Goal: Task Accomplishment & Management: Use online tool/utility

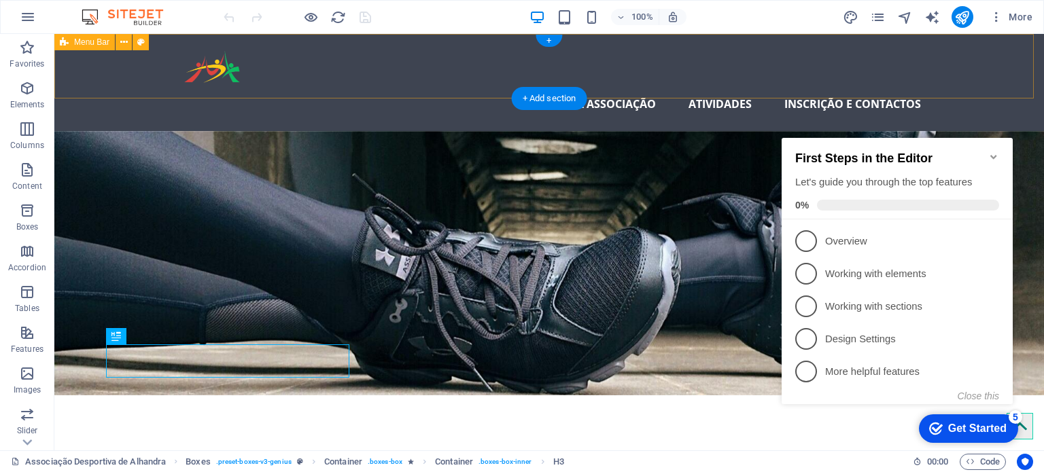
click at [926, 51] on div "A Associação Atividades Inscrição e contactos" at bounding box center [548, 82] width 989 height 97
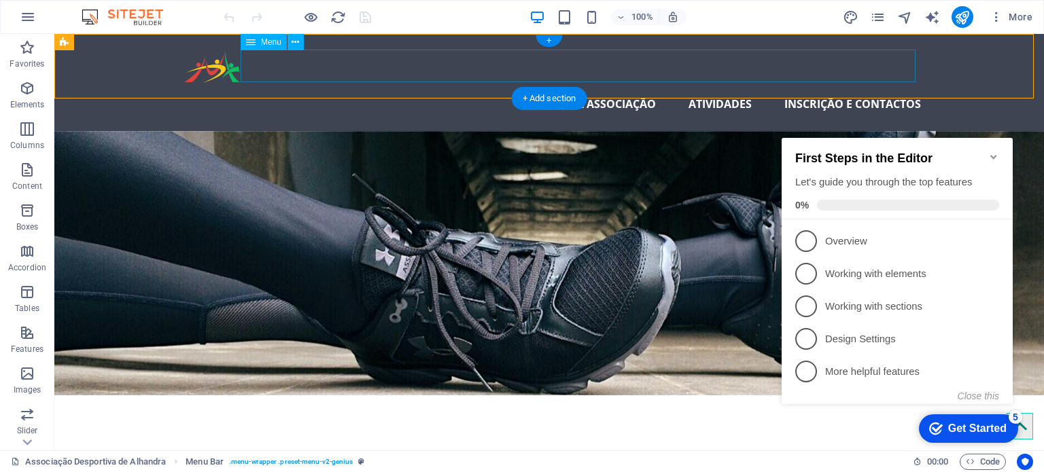
click at [737, 88] on nav "A Associação Atividades Inscrição e contactos" at bounding box center [549, 104] width 743 height 33
click at [287, 46] on button at bounding box center [295, 42] width 16 height 16
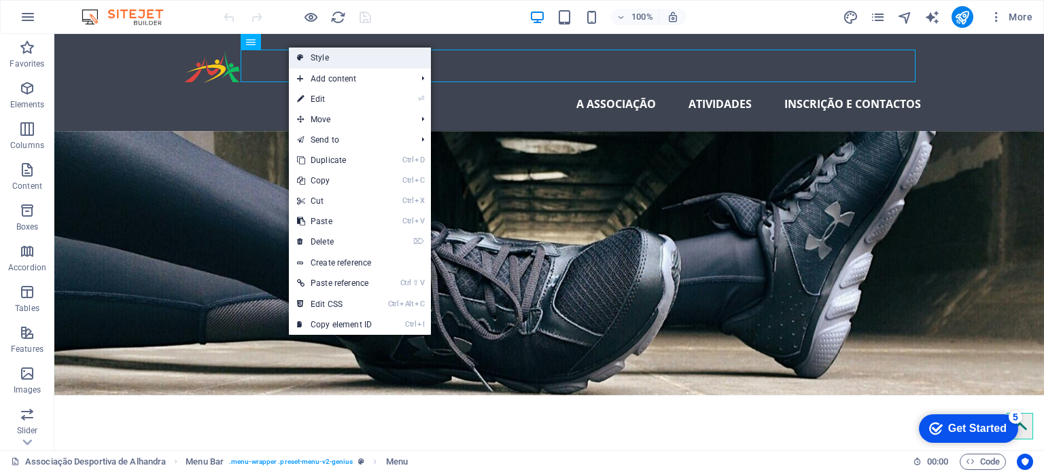
click at [327, 61] on link "Style" at bounding box center [360, 58] width 142 height 20
select select "rem"
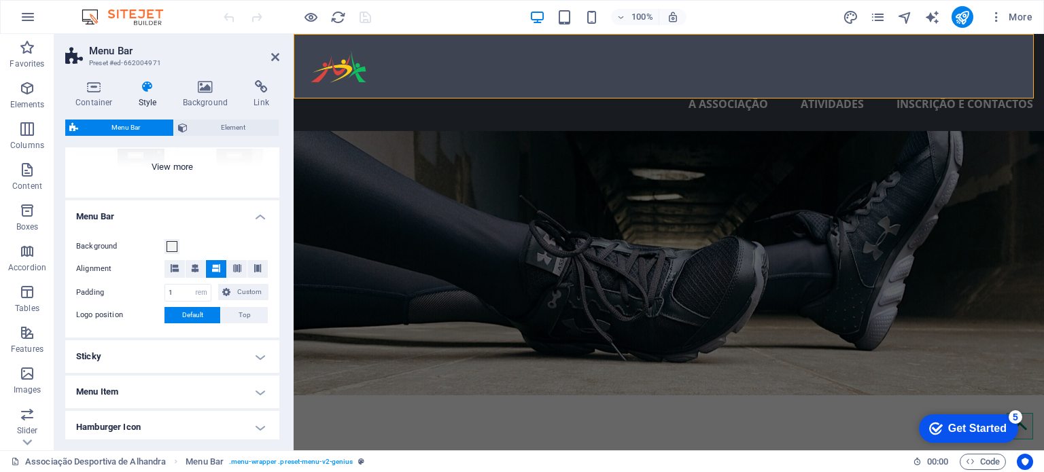
scroll to position [306, 0]
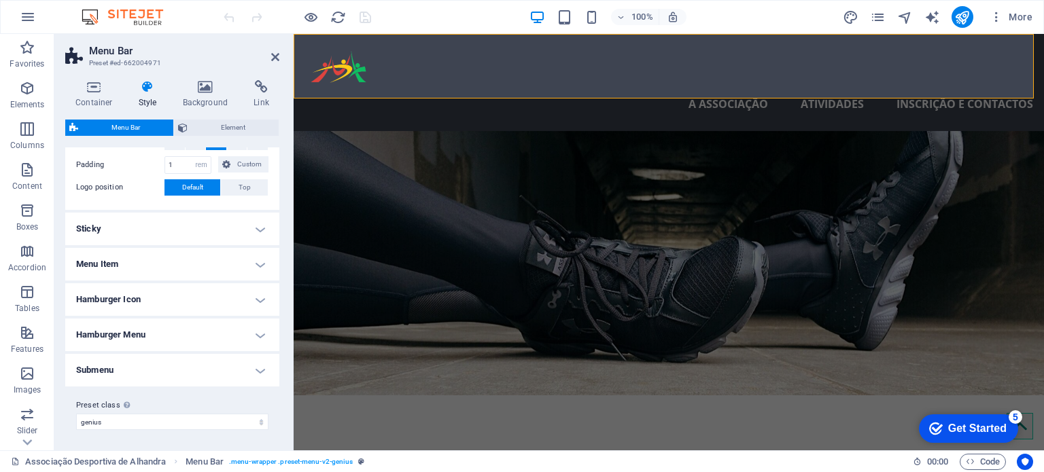
click at [235, 139] on div "Menu Bar Element Layout How this element expands within the layout (Flexbox). S…" at bounding box center [172, 280] width 214 height 320
click at [96, 88] on icon at bounding box center [94, 87] width 58 height 14
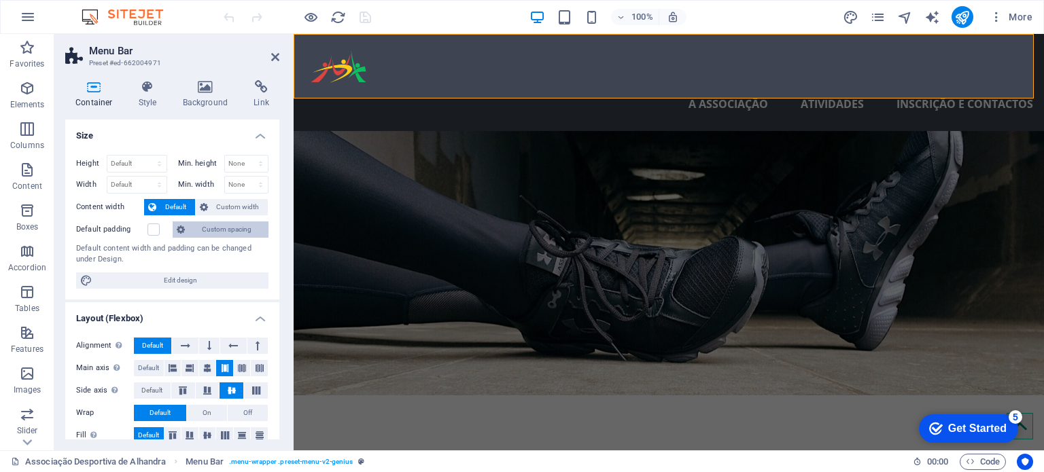
scroll to position [205, 0]
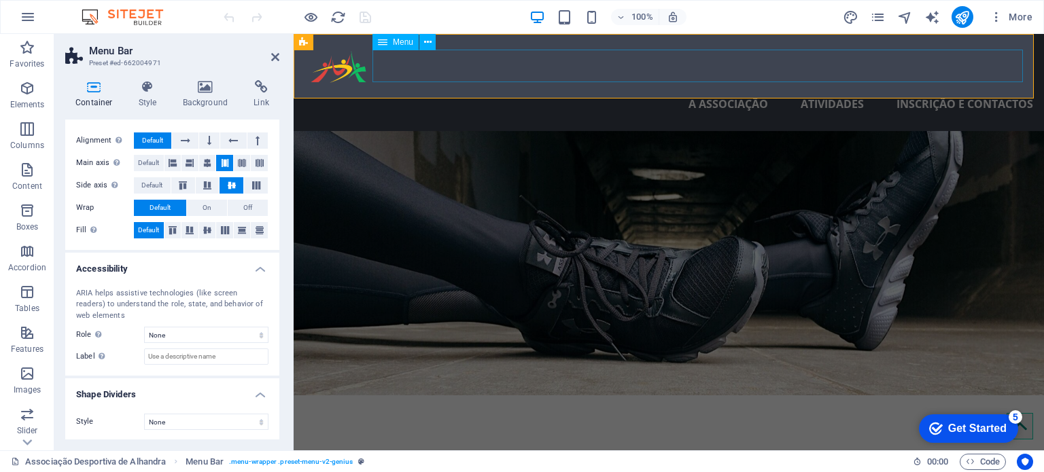
click at [777, 88] on nav "A Associação Atividades Inscrição e contactos" at bounding box center [668, 104] width 728 height 33
click at [407, 47] on div "Menu" at bounding box center [395, 42] width 46 height 16
click at [424, 43] on icon at bounding box center [427, 42] width 7 height 14
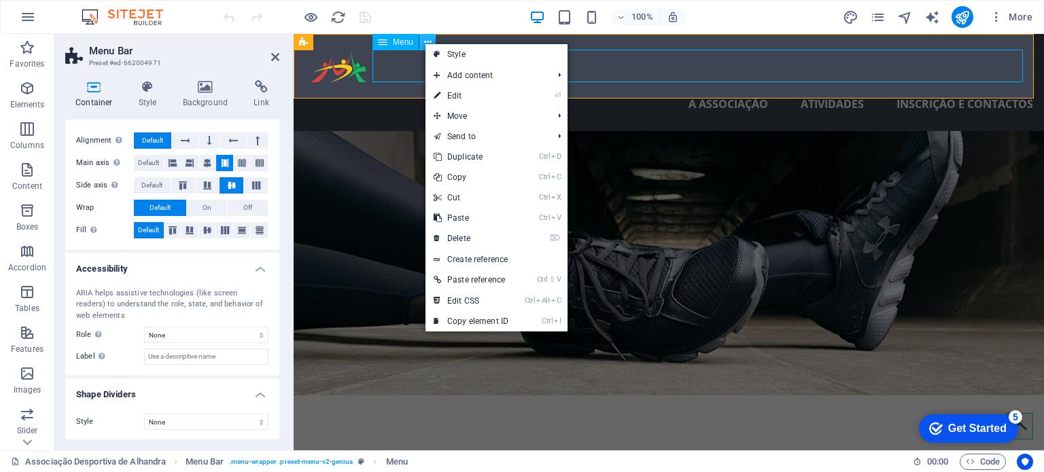
click at [424, 43] on icon at bounding box center [427, 42] width 7 height 14
click at [277, 93] on icon at bounding box center [261, 87] width 36 height 14
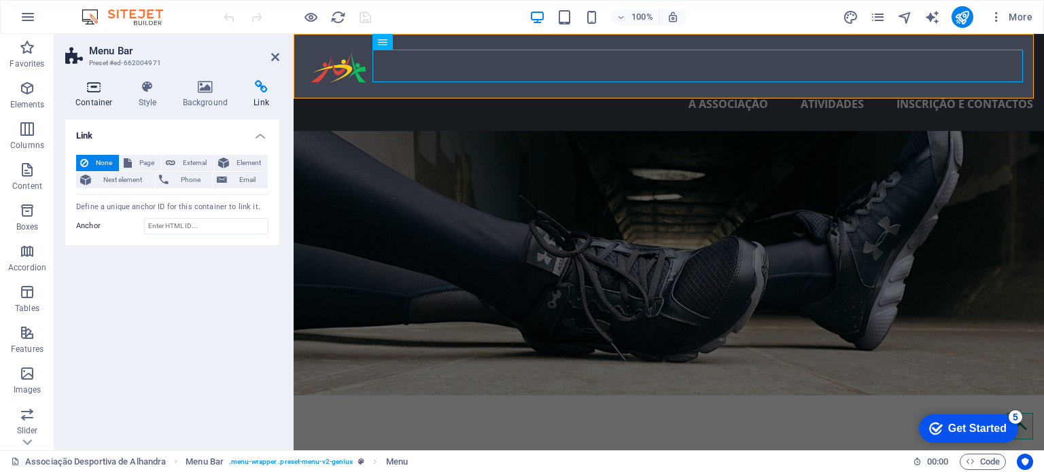
click at [116, 97] on h4 "Container" at bounding box center [96, 94] width 63 height 29
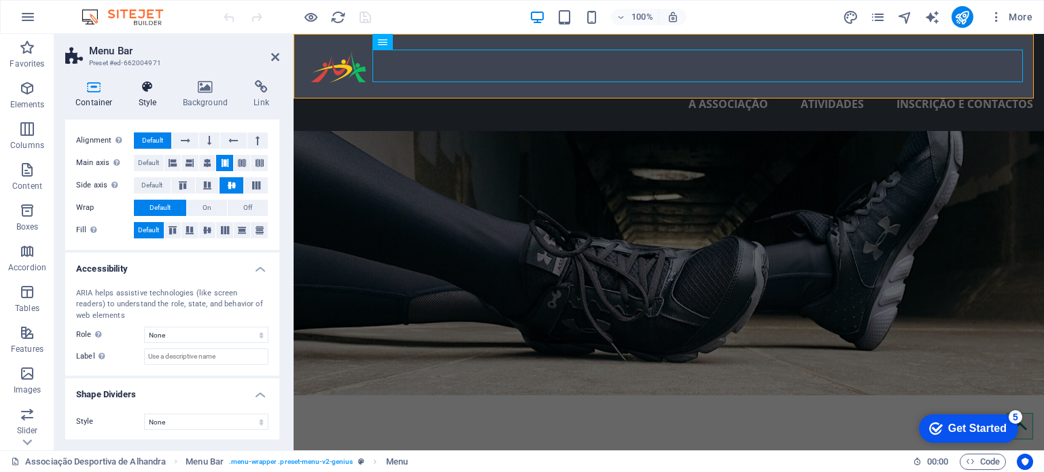
click at [156, 98] on h4 "Style" at bounding box center [150, 94] width 44 height 29
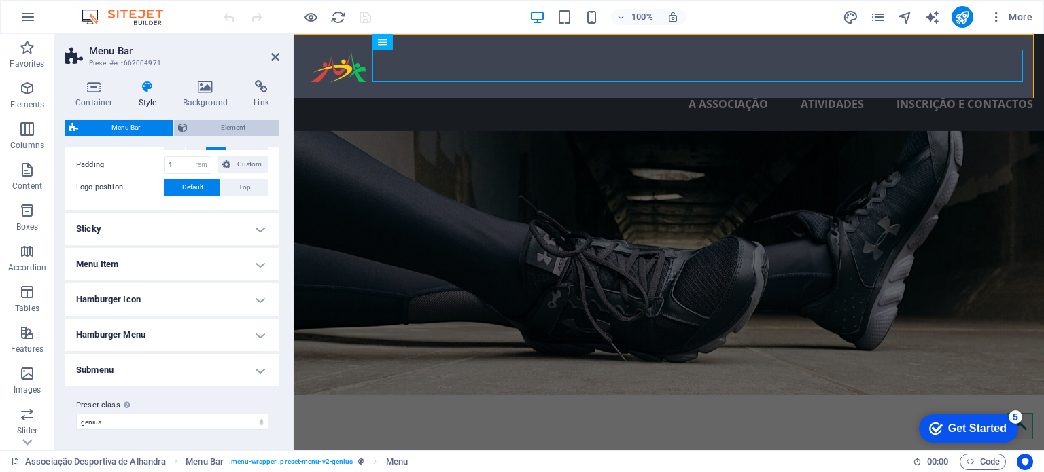
click at [210, 126] on span "Element" at bounding box center [233, 128] width 83 height 16
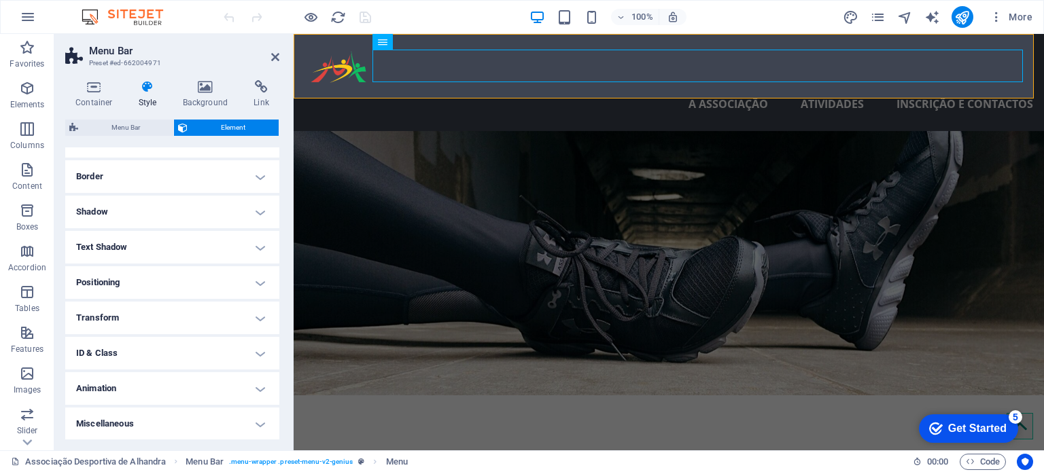
scroll to position [0, 0]
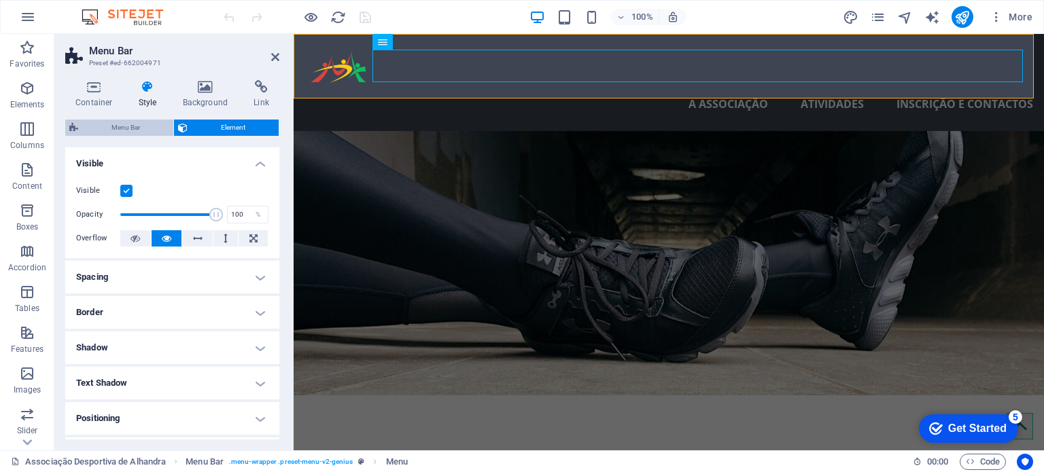
click at [137, 132] on span "Menu Bar" at bounding box center [125, 128] width 87 height 16
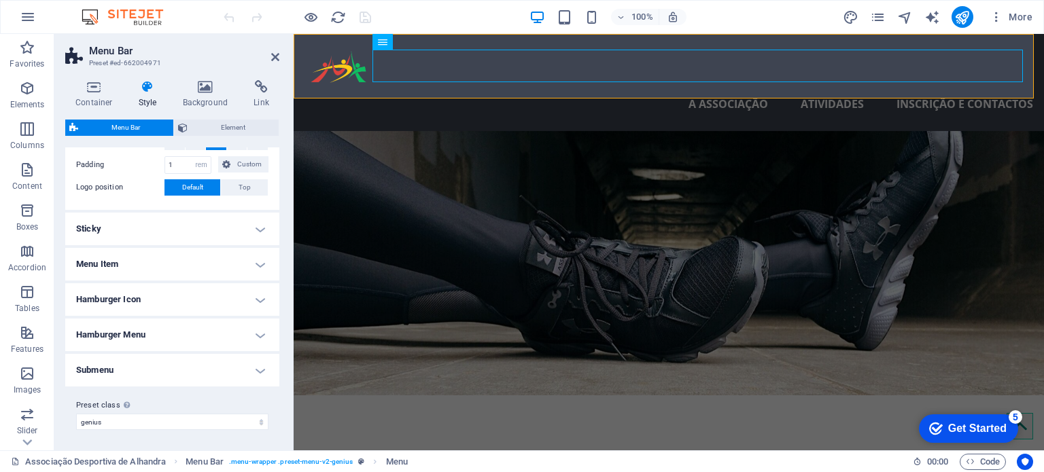
click at [209, 272] on h4 "Menu Item" at bounding box center [172, 264] width 214 height 33
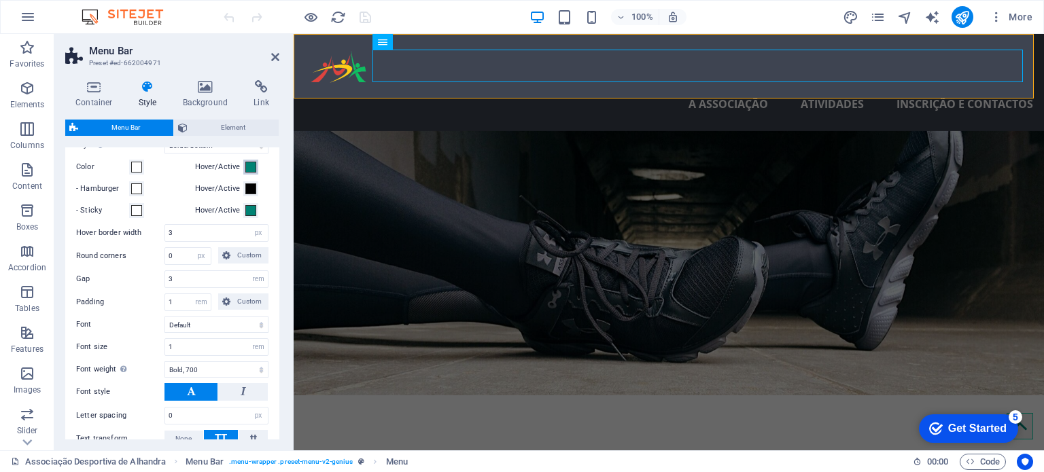
scroll to position [588, 0]
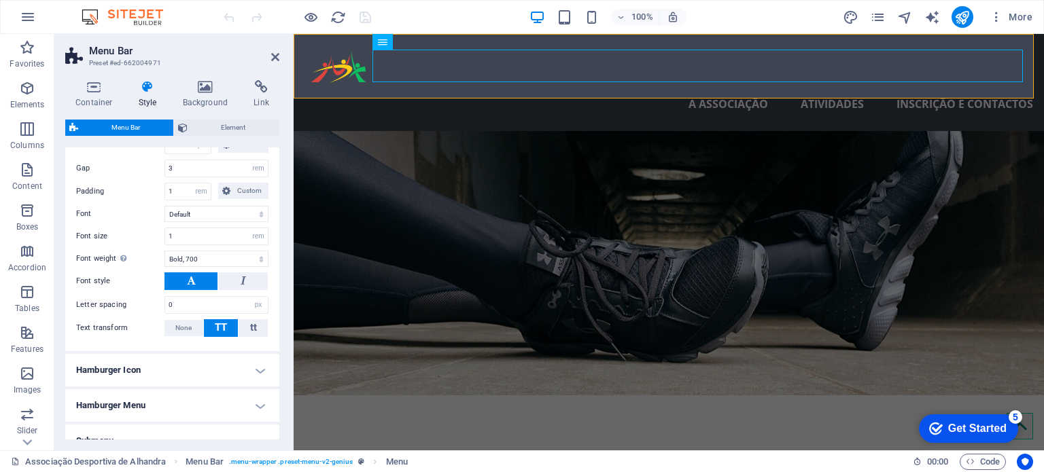
click at [158, 395] on h4 "Hamburger Menu" at bounding box center [172, 405] width 214 height 33
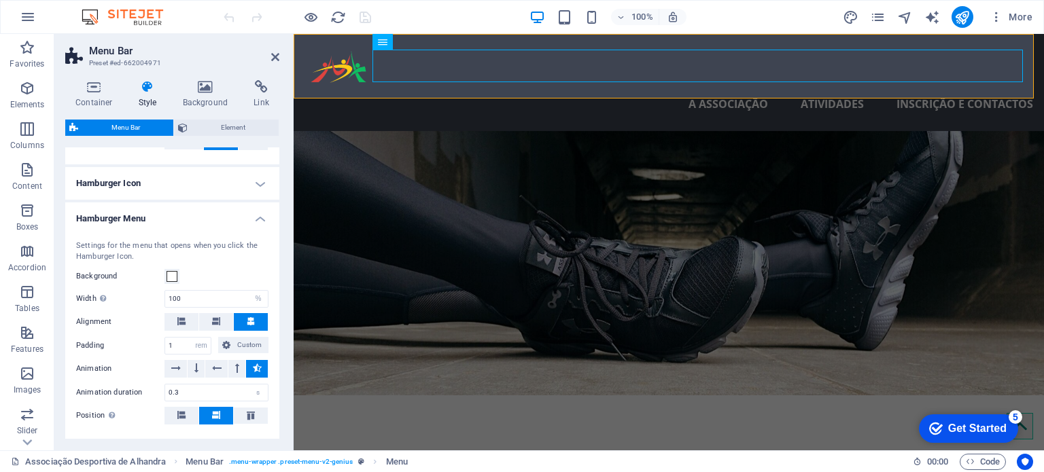
scroll to position [859, 0]
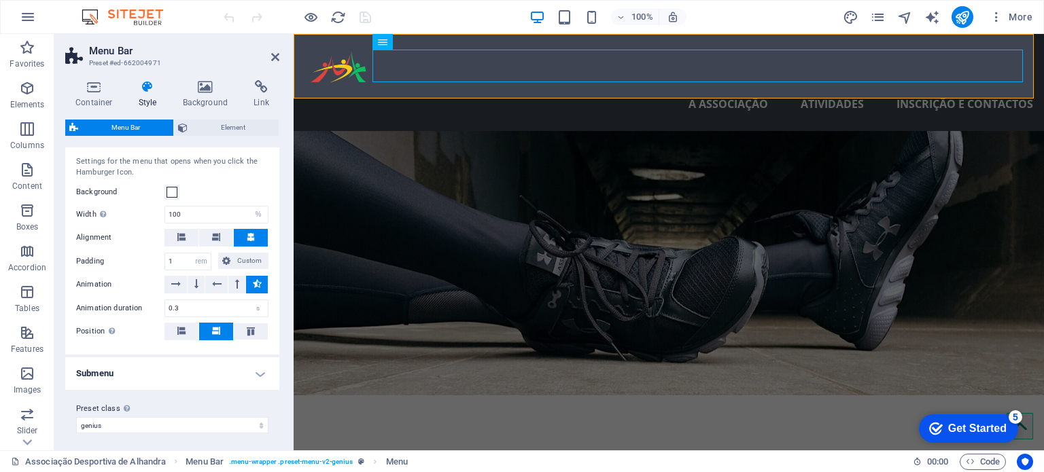
click at [166, 372] on h4 "Submenu" at bounding box center [172, 373] width 214 height 33
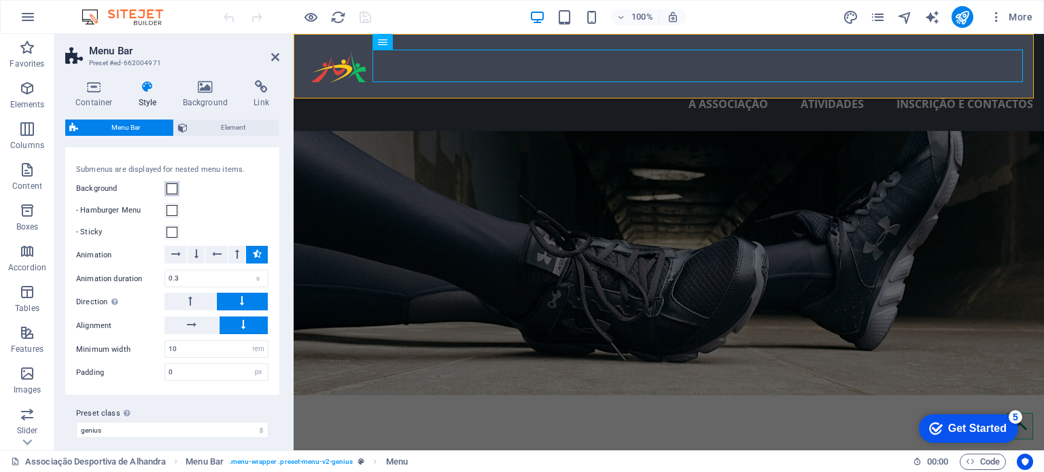
scroll to position [1093, 0]
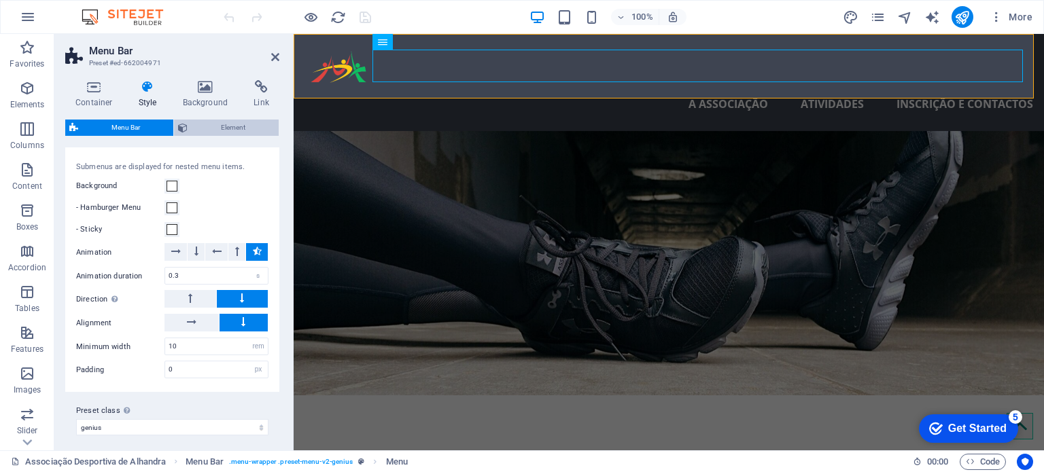
click at [219, 130] on span "Element" at bounding box center [233, 128] width 83 height 16
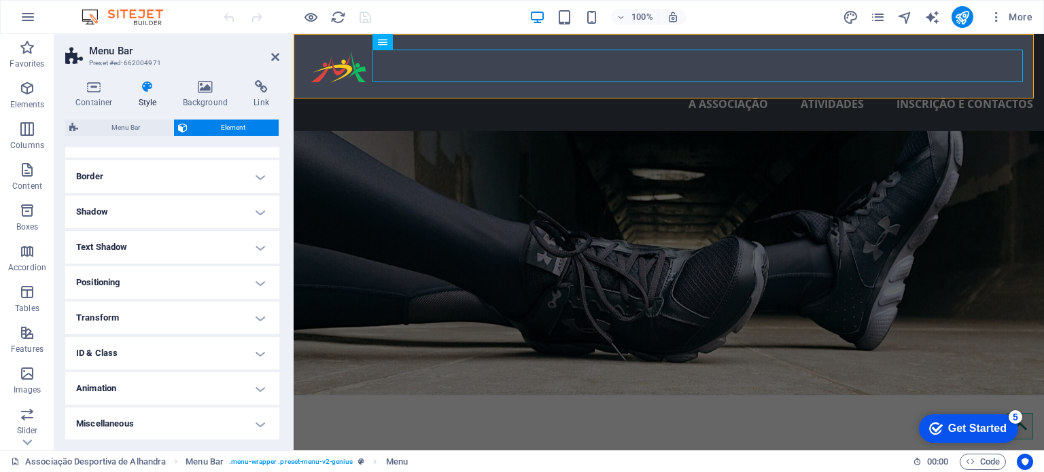
scroll to position [136, 0]
click at [177, 351] on h4 "ID & Class" at bounding box center [172, 353] width 214 height 33
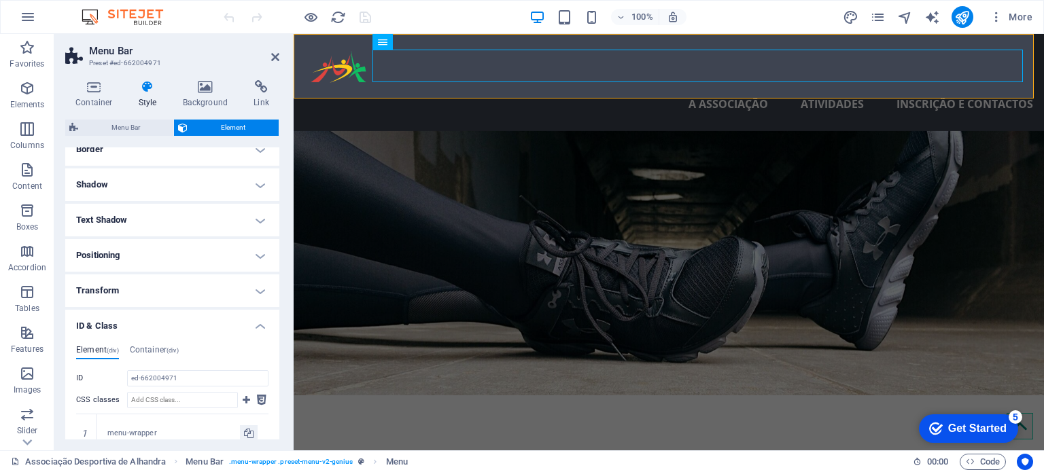
scroll to position [0, 0]
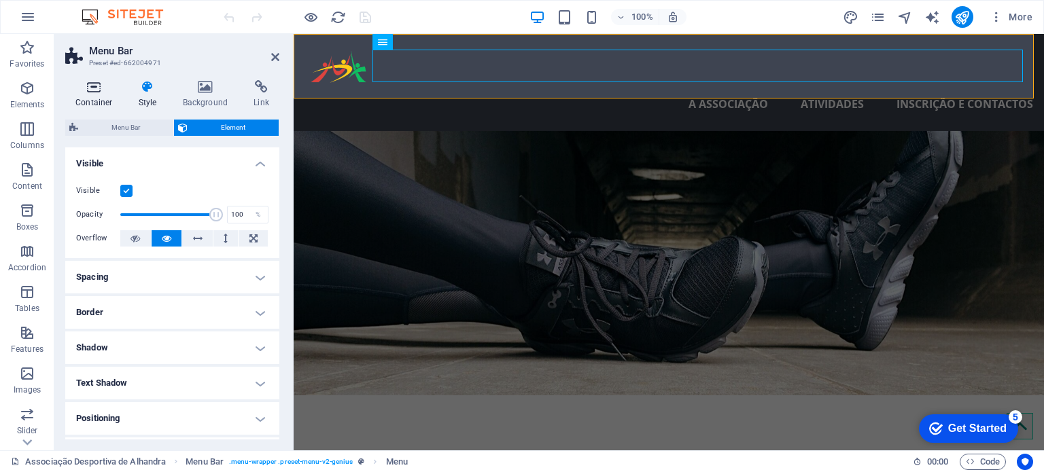
click at [97, 98] on h4 "Container" at bounding box center [96, 94] width 63 height 29
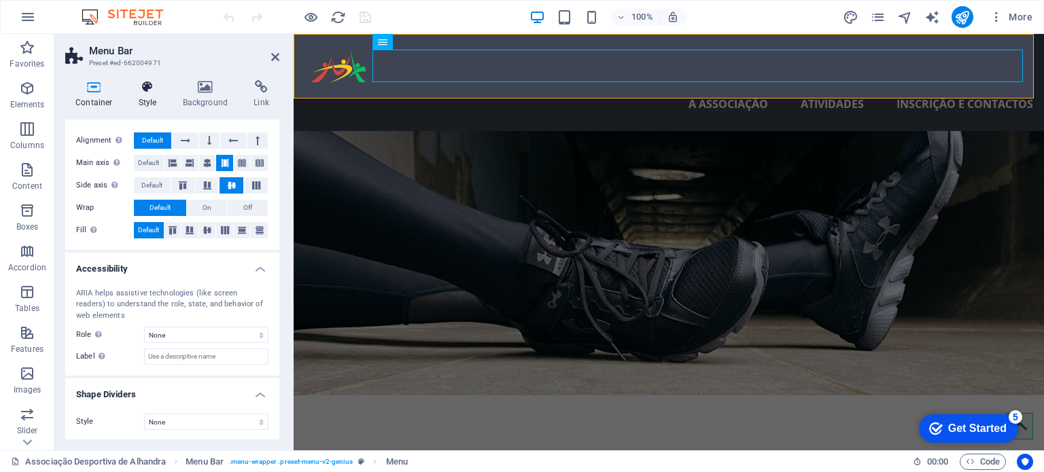
click at [151, 92] on icon at bounding box center [147, 87] width 39 height 14
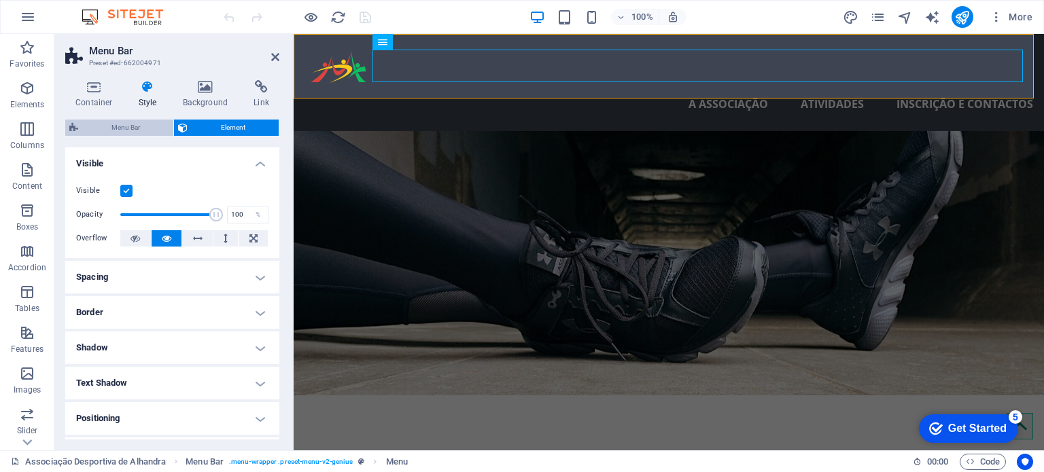
click at [129, 127] on span "Menu Bar" at bounding box center [125, 128] width 87 height 16
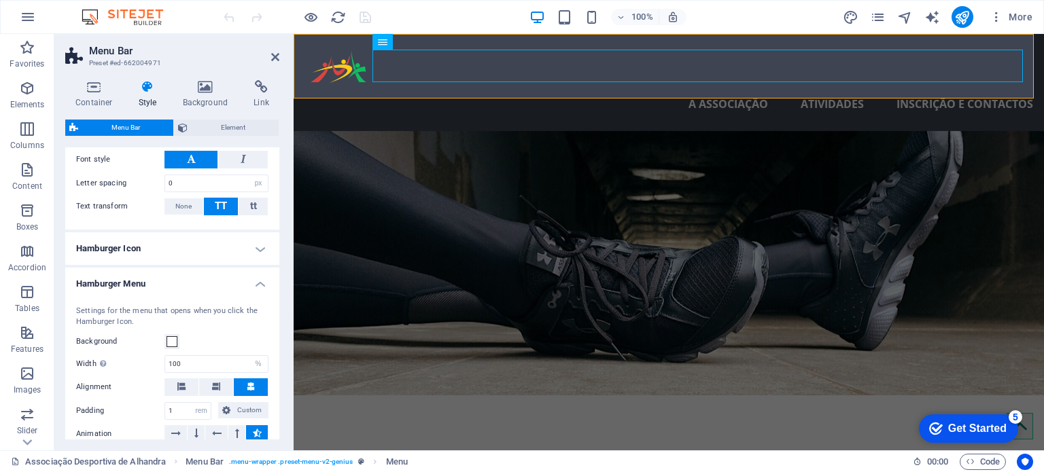
scroll to position [707, 0]
click at [162, 251] on h4 "Hamburger Icon" at bounding box center [172, 250] width 214 height 33
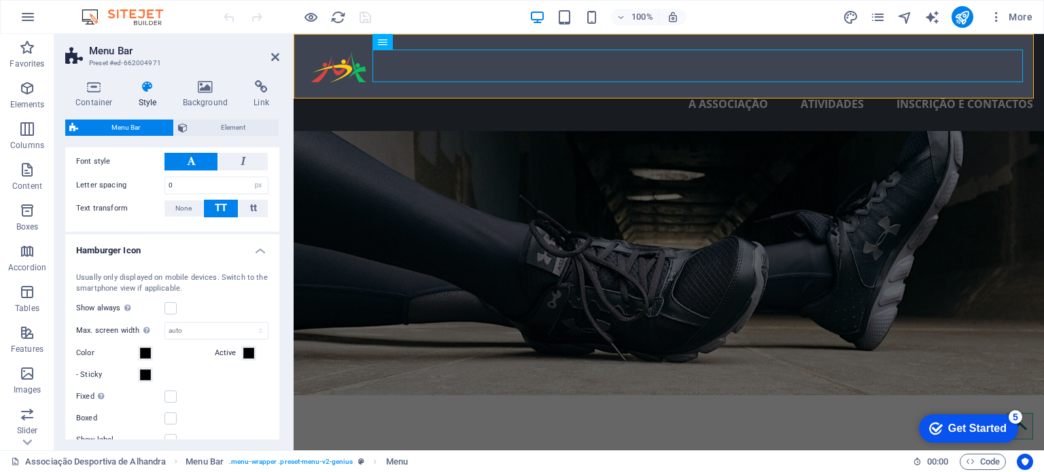
click at [162, 251] on h4 "Hamburger Icon" at bounding box center [172, 246] width 214 height 24
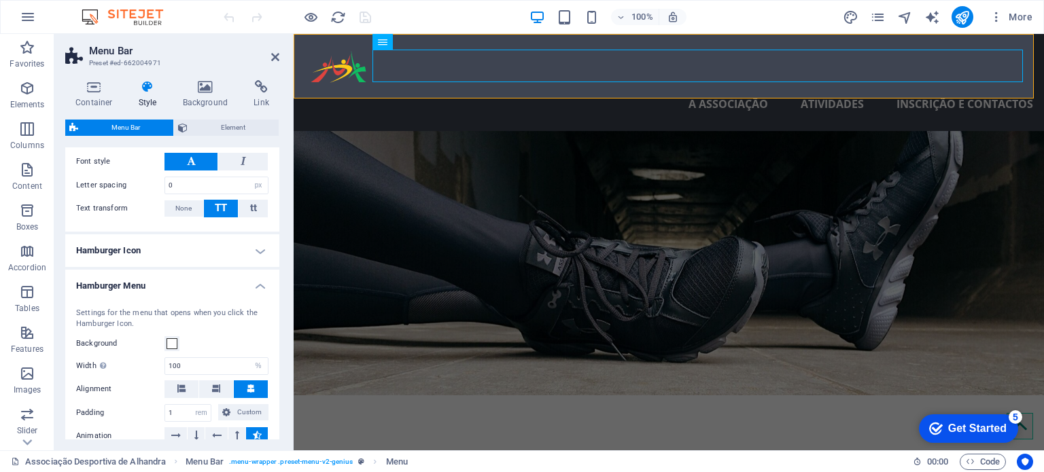
click at [167, 251] on h4 "Hamburger Icon" at bounding box center [172, 250] width 214 height 33
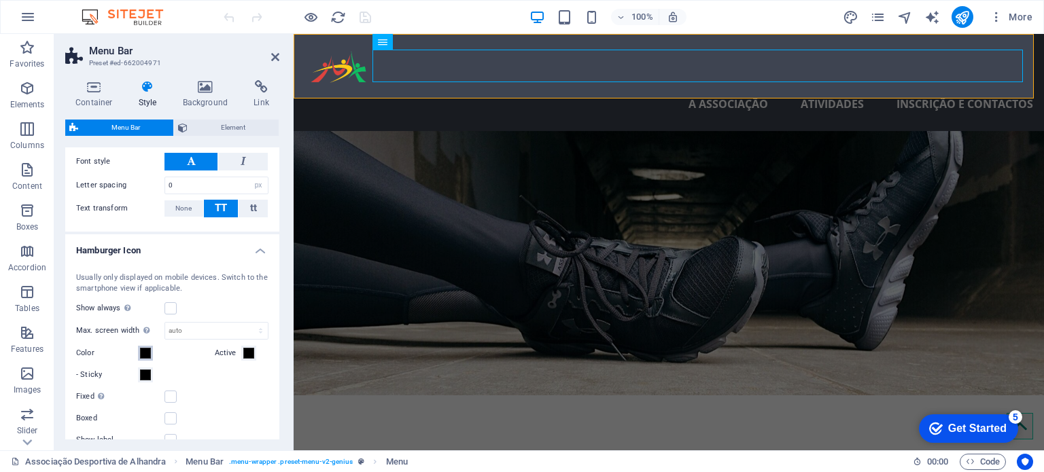
click at [147, 348] on span at bounding box center [145, 353] width 11 height 11
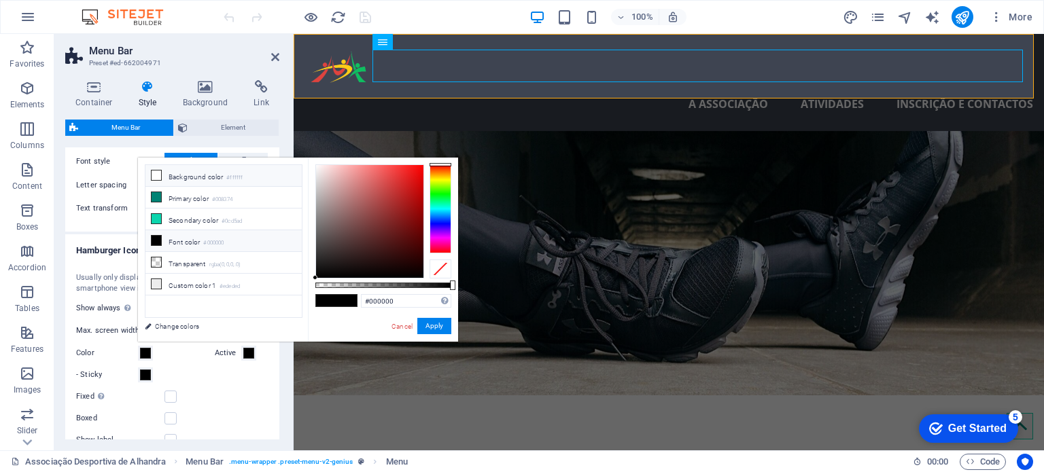
click at [204, 176] on li "Background color #ffffff" at bounding box center [223, 176] width 156 height 22
type input "#ffffff"
click at [432, 324] on button "Apply" at bounding box center [434, 326] width 34 height 16
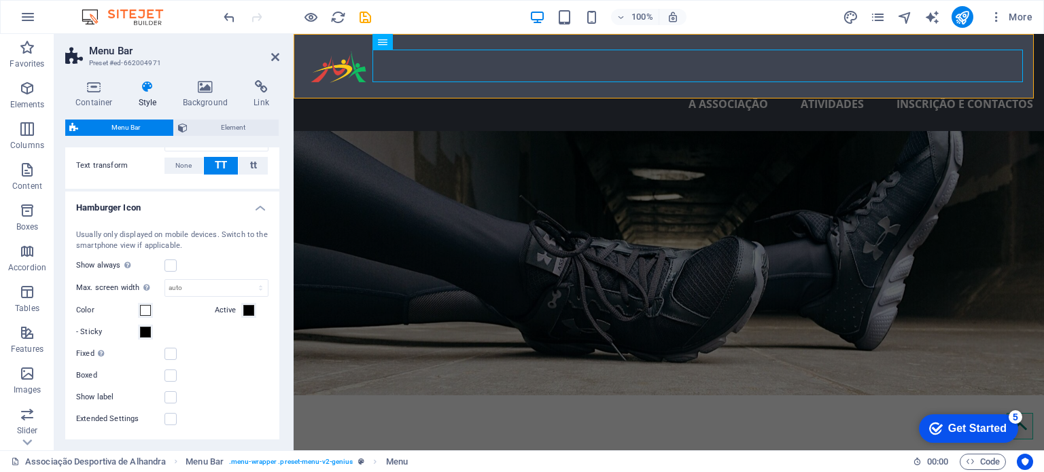
scroll to position [751, 0]
click at [243, 306] on span at bounding box center [248, 309] width 11 height 11
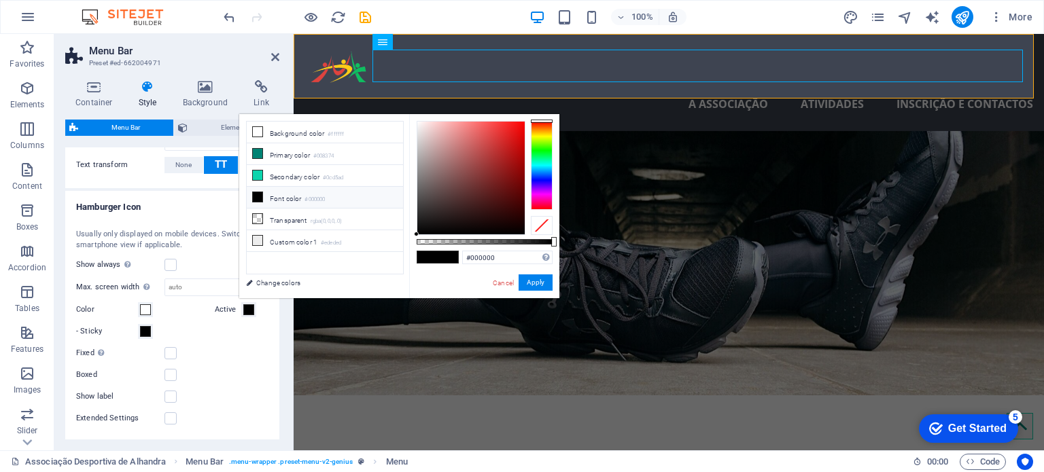
click at [243, 306] on span at bounding box center [248, 309] width 11 height 11
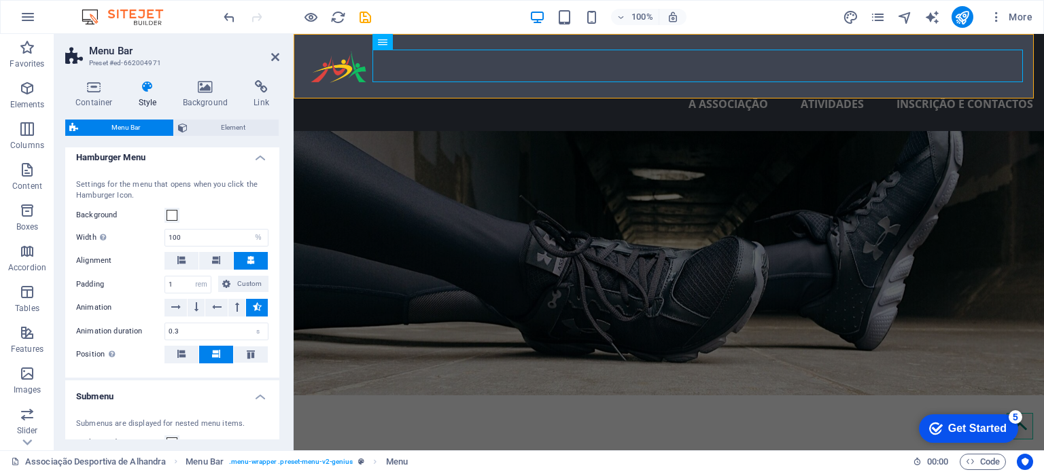
scroll to position [1055, 0]
click at [171, 212] on span at bounding box center [171, 213] width 11 height 11
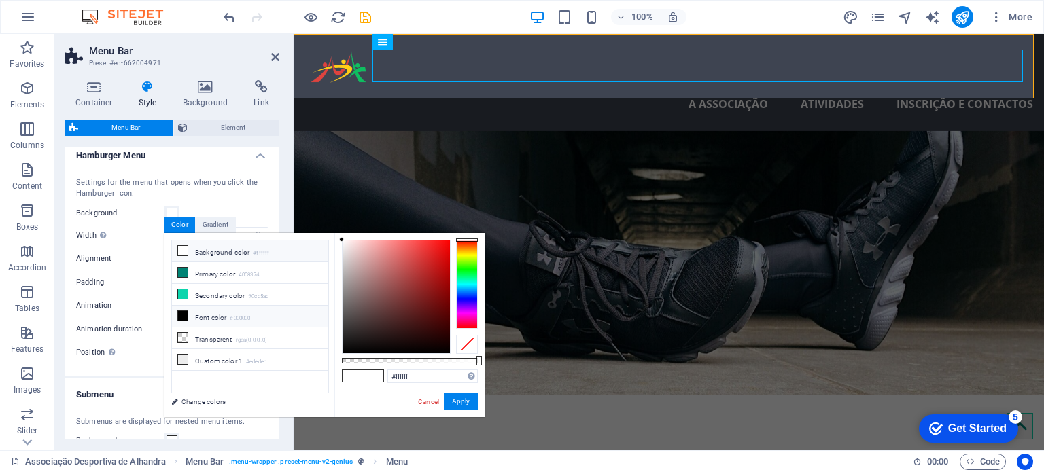
click at [220, 311] on li "Font color #000000" at bounding box center [250, 317] width 156 height 22
type input "#000000"
click at [459, 399] on button "Apply" at bounding box center [461, 401] width 34 height 16
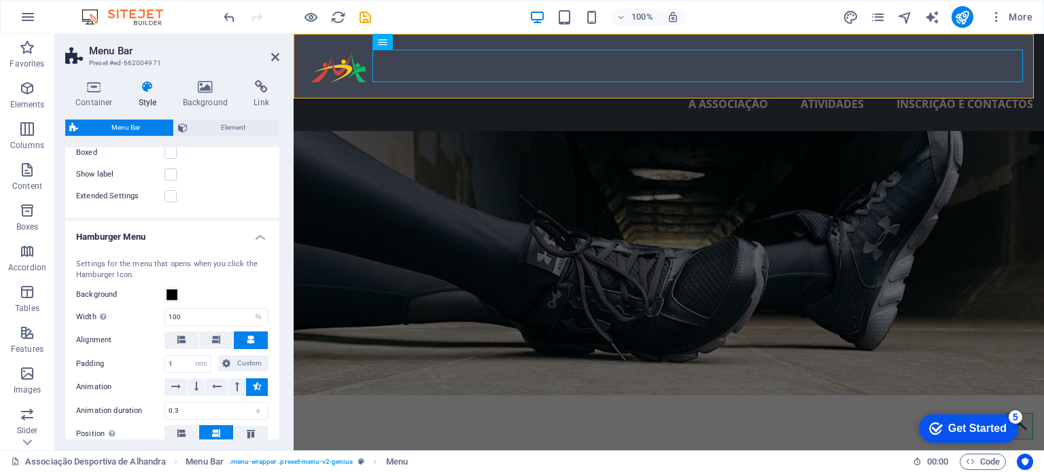
scroll to position [946, 0]
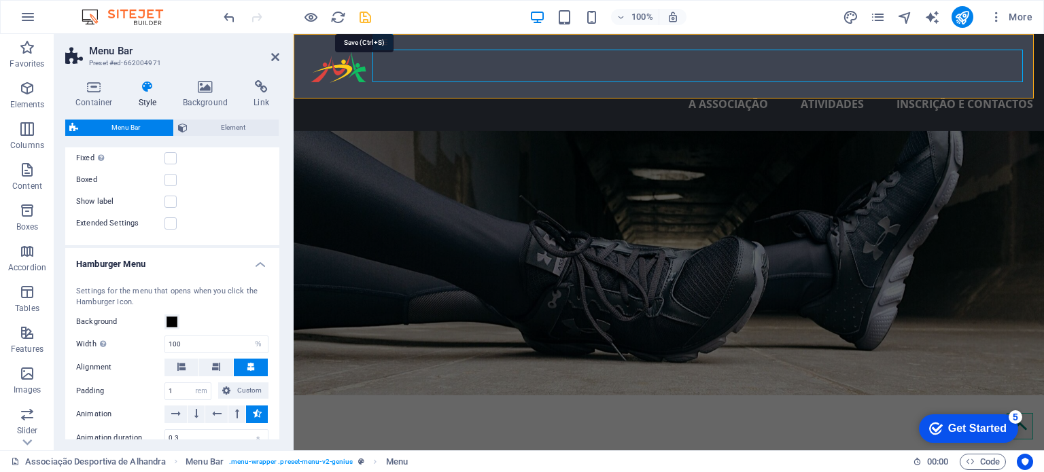
click at [359, 15] on icon "save" at bounding box center [365, 18] width 16 height 16
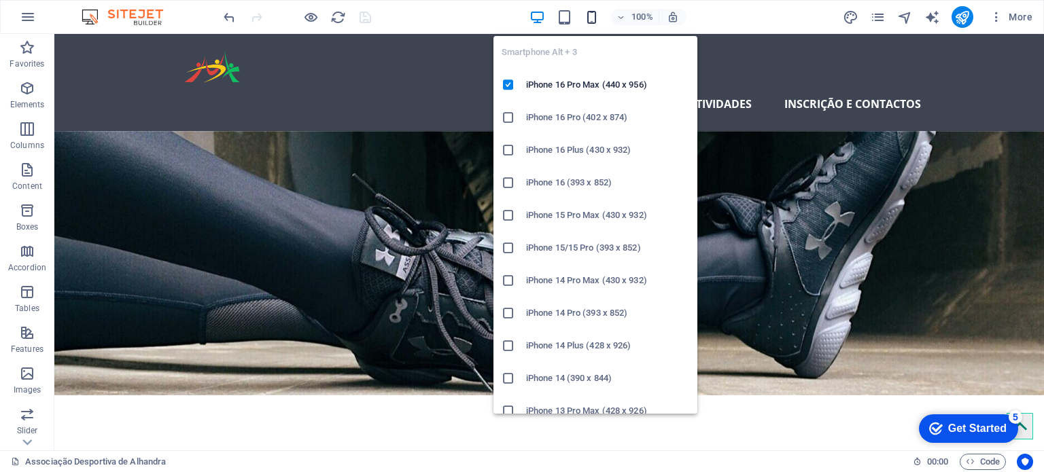
click at [595, 12] on icon "button" at bounding box center [592, 18] width 16 height 16
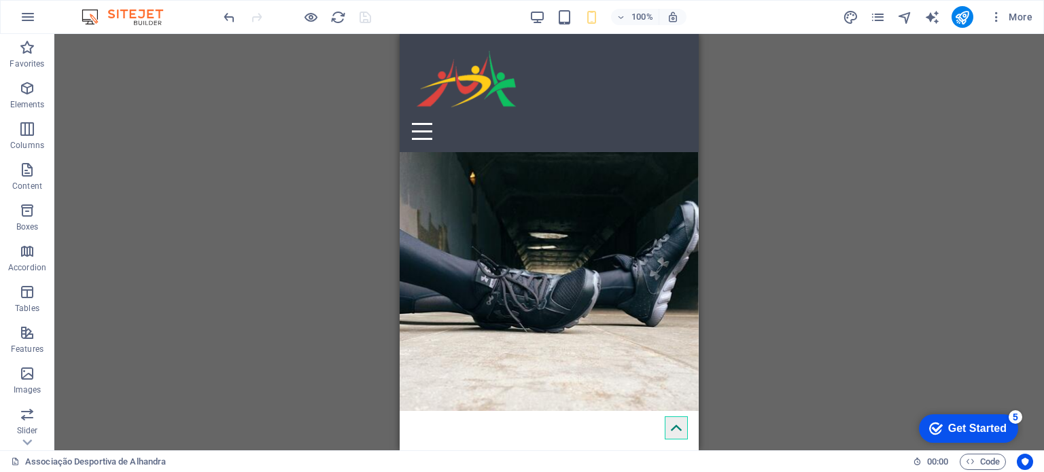
click at [772, 105] on div "Container H3 Boxes Container Container Banner Container Banner Container Contai…" at bounding box center [548, 242] width 989 height 417
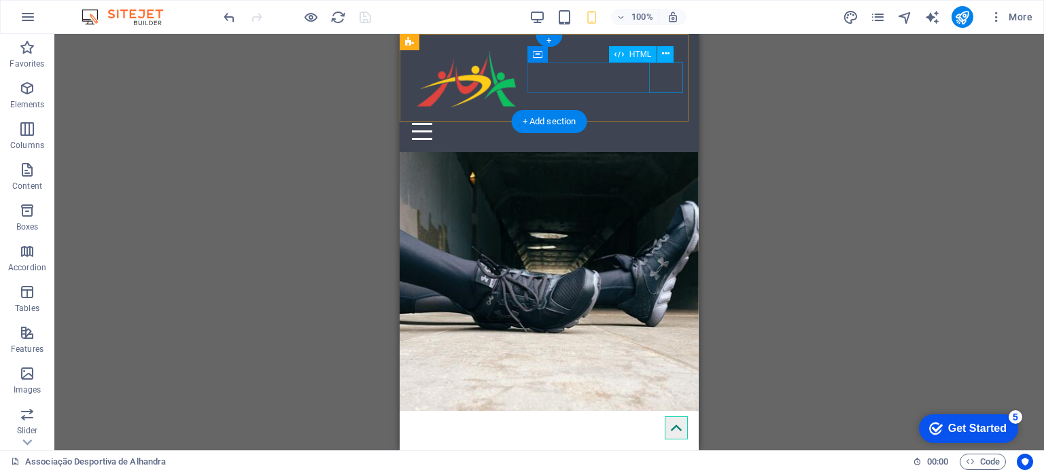
click at [662, 116] on div at bounding box center [549, 131] width 288 height 31
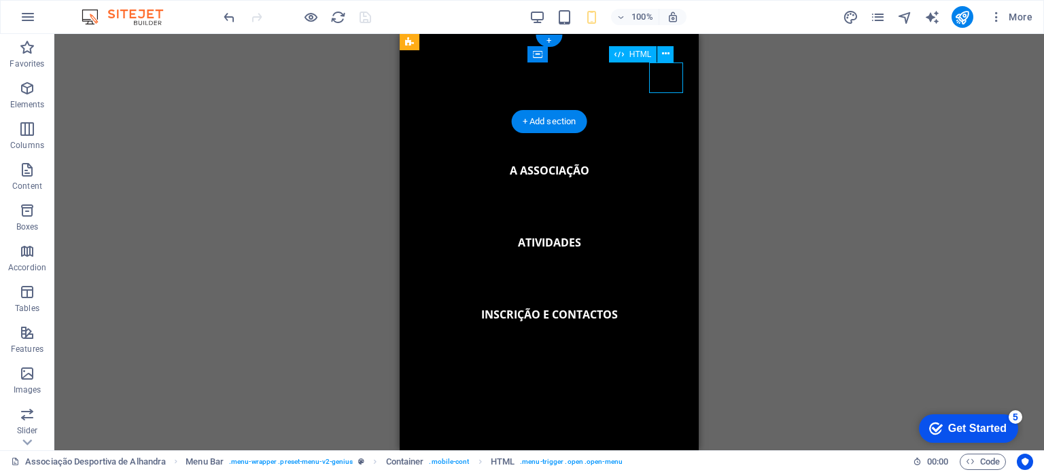
click at [662, 116] on div at bounding box center [549, 131] width 288 height 31
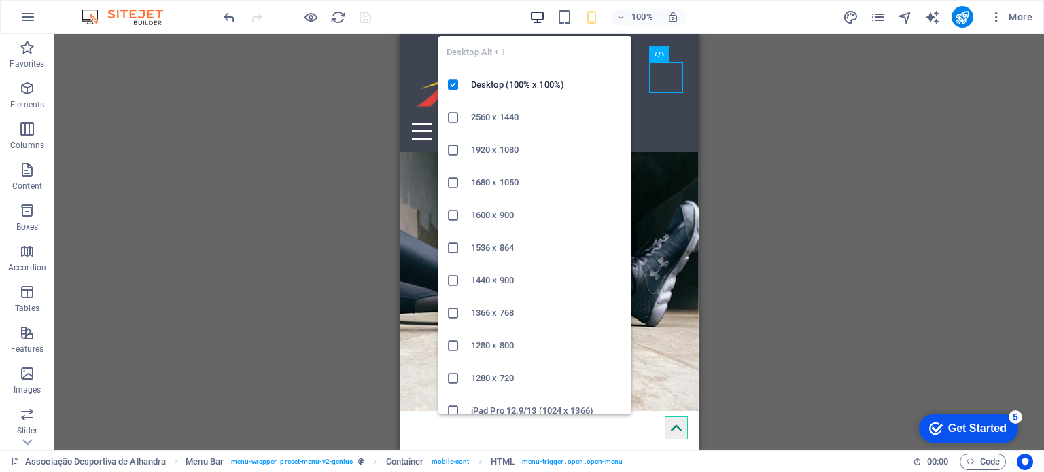
click at [545, 14] on icon "button" at bounding box center [537, 18] width 16 height 16
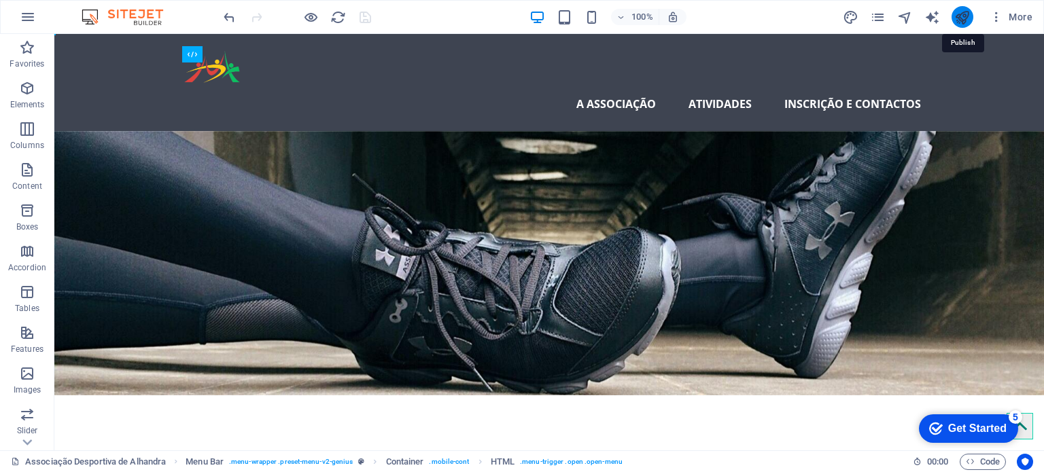
click at [957, 18] on icon "publish" at bounding box center [962, 18] width 16 height 16
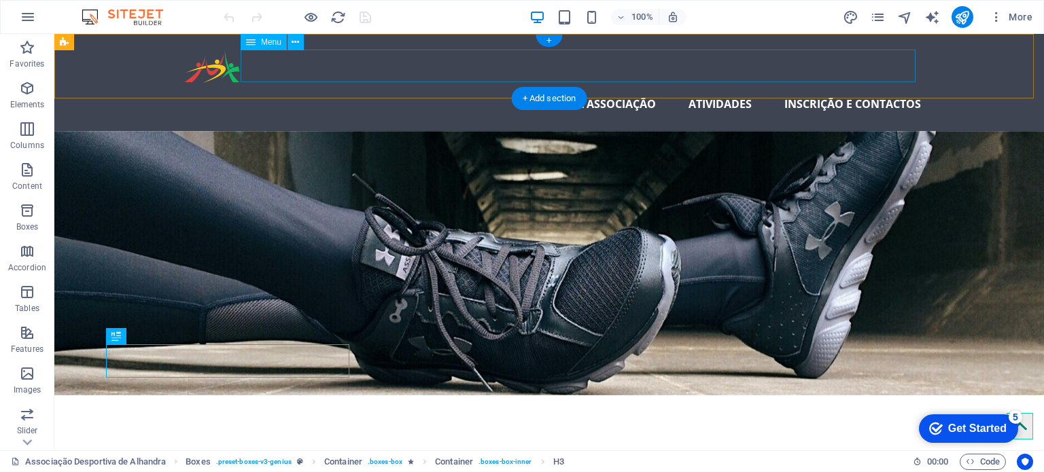
click at [747, 88] on nav "A Associação Atividades Inscrição e contactos" at bounding box center [549, 104] width 743 height 33
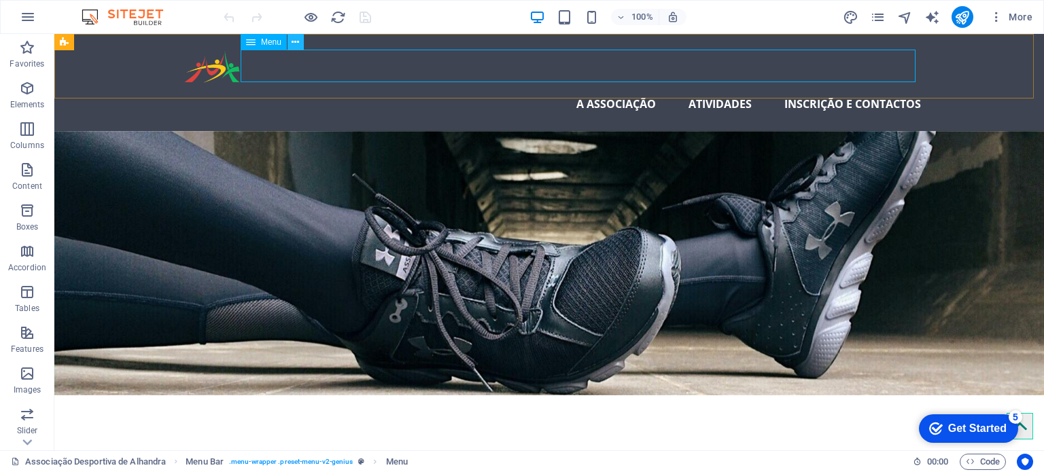
click at [298, 46] on icon at bounding box center [294, 42] width 7 height 14
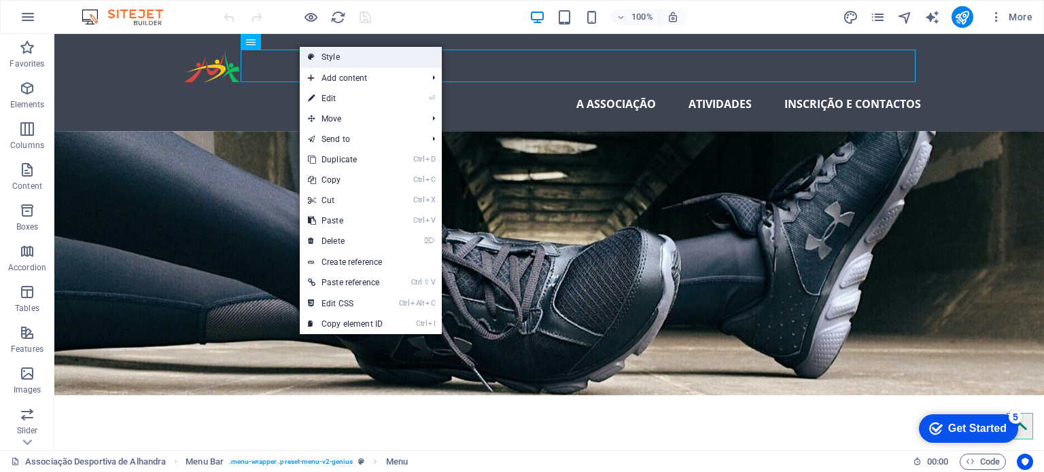
click at [316, 61] on link "Style" at bounding box center [371, 57] width 142 height 20
select select "rem"
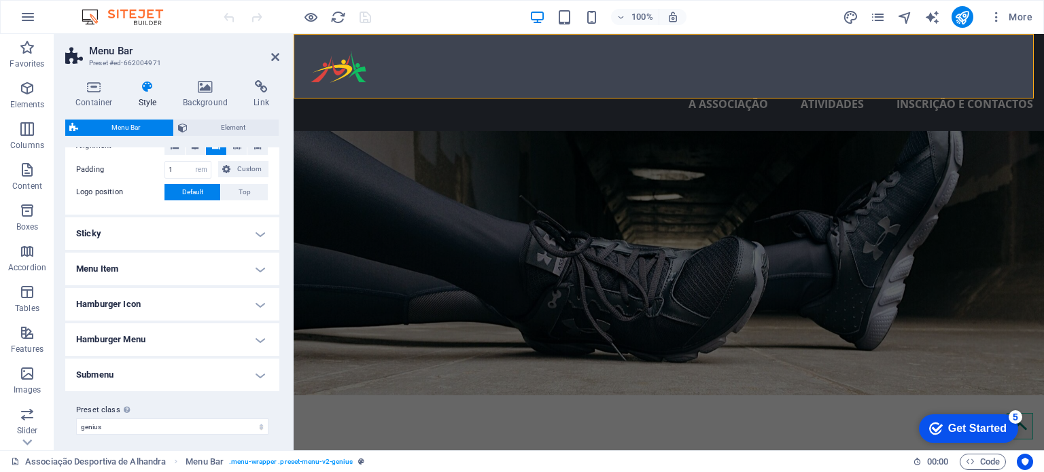
scroll to position [306, 0]
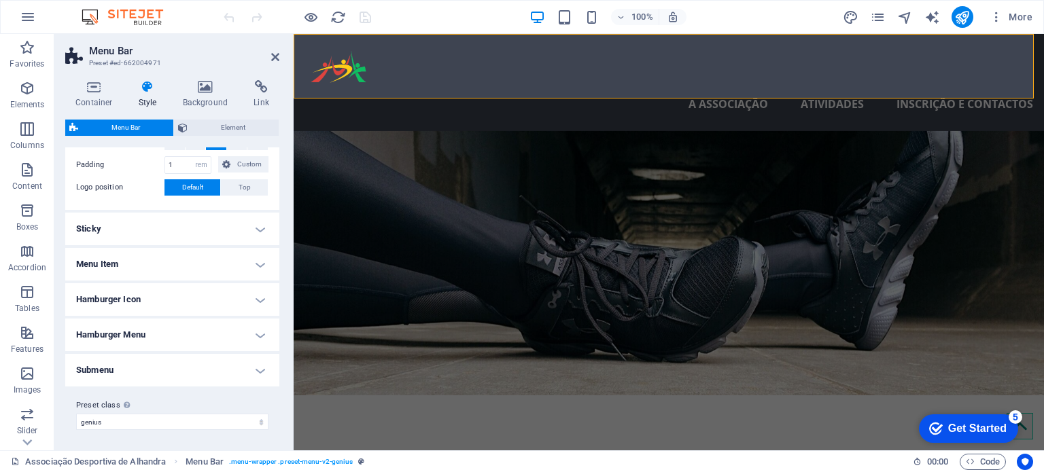
click at [179, 301] on h4 "Hamburger Icon" at bounding box center [172, 299] width 214 height 33
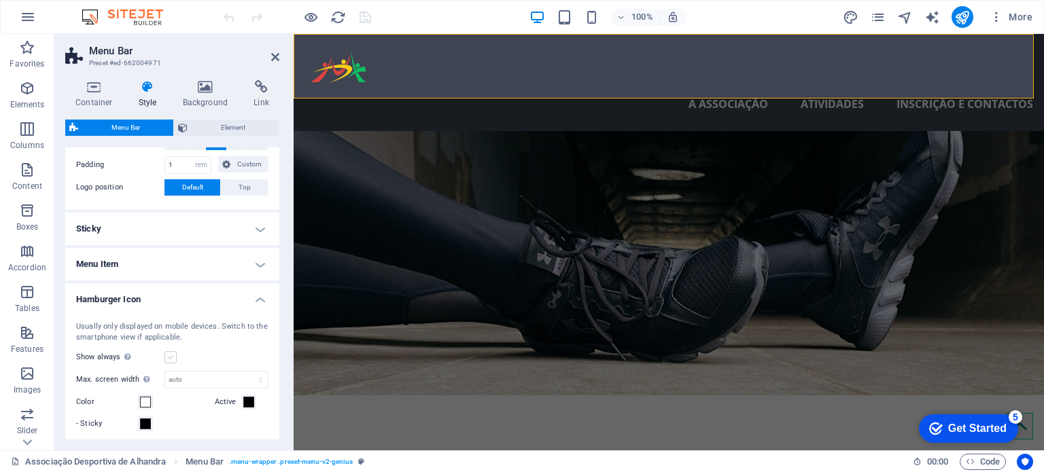
click at [171, 354] on label at bounding box center [170, 357] width 12 height 12
click at [0, 0] on input "Show always Shows the trigger for all viewports." at bounding box center [0, 0] width 0 height 0
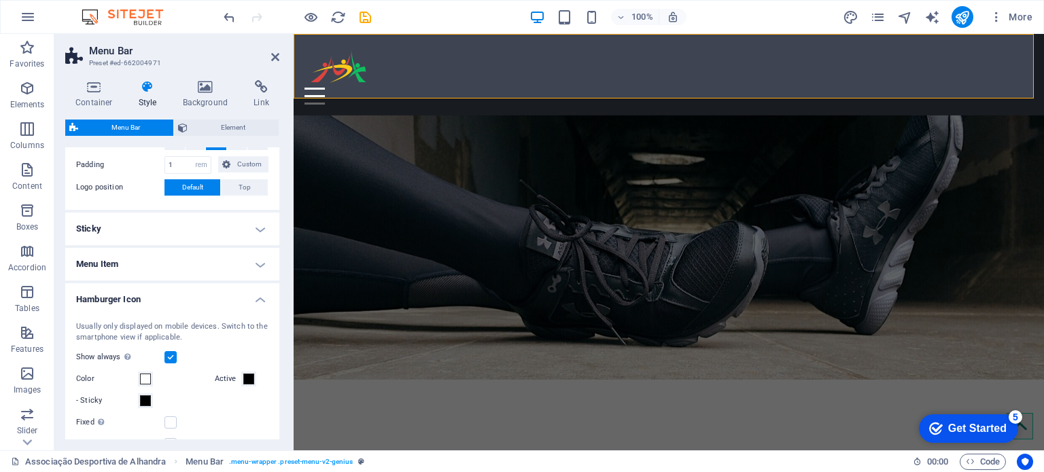
click at [171, 354] on label at bounding box center [170, 357] width 12 height 12
click at [0, 0] on input "Show always Shows the trigger for all viewports." at bounding box center [0, 0] width 0 height 0
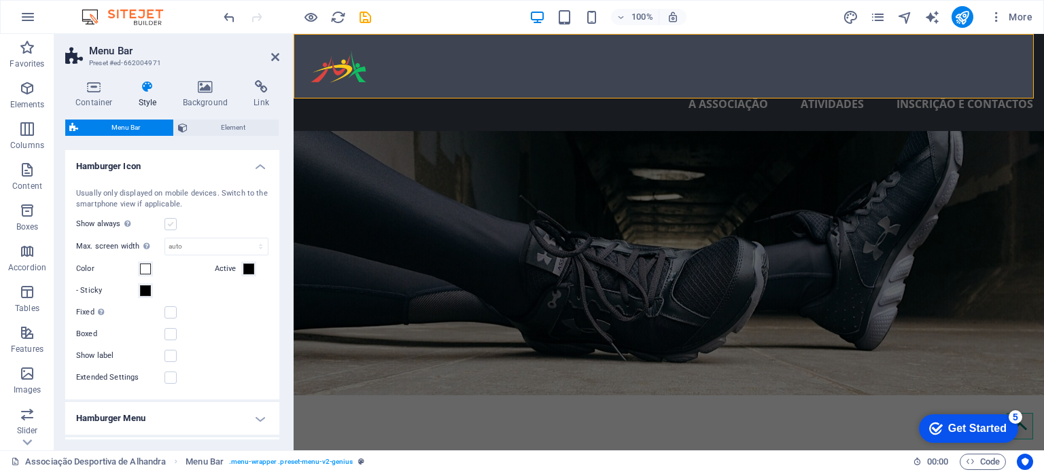
scroll to position [491, 0]
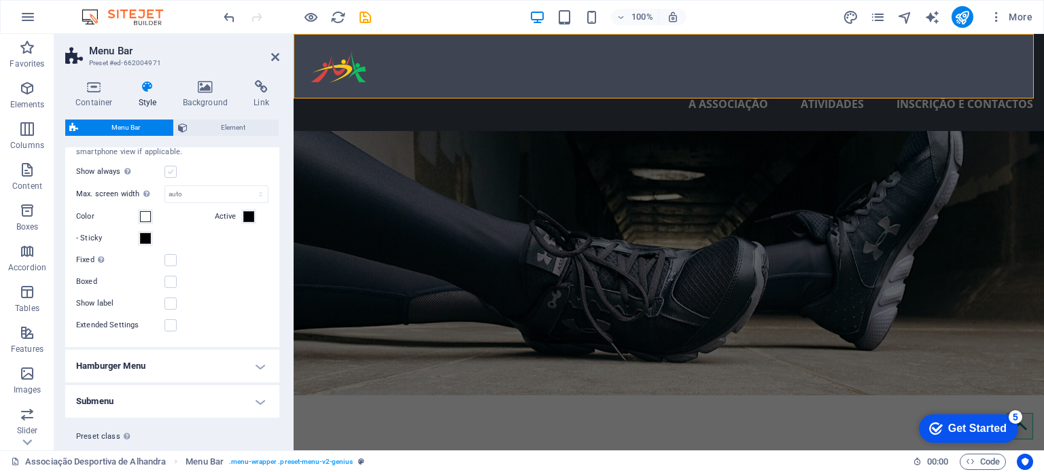
click at [171, 354] on h4 "Hamburger Menu" at bounding box center [172, 366] width 214 height 33
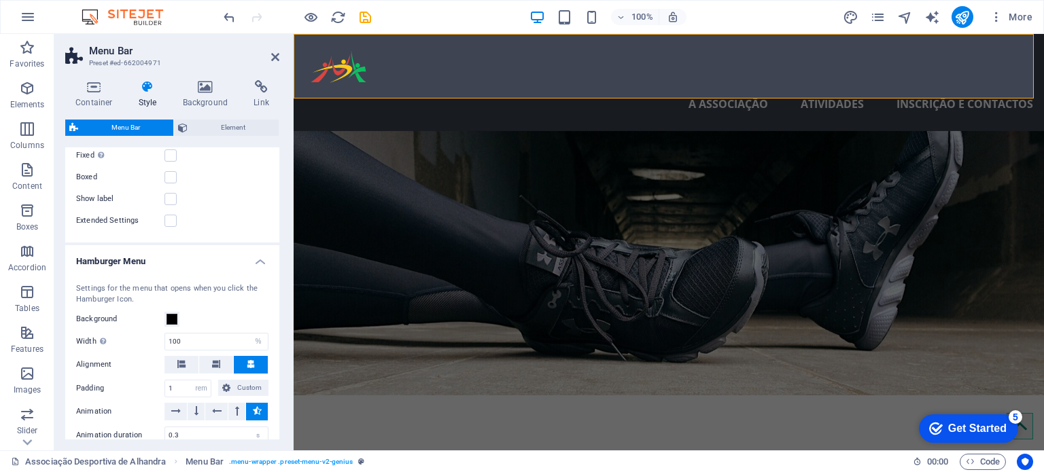
scroll to position [600, 0]
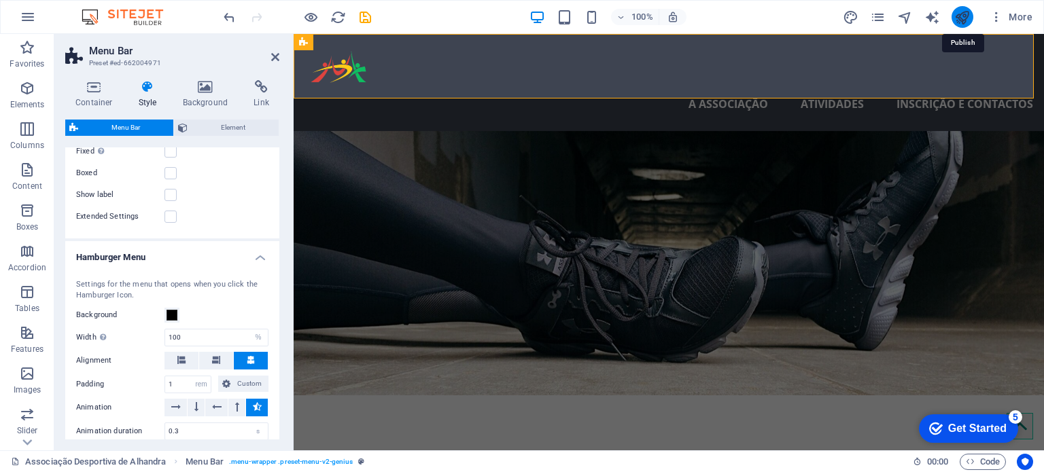
click at [959, 16] on icon "publish" at bounding box center [962, 18] width 16 height 16
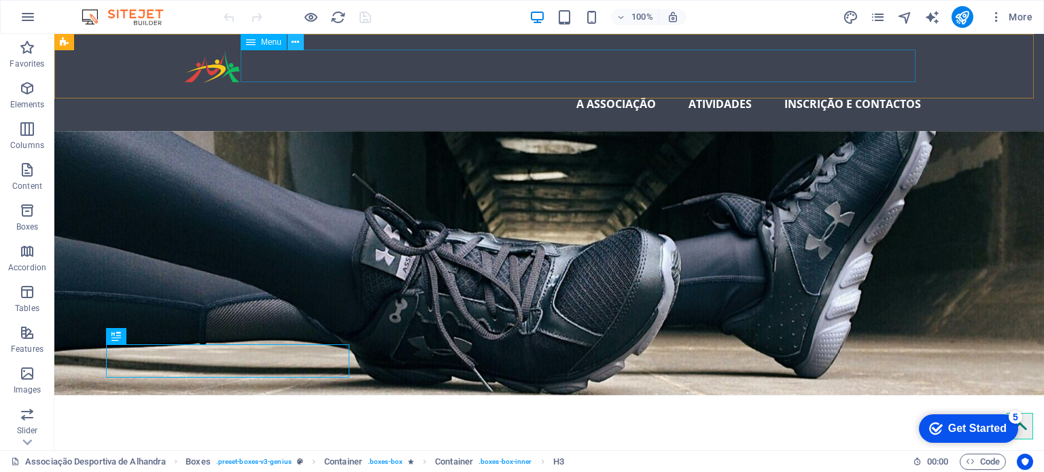
click at [302, 40] on button at bounding box center [295, 42] width 16 height 16
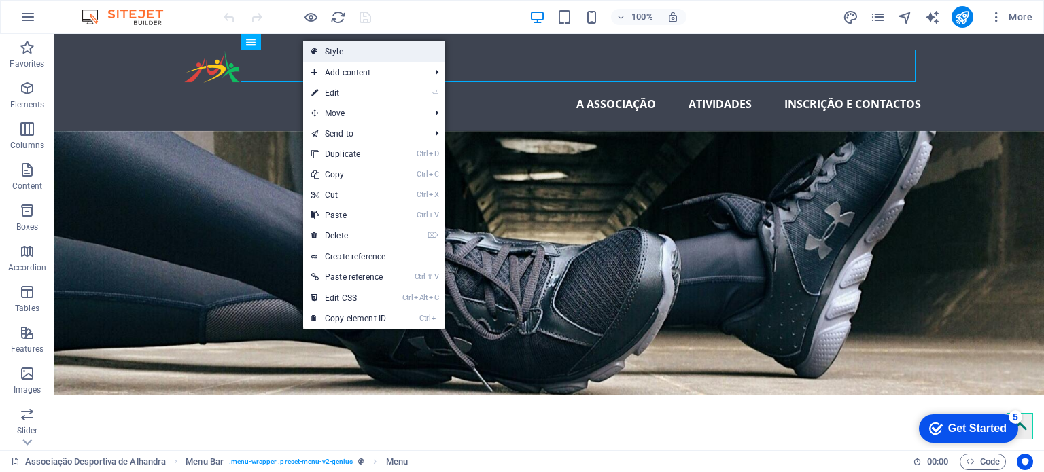
click at [320, 50] on link "Style" at bounding box center [374, 51] width 142 height 20
select select "rem"
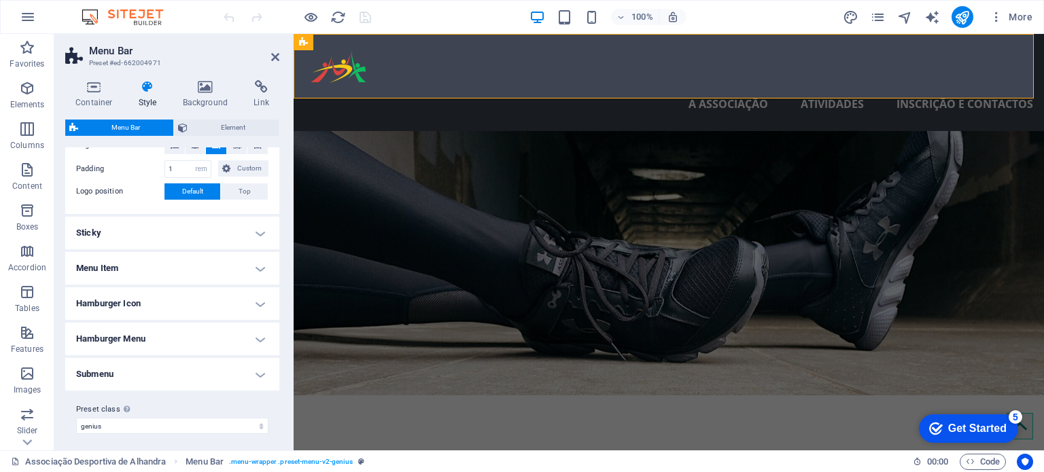
scroll to position [306, 0]
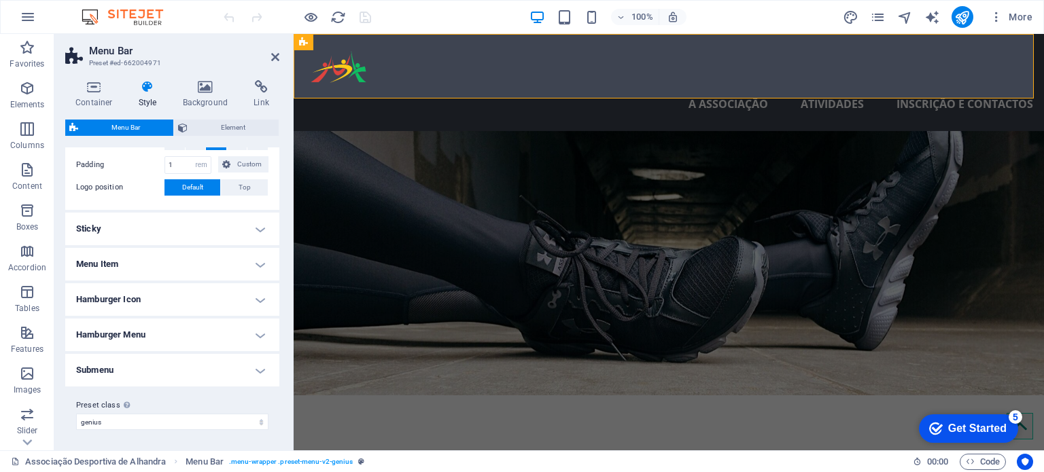
click at [197, 283] on h4 "Hamburger Icon" at bounding box center [172, 299] width 214 height 33
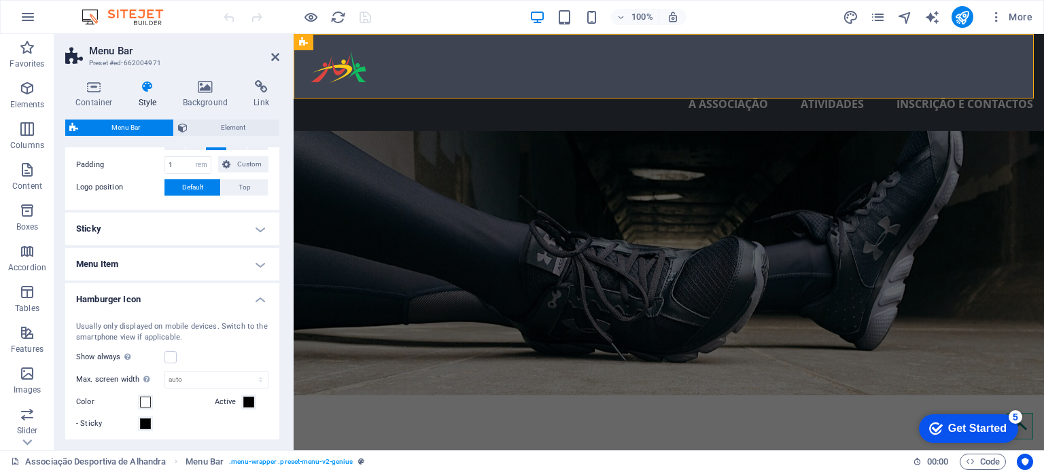
click at [197, 283] on h4 "Hamburger Icon" at bounding box center [172, 295] width 214 height 24
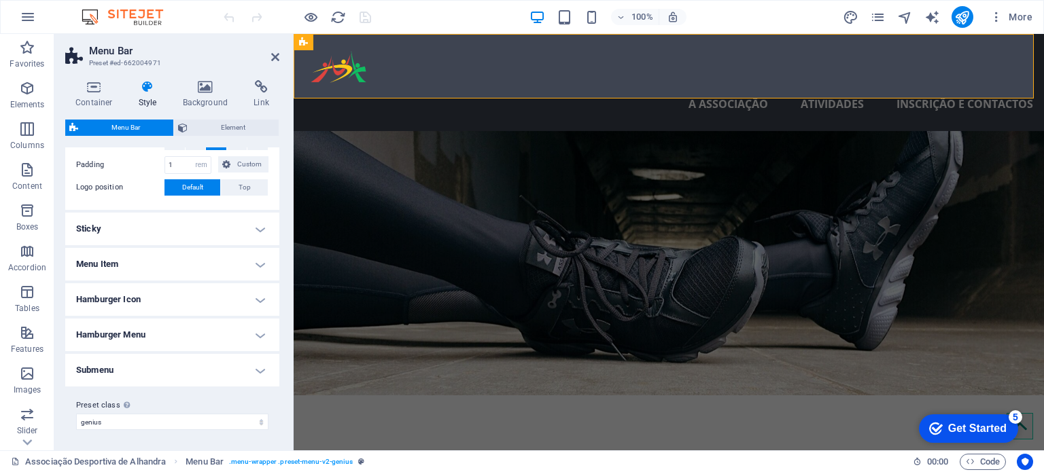
click at [192, 306] on h4 "Hamburger Icon" at bounding box center [172, 299] width 214 height 33
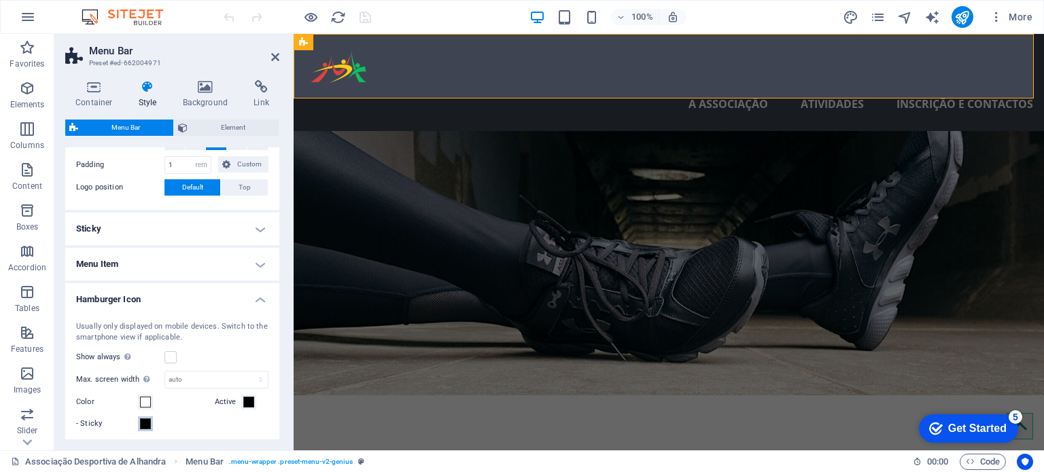
click at [147, 424] on span at bounding box center [145, 424] width 11 height 11
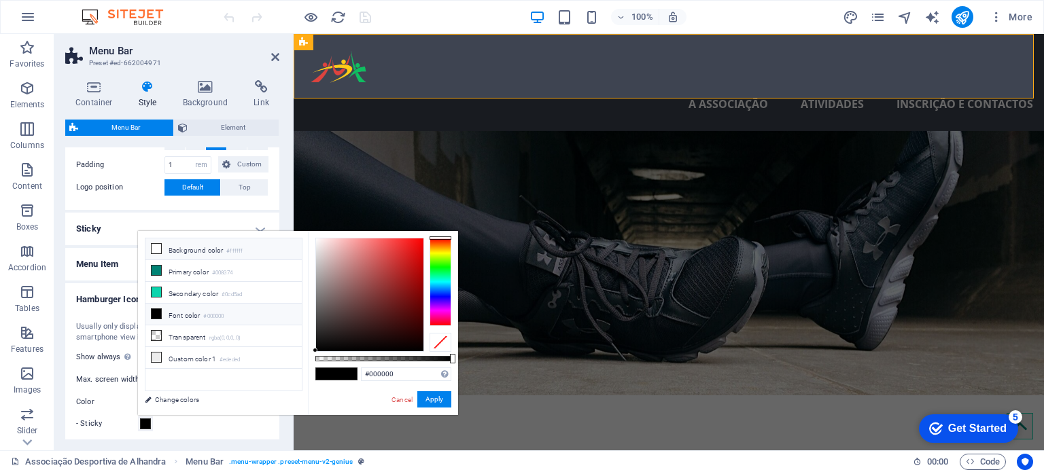
click at [189, 253] on li "Background color #ffffff" at bounding box center [223, 249] width 156 height 22
type input "#ffffff"
click at [428, 404] on button "Apply" at bounding box center [434, 399] width 34 height 16
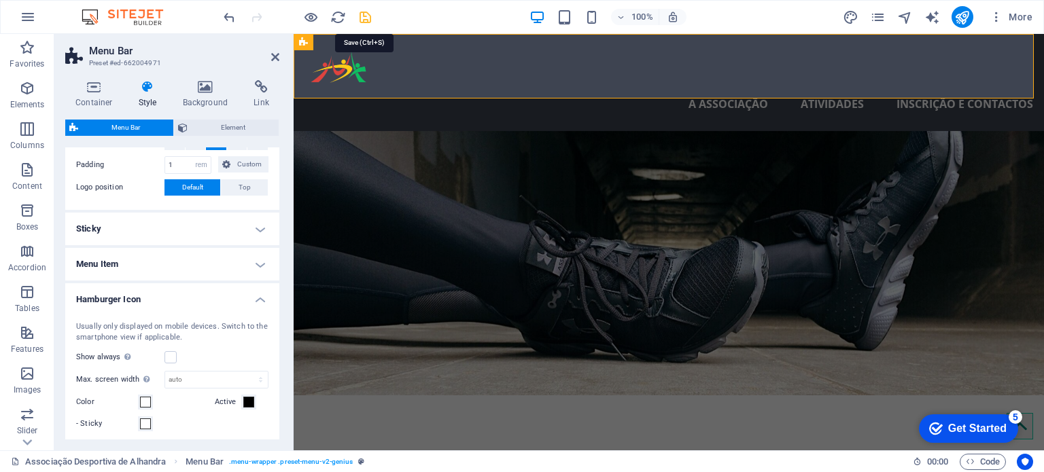
click at [361, 22] on icon "save" at bounding box center [365, 18] width 16 height 16
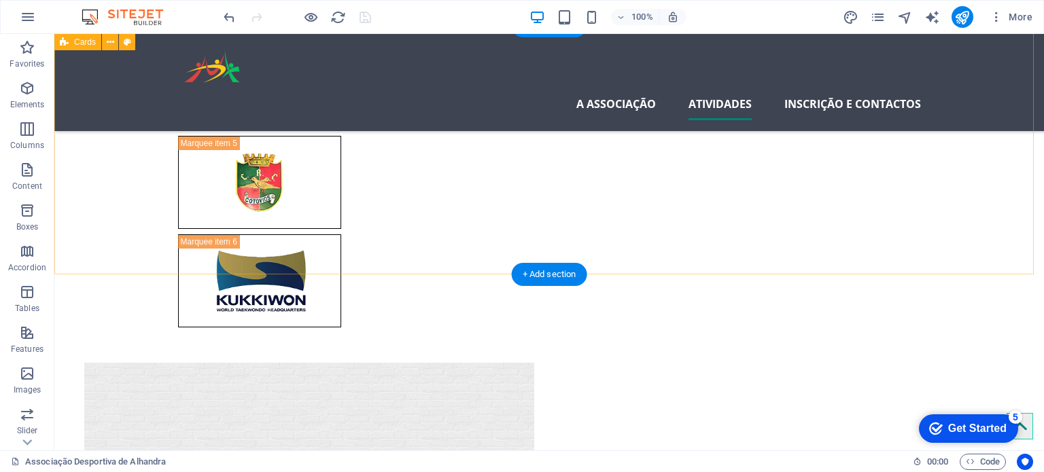
scroll to position [1807, 0]
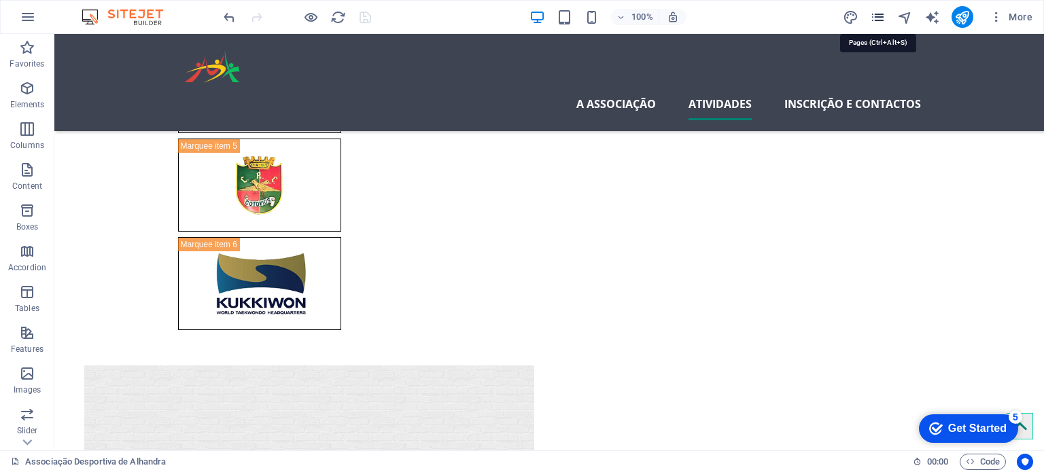
click at [879, 10] on icon "pages" at bounding box center [878, 18] width 16 height 16
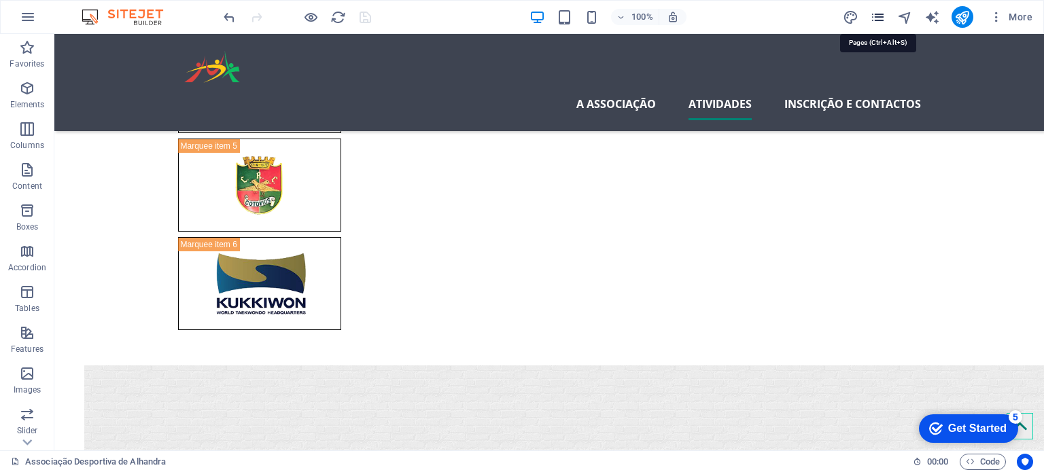
scroll to position [1820, 0]
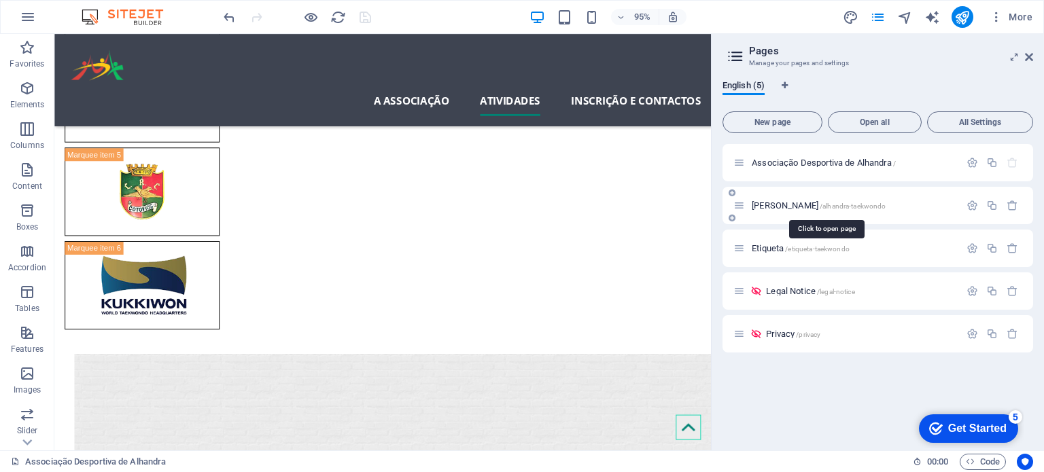
click at [823, 205] on span "[PERSON_NAME] /alhandra-taekwondo" at bounding box center [818, 205] width 134 height 10
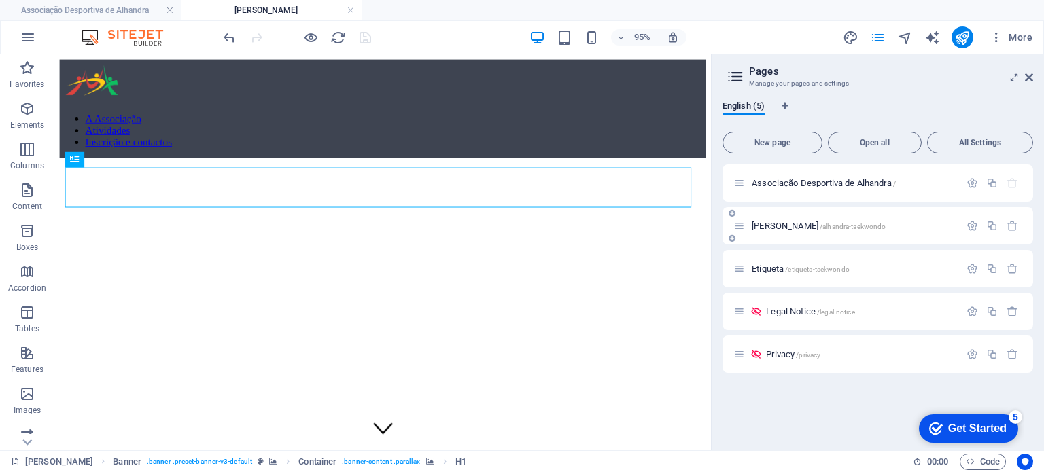
scroll to position [0, 0]
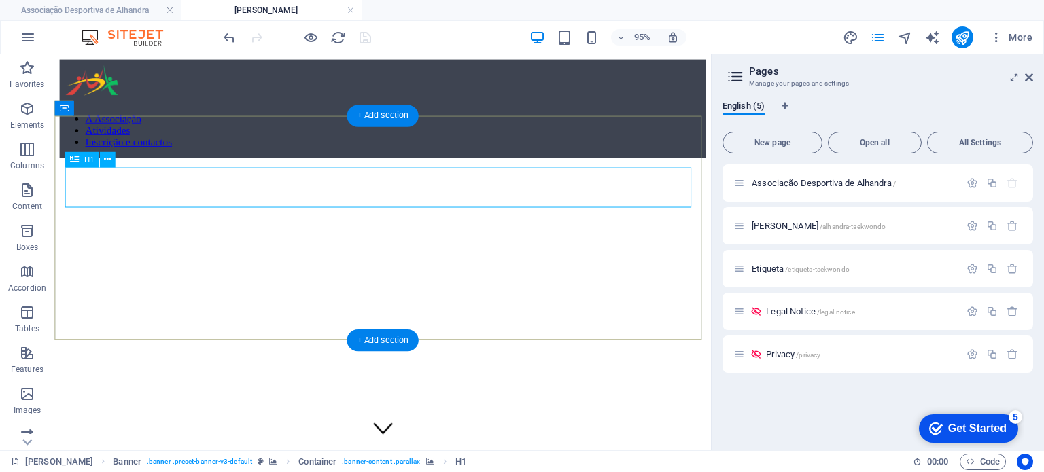
click at [111, 160] on button at bounding box center [108, 160] width 16 height 16
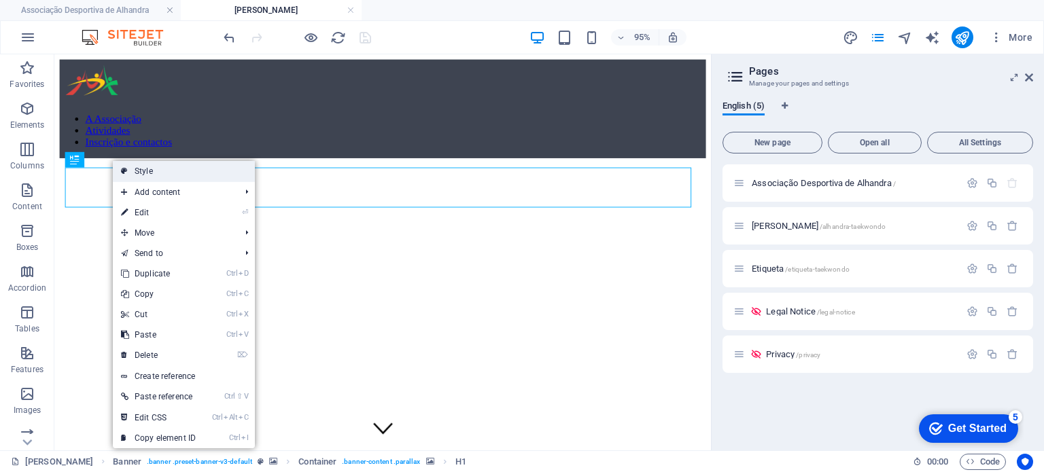
click at [133, 168] on link "Style" at bounding box center [184, 171] width 142 height 20
select select "preset-banner-v3-default"
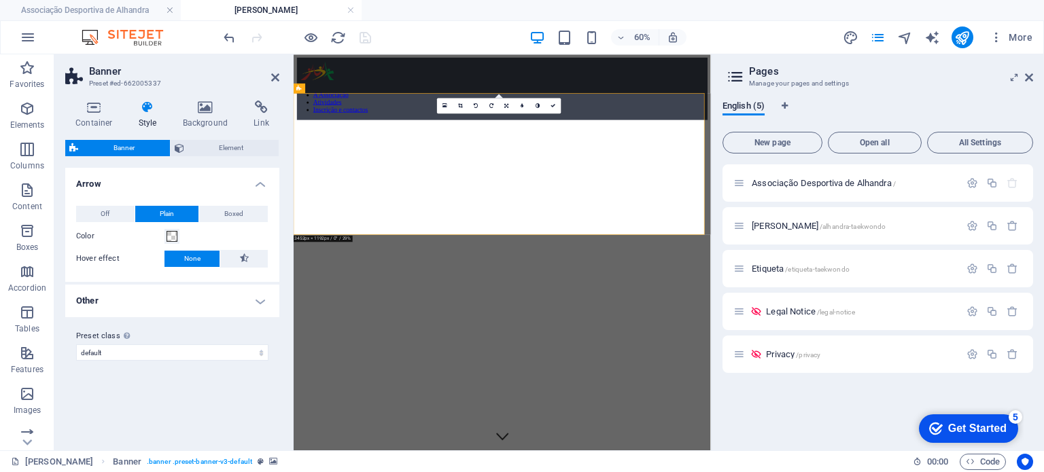
click at [175, 308] on h4 "Other" at bounding box center [172, 301] width 214 height 33
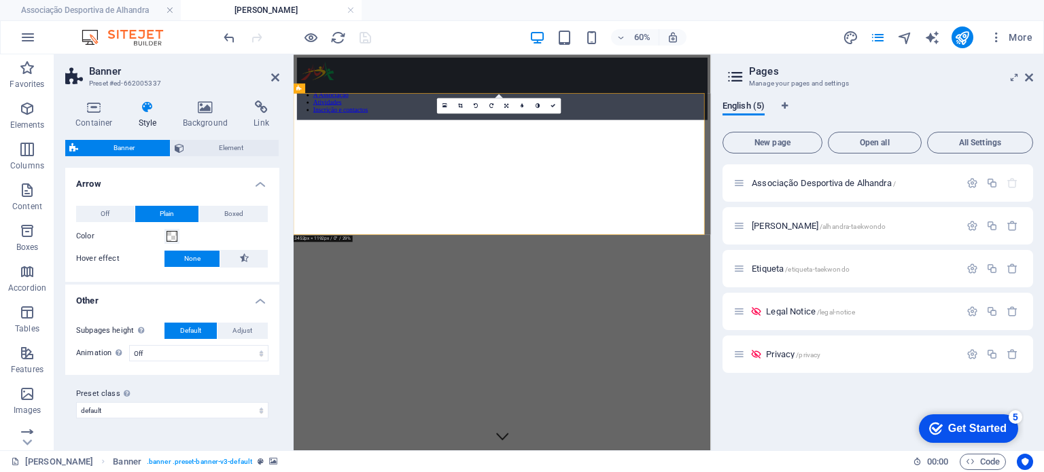
click at [175, 308] on h4 "Other" at bounding box center [172, 297] width 214 height 24
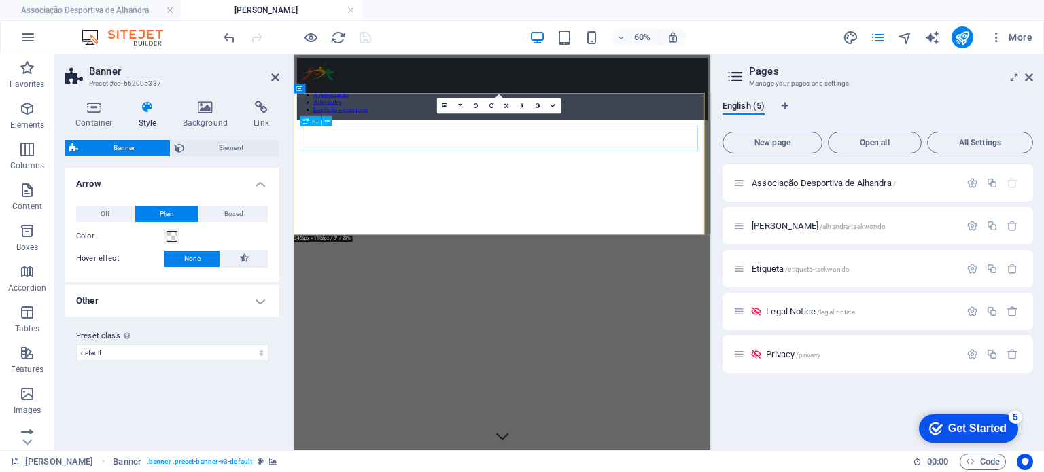
click at [88, 124] on h4 "Container" at bounding box center [96, 115] width 63 height 29
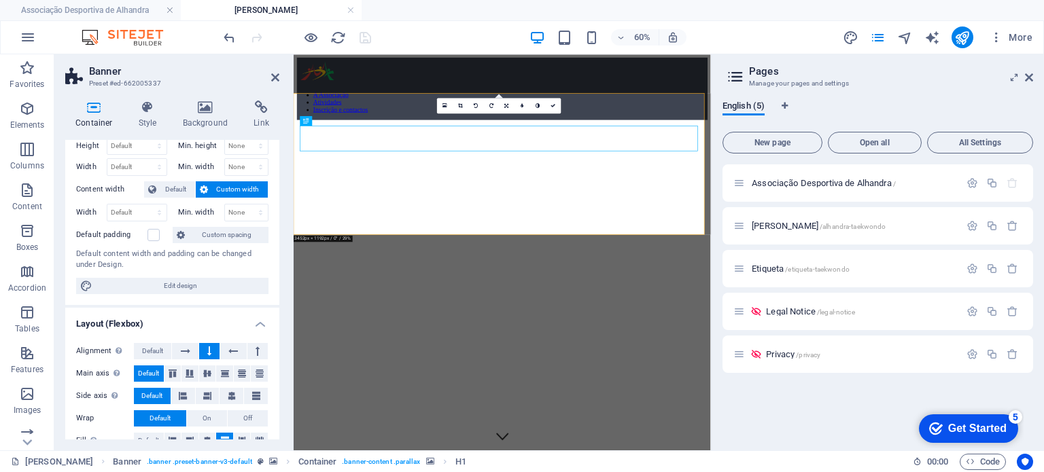
scroll to position [38, 0]
click at [187, 393] on button at bounding box center [183, 396] width 24 height 16
click at [166, 393] on button "Default" at bounding box center [152, 396] width 37 height 16
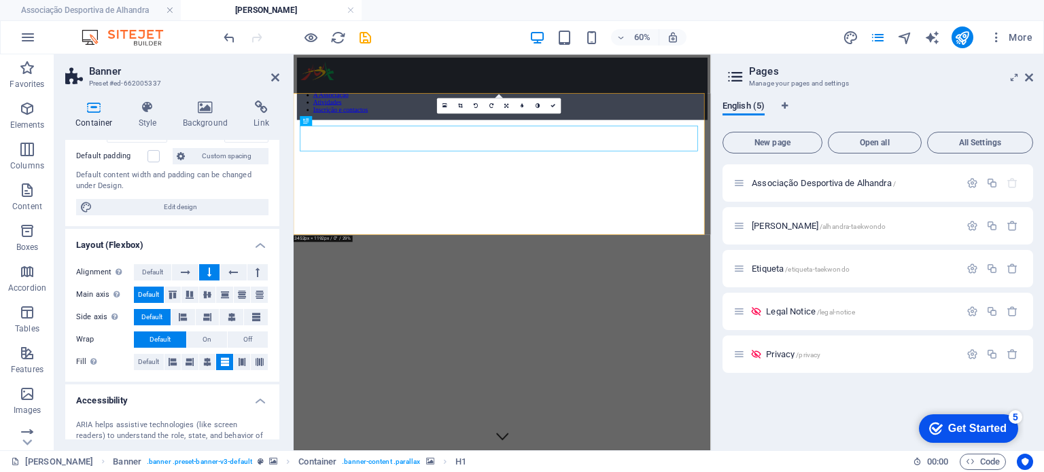
scroll to position [126, 0]
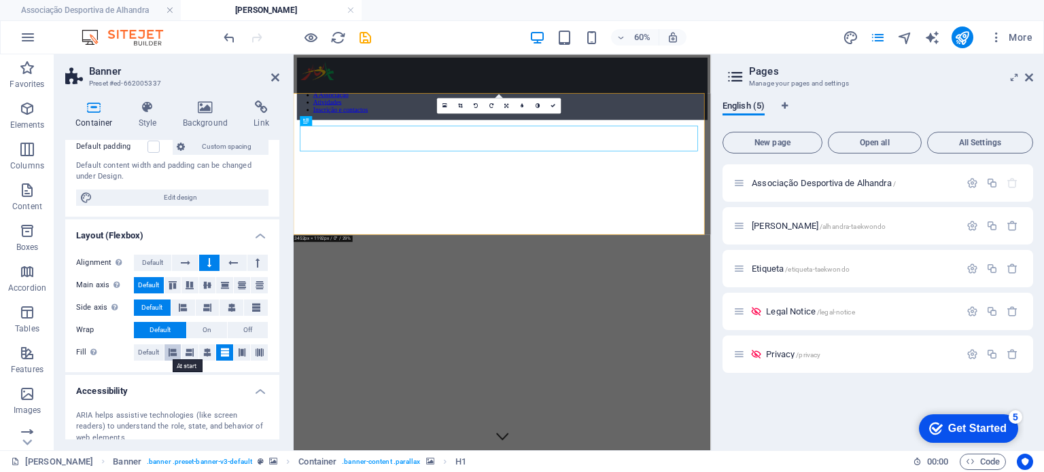
click at [170, 344] on icon at bounding box center [173, 352] width 8 height 16
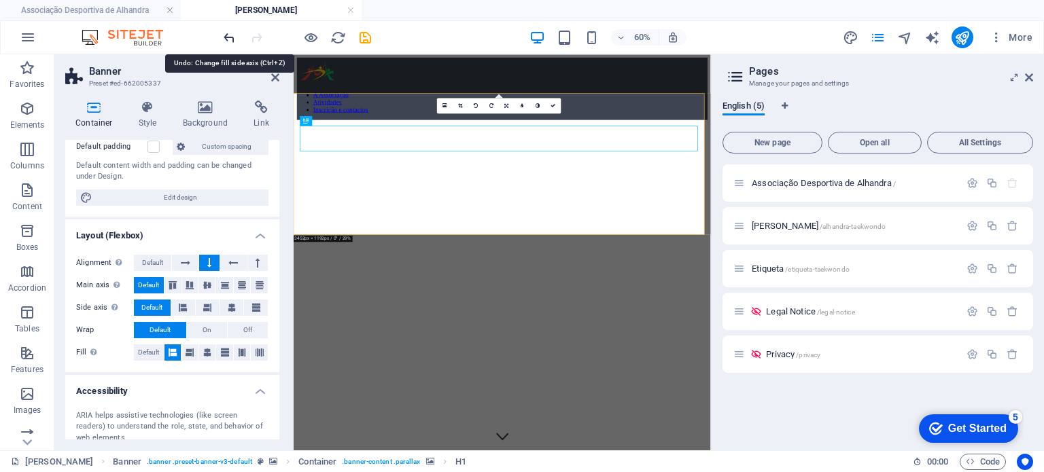
click at [232, 36] on icon "undo" at bounding box center [230, 38] width 16 height 16
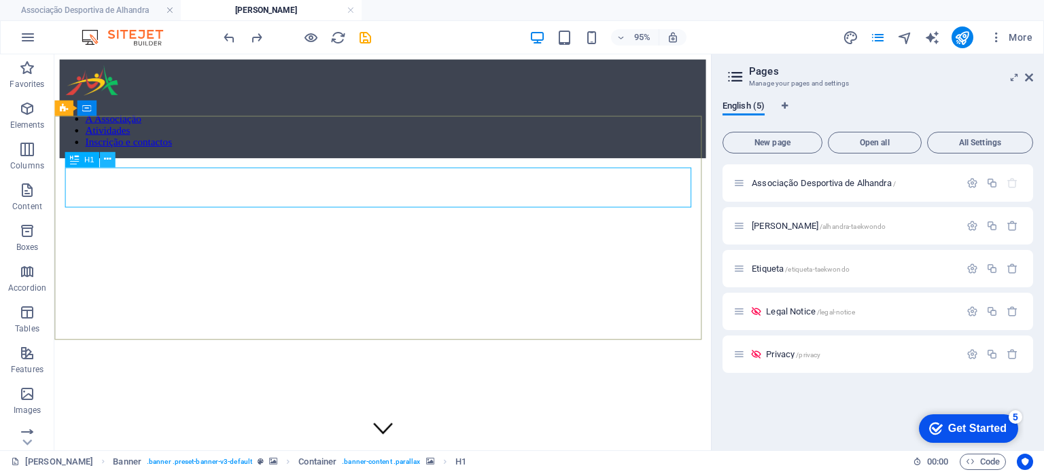
click at [104, 156] on icon at bounding box center [107, 159] width 7 height 14
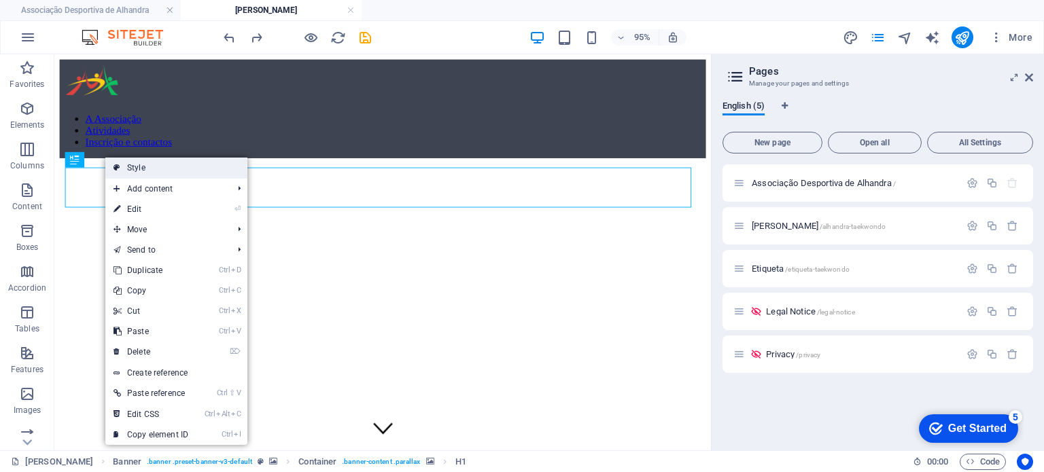
click at [133, 165] on link "Style" at bounding box center [176, 168] width 142 height 20
select select "preset-banner-v3-default"
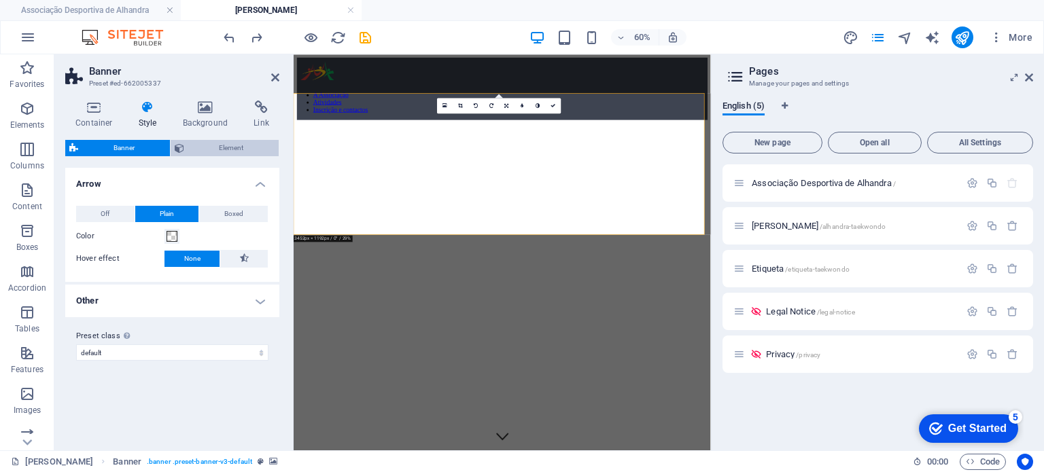
click at [204, 145] on span "Element" at bounding box center [231, 148] width 87 height 16
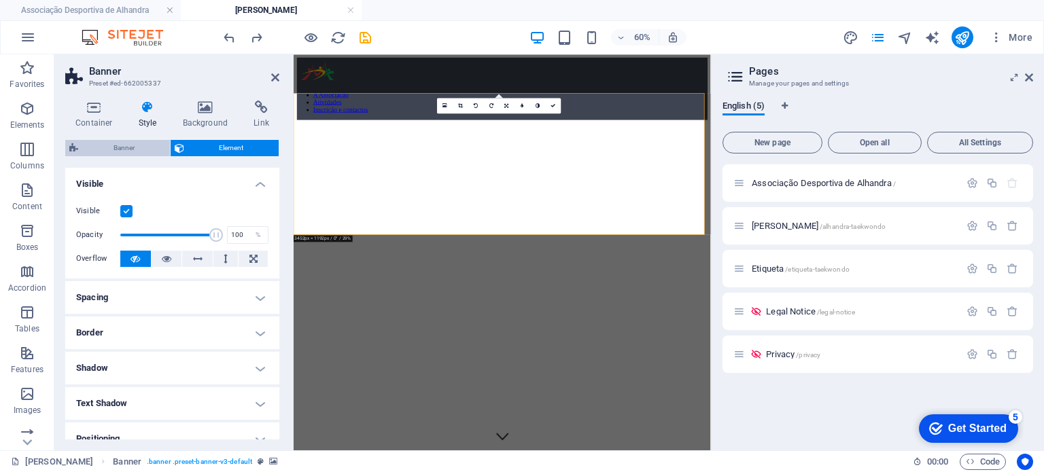
click at [103, 149] on span "Banner" at bounding box center [124, 148] width 84 height 16
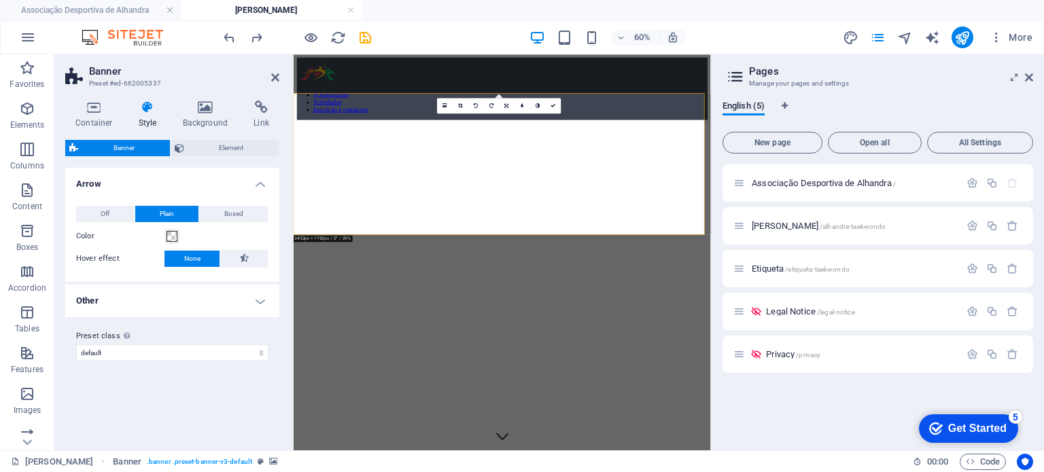
click at [154, 306] on h4 "Other" at bounding box center [172, 301] width 214 height 33
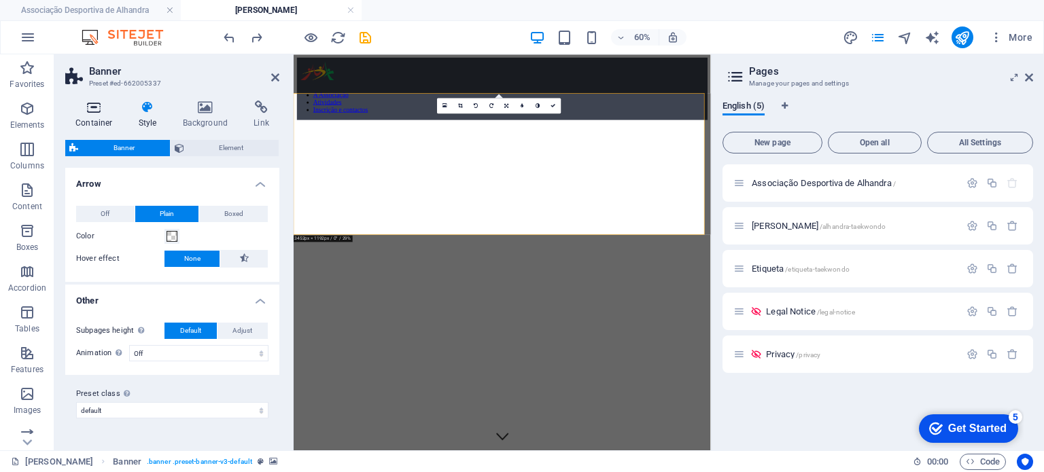
click at [98, 126] on h4 "Container" at bounding box center [96, 115] width 63 height 29
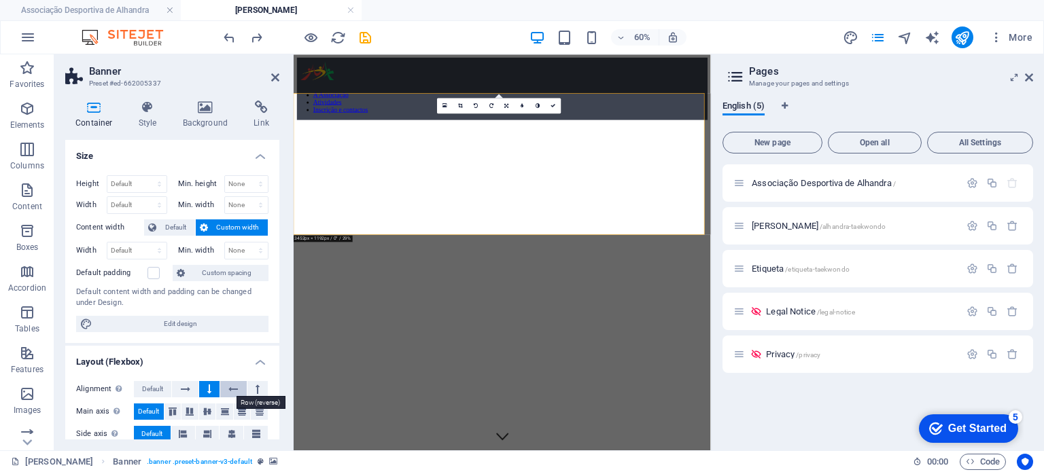
click at [234, 390] on icon at bounding box center [233, 389] width 10 height 16
click at [207, 390] on icon at bounding box center [209, 389] width 4 height 16
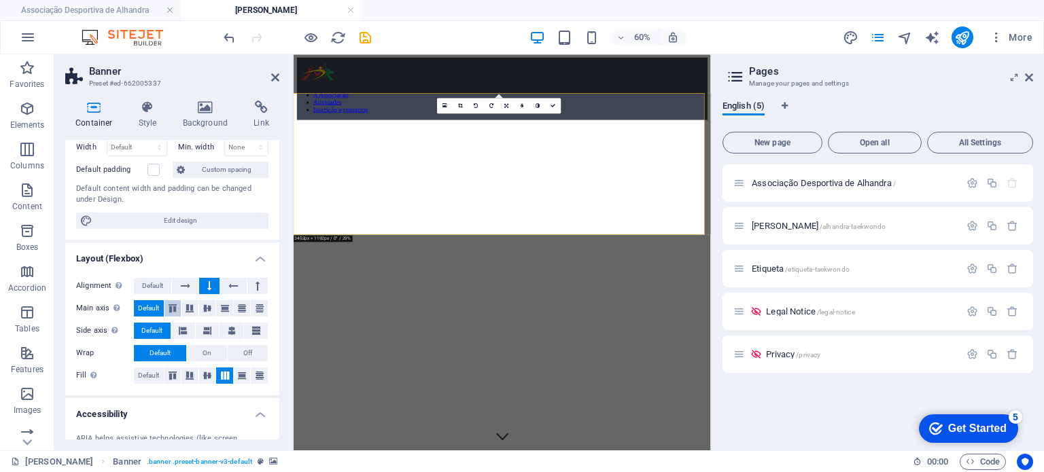
scroll to position [249, 0]
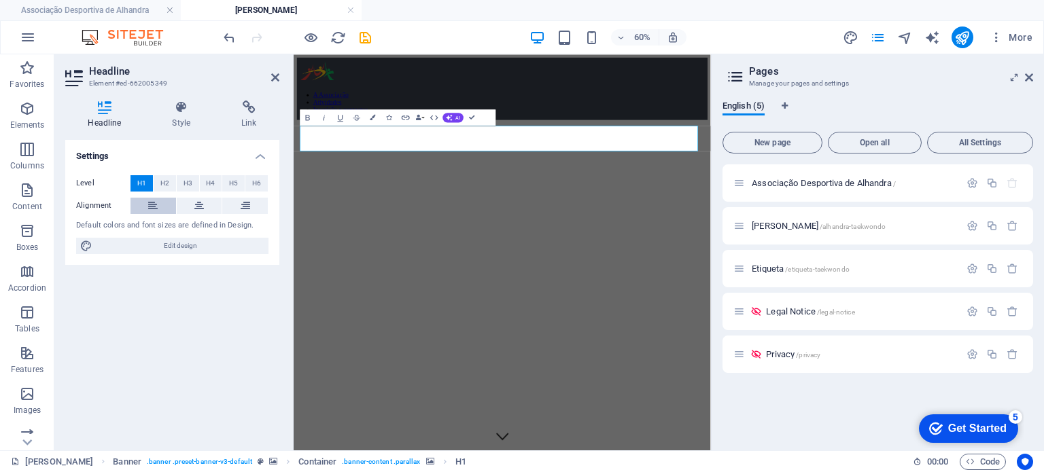
click at [154, 203] on icon at bounding box center [153, 206] width 10 height 16
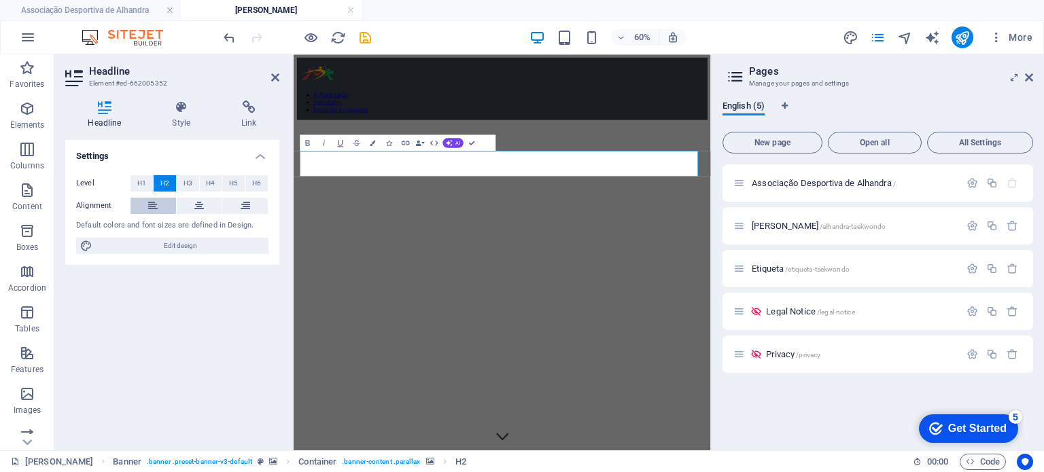
click at [144, 198] on button at bounding box center [153, 206] width 46 height 16
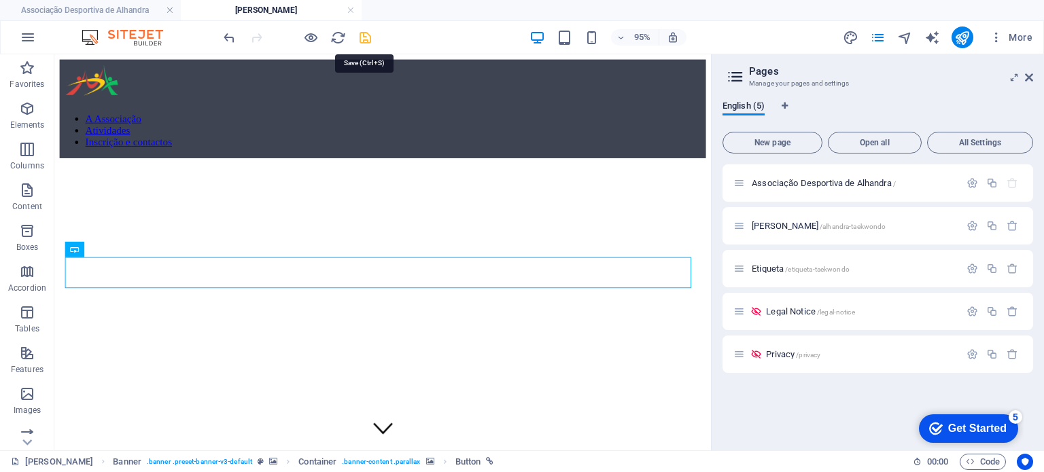
click at [370, 43] on icon "save" at bounding box center [365, 38] width 16 height 16
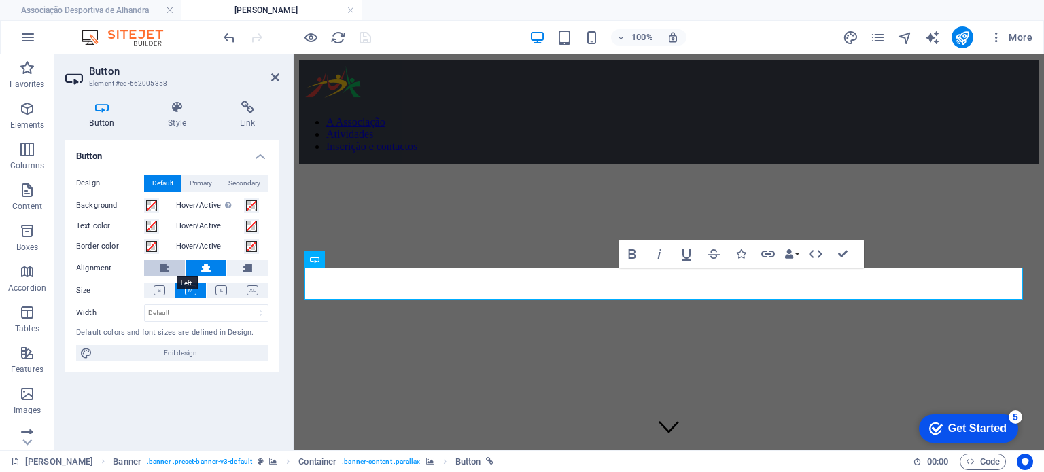
click at [163, 272] on icon at bounding box center [165, 268] width 10 height 16
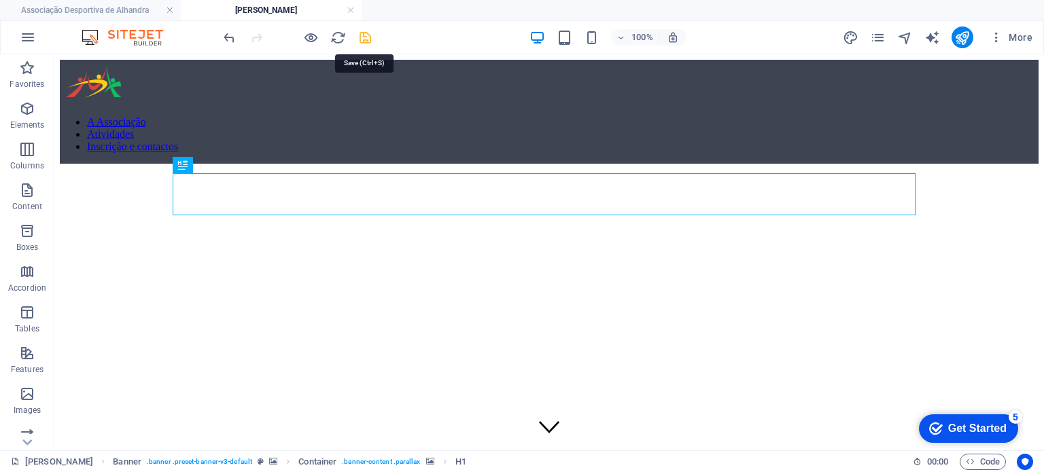
click at [360, 37] on icon "save" at bounding box center [365, 38] width 16 height 16
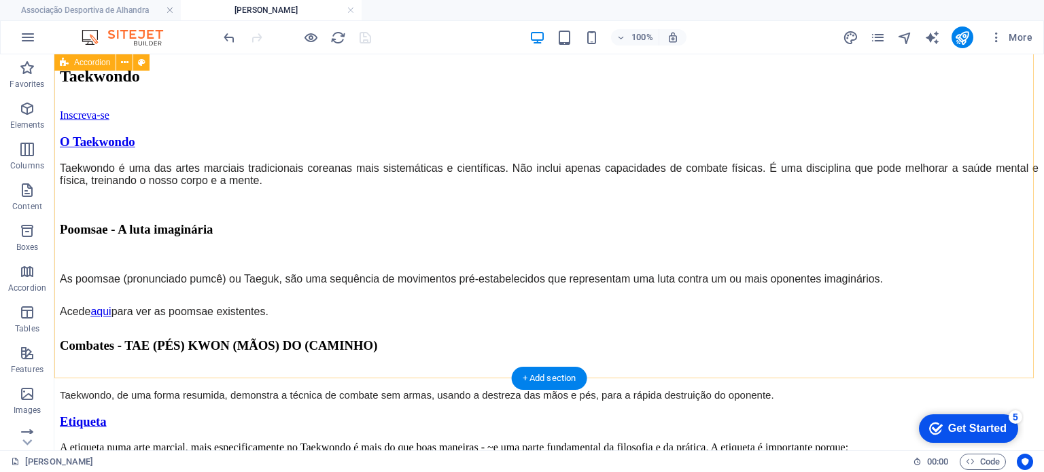
scroll to position [732, 0]
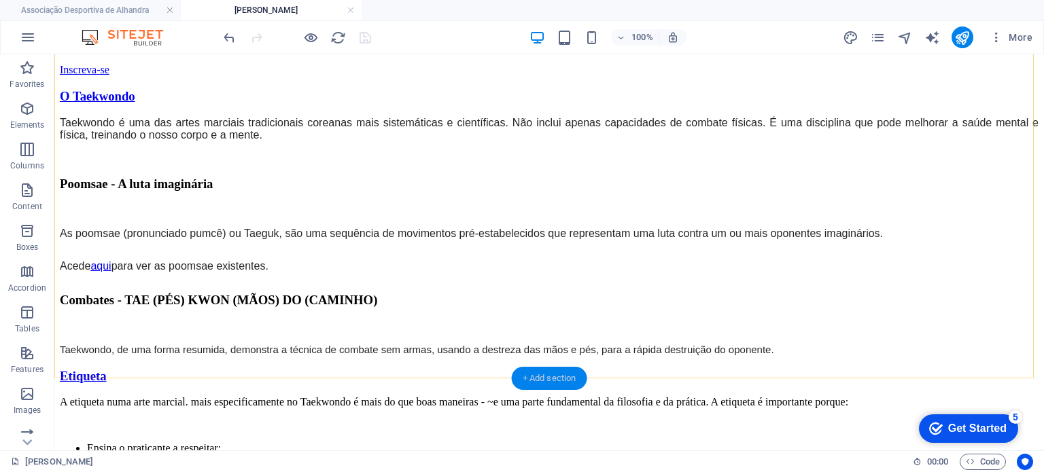
click at [537, 374] on div "+ Add section" at bounding box center [549, 378] width 75 height 23
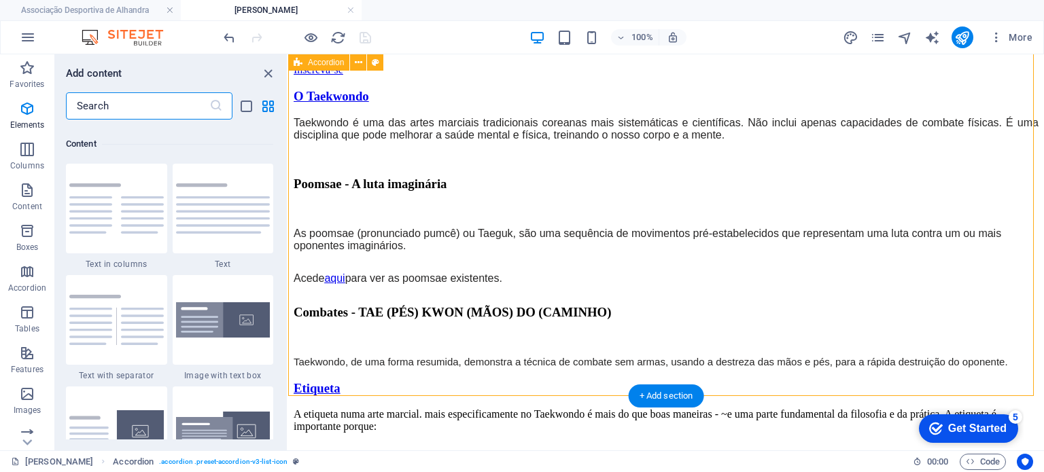
scroll to position [2377, 0]
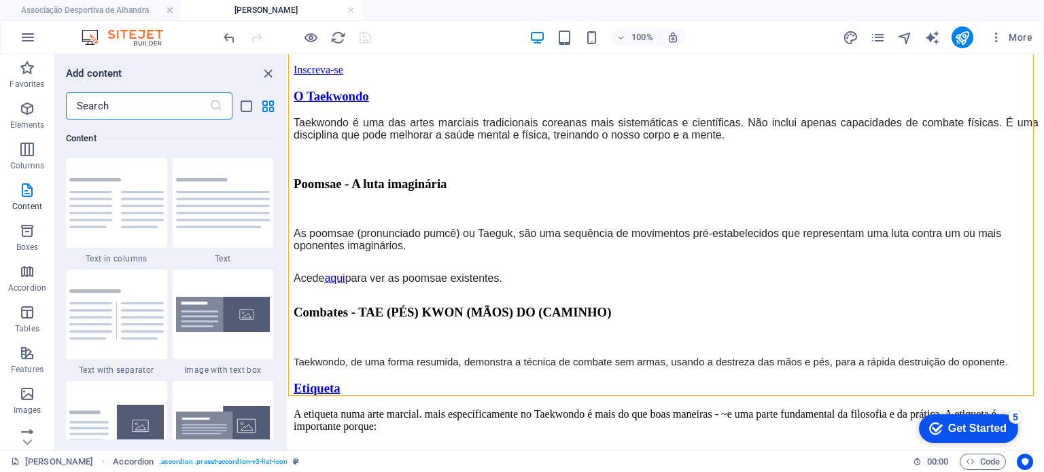
click at [132, 116] on input "text" at bounding box center [137, 105] width 143 height 27
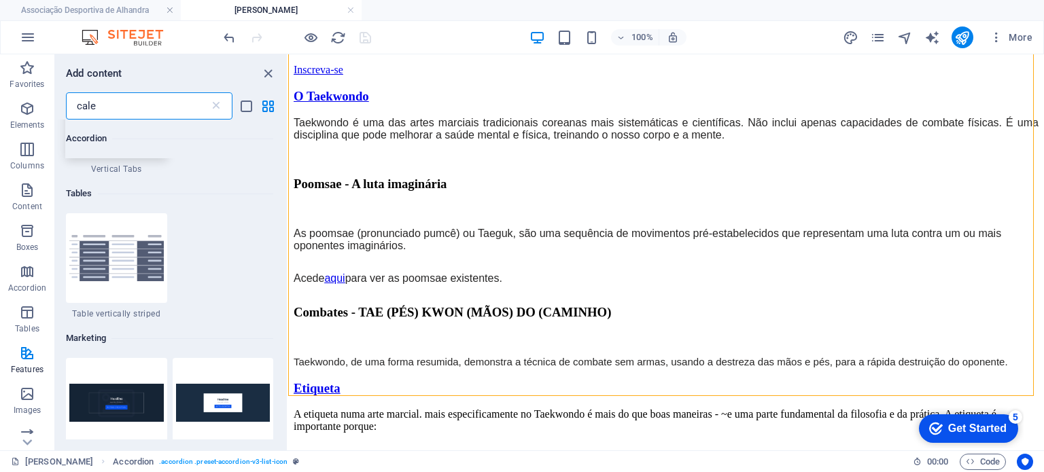
scroll to position [0, 0]
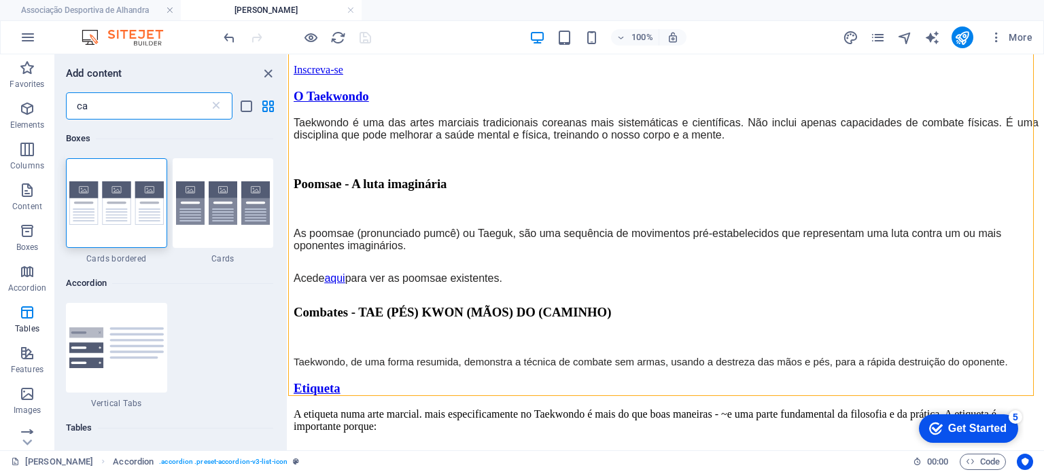
type input "c"
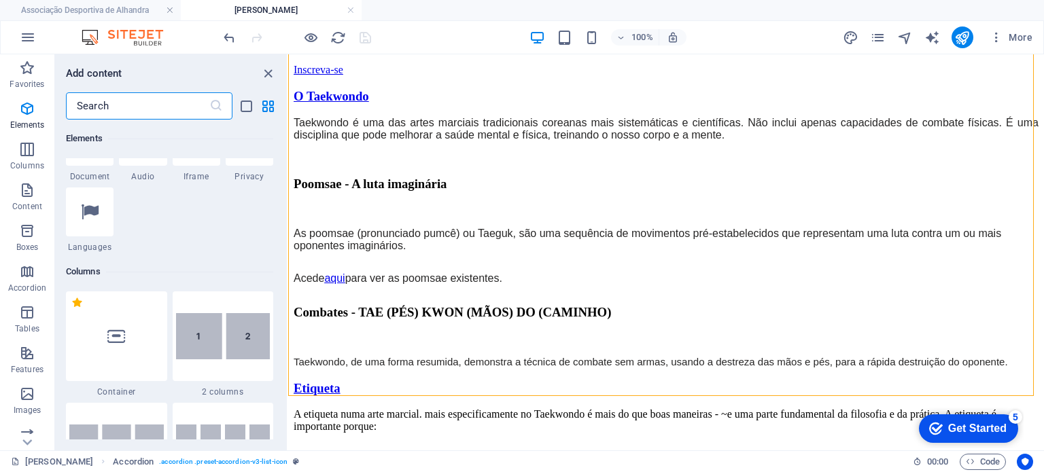
scroll to position [540, 0]
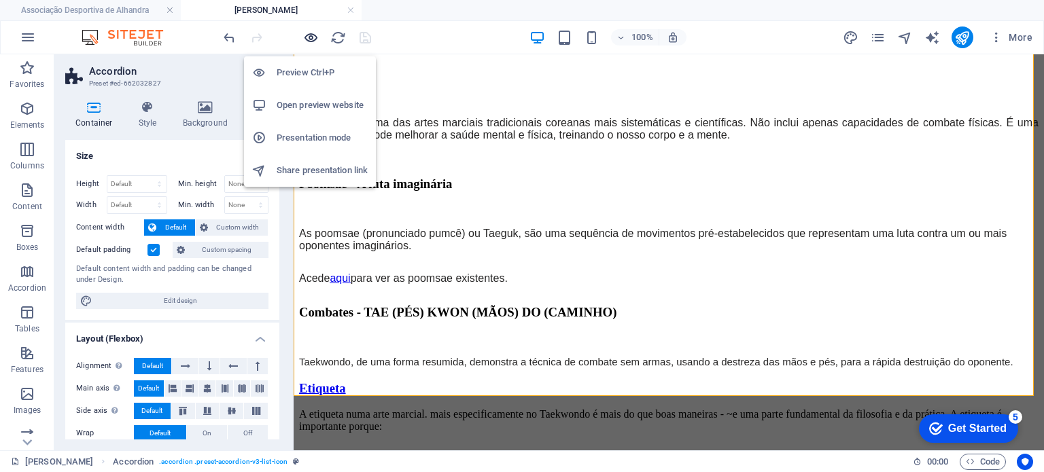
click at [310, 38] on icon "button" at bounding box center [311, 38] width 16 height 16
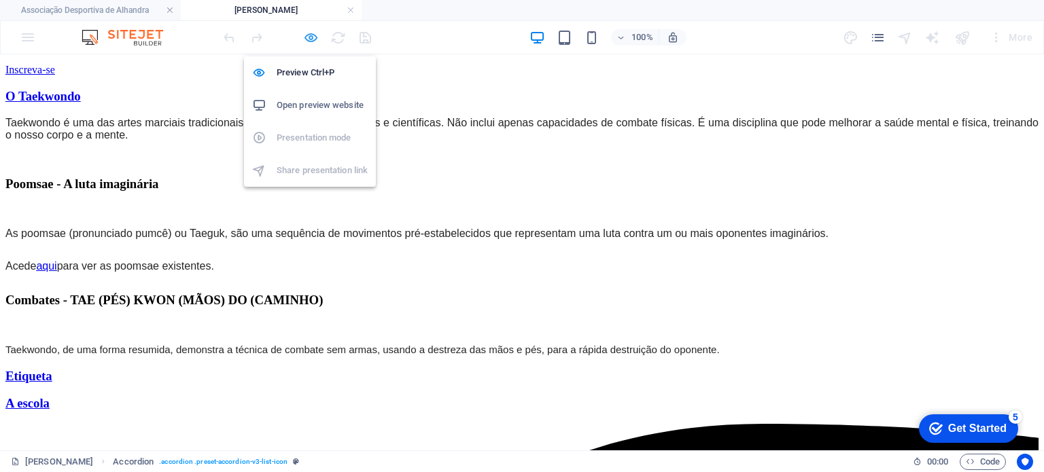
scroll to position [377, 0]
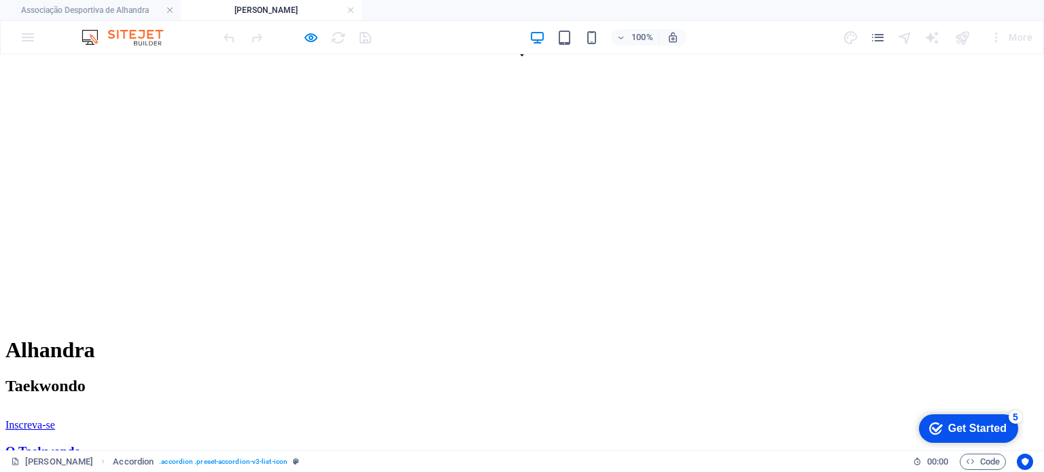
click at [311, 41] on icon "button" at bounding box center [311, 38] width 16 height 16
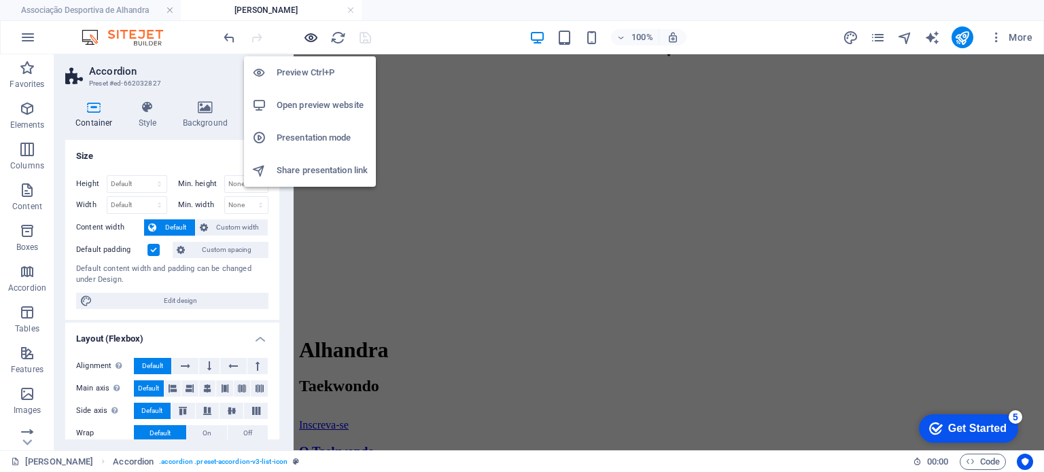
scroll to position [732, 0]
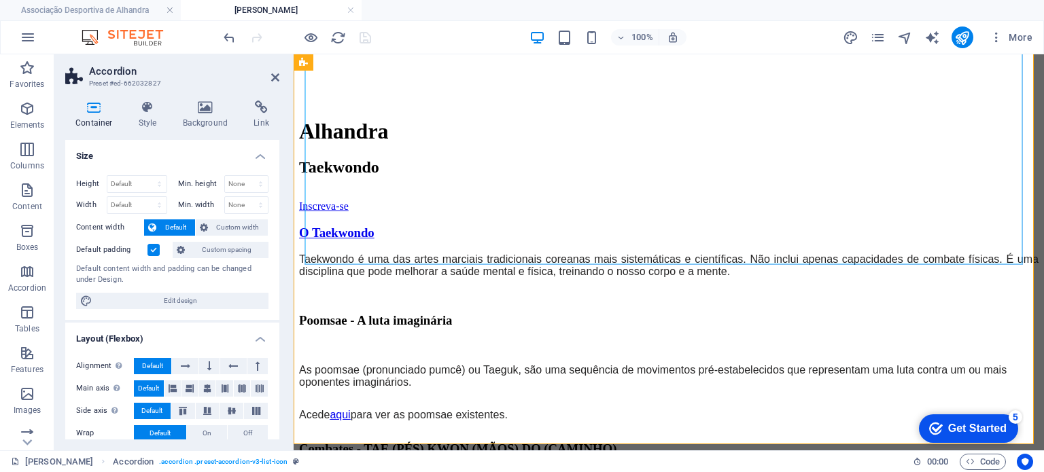
scroll to position [750, 0]
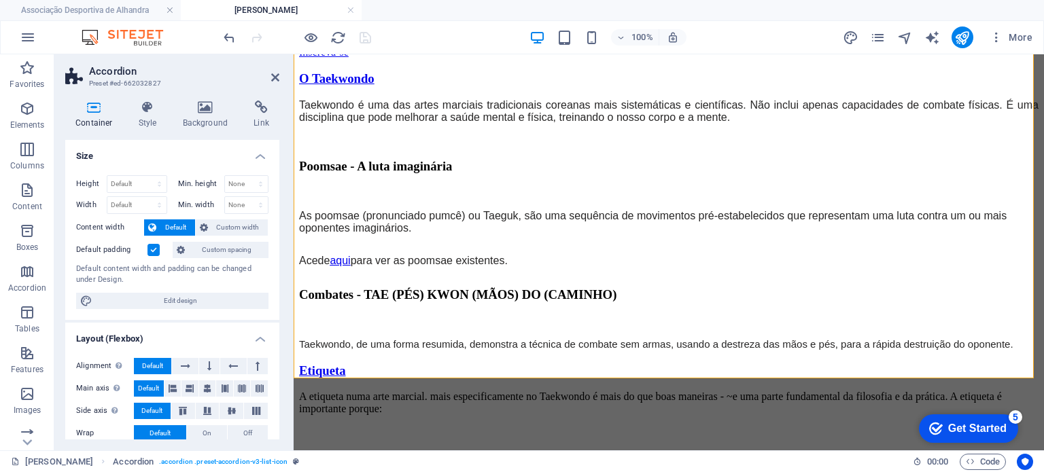
click at [271, 71] on h2 "Accordion" at bounding box center [184, 71] width 190 height 12
click at [275, 77] on icon at bounding box center [275, 77] width 8 height 11
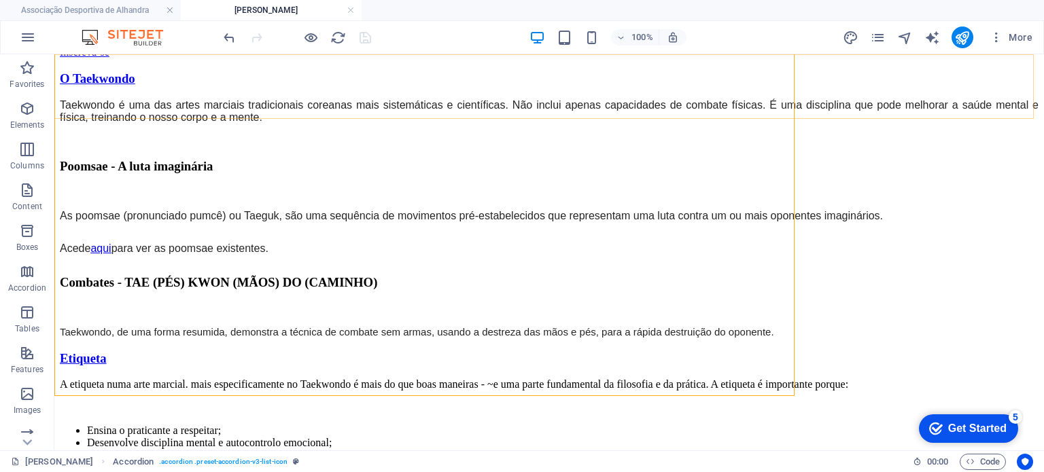
scroll to position [732, 0]
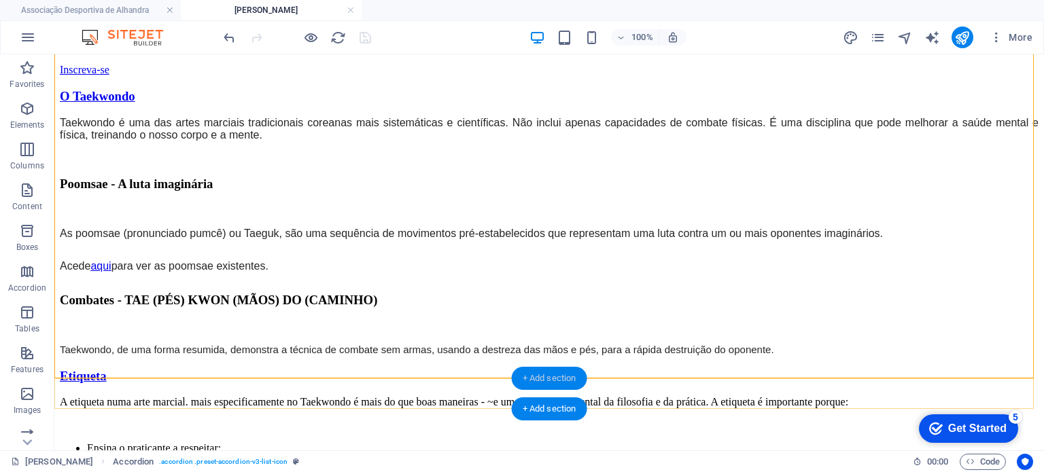
click at [543, 377] on div "+ Add section" at bounding box center [549, 378] width 75 height 23
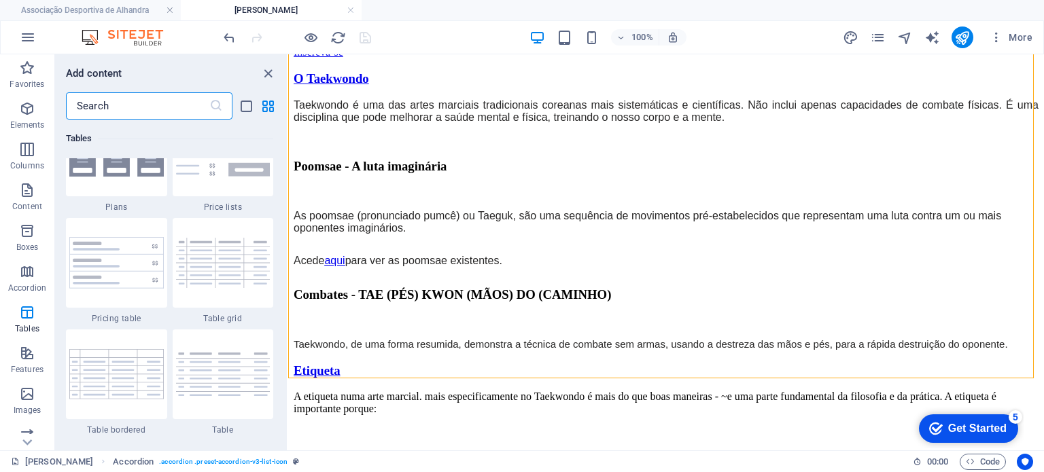
scroll to position [4759, 0]
drag, startPoint x: 650, startPoint y: 376, endPoint x: 218, endPoint y: 270, distance: 444.3
click at [650, 376] on div "+ Add section" at bounding box center [665, 378] width 75 height 23
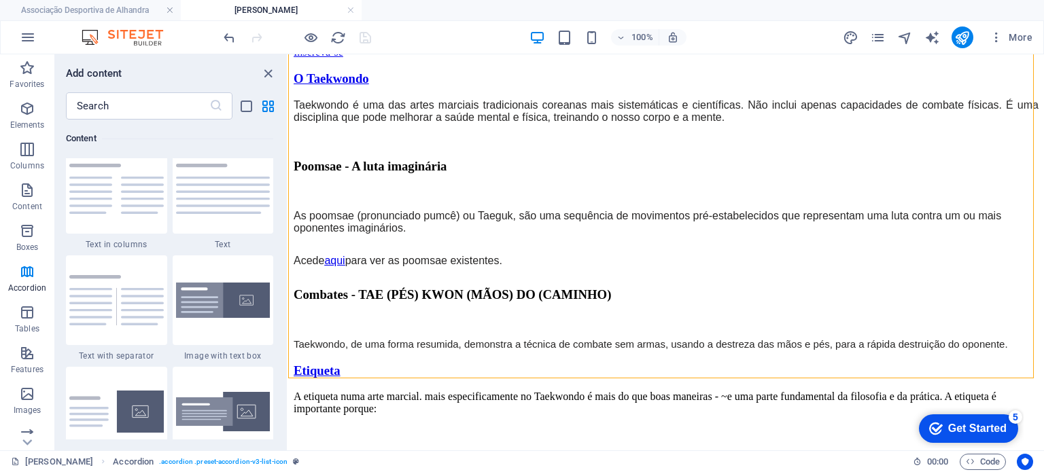
scroll to position [2377, 0]
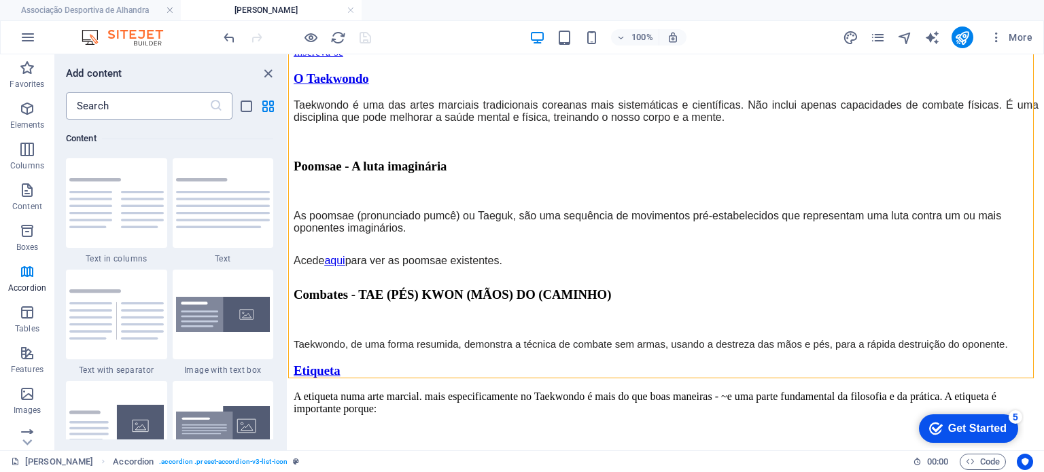
click at [135, 108] on input "text" at bounding box center [137, 105] width 143 height 27
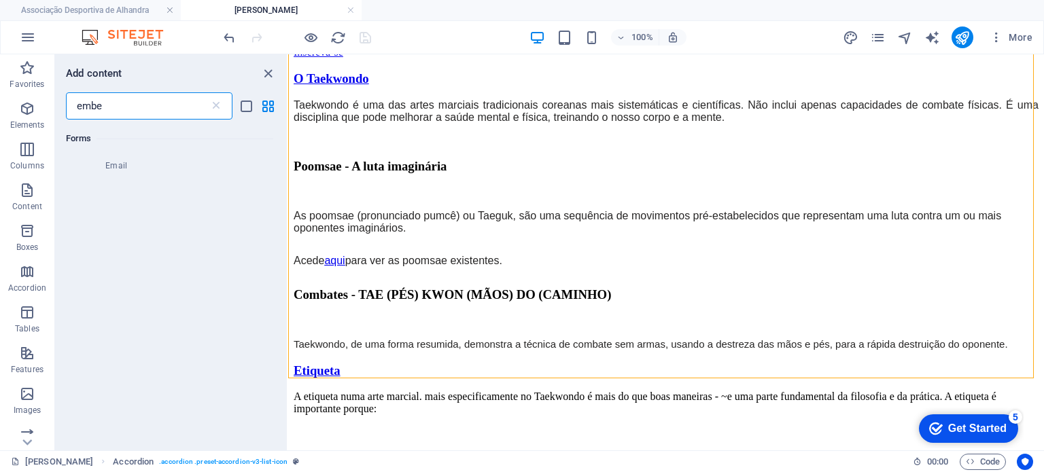
scroll to position [0, 0]
type input "e"
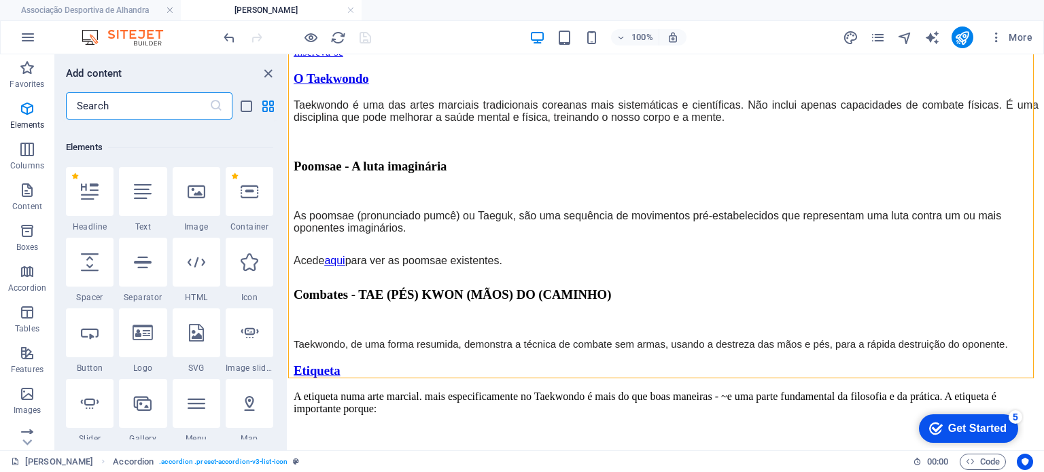
scroll to position [136, 0]
click at [32, 206] on p "Content" at bounding box center [27, 206] width 30 height 11
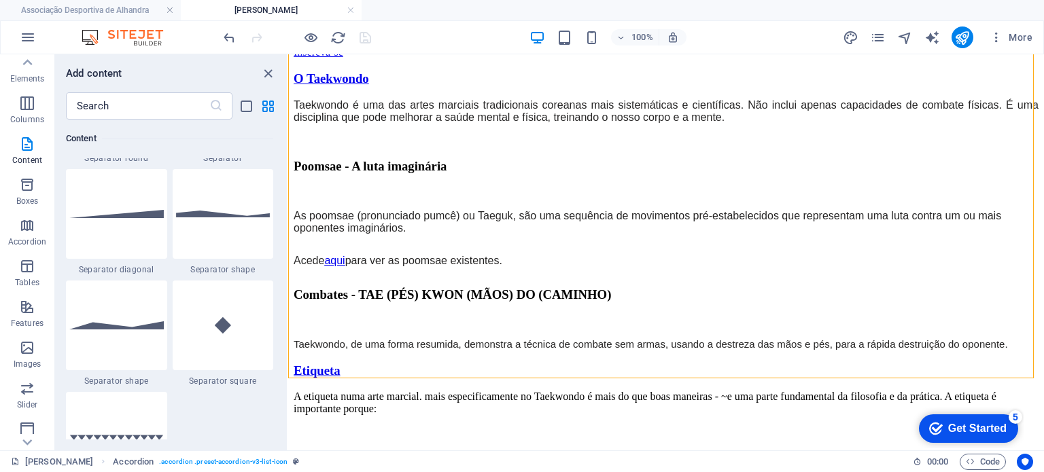
scroll to position [3376, 0]
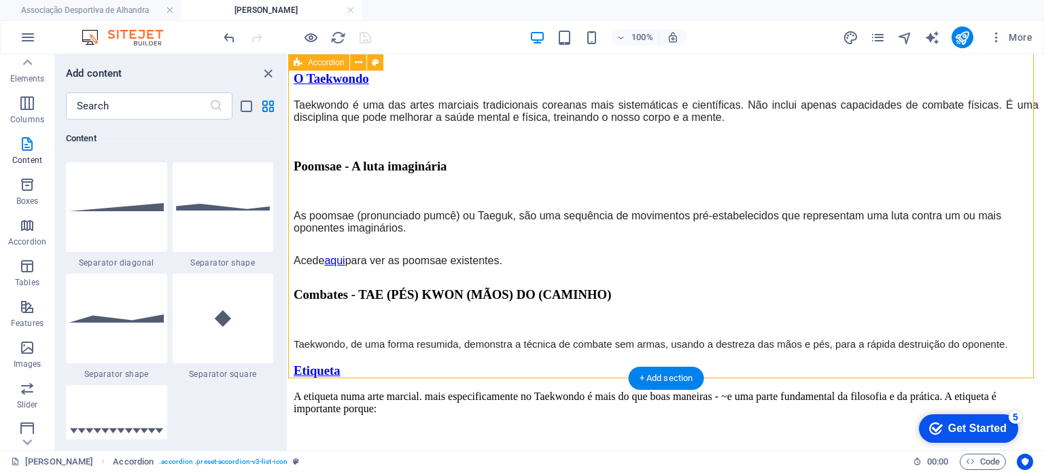
click at [633, 380] on div "+ Add section" at bounding box center [665, 378] width 75 height 23
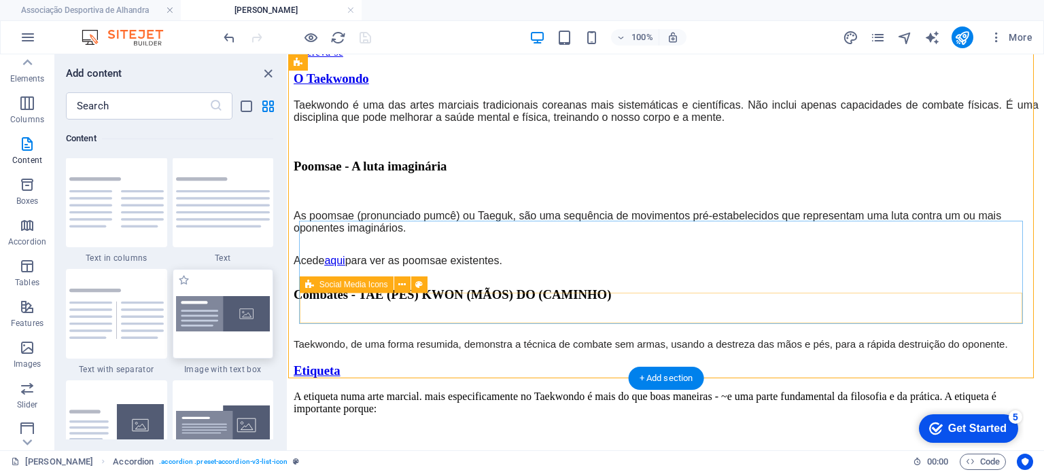
scroll to position [2377, 0]
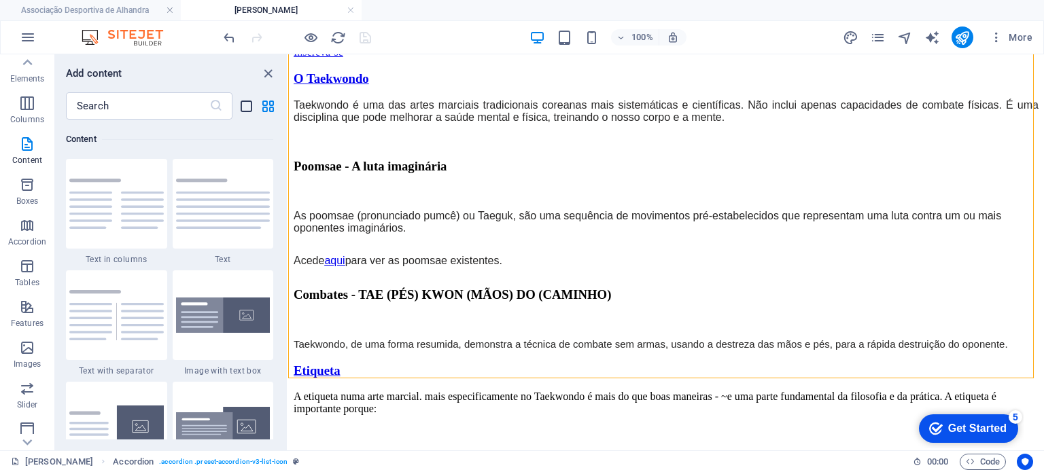
click at [241, 103] on icon "list-view" at bounding box center [246, 107] width 16 height 16
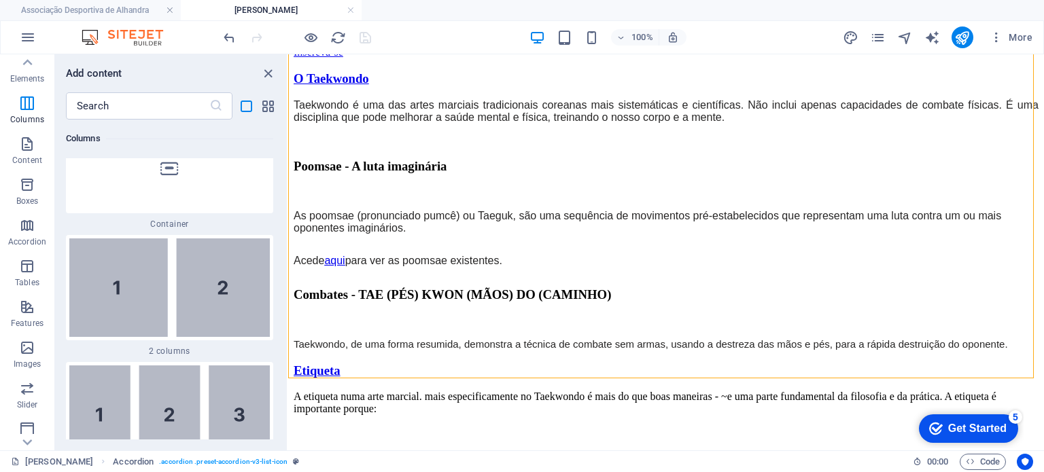
scroll to position [3113, 0]
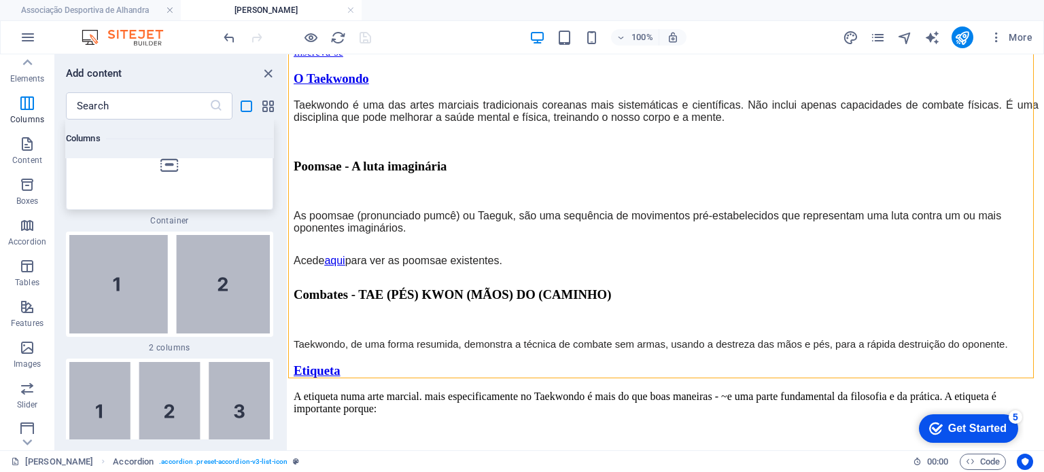
click at [160, 196] on div at bounding box center [169, 165] width 207 height 90
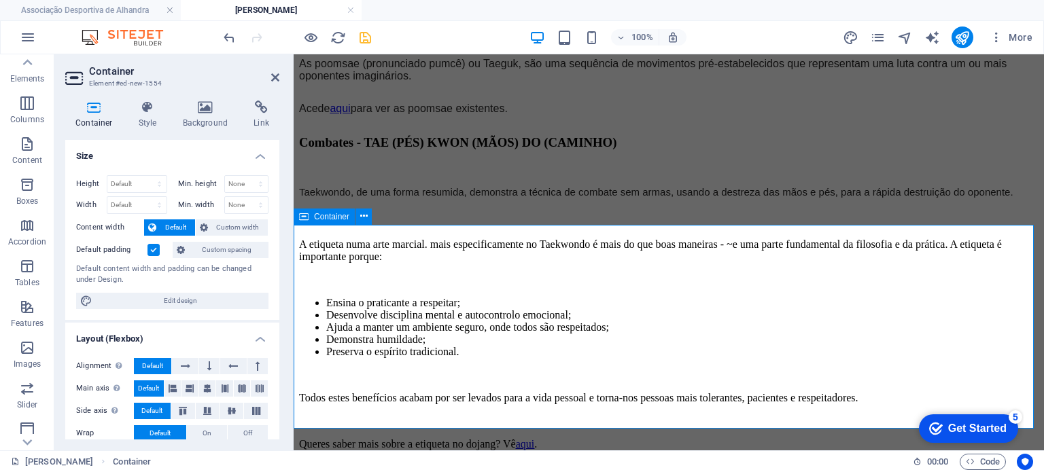
scroll to position [905, 0]
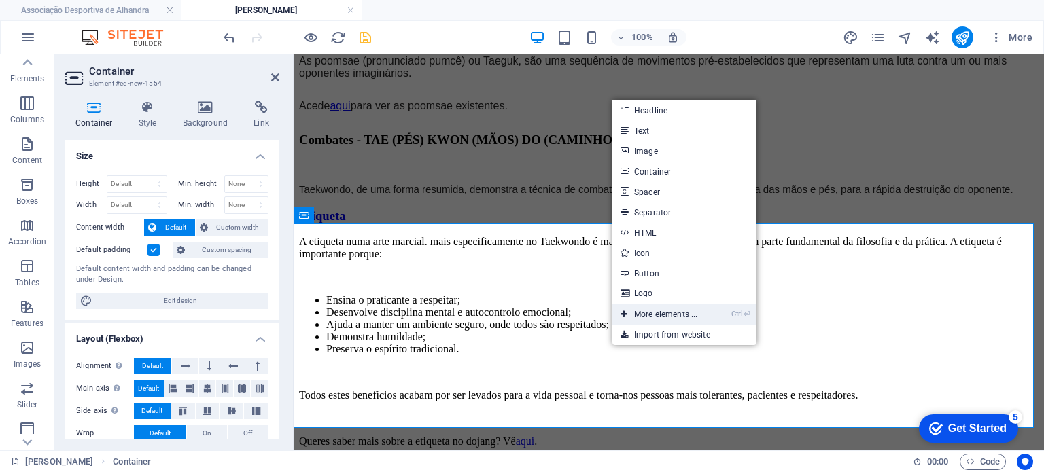
click at [673, 309] on link "Ctrl ⏎ More elements ..." at bounding box center [658, 314] width 93 height 20
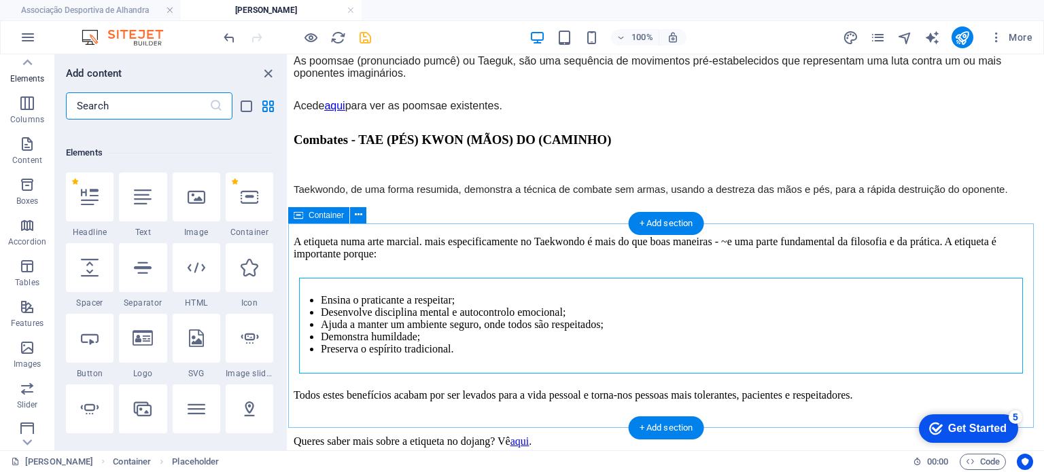
scroll to position [144, 0]
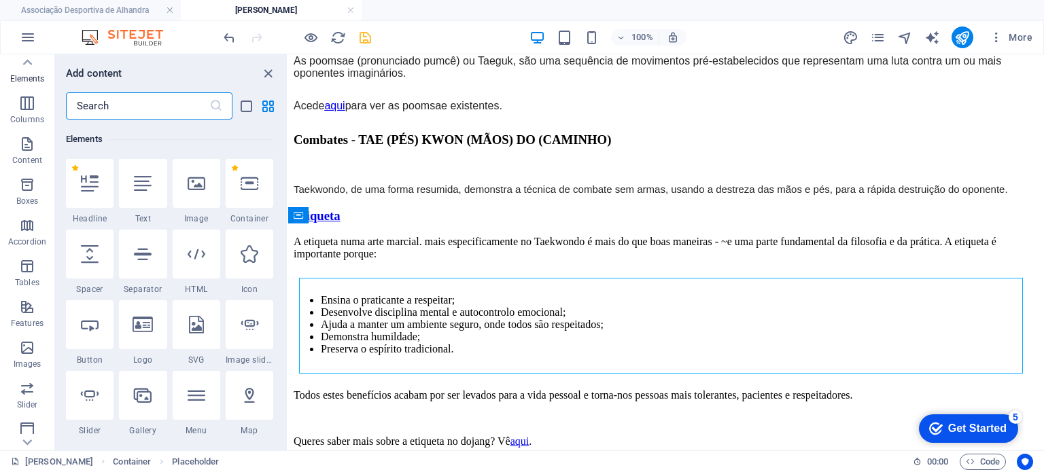
click at [188, 105] on input "text" at bounding box center [137, 105] width 143 height 27
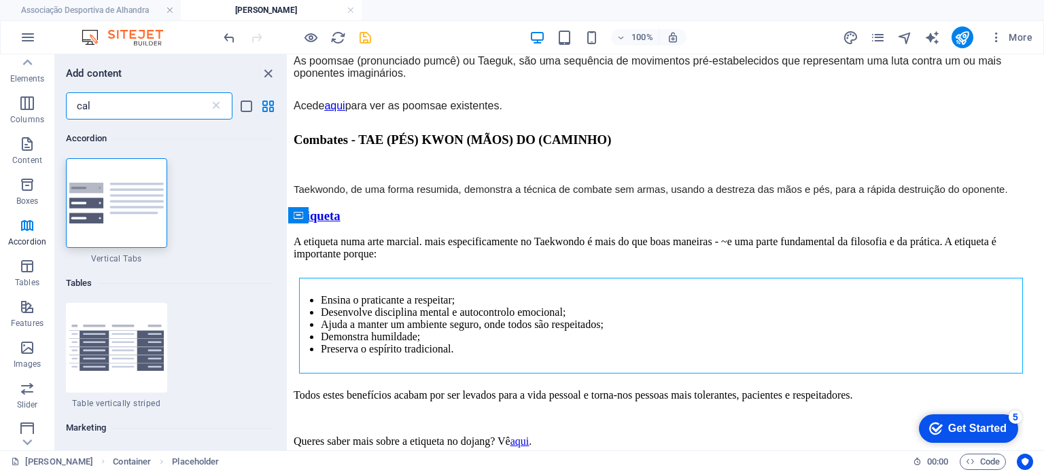
scroll to position [0, 0]
type input "c"
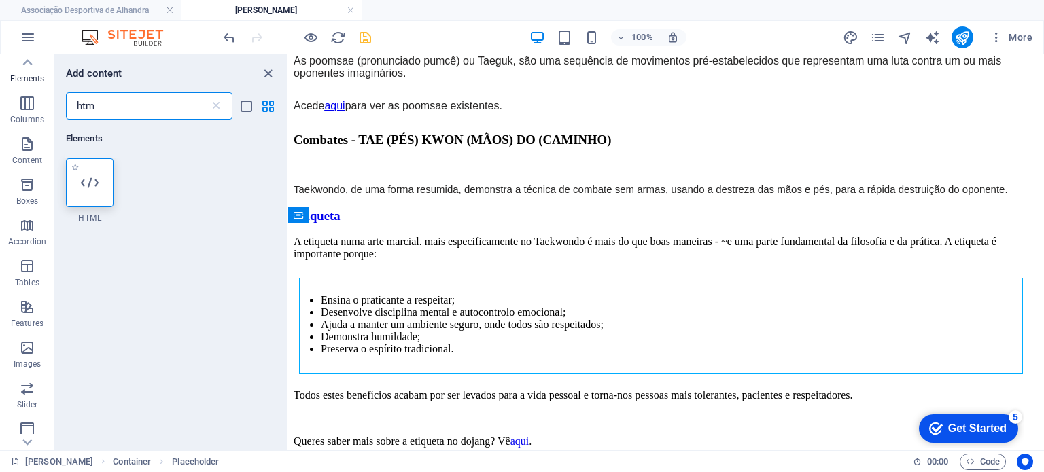
type input "htm"
click at [78, 189] on div at bounding box center [90, 182] width 48 height 49
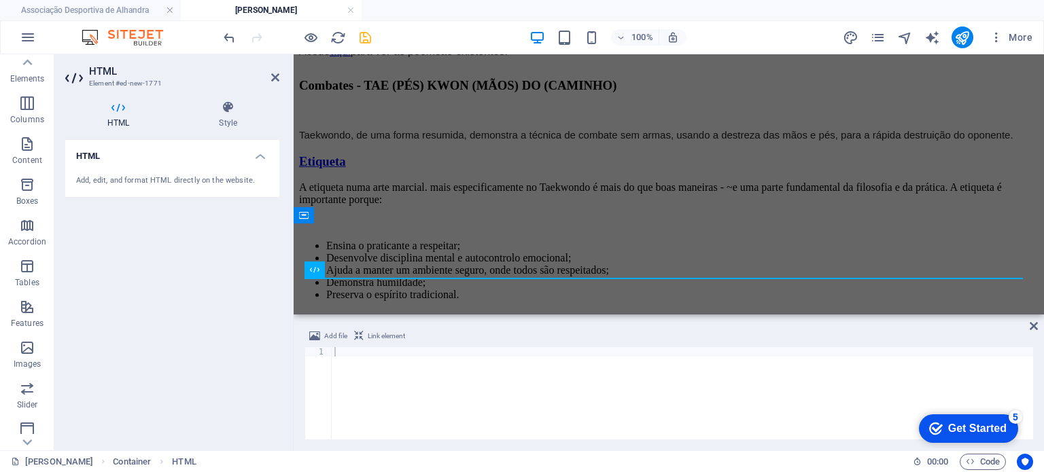
click at [215, 180] on div "Add, edit, and format HTML directly on the website." at bounding box center [172, 181] width 192 height 12
click at [258, 153] on h4 "HTML" at bounding box center [172, 152] width 214 height 24
click at [1035, 325] on icon at bounding box center [1033, 326] width 8 height 11
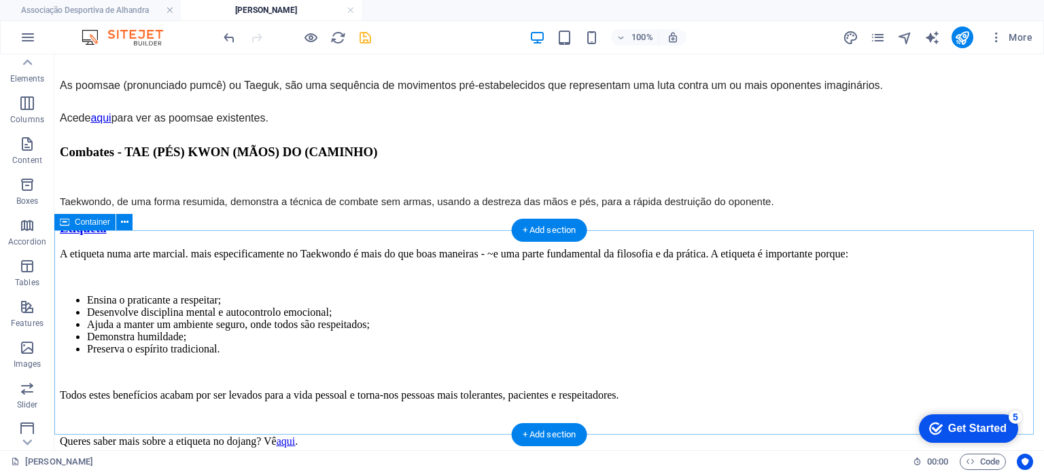
scroll to position [889, 0]
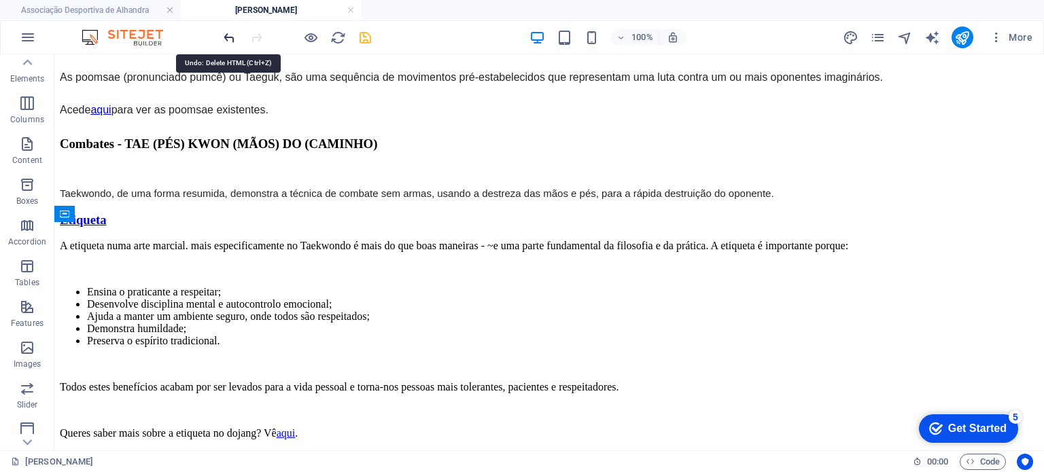
click at [229, 37] on icon "undo" at bounding box center [230, 38] width 16 height 16
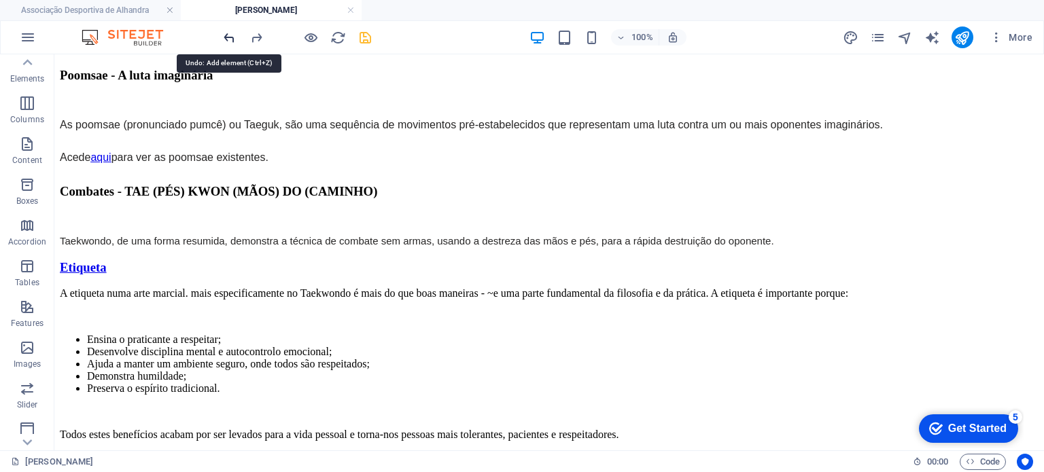
click at [227, 41] on icon "undo" at bounding box center [230, 38] width 16 height 16
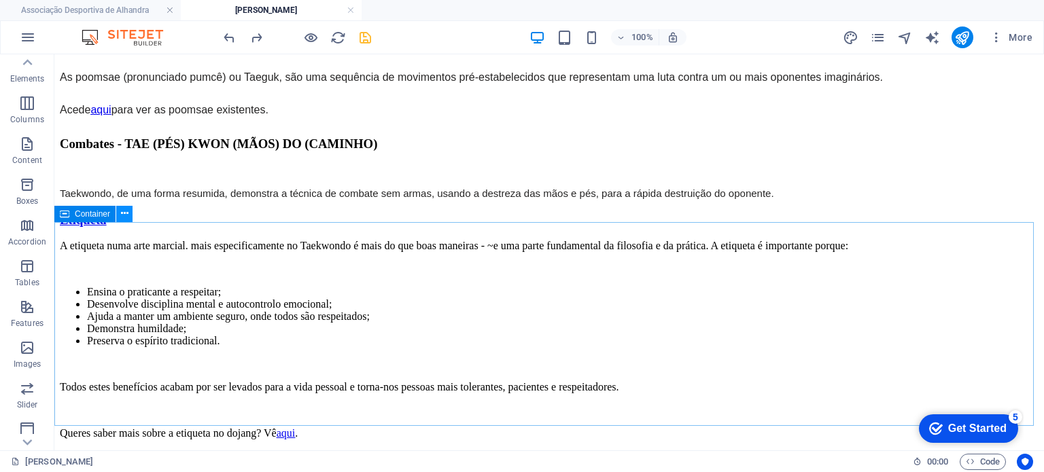
click at [121, 216] on icon at bounding box center [124, 214] width 7 height 14
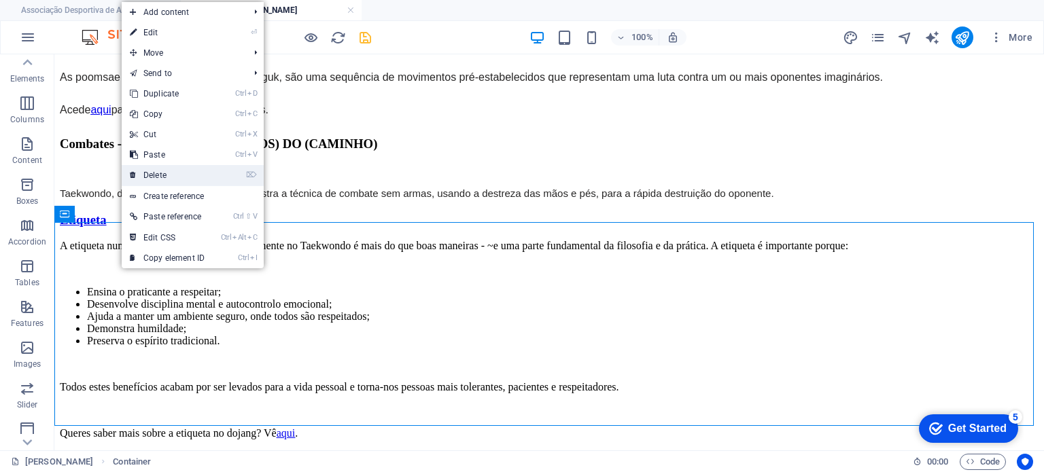
click at [166, 176] on link "⌦ Delete" at bounding box center [167, 175] width 91 height 20
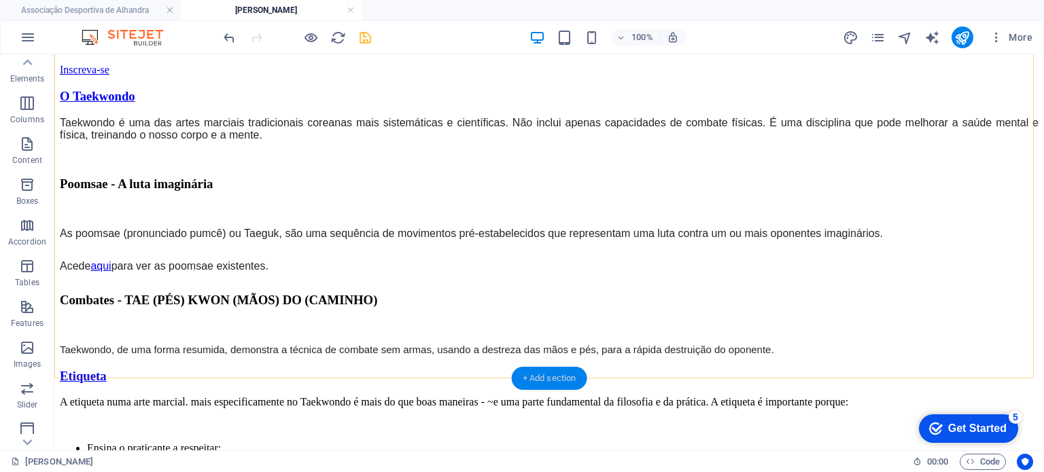
click at [550, 370] on div "+ Add section" at bounding box center [549, 378] width 75 height 23
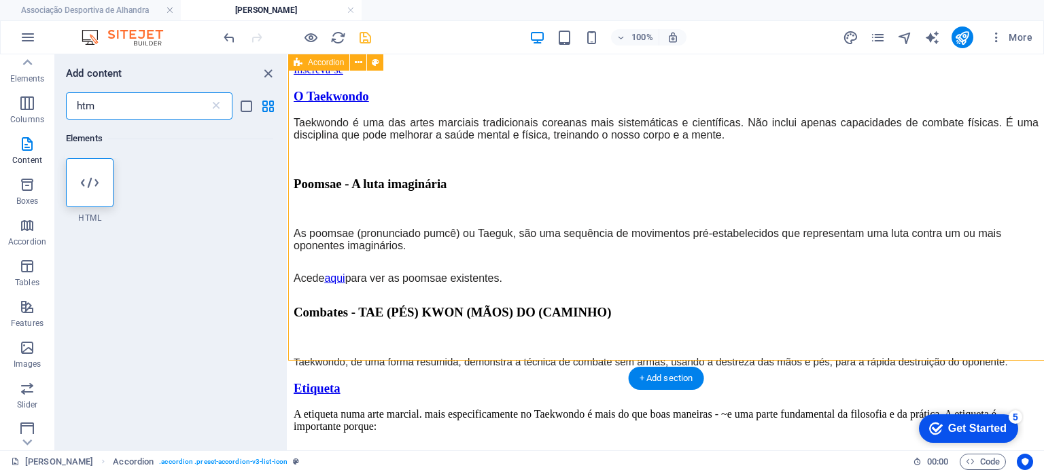
scroll to position [750, 0]
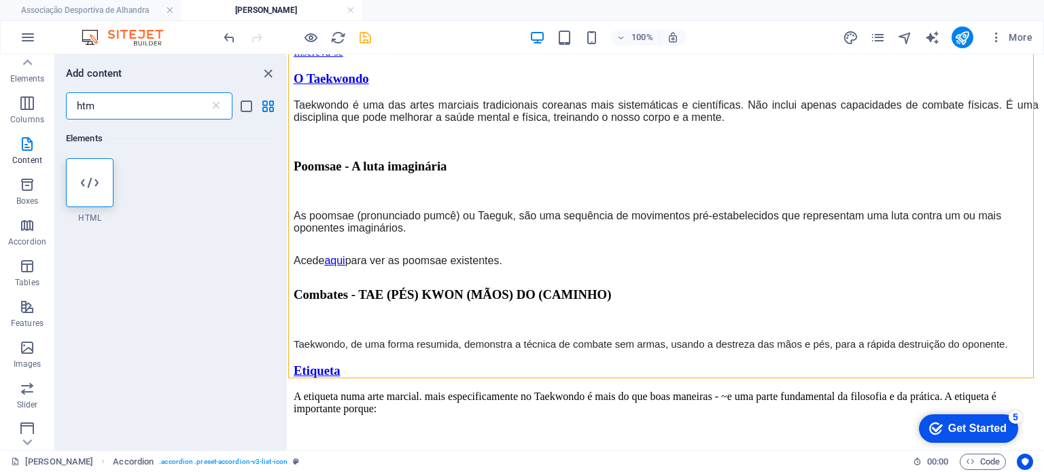
click at [167, 112] on input "htm" at bounding box center [137, 105] width 143 height 27
type input "h"
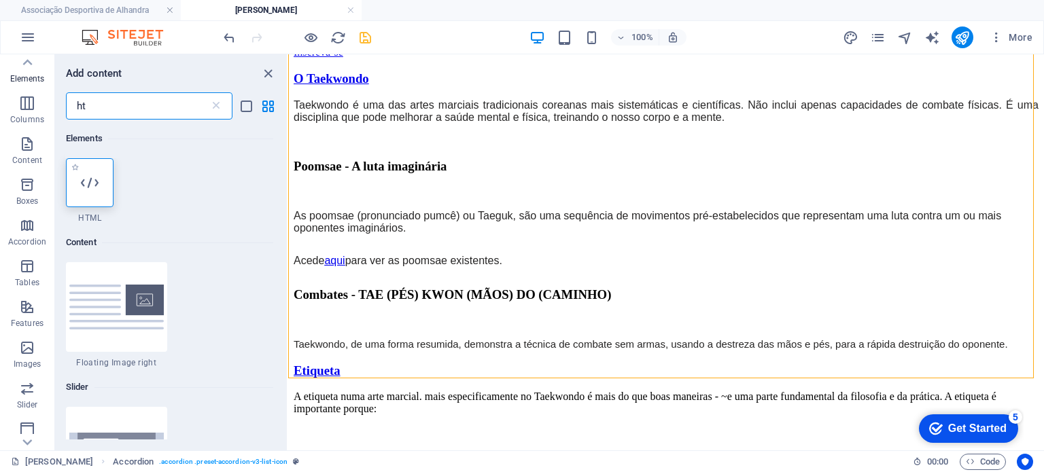
type input "ht"
click at [100, 174] on div at bounding box center [90, 182] width 48 height 49
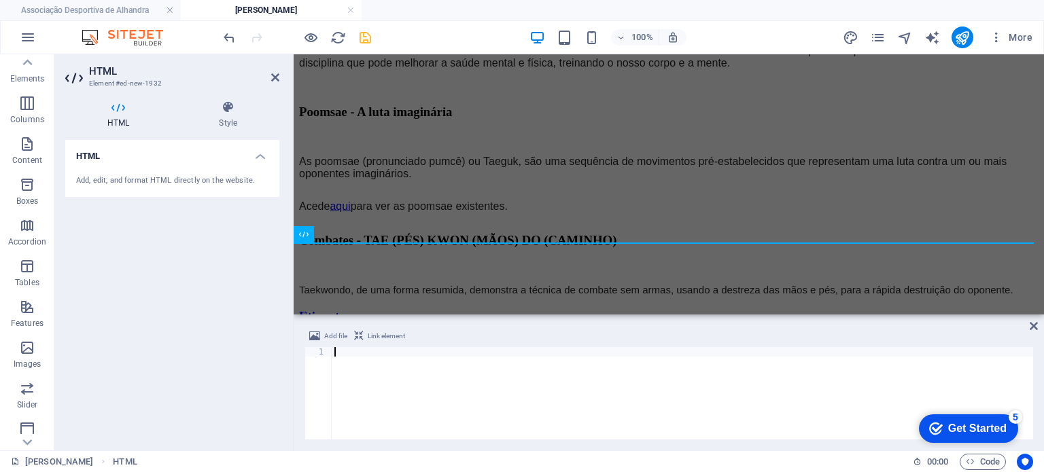
scroll to position [886, 0]
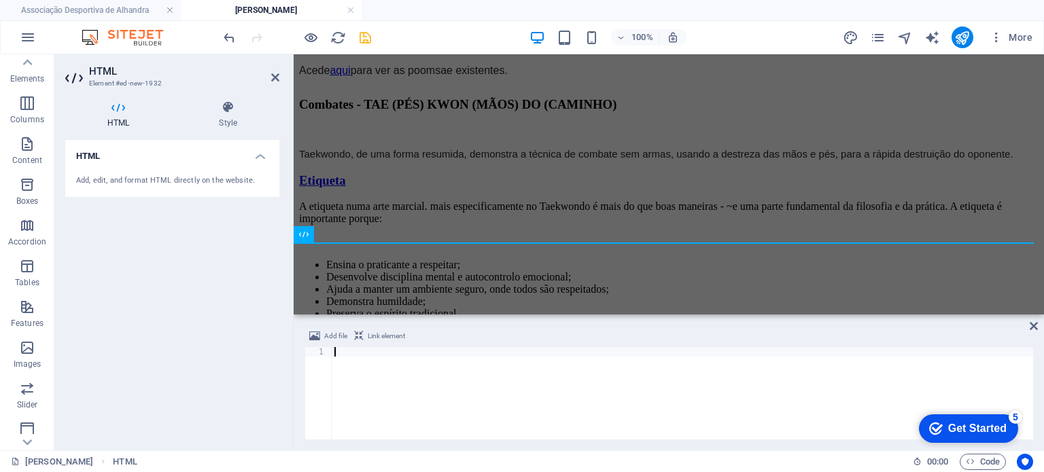
type textarea "<script data-cfasync="false" data-tockify-script="embed" src="[URL][DOMAIN_NAME…"
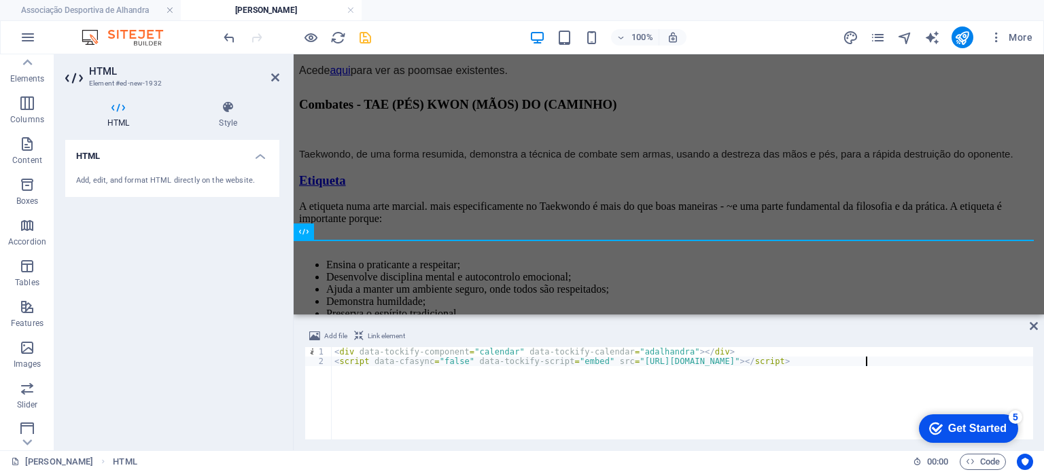
scroll to position [889, 0]
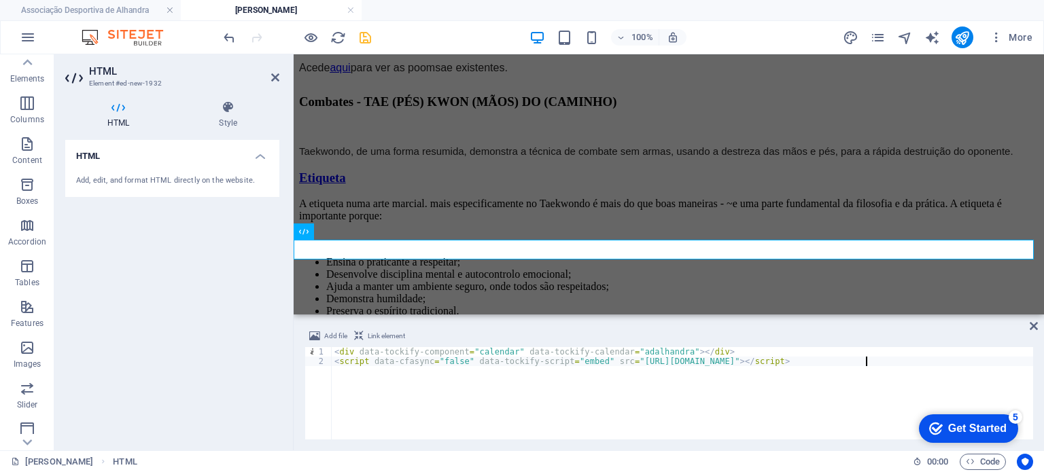
click at [324, 335] on span "Add file" at bounding box center [335, 336] width 23 height 16
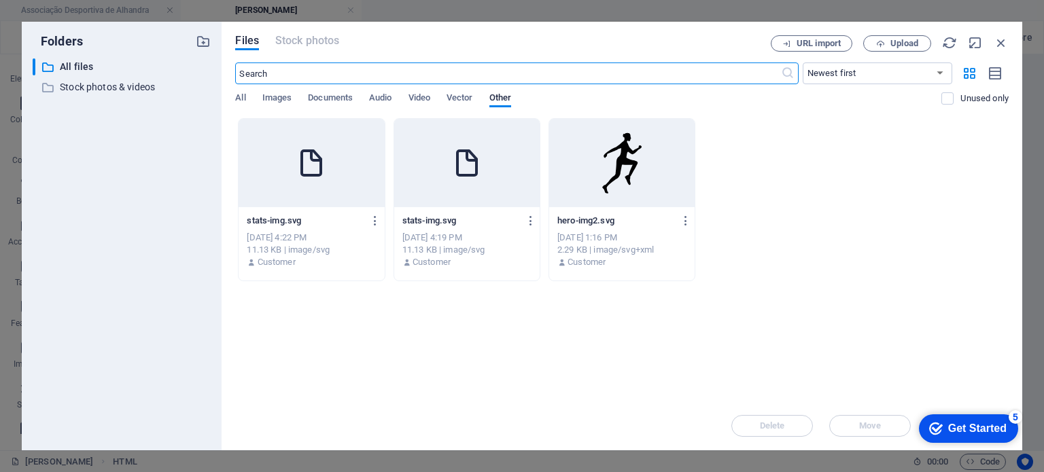
scroll to position [769, 0]
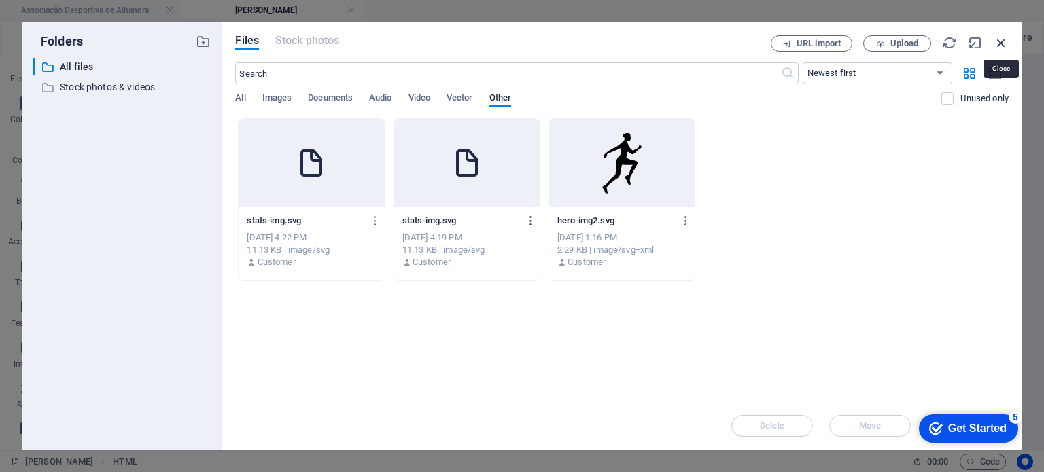
click at [997, 47] on icon "button" at bounding box center [1000, 42] width 15 height 15
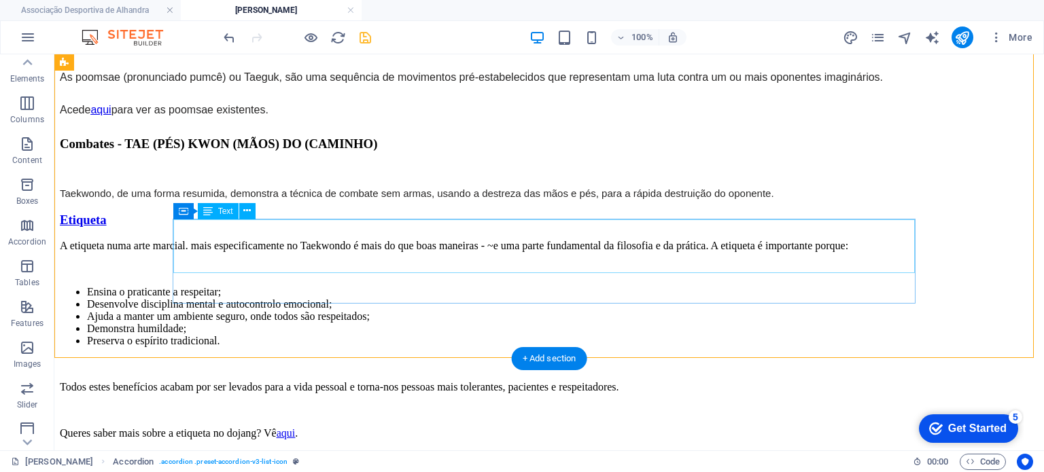
scroll to position [753, 0]
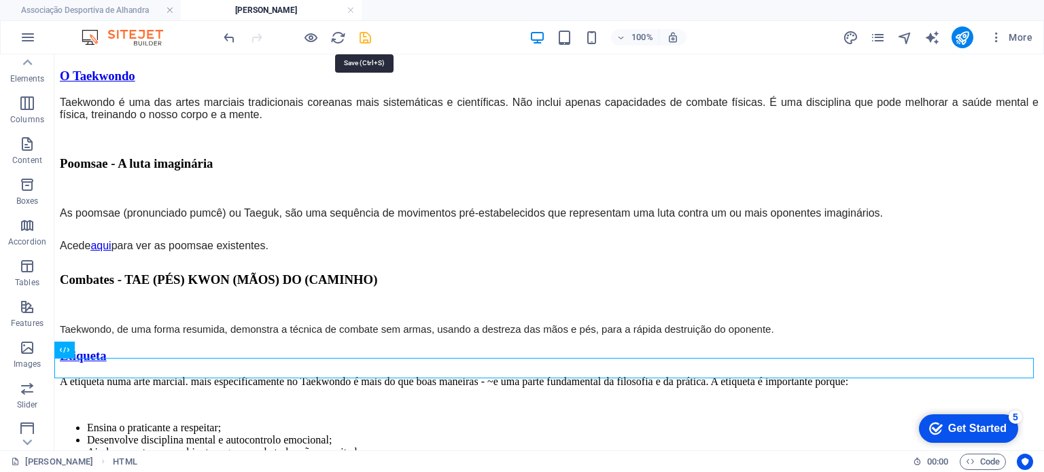
click at [371, 37] on icon "save" at bounding box center [365, 38] width 16 height 16
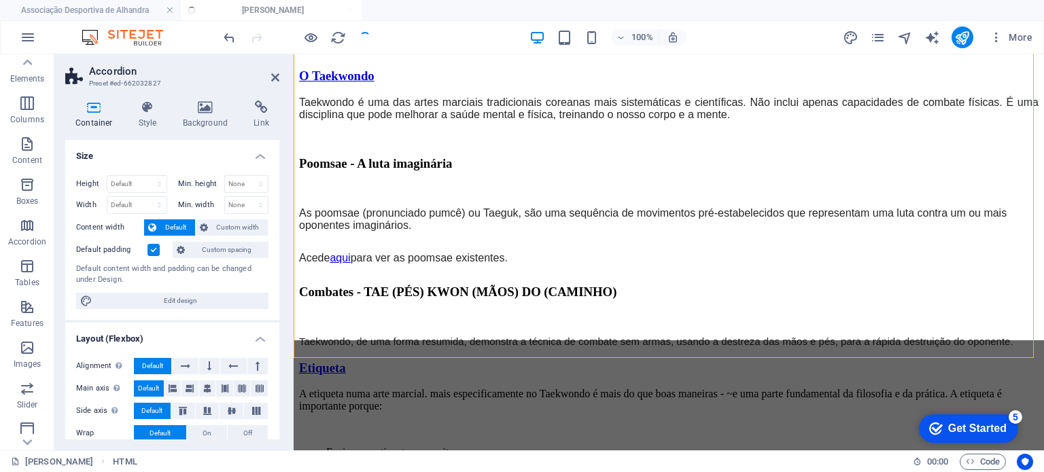
scroll to position [770, 0]
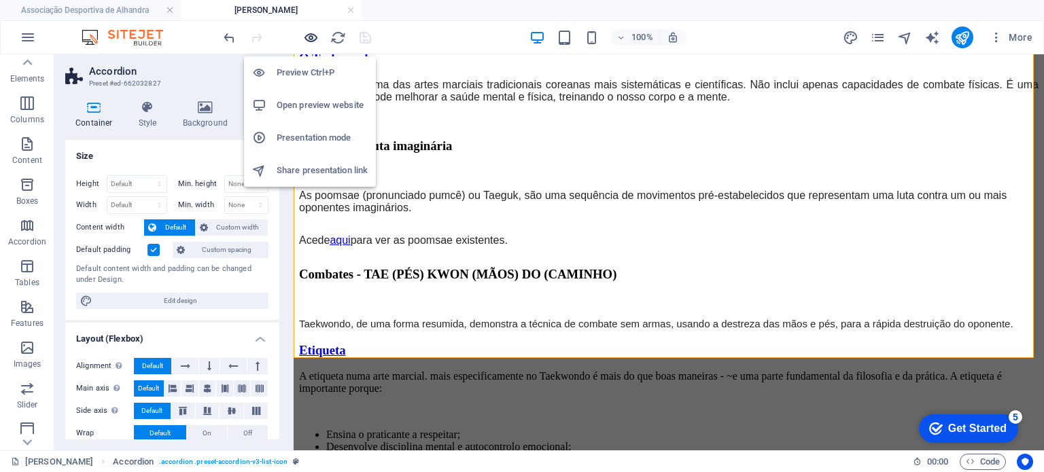
click at [309, 35] on icon "button" at bounding box center [311, 38] width 16 height 16
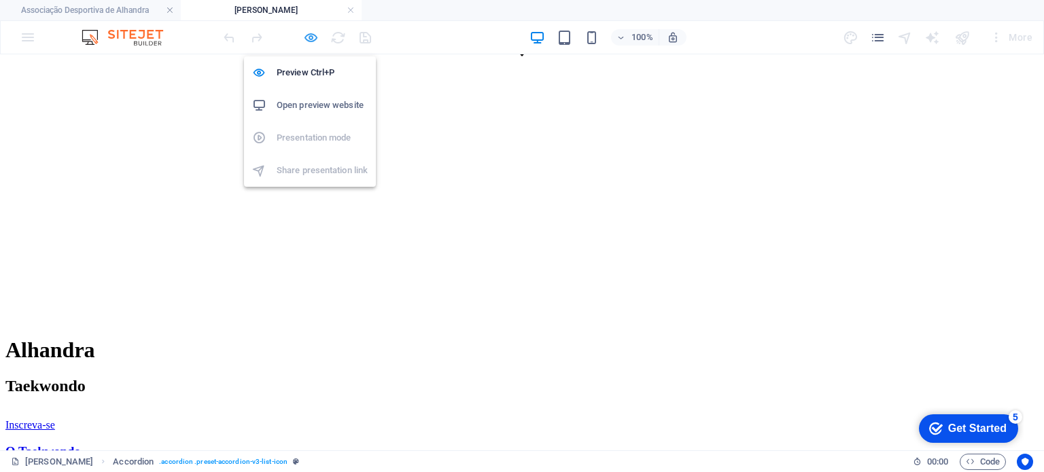
click at [311, 34] on icon "button" at bounding box center [311, 38] width 16 height 16
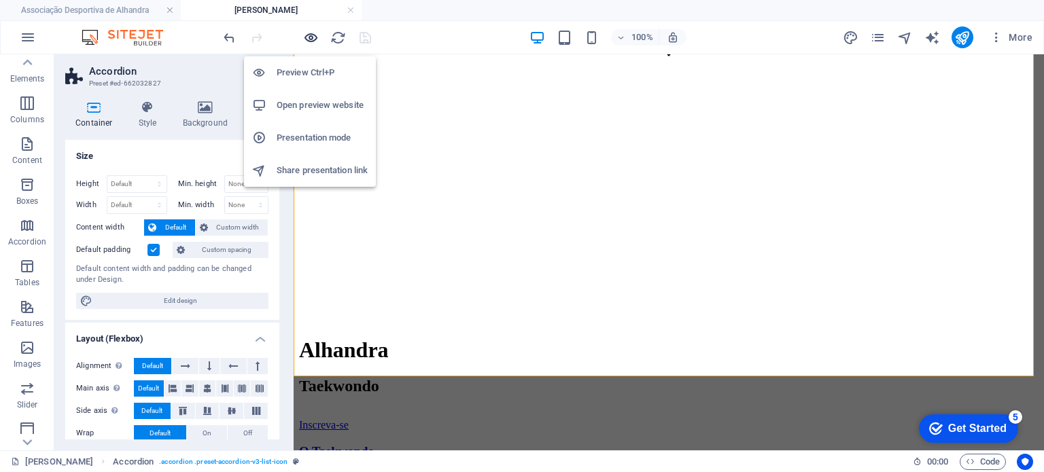
scroll to position [753, 0]
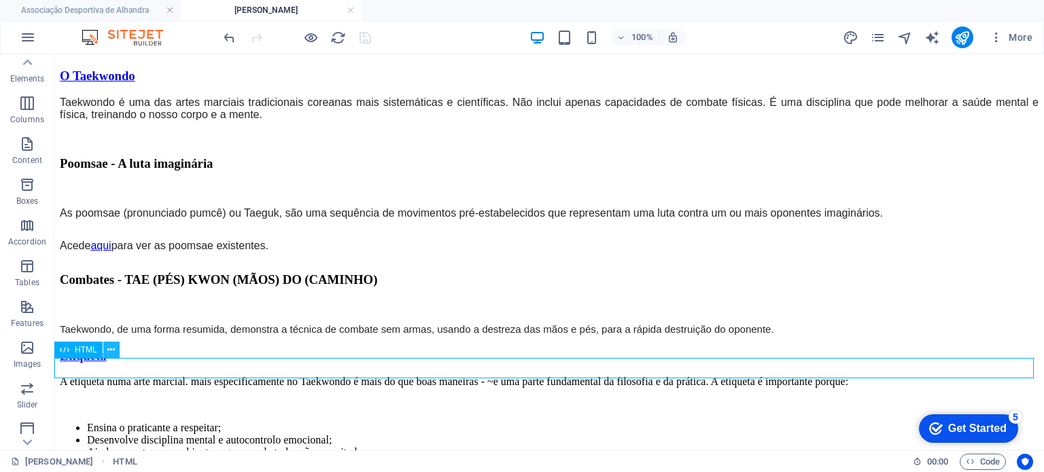
click at [109, 348] on icon at bounding box center [110, 350] width 7 height 14
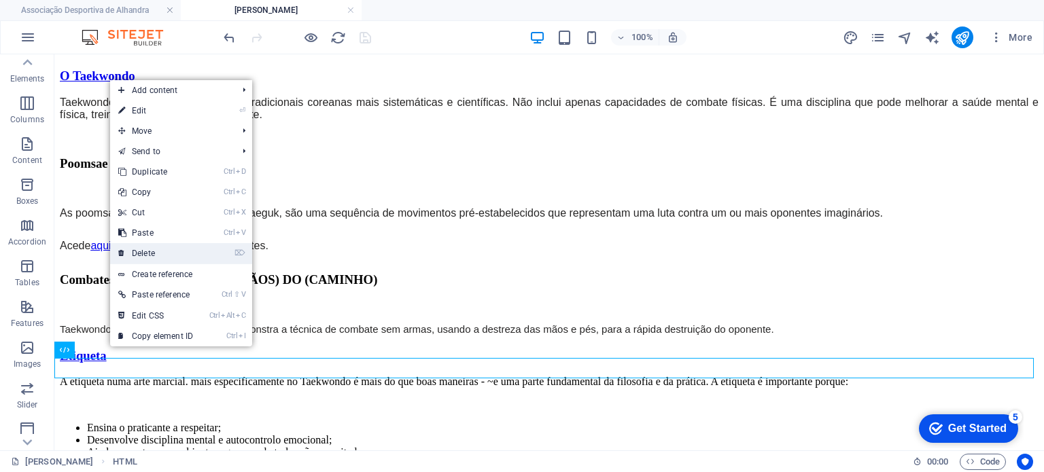
click at [170, 247] on link "⌦ Delete" at bounding box center [155, 253] width 91 height 20
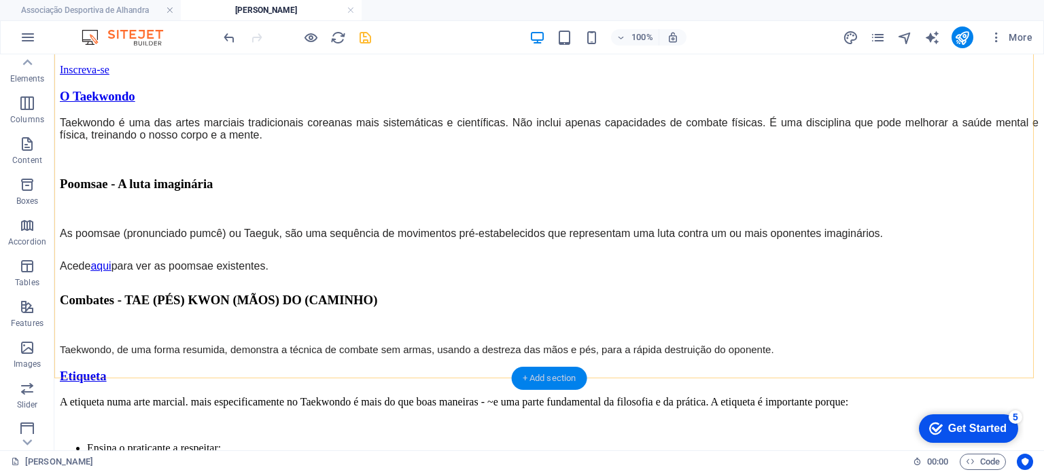
click at [521, 372] on div "+ Add section" at bounding box center [549, 378] width 75 height 23
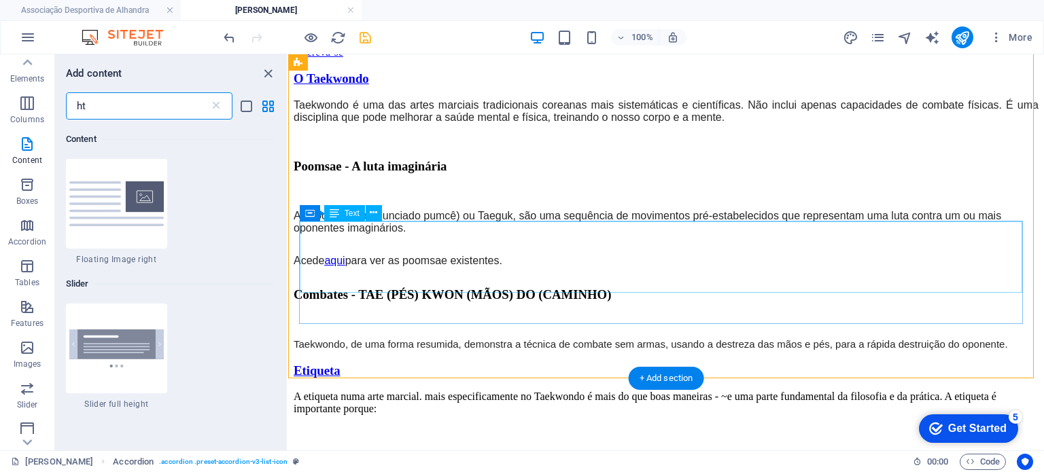
scroll to position [103, 0]
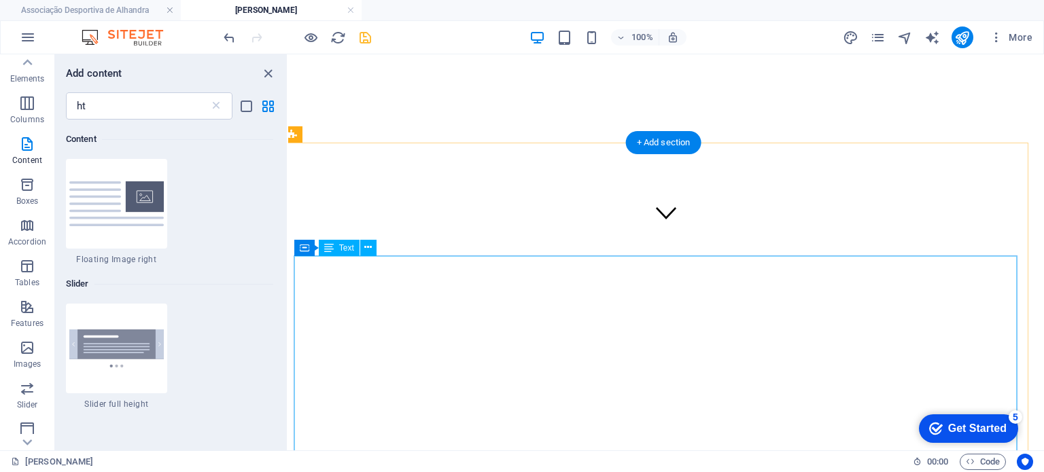
scroll to position [212, 5]
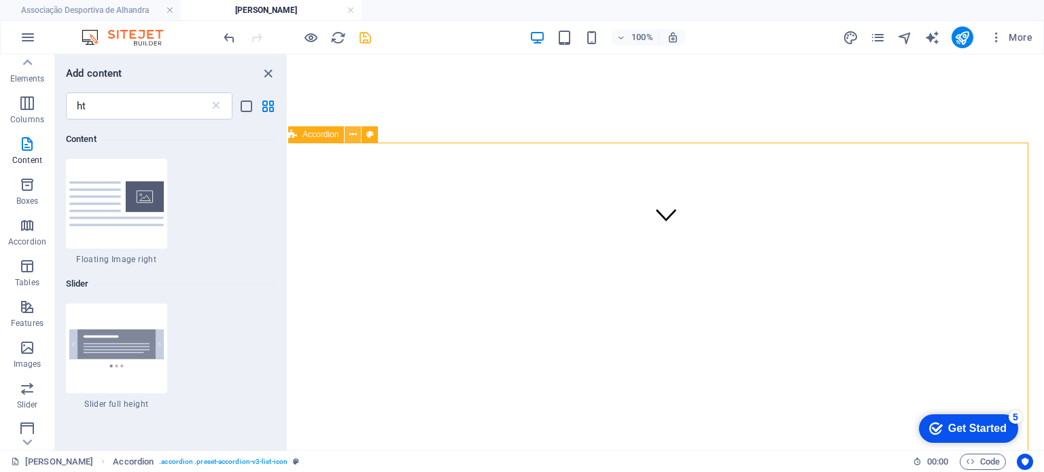
click at [345, 138] on button at bounding box center [352, 134] width 16 height 16
click at [356, 136] on icon at bounding box center [352, 135] width 7 height 14
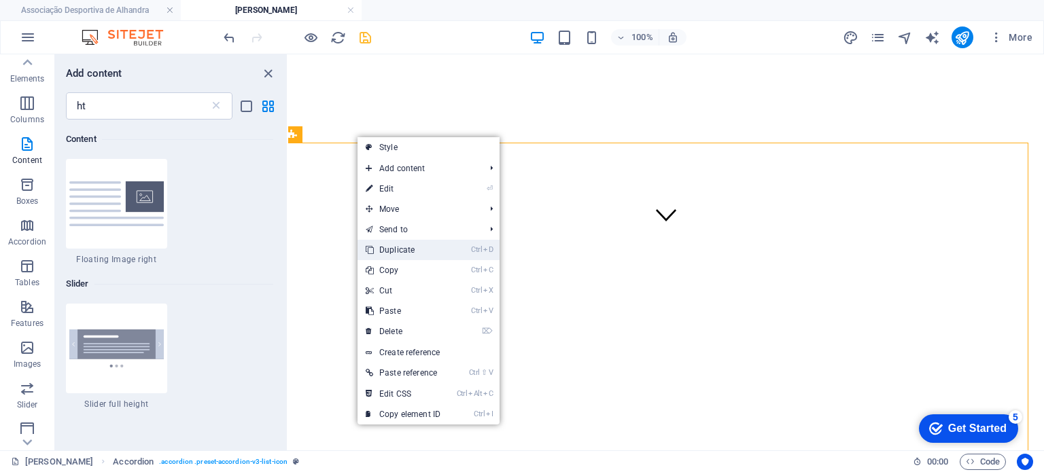
click at [400, 250] on link "Ctrl D Duplicate" at bounding box center [402, 250] width 91 height 20
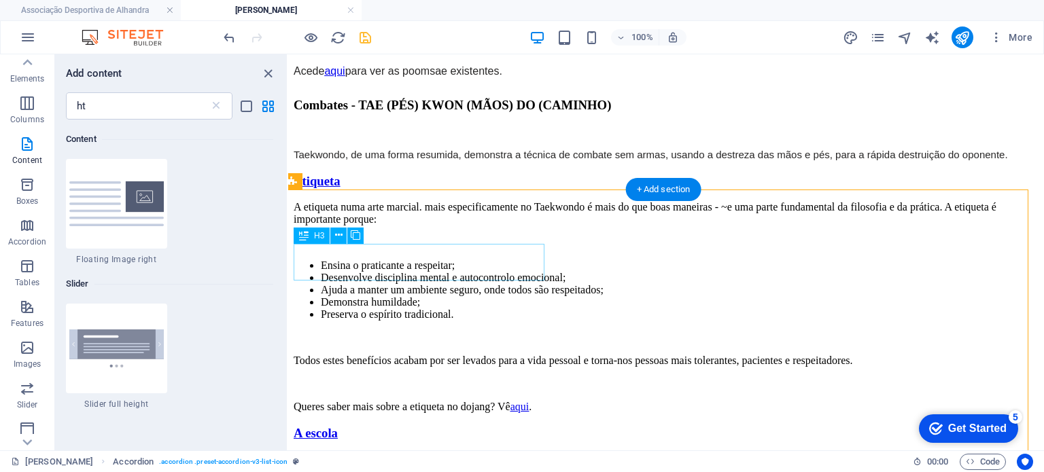
scroll to position [940, 0]
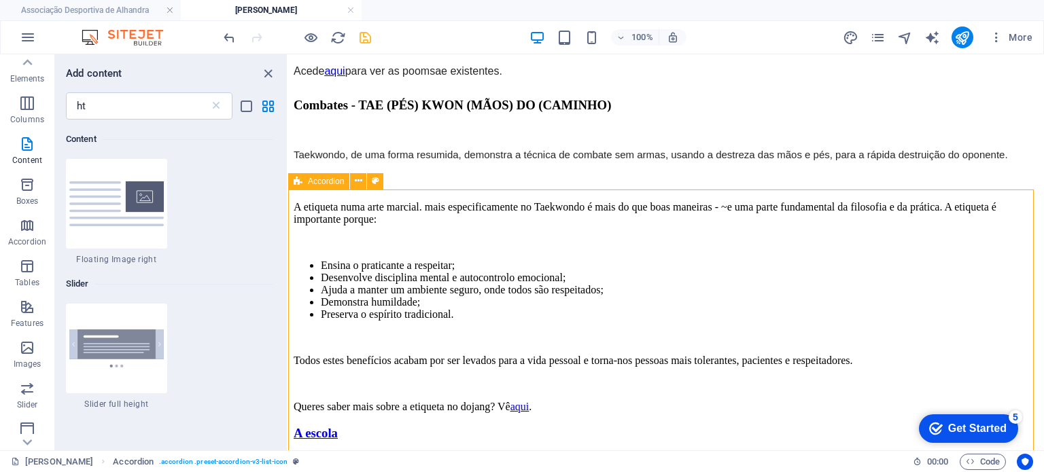
click at [317, 181] on span "Accordion" at bounding box center [326, 181] width 36 height 8
click at [357, 180] on icon at bounding box center [358, 181] width 7 height 14
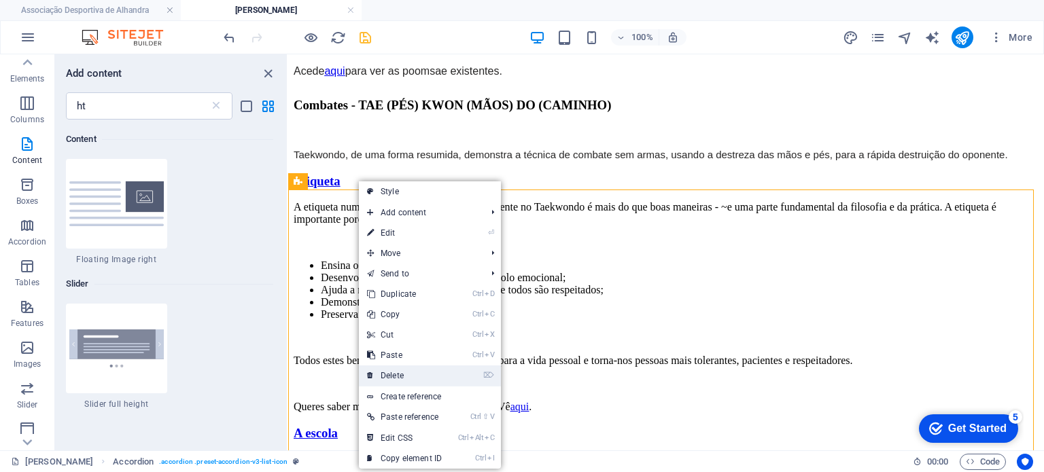
click at [390, 374] on link "⌦ Delete" at bounding box center [404, 376] width 91 height 20
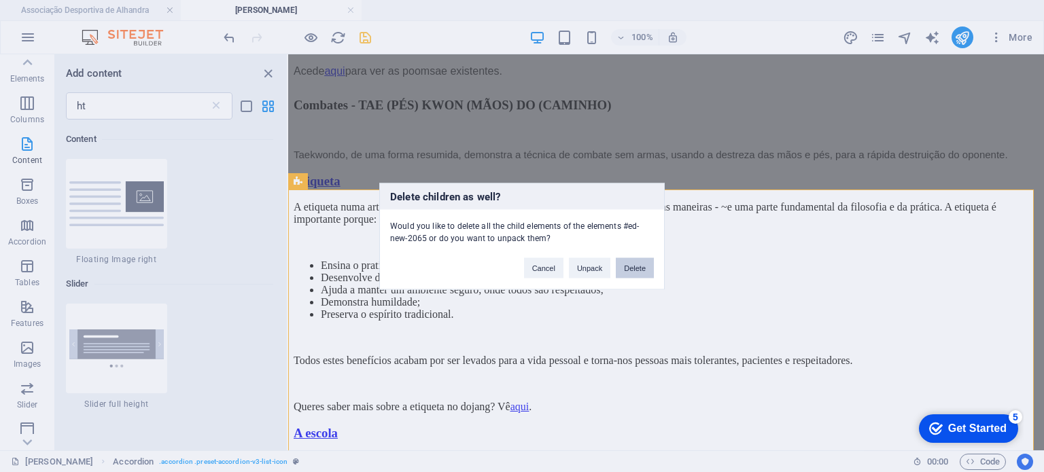
click at [625, 266] on button "Delete" at bounding box center [635, 268] width 38 height 20
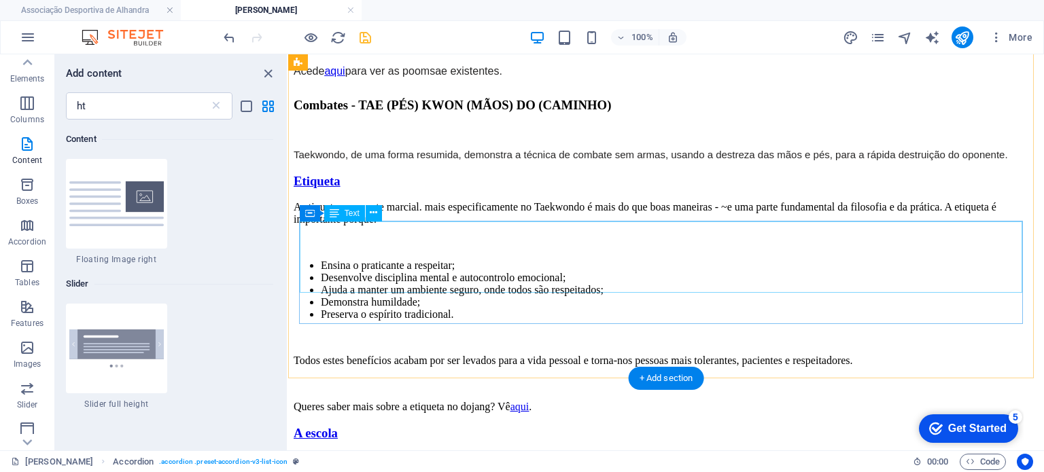
scroll to position [750, 0]
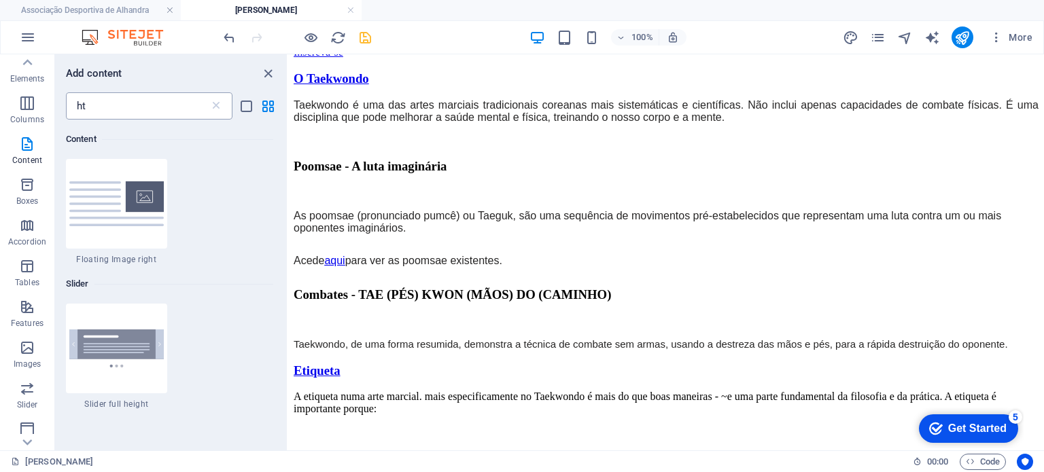
click at [143, 111] on input "ht" at bounding box center [137, 105] width 143 height 27
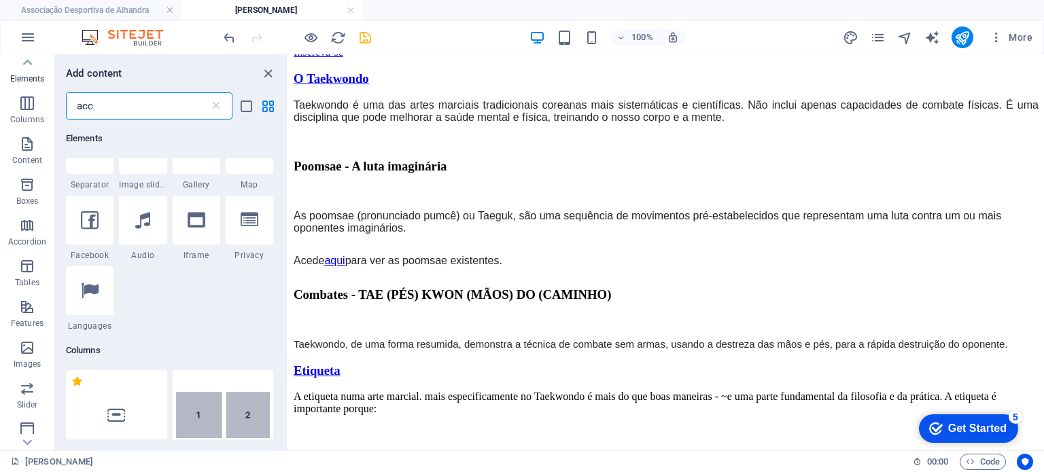
type input "acco"
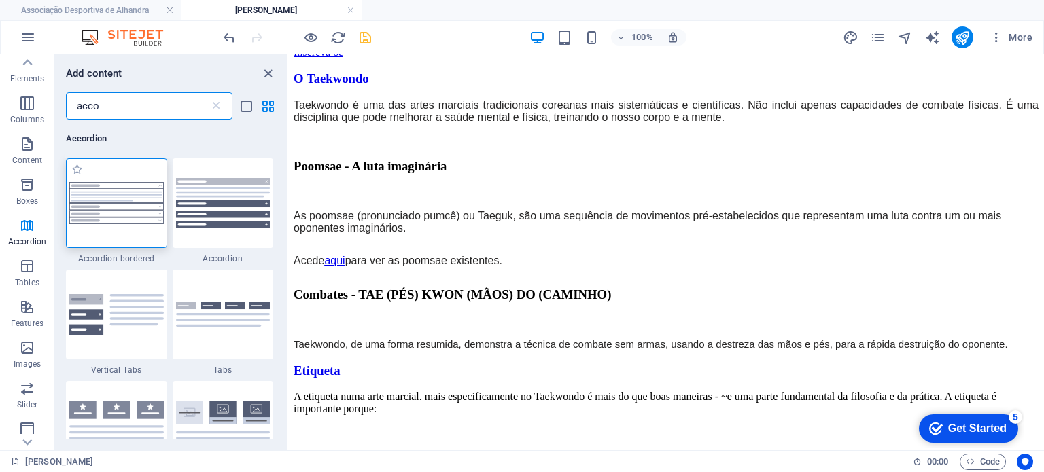
scroll to position [0, 0]
click at [133, 105] on input "acco" at bounding box center [137, 105] width 143 height 27
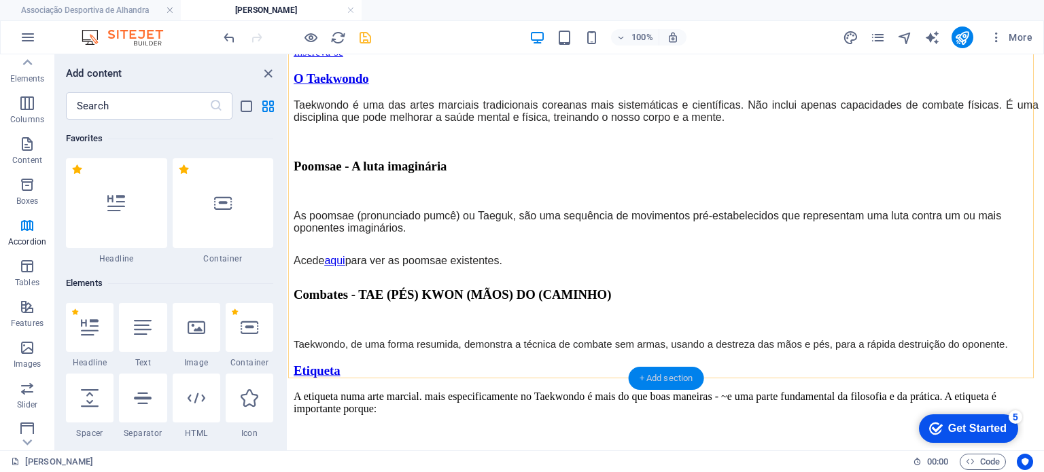
click at [669, 374] on div "+ Add section" at bounding box center [665, 378] width 75 height 23
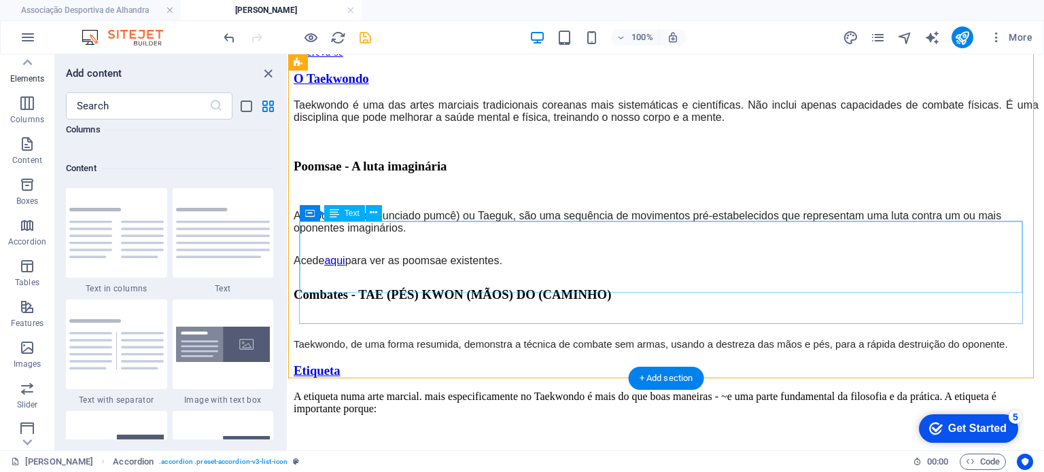
scroll to position [2377, 0]
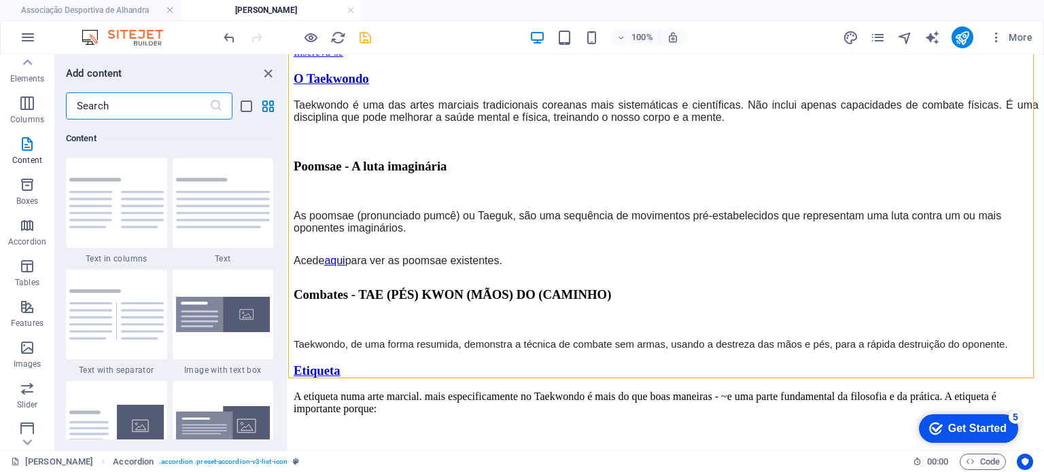
click at [144, 117] on input "text" at bounding box center [137, 105] width 143 height 27
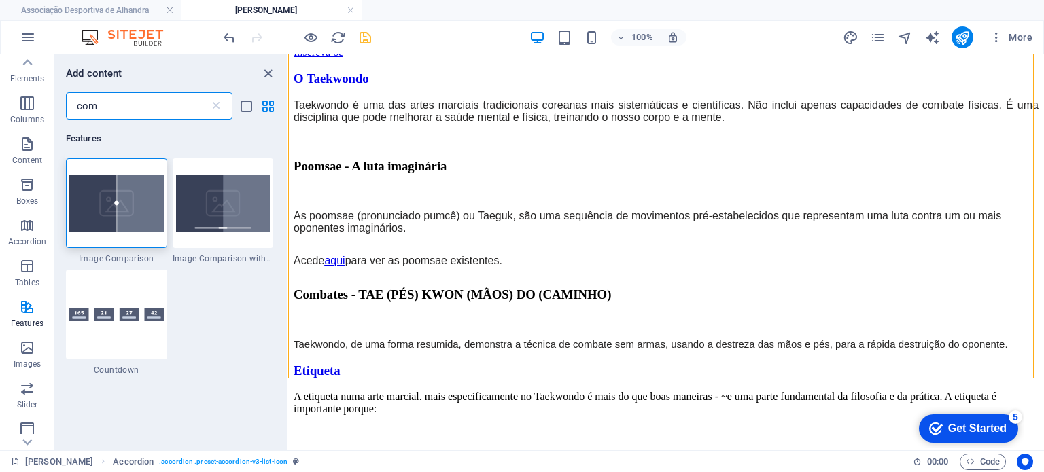
scroll to position [0, 0]
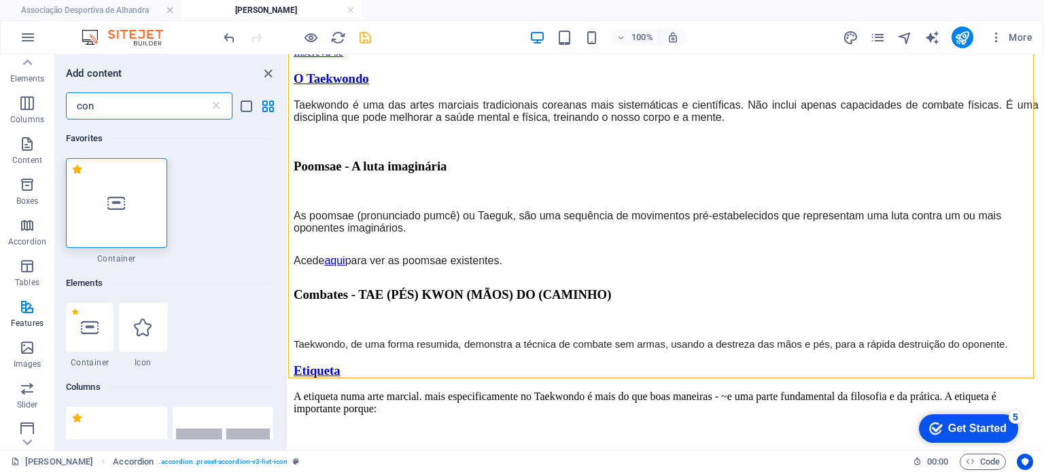
type input "con"
click at [139, 192] on div at bounding box center [116, 203] width 101 height 90
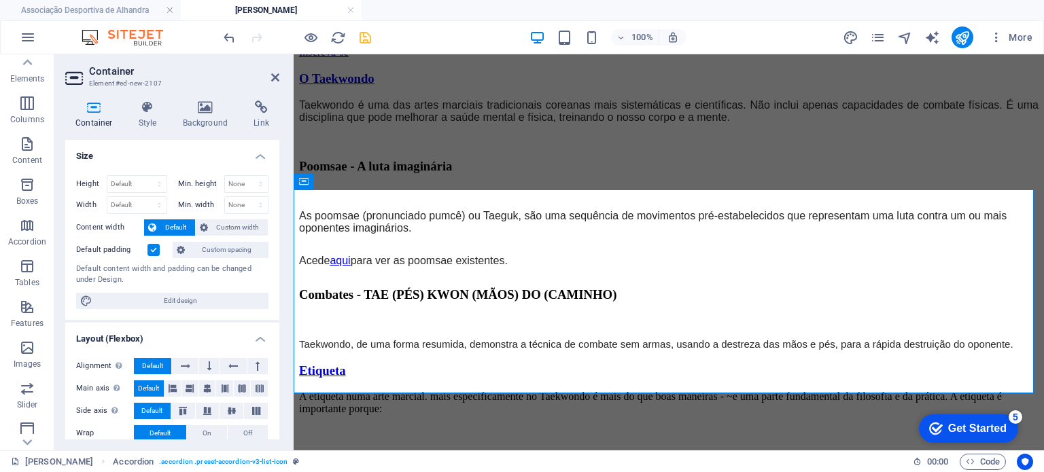
scroll to position [940, 0]
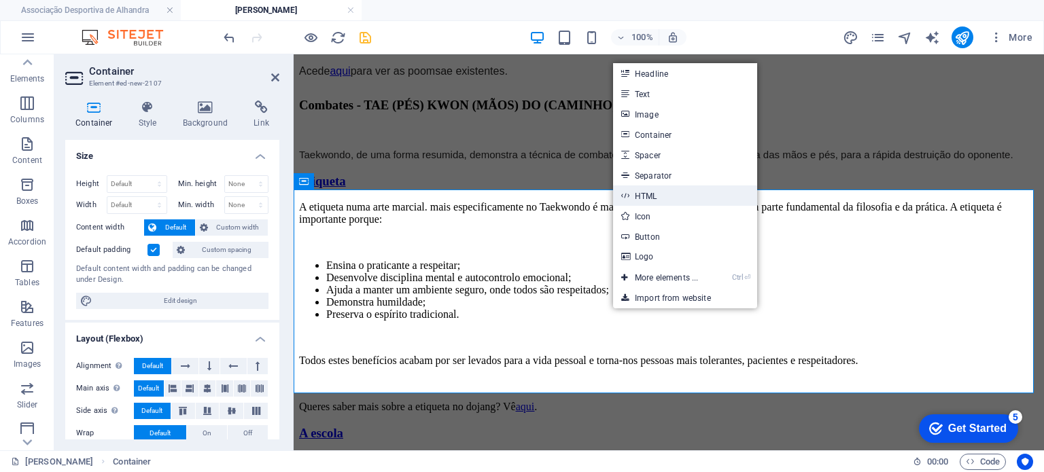
click at [657, 195] on link "HTML" at bounding box center [685, 195] width 144 height 20
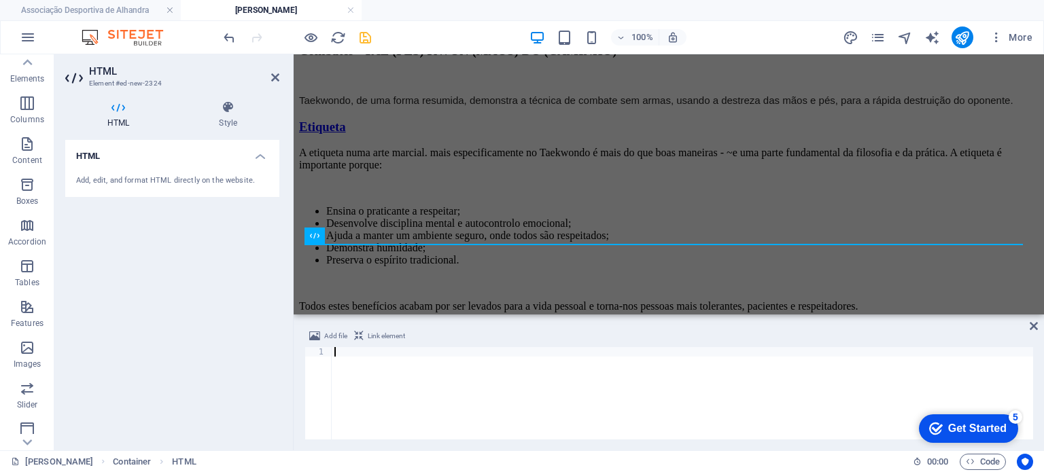
type textarea "<script data-cfasync="false" data-tockify-script="embed" src="[URL][DOMAIN_NAME…"
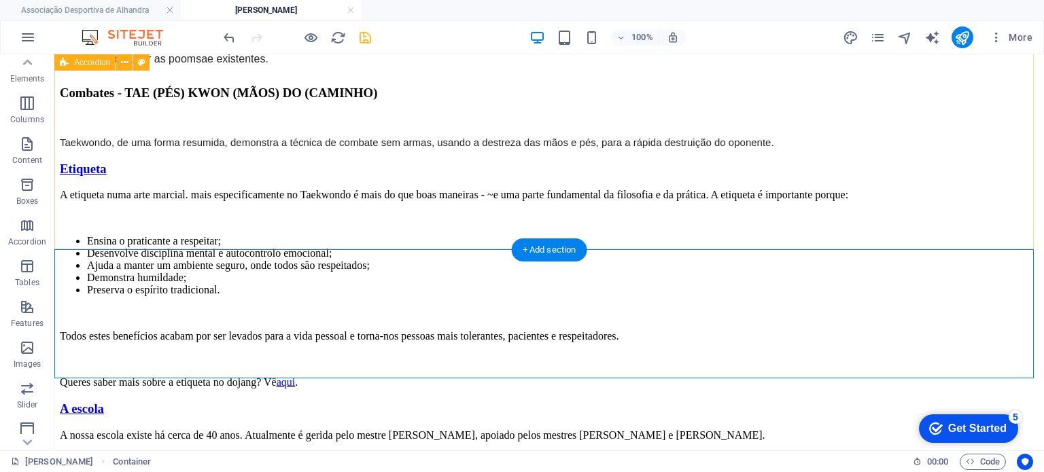
scroll to position [862, 0]
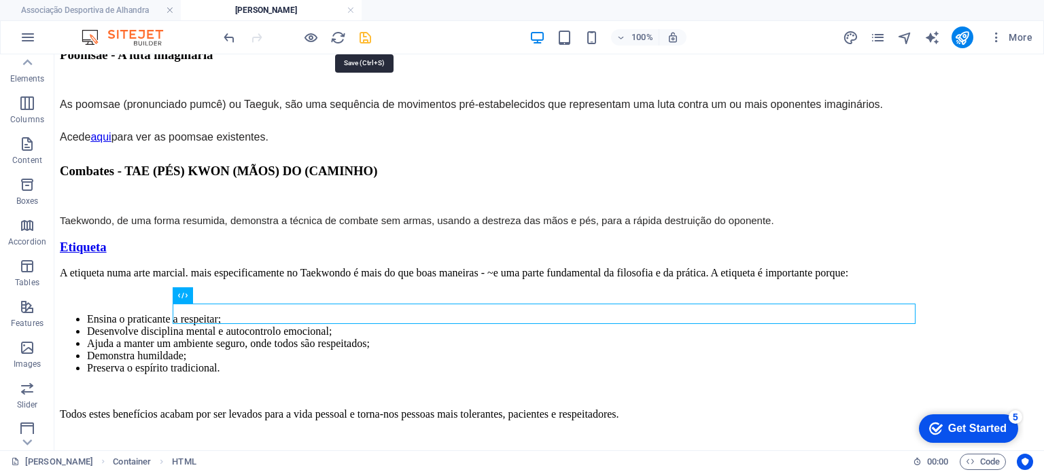
click at [360, 35] on icon "save" at bounding box center [365, 38] width 16 height 16
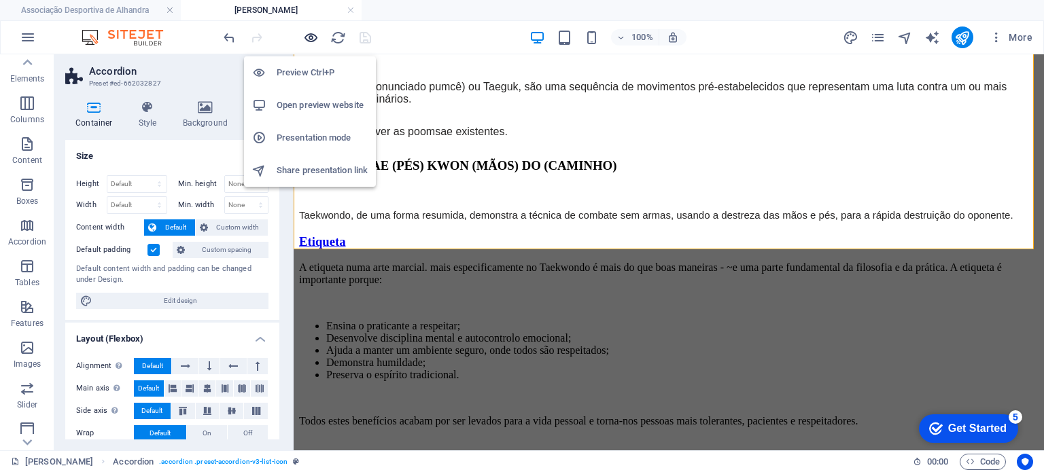
click at [307, 39] on icon "button" at bounding box center [311, 38] width 16 height 16
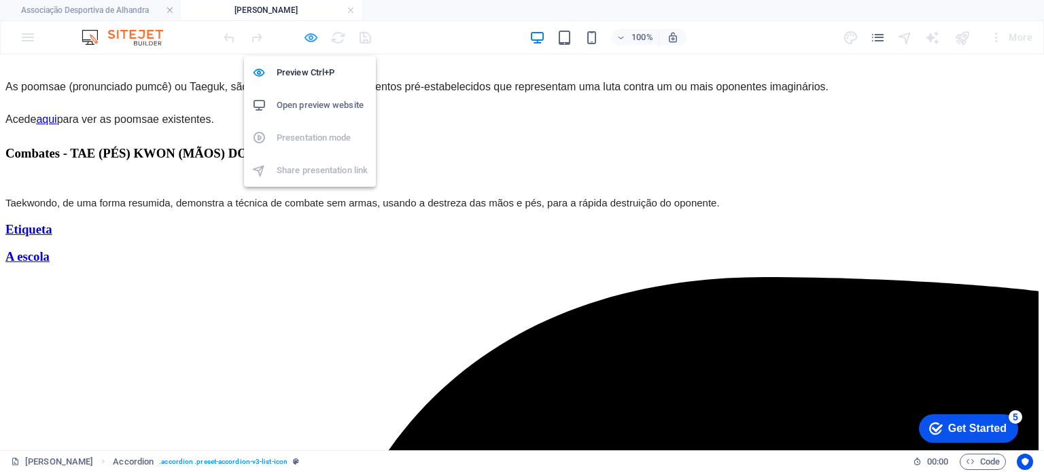
scroll to position [486, 0]
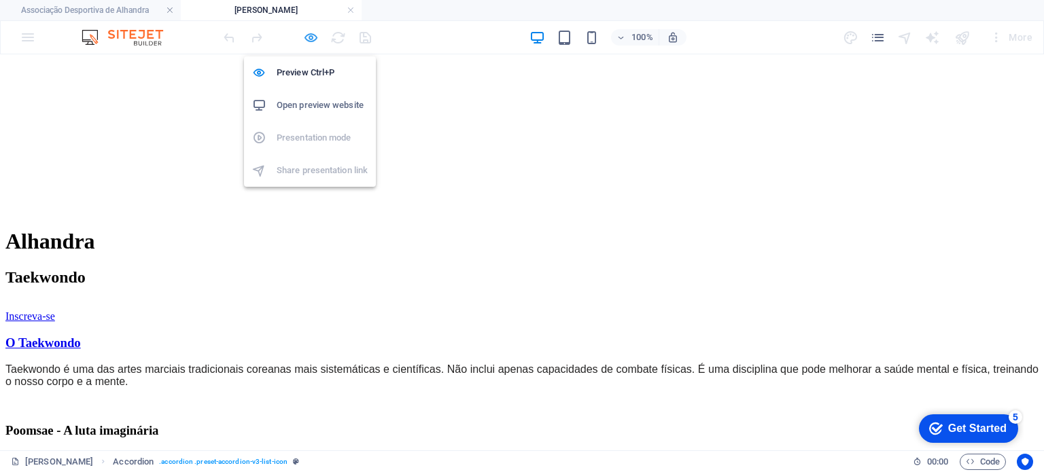
click at [315, 37] on icon "button" at bounding box center [311, 38] width 16 height 16
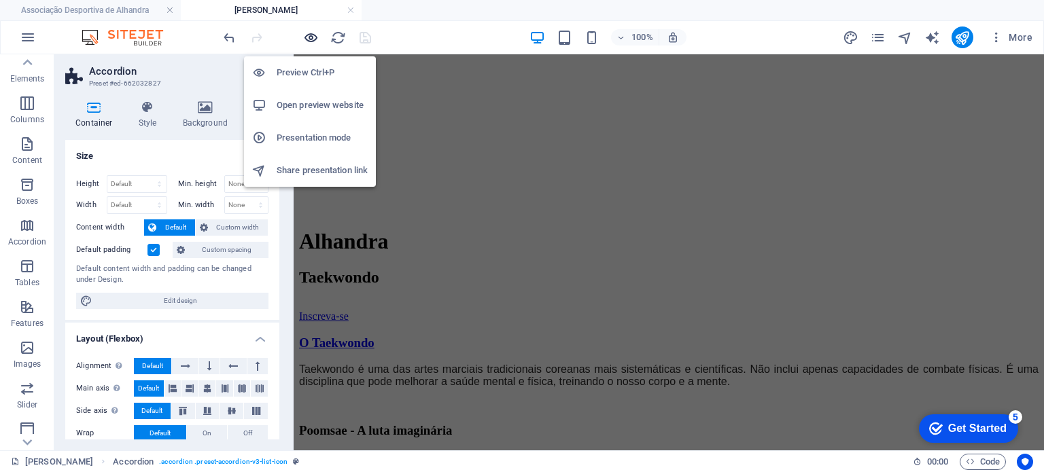
scroll to position [862, 0]
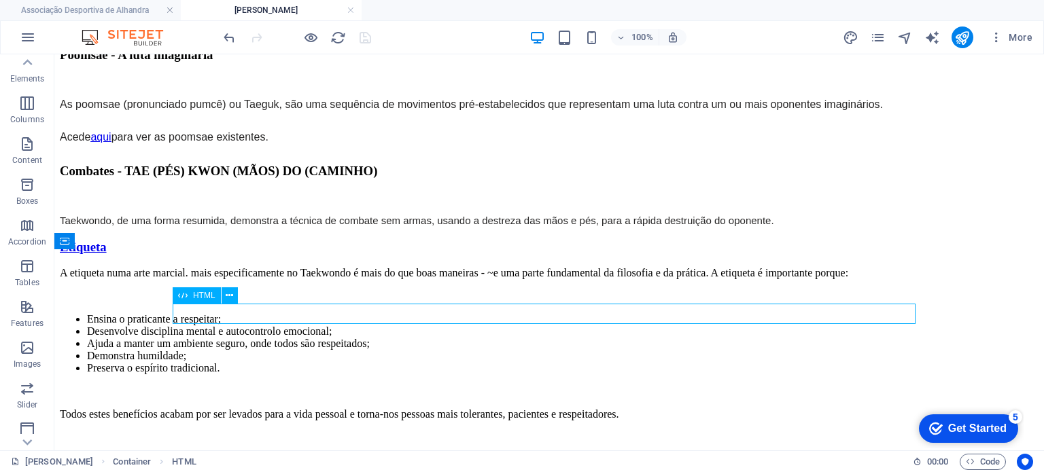
click at [233, 289] on button at bounding box center [230, 295] width 16 height 16
click at [194, 298] on span "HTML" at bounding box center [204, 295] width 22 height 8
click at [234, 303] on button at bounding box center [230, 295] width 16 height 16
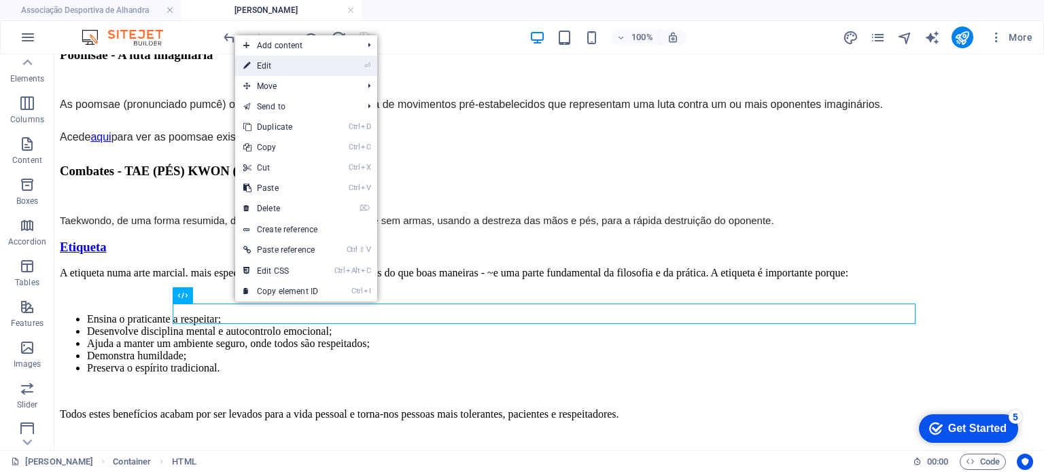
click at [285, 63] on link "⏎ Edit" at bounding box center [280, 66] width 91 height 20
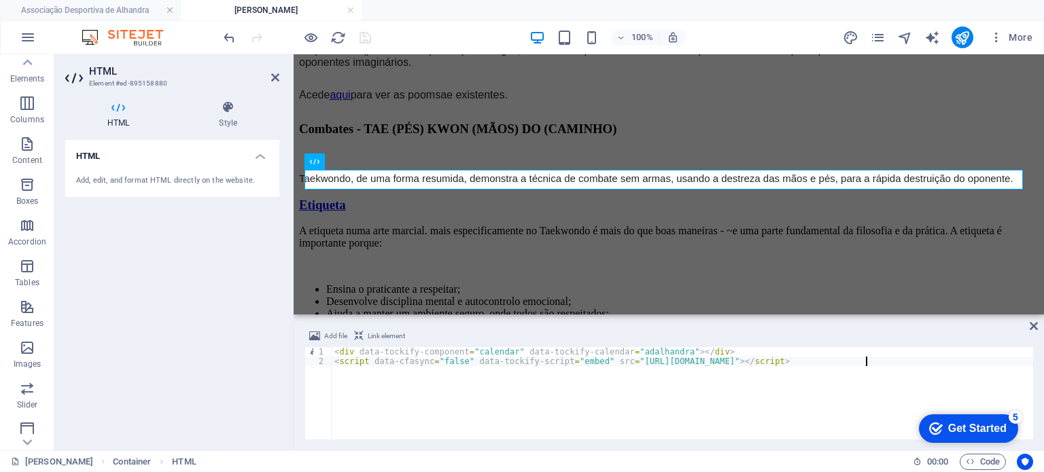
scroll to position [1014, 0]
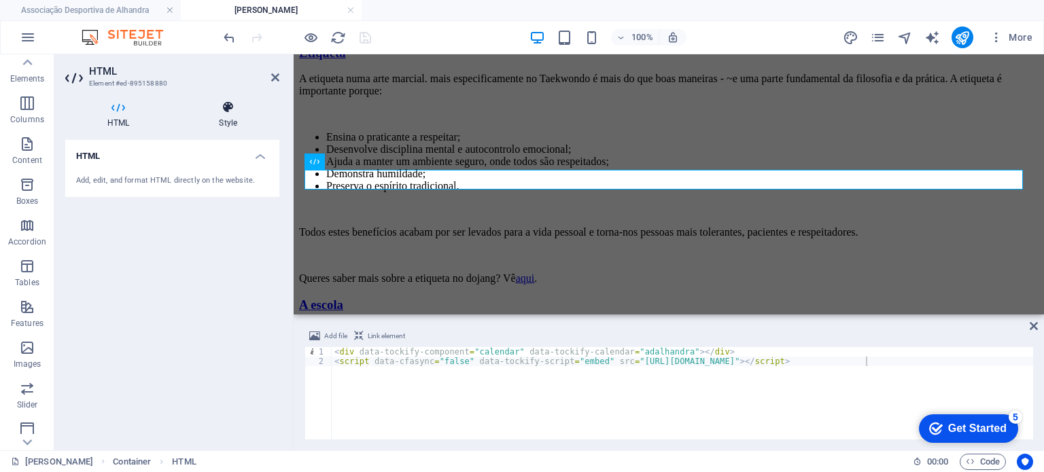
click at [221, 120] on h4 "Style" at bounding box center [228, 115] width 103 height 29
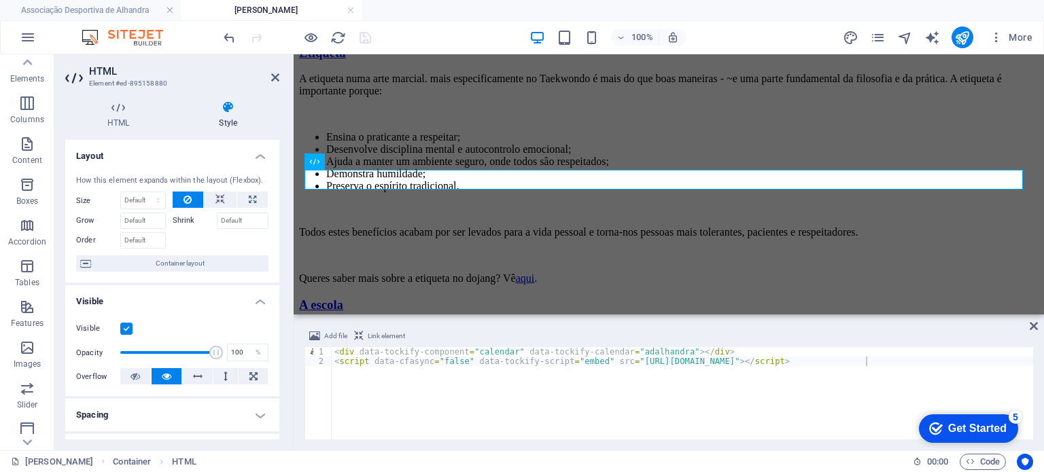
click at [356, 336] on icon at bounding box center [359, 336] width 10 height 16
click at [333, 364] on div "< div data-tockify-component = "calendar" data-tockify-calendar = "adalhandra" …" at bounding box center [682, 402] width 701 height 111
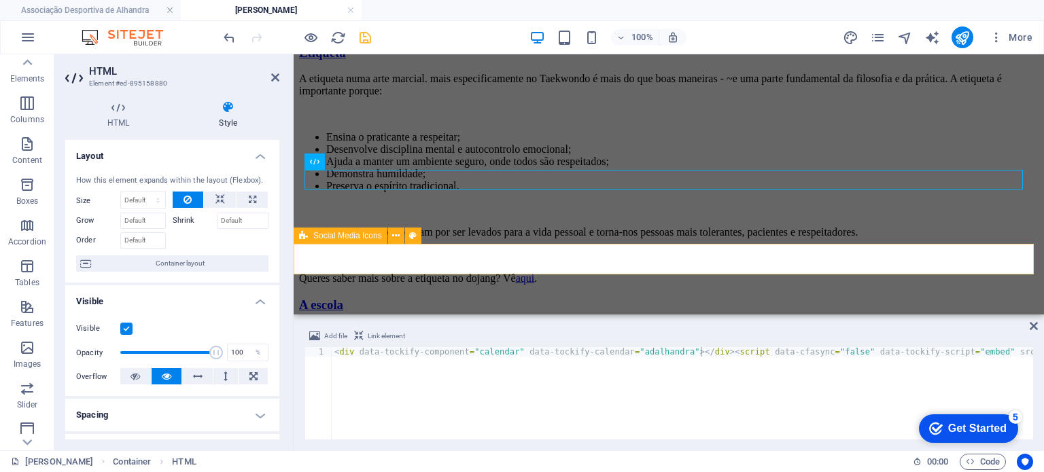
type textarea "<div data-tockify-component="calendar" data-tockify-calendar="adalhandra"></div…"
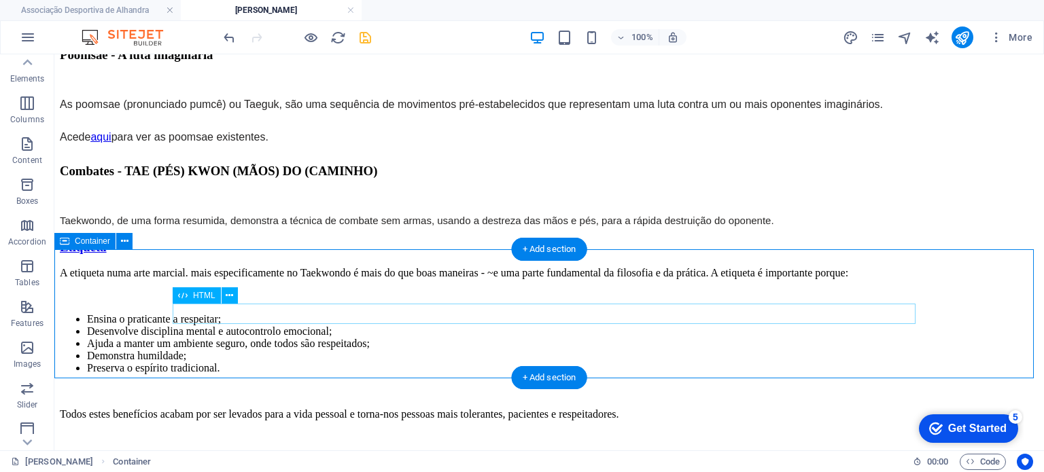
click at [220, 300] on div "HTML" at bounding box center [197, 295] width 48 height 16
click at [228, 297] on icon at bounding box center [229, 296] width 7 height 14
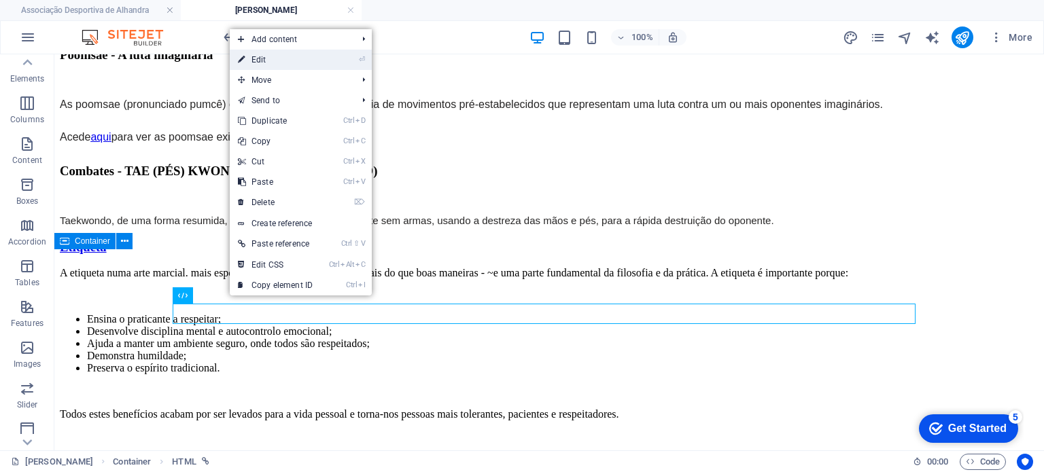
click at [297, 61] on link "⏎ Edit" at bounding box center [275, 60] width 91 height 20
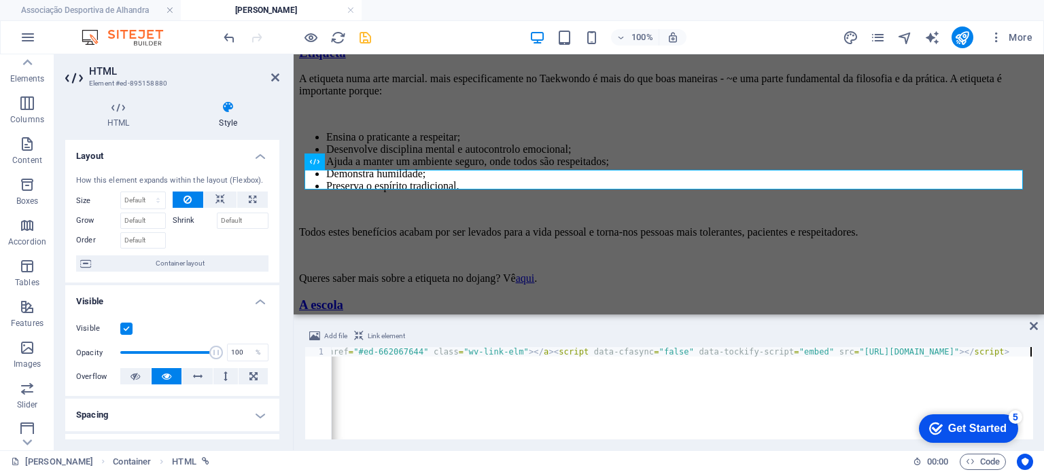
scroll to position [0, 421]
click at [460, 361] on div "< div data-tockify-component = "calendar" data-tockify-calendar = "adalhandra" …" at bounding box center [471, 401] width 1122 height 109
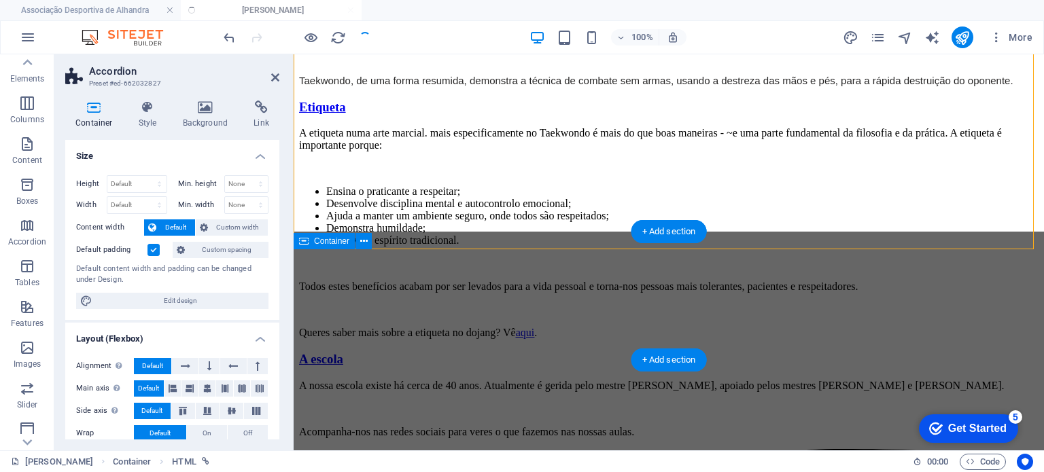
scroll to position [879, 0]
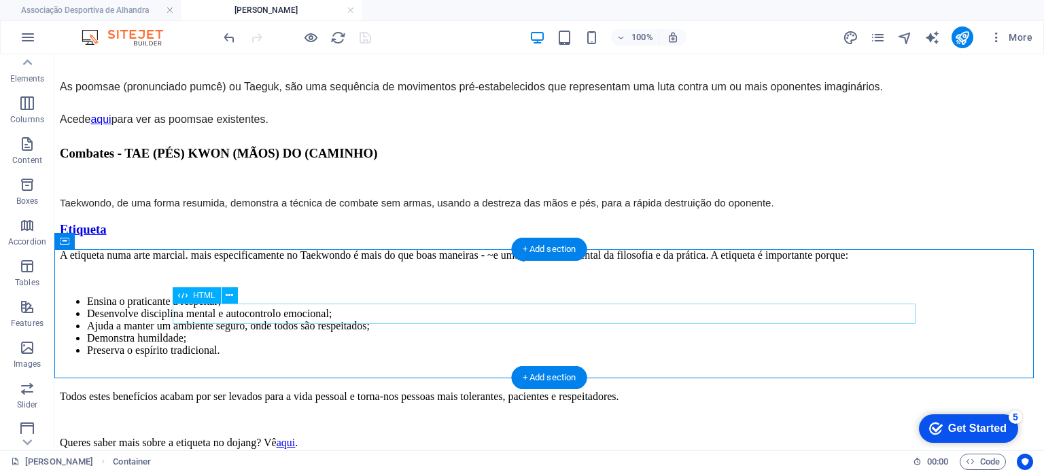
scroll to position [862, 0]
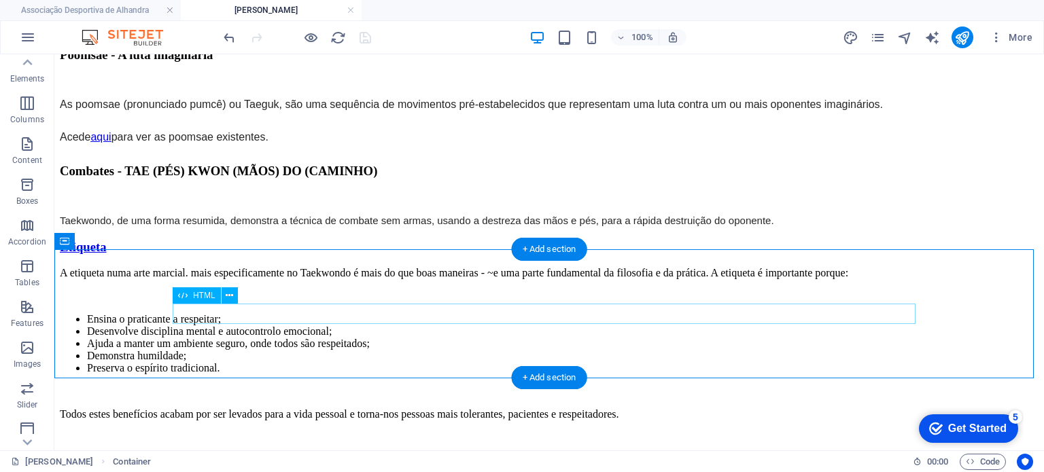
click at [232, 293] on icon at bounding box center [229, 296] width 7 height 14
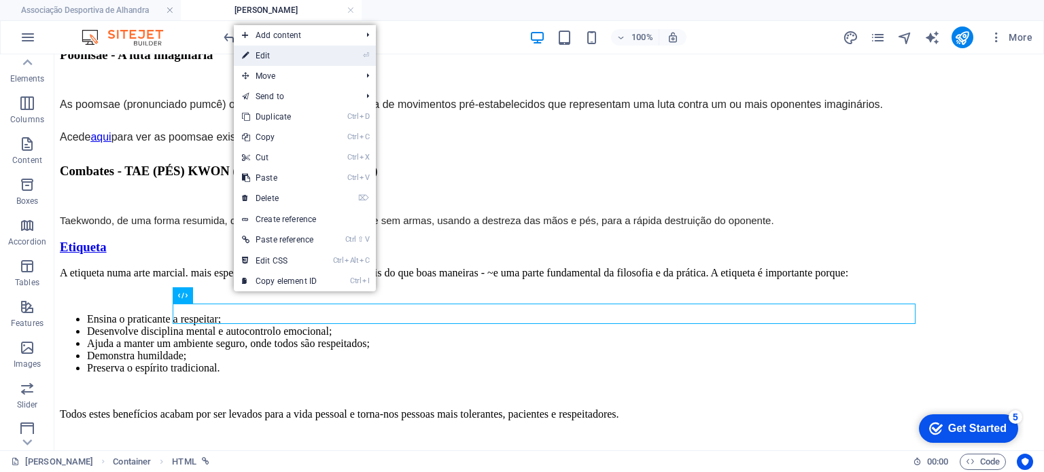
click at [309, 56] on link "⏎ Edit" at bounding box center [279, 56] width 91 height 20
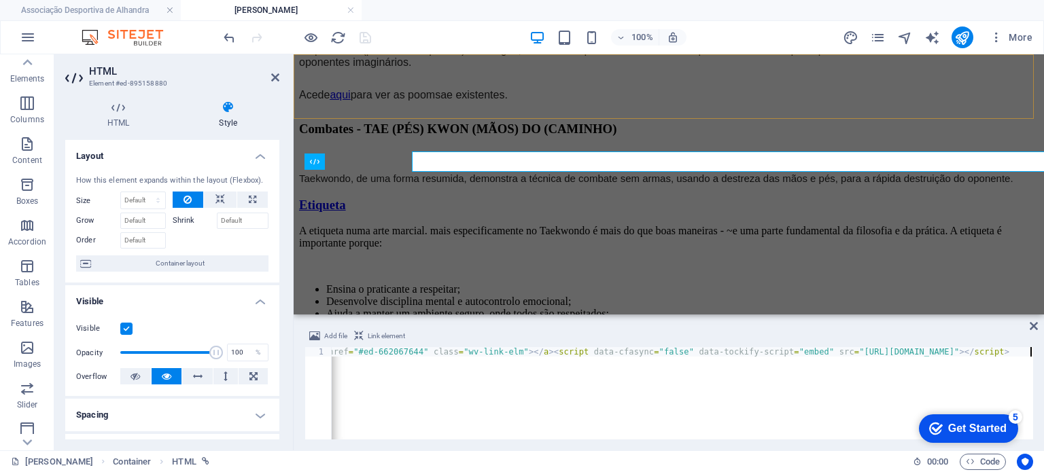
scroll to position [1014, 0]
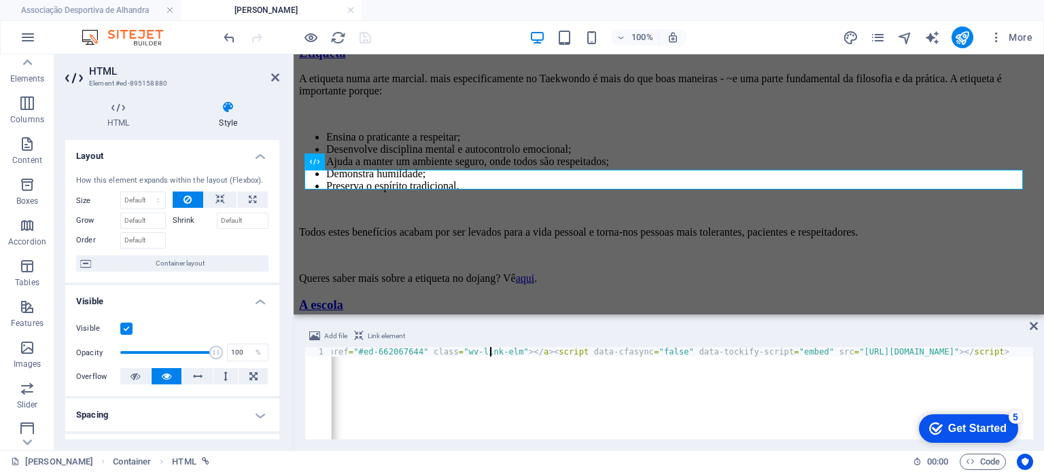
click at [489, 350] on div "< div data-tockify-component = "calendar" data-tockify-calendar = "adalhandra" …" at bounding box center [471, 401] width 1122 height 109
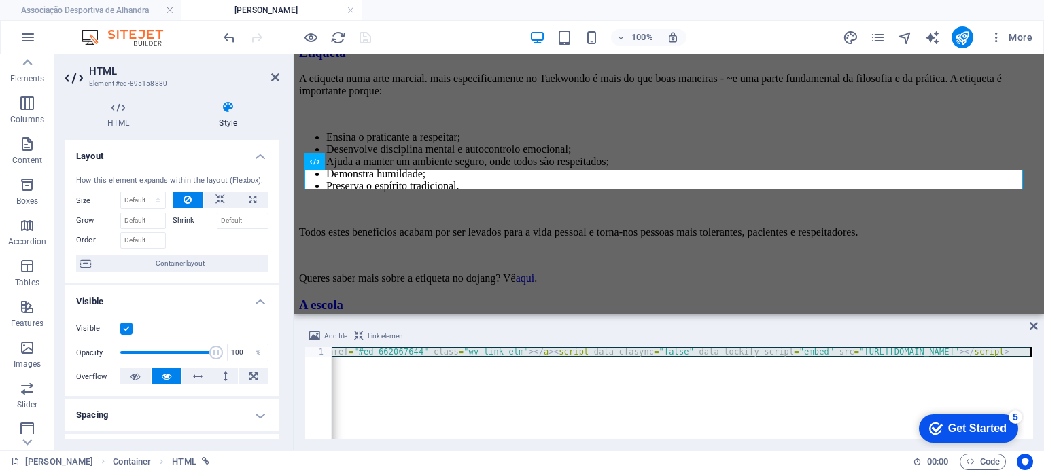
click at [489, 350] on div "< div data-tockify-component = "calendar" data-tockify-calendar = "adalhandra" …" at bounding box center [471, 401] width 1122 height 109
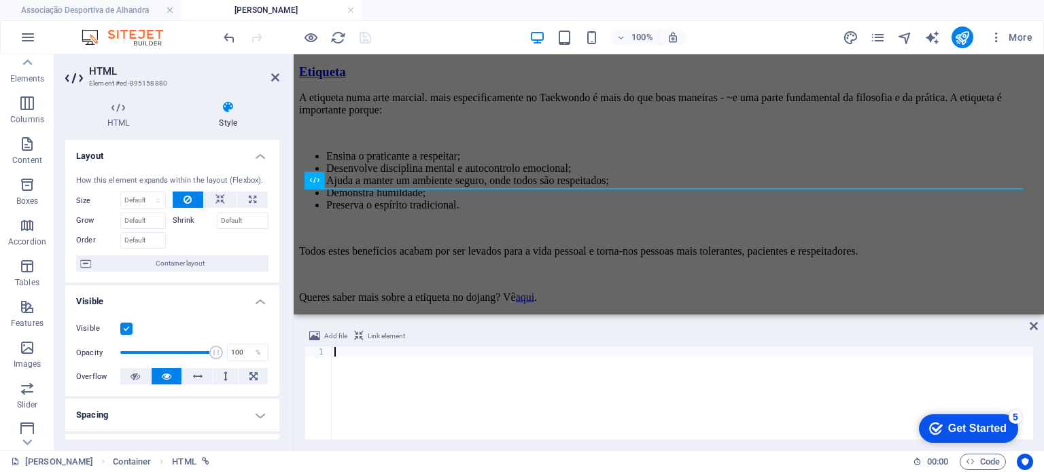
type textarea "<iframe src="[URL][DOMAIN_NAME][EMAIL_ADDRESS][DOMAIN_NAME]" style="border: 0" …"
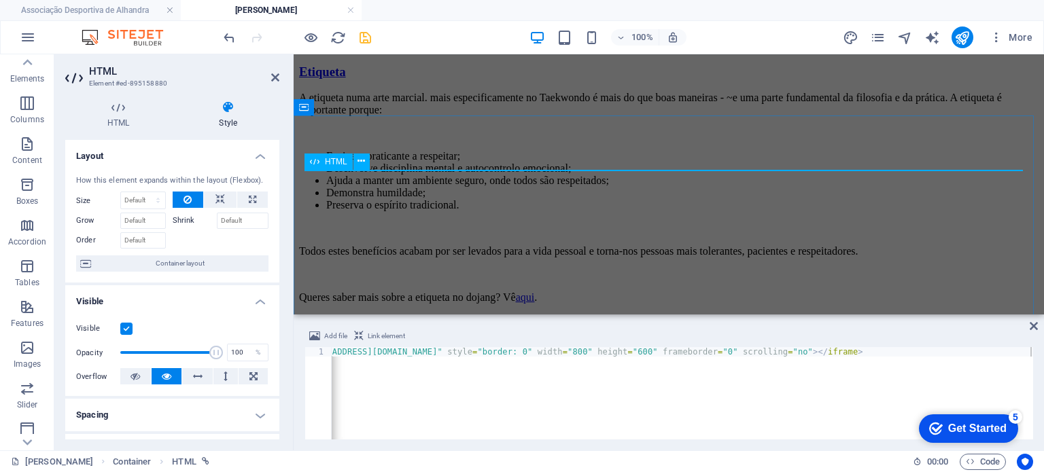
scroll to position [1014, 0]
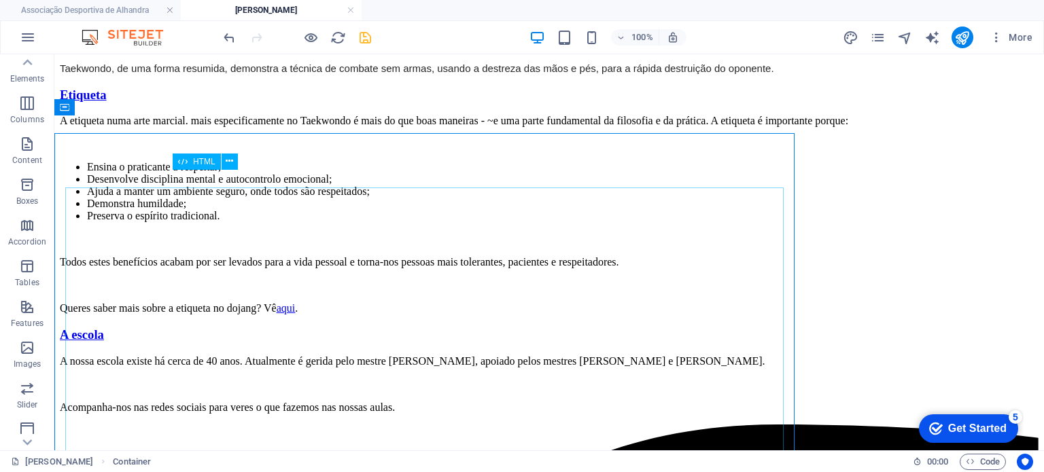
scroll to position [995, 0]
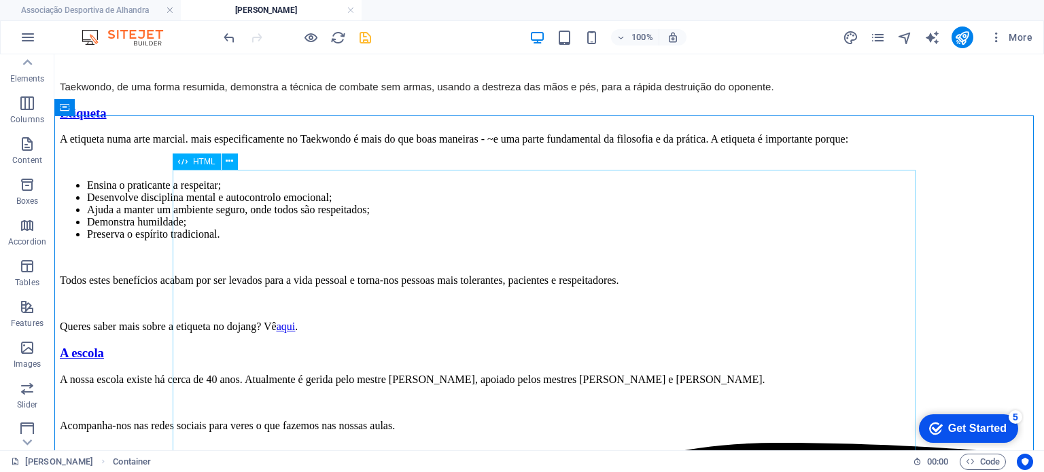
click at [234, 164] on button at bounding box center [230, 162] width 16 height 16
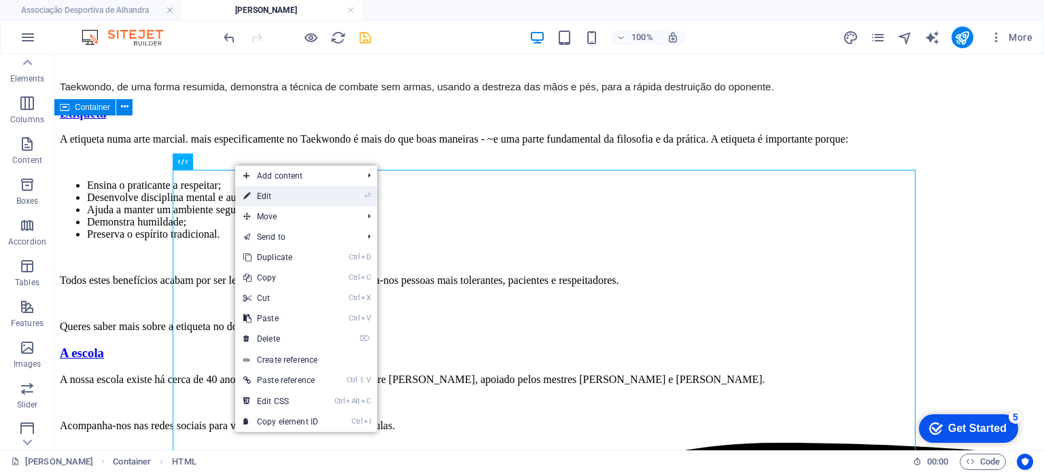
click at [268, 198] on link "⏎ Edit" at bounding box center [280, 196] width 91 height 20
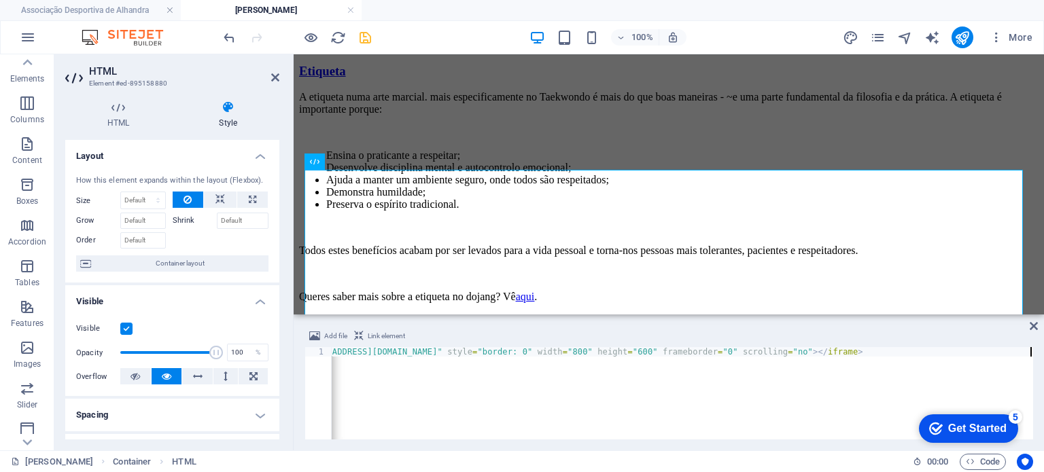
scroll to position [1014, 0]
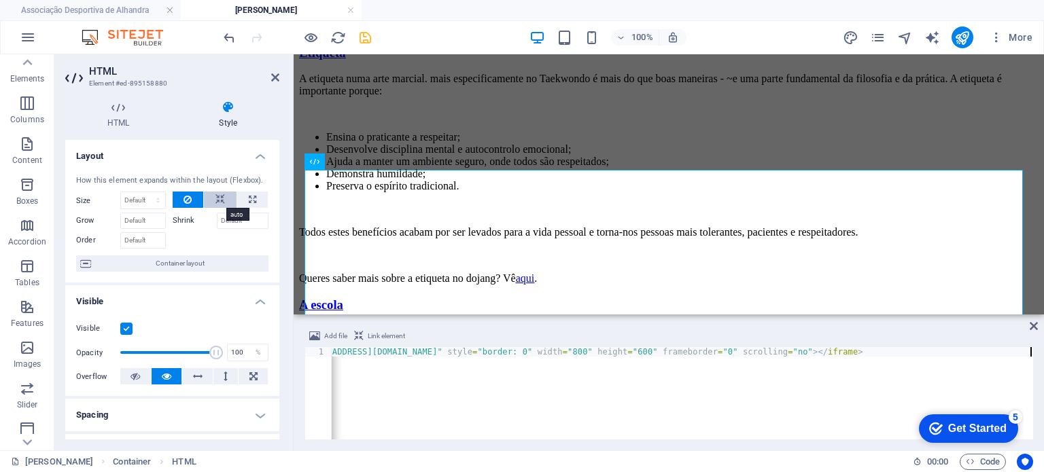
click at [218, 200] on icon at bounding box center [220, 200] width 10 height 16
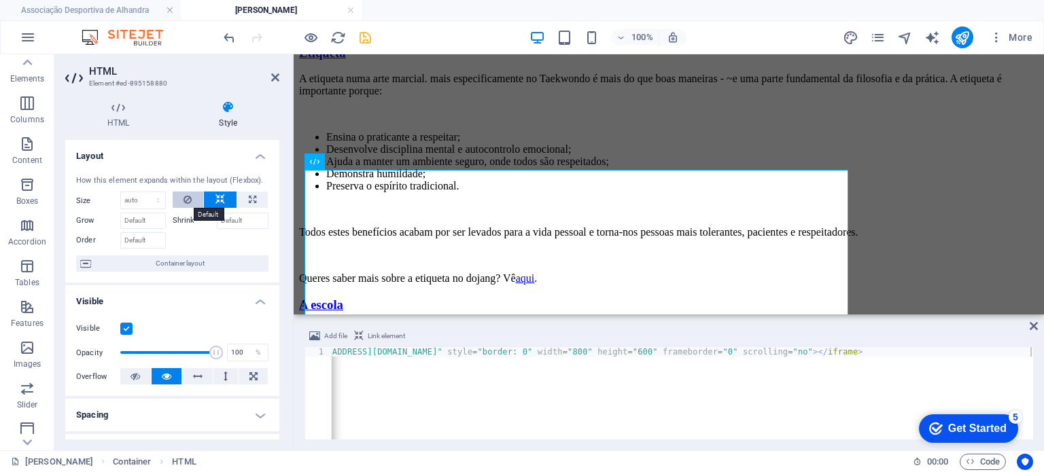
click at [194, 200] on button at bounding box center [188, 200] width 31 height 16
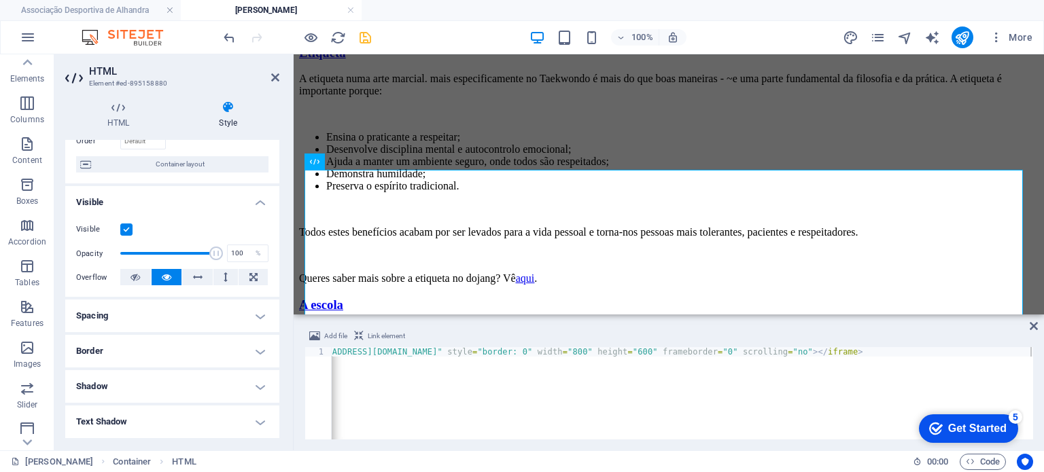
scroll to position [98, 0]
click at [199, 281] on icon at bounding box center [198, 278] width 10 height 16
click at [167, 281] on icon at bounding box center [167, 278] width 10 height 16
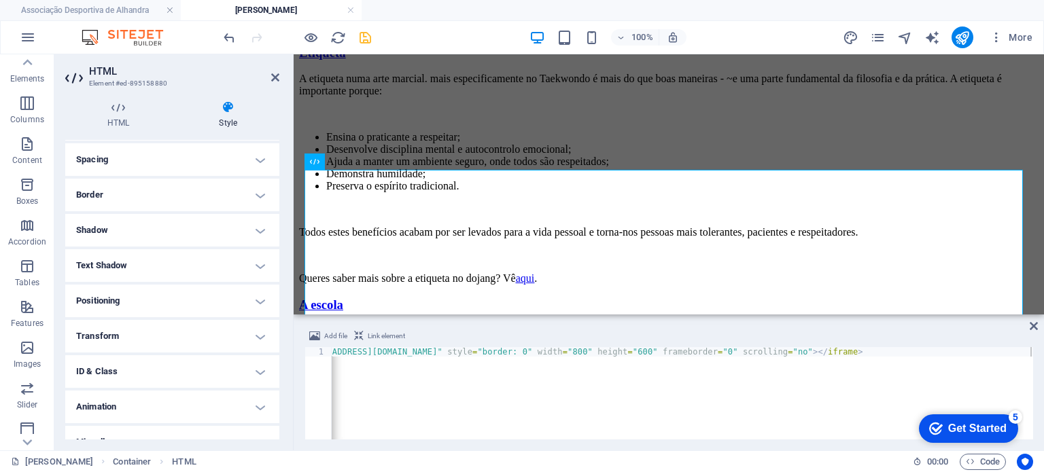
scroll to position [274, 0]
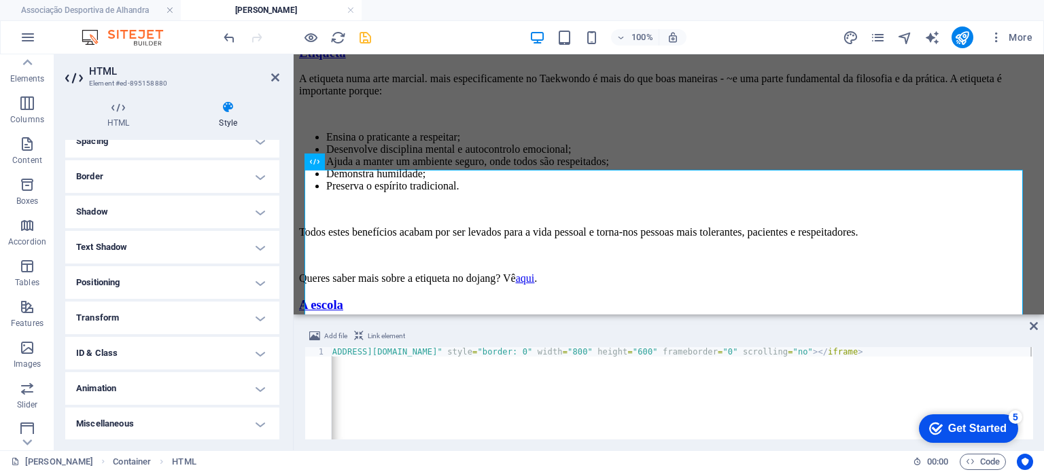
click at [167, 281] on h4 "Positioning" at bounding box center [172, 282] width 214 height 33
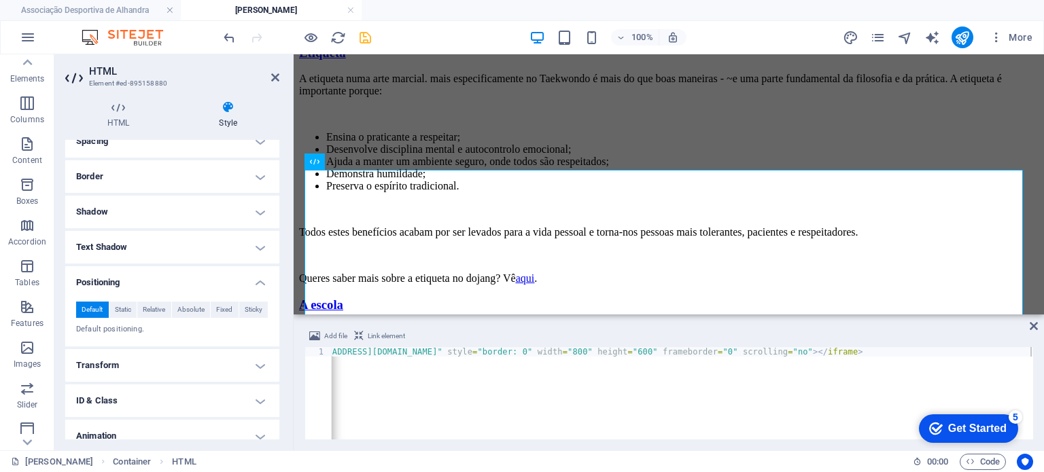
click at [128, 287] on h4 "Positioning" at bounding box center [172, 278] width 214 height 24
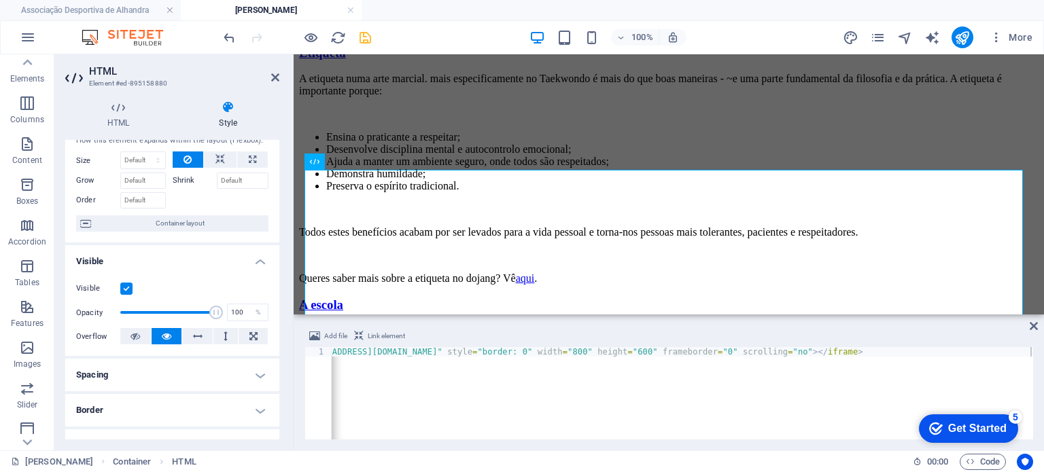
scroll to position [41, 0]
click at [250, 335] on icon at bounding box center [253, 335] width 8 height 16
click at [177, 340] on button at bounding box center [167, 335] width 31 height 16
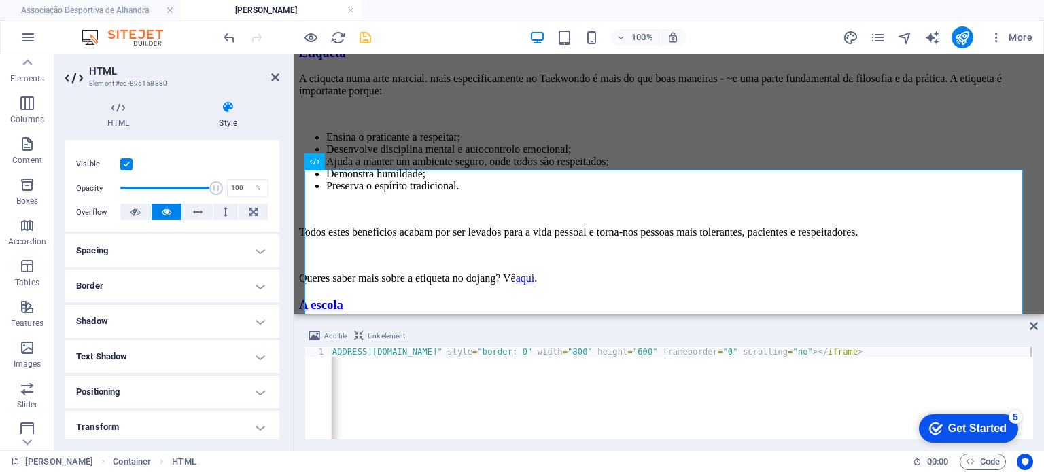
scroll to position [174, 0]
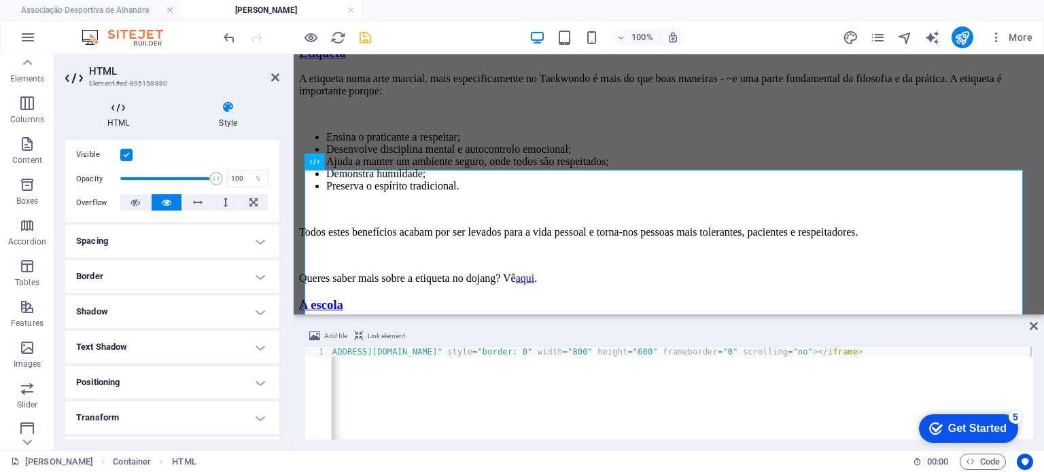
click at [123, 126] on h4 "HTML" at bounding box center [120, 115] width 111 height 29
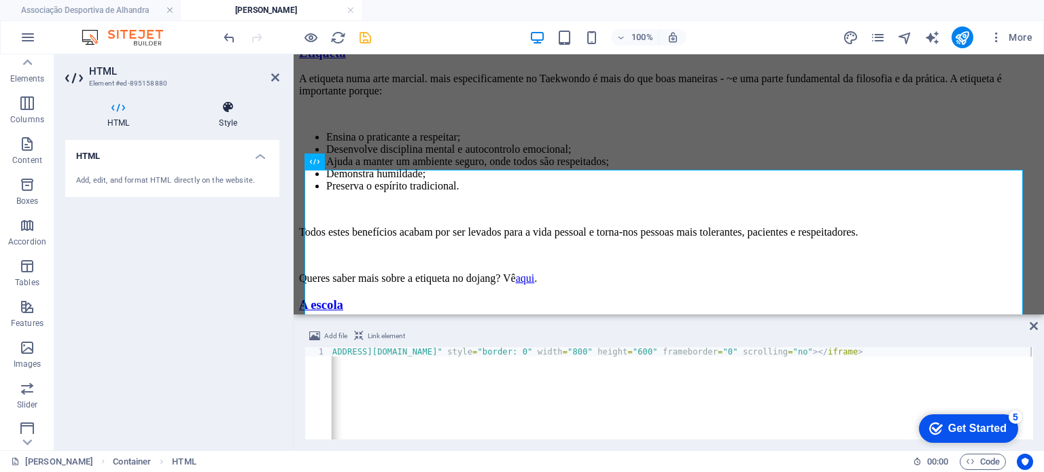
click at [201, 118] on h4 "Style" at bounding box center [228, 115] width 103 height 29
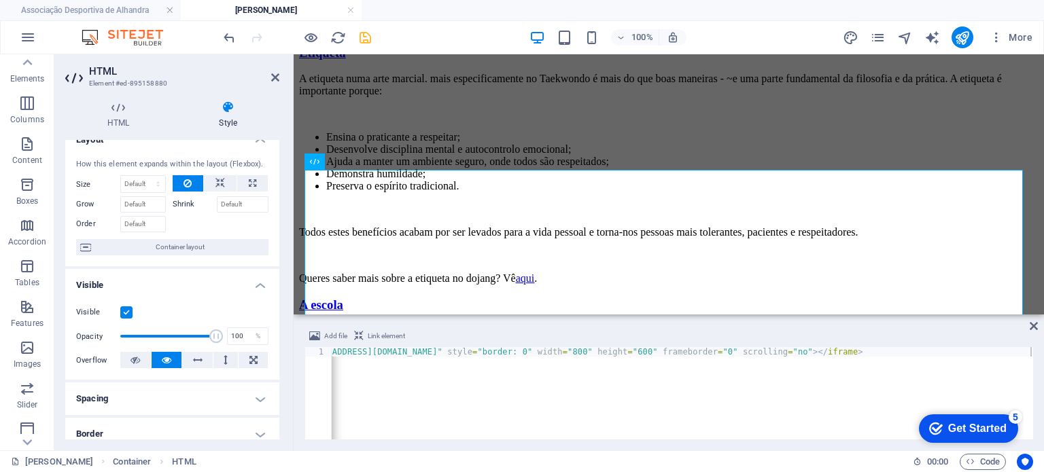
scroll to position [0, 0]
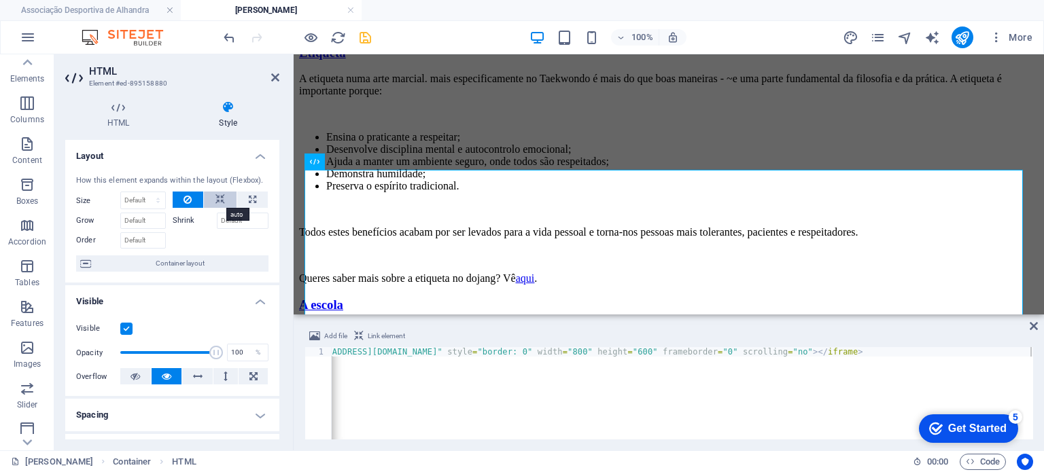
click at [221, 199] on icon at bounding box center [220, 200] width 10 height 16
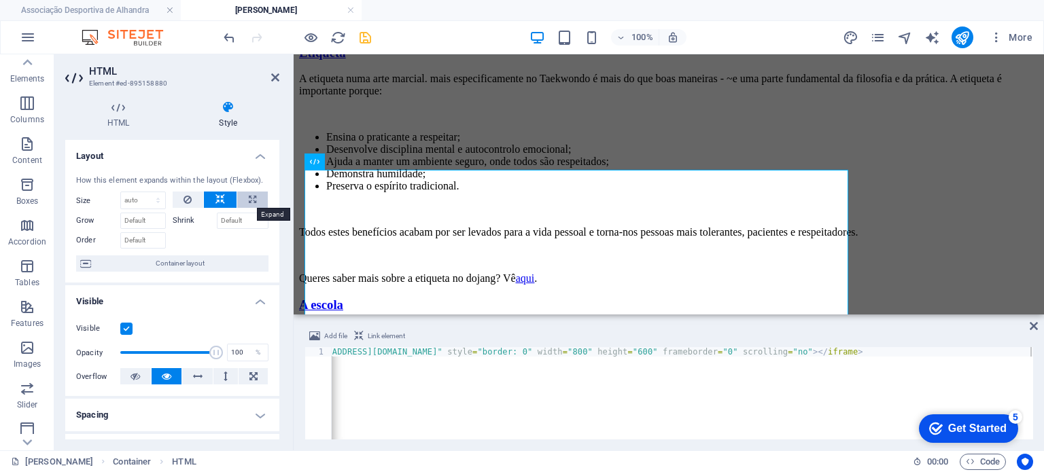
click at [249, 200] on icon at bounding box center [252, 200] width 7 height 16
type input "100"
select select "%"
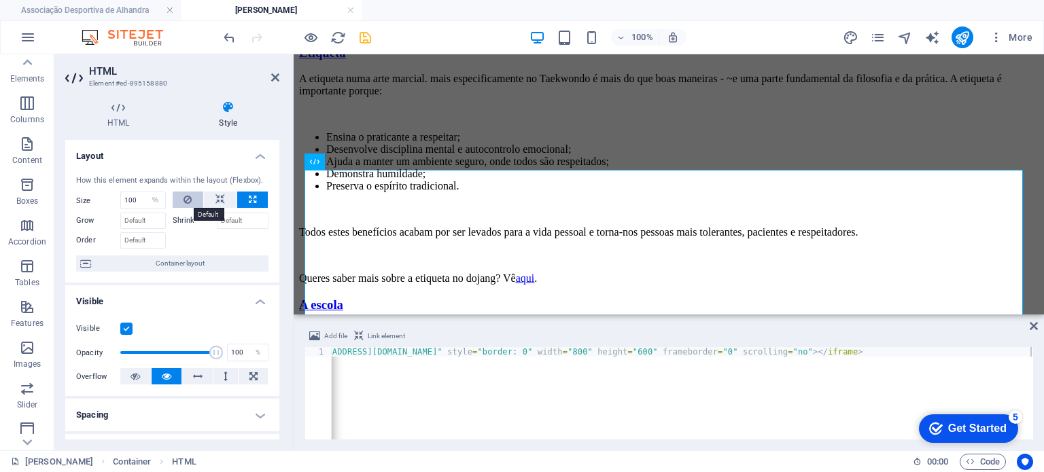
click at [177, 205] on button at bounding box center [188, 200] width 31 height 16
select select "DISABLED_OPTION_VALUE"
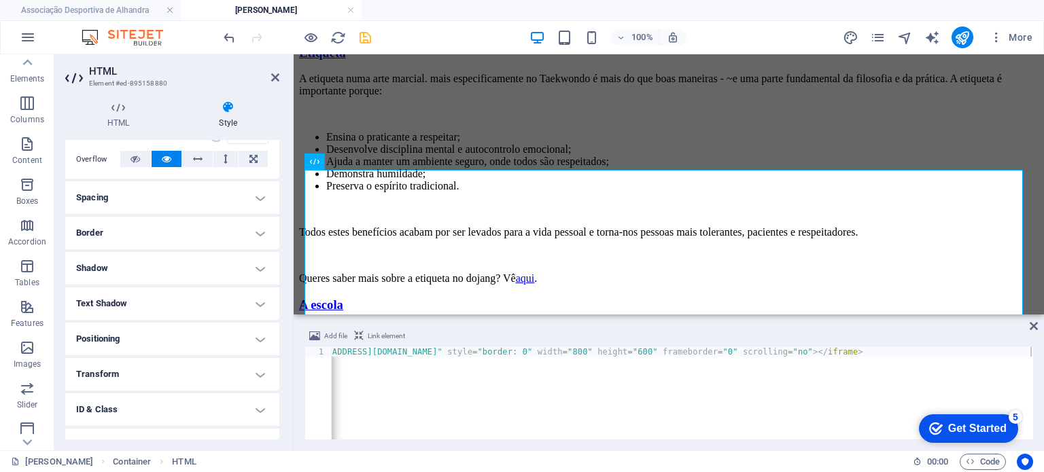
scroll to position [219, 0]
click at [158, 338] on h4 "Positioning" at bounding box center [172, 337] width 214 height 33
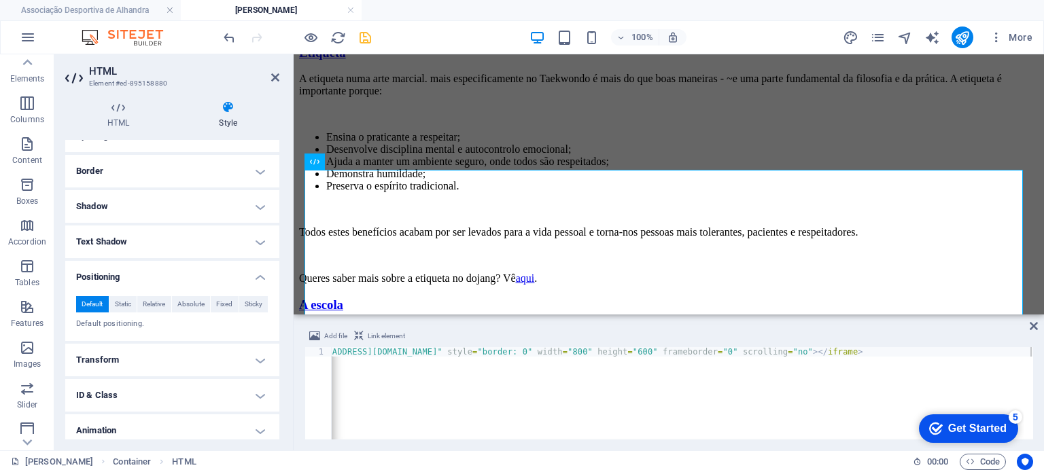
scroll to position [321, 0]
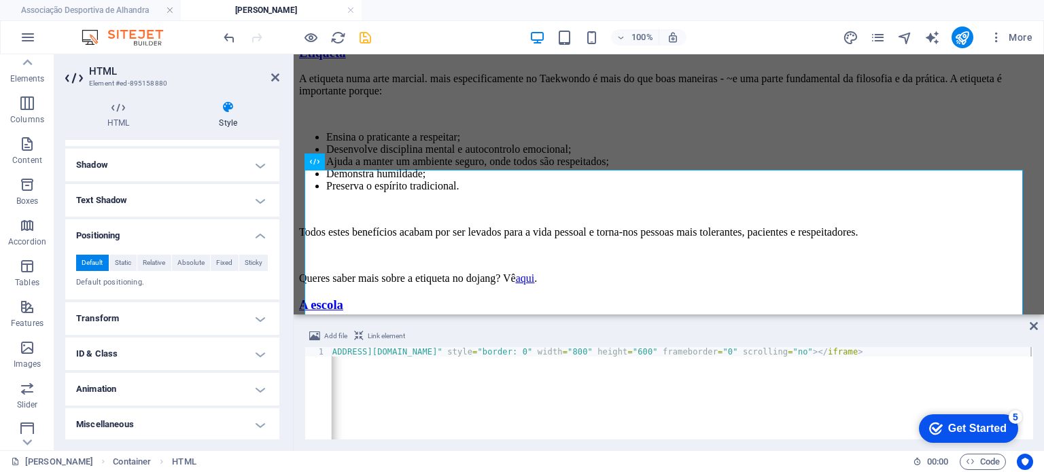
click at [147, 387] on h4 "Animation" at bounding box center [172, 389] width 214 height 33
click at [131, 362] on h4 "ID & Class" at bounding box center [172, 354] width 214 height 33
click at [134, 328] on h4 "Transform" at bounding box center [172, 318] width 214 height 33
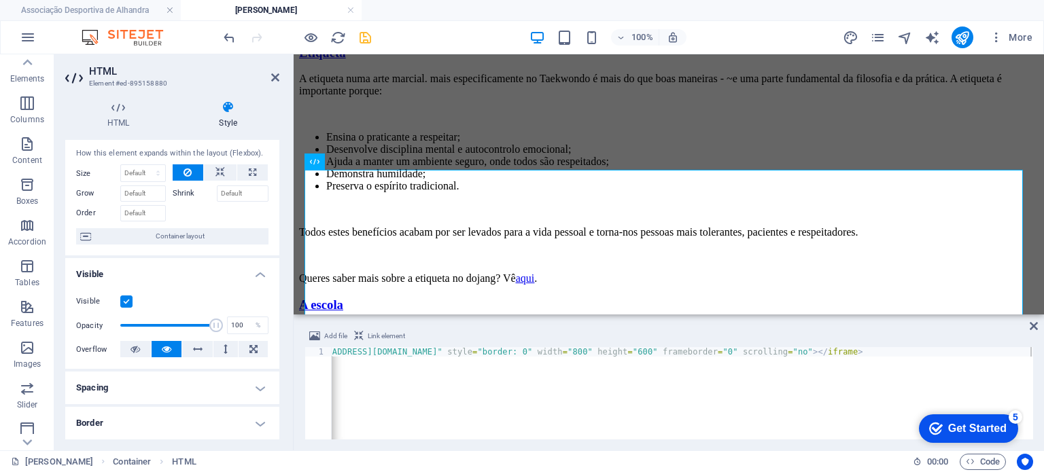
scroll to position [620, 0]
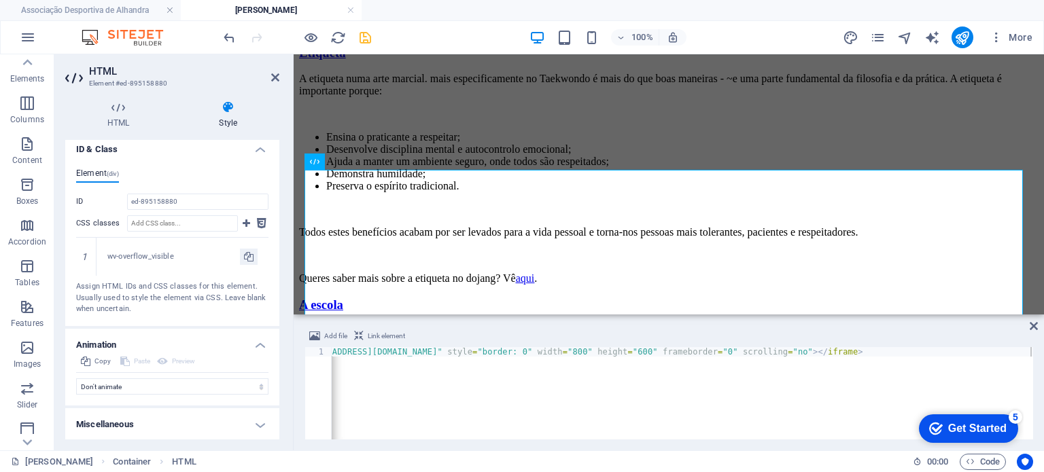
click at [131, 429] on h4 "Miscellaneous" at bounding box center [172, 424] width 214 height 33
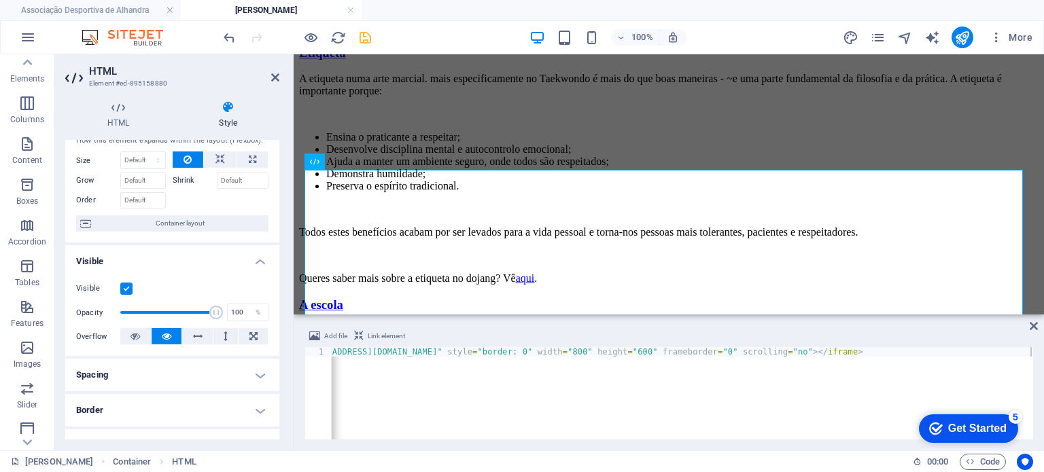
scroll to position [0, 0]
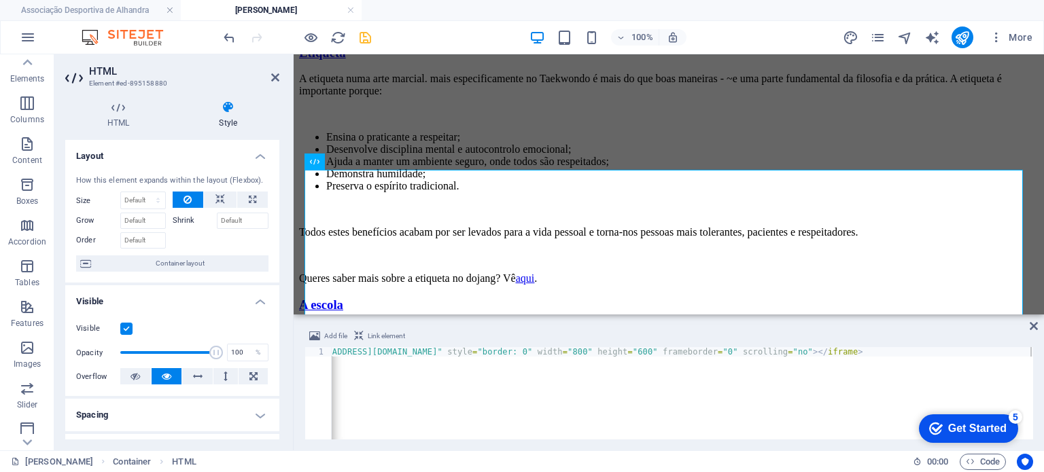
click at [131, 429] on h4 "Spacing" at bounding box center [172, 415] width 214 height 33
click at [215, 260] on span "Container layout" at bounding box center [179, 263] width 169 height 16
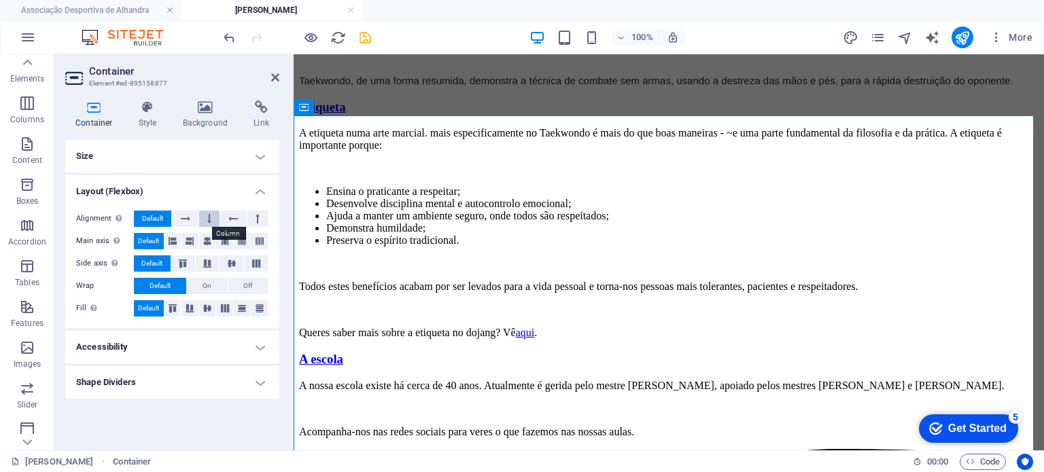
click at [209, 221] on icon at bounding box center [209, 219] width 4 height 16
click at [157, 220] on span "Default" at bounding box center [152, 219] width 21 height 16
click at [211, 309] on icon at bounding box center [207, 308] width 8 height 16
click at [158, 308] on span "Default" at bounding box center [148, 308] width 21 height 16
click at [161, 119] on h4 "Style" at bounding box center [150, 115] width 44 height 29
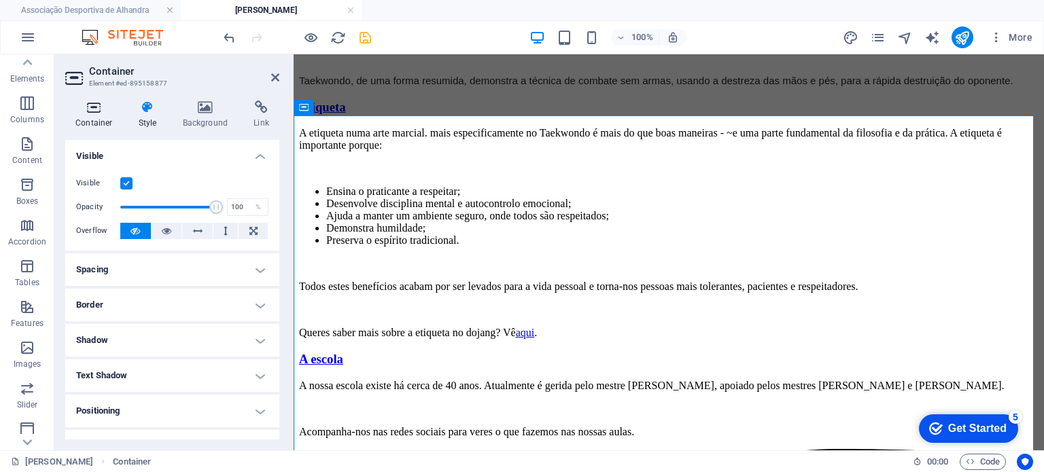
click at [109, 124] on h4 "Container" at bounding box center [96, 115] width 63 height 29
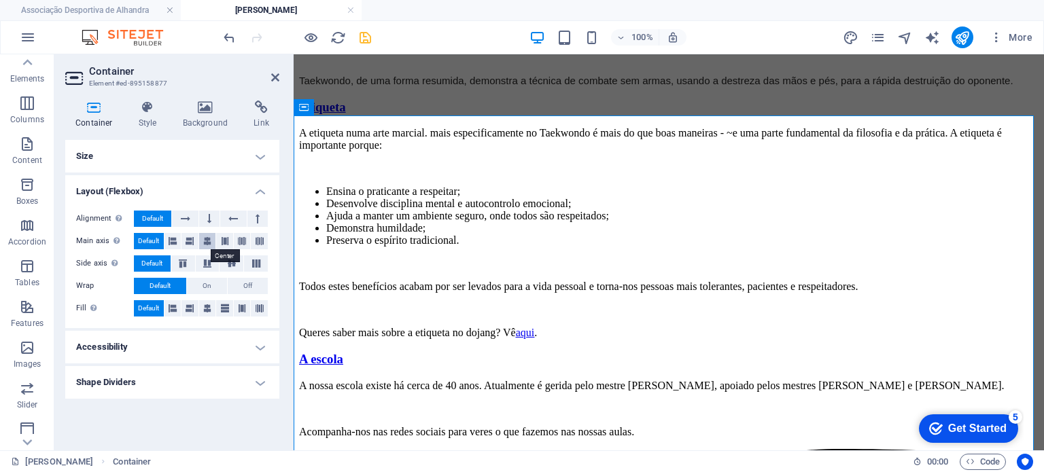
click at [205, 241] on icon at bounding box center [207, 241] width 8 height 16
click at [137, 243] on button "Default" at bounding box center [149, 241] width 30 height 16
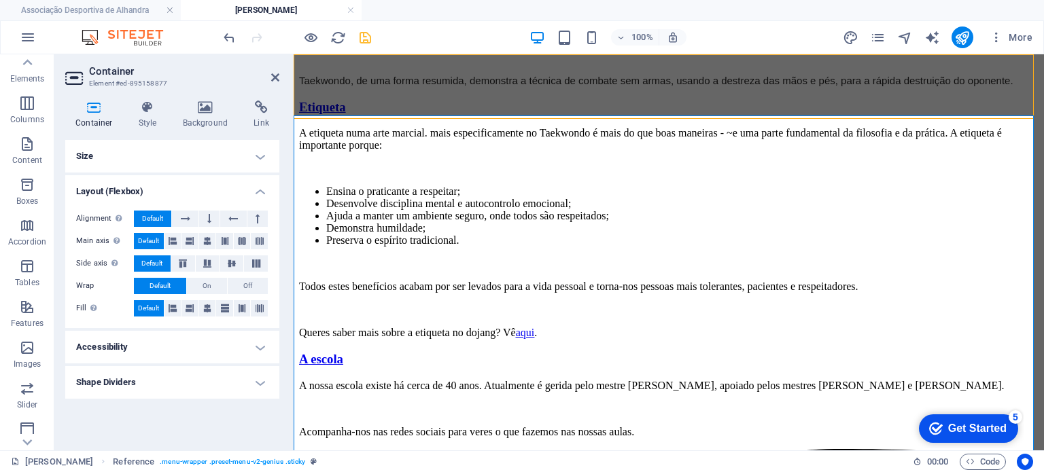
scroll to position [995, 0]
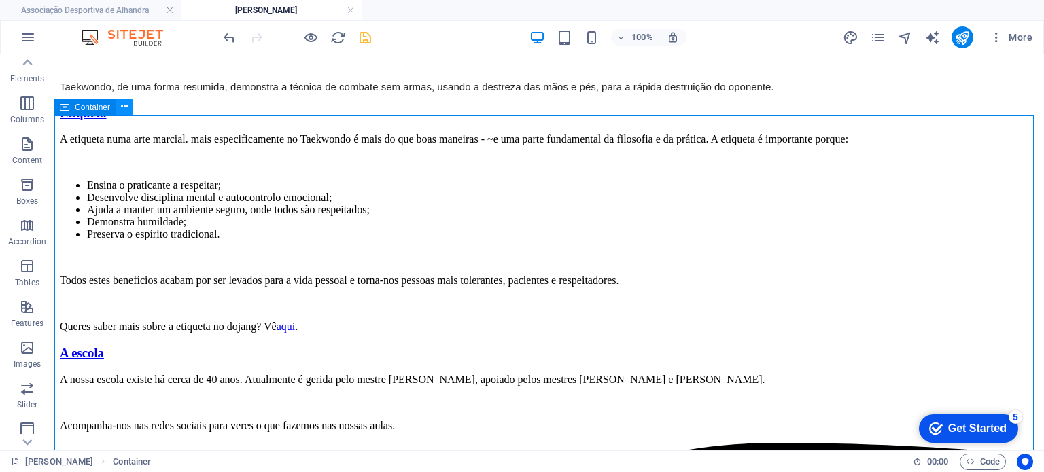
click at [127, 108] on icon at bounding box center [124, 107] width 7 height 14
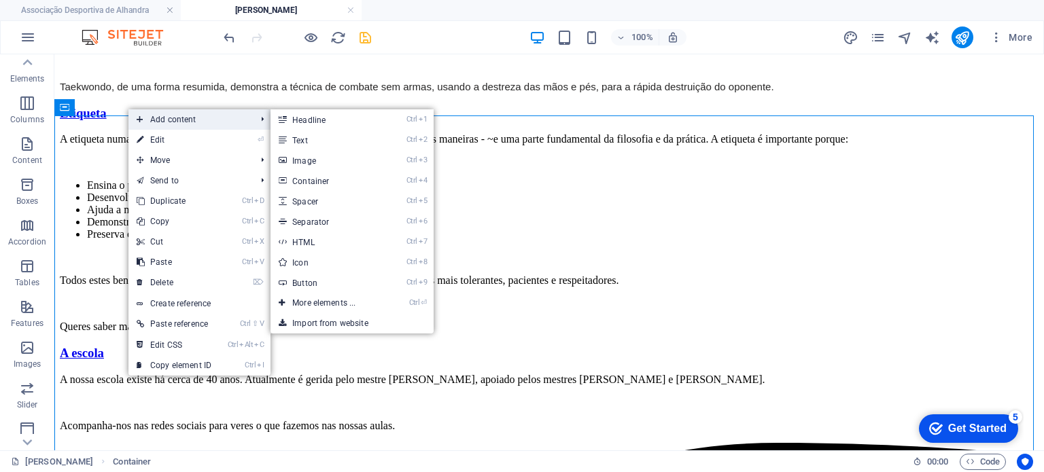
click at [149, 120] on span "Add content" at bounding box center [189, 119] width 122 height 20
click at [301, 122] on link "Ctrl 1 Headline" at bounding box center [326, 119] width 112 height 20
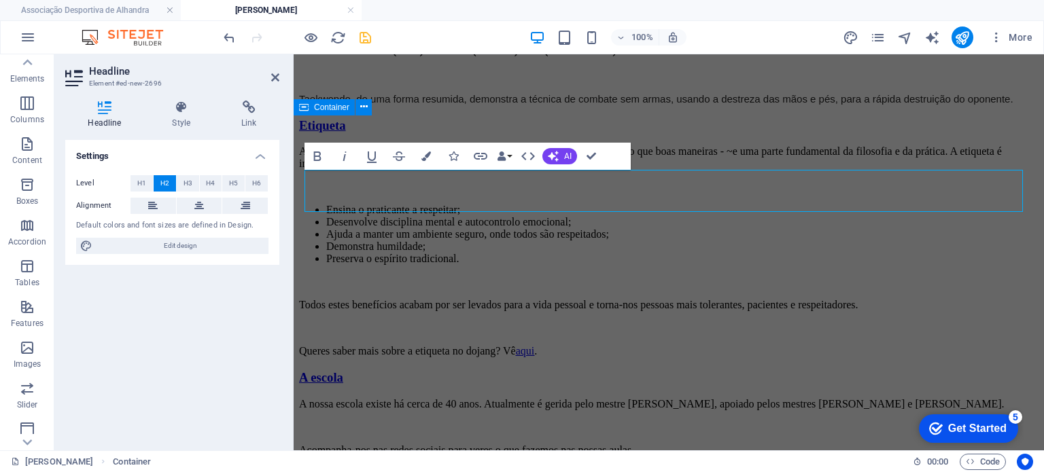
scroll to position [1014, 0]
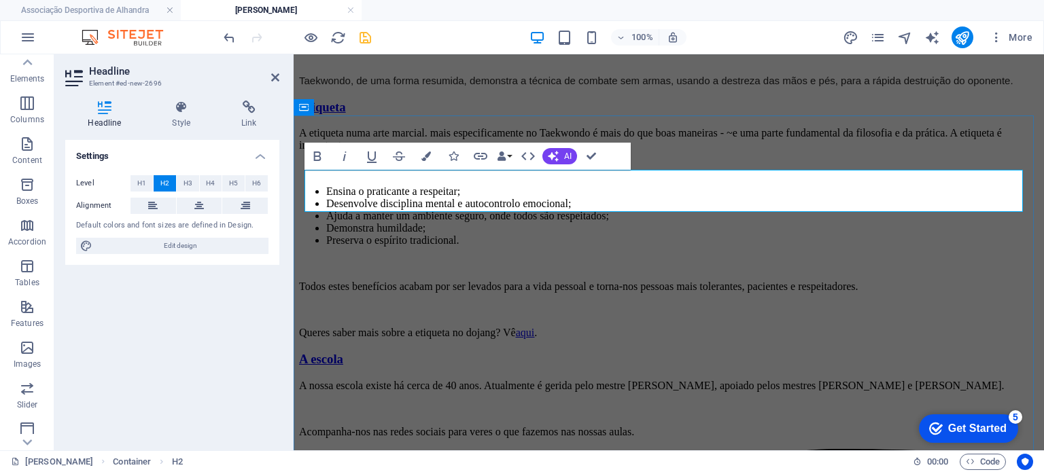
click at [198, 200] on icon at bounding box center [199, 206] width 10 height 16
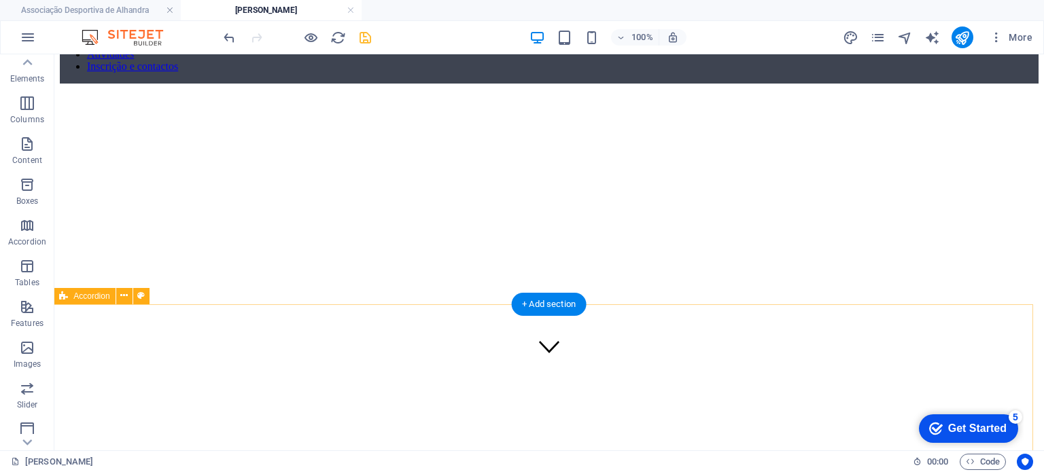
scroll to position [20, 0]
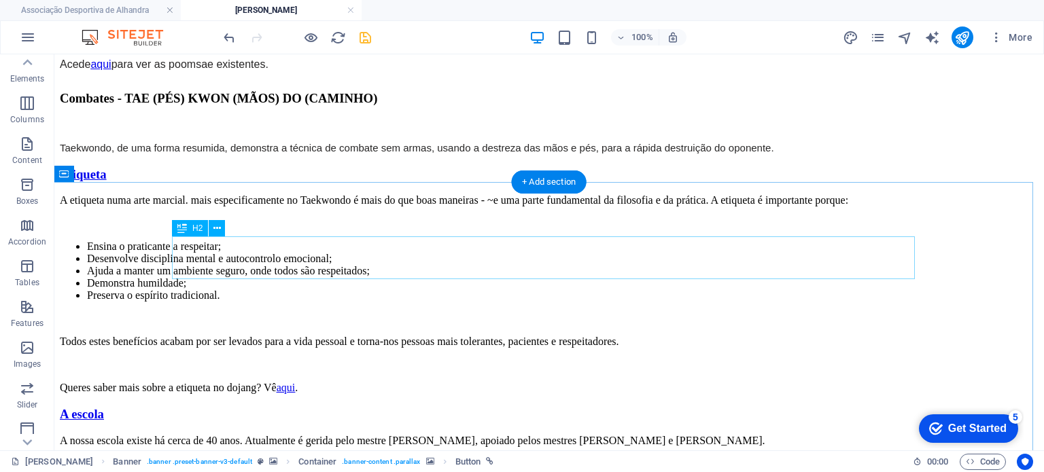
scroll to position [923, 0]
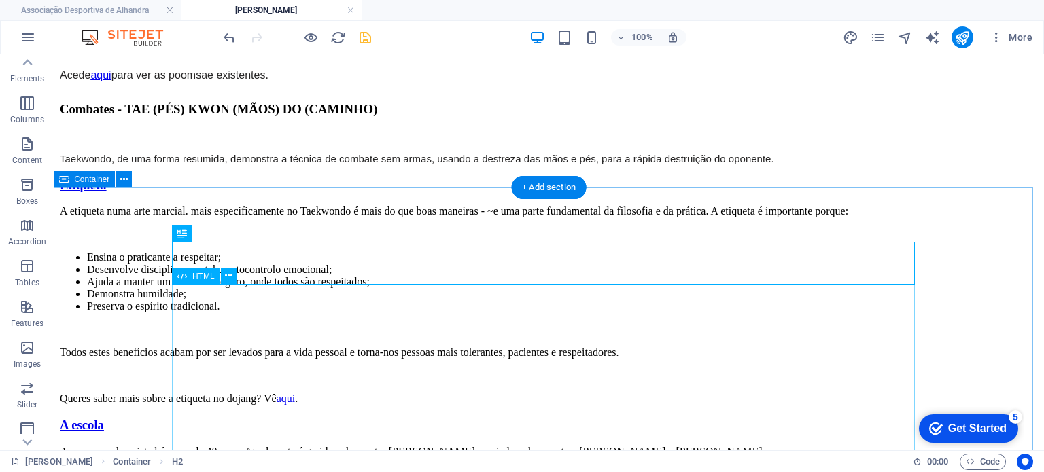
click at [228, 277] on icon at bounding box center [228, 276] width 7 height 14
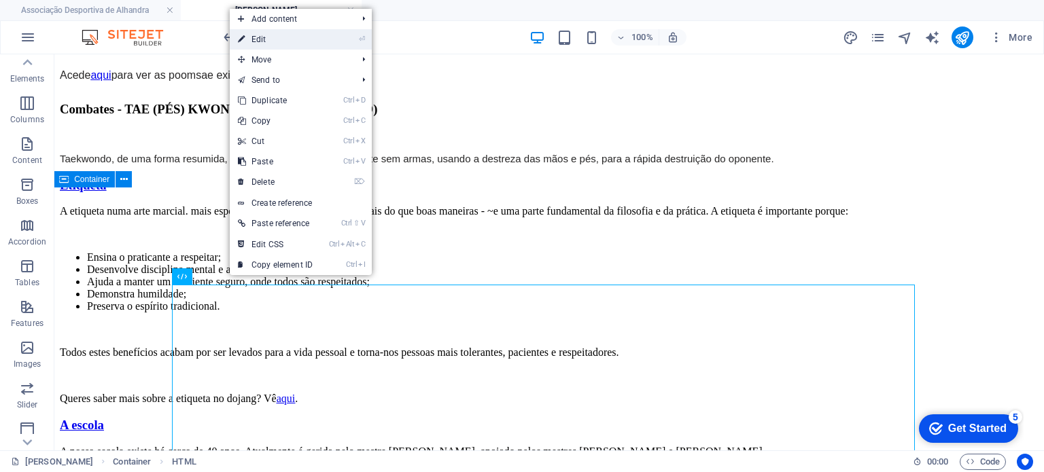
click at [270, 40] on link "⏎ Edit" at bounding box center [275, 39] width 91 height 20
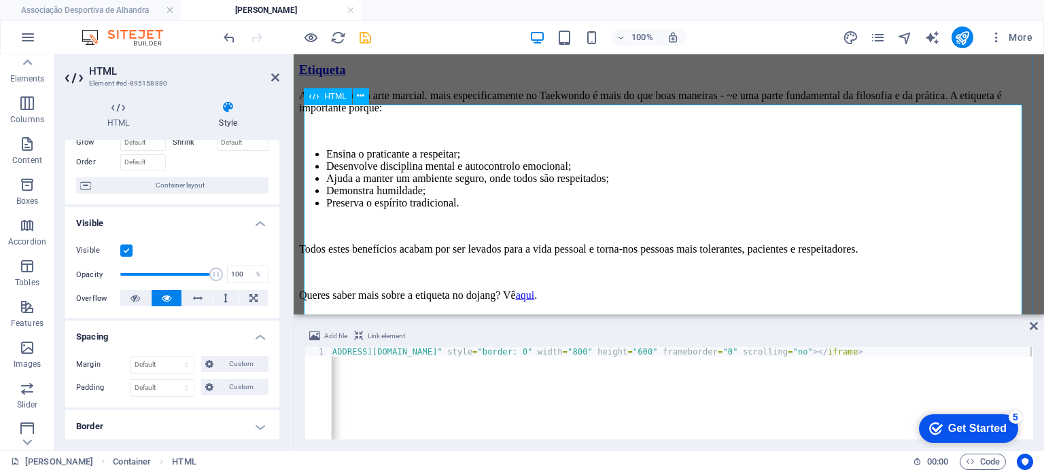
scroll to position [1121, 0]
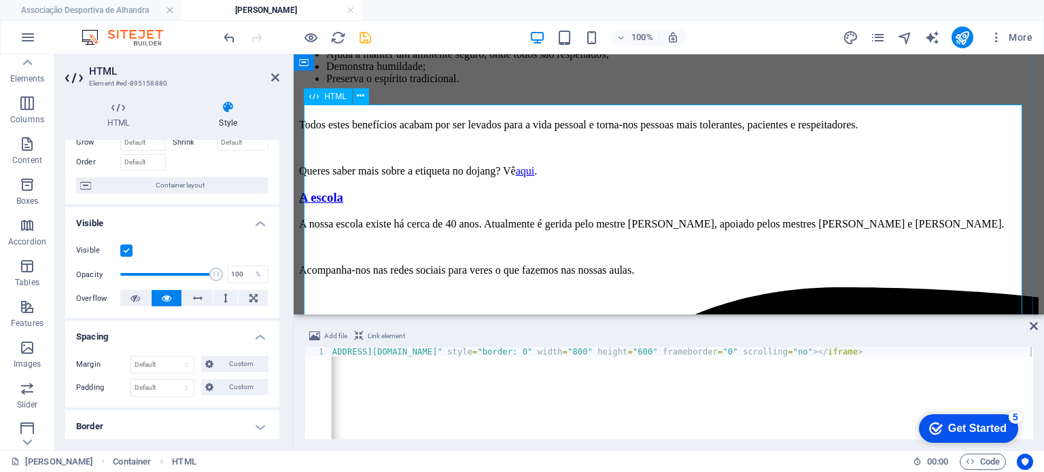
click at [193, 300] on icon at bounding box center [198, 298] width 10 height 16
click at [166, 298] on icon at bounding box center [167, 298] width 10 height 16
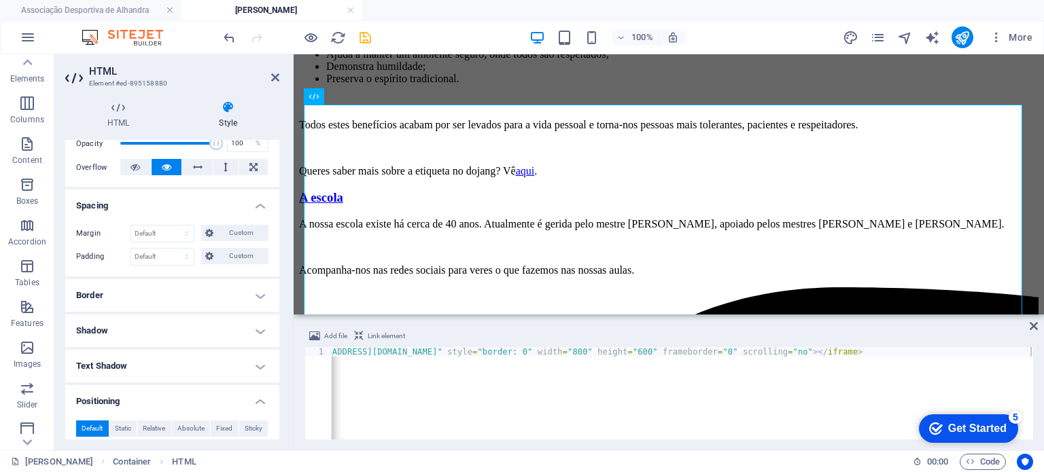
scroll to position [211, 0]
click at [166, 298] on h4 "Border" at bounding box center [172, 294] width 214 height 33
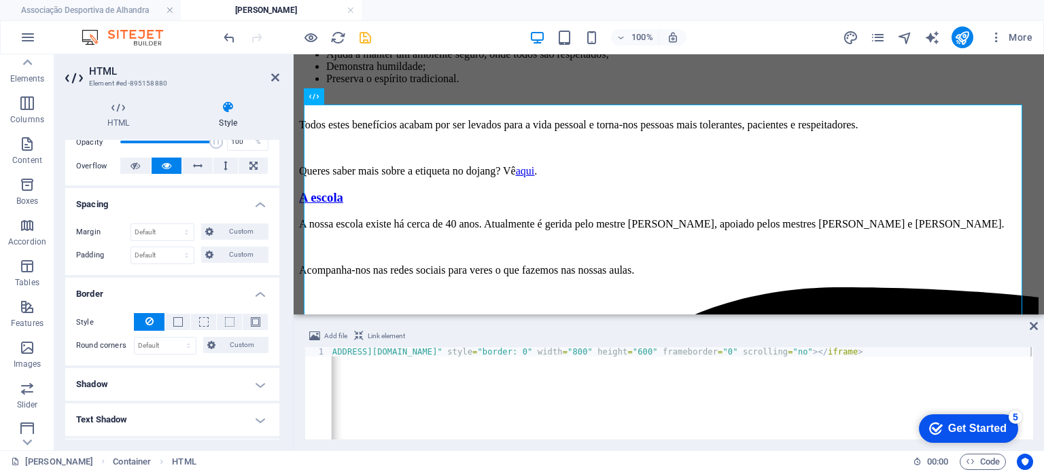
click at [166, 298] on h4 "Border" at bounding box center [172, 290] width 214 height 24
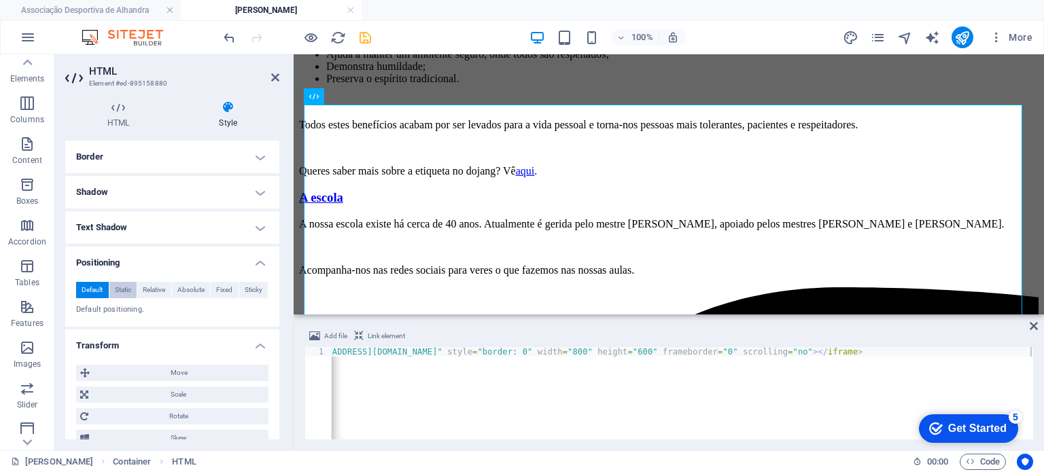
scroll to position [349, 0]
click at [126, 290] on span "Static" at bounding box center [123, 289] width 16 height 16
click at [148, 287] on span "Relative" at bounding box center [154, 289] width 22 height 16
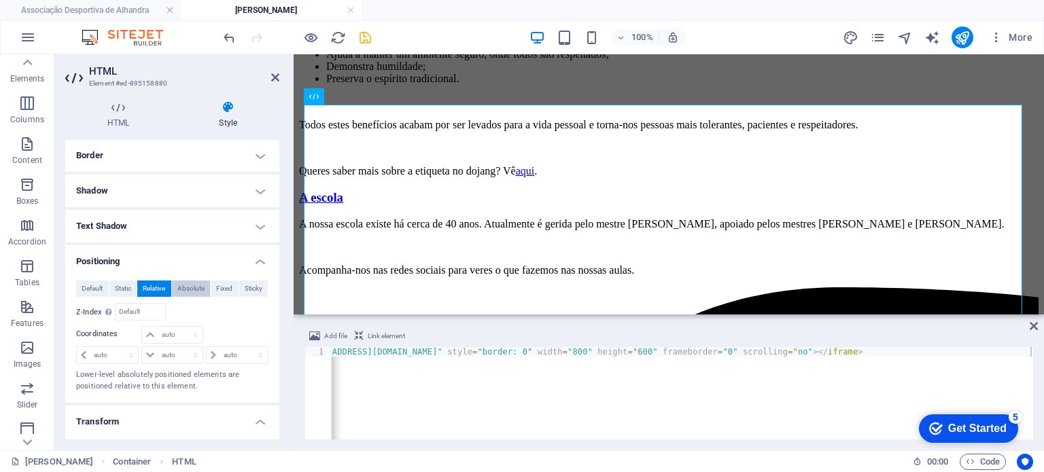
click at [204, 283] on button "Absolute" at bounding box center [191, 289] width 39 height 16
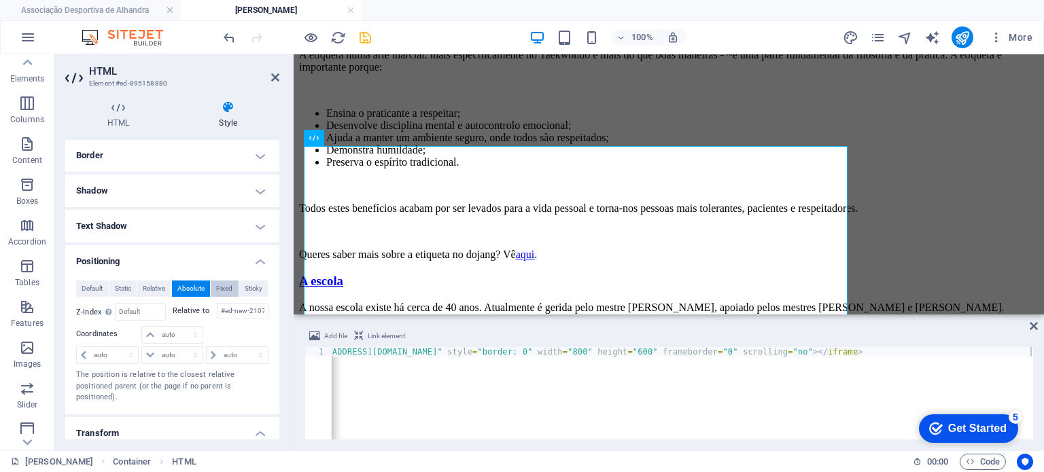
click at [220, 287] on span "Fixed" at bounding box center [224, 289] width 16 height 16
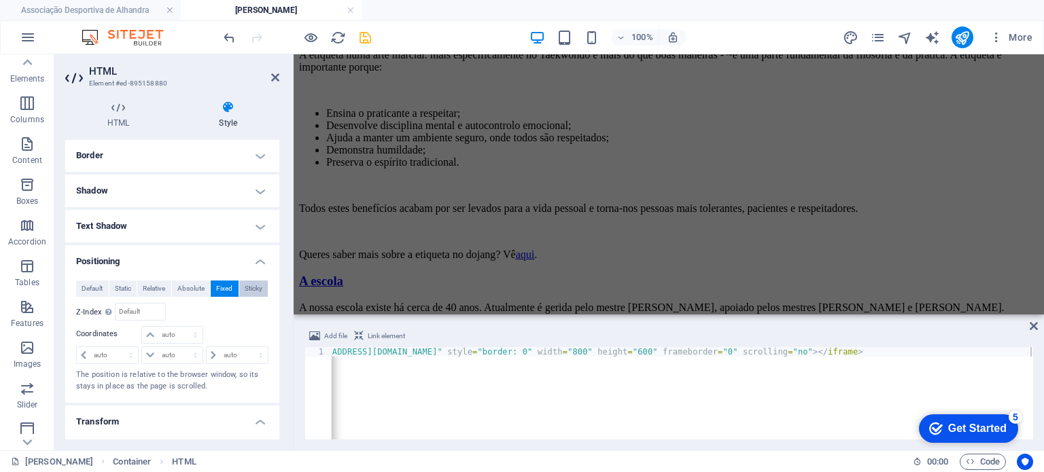
click at [245, 285] on span "Sticky" at bounding box center [254, 289] width 18 height 16
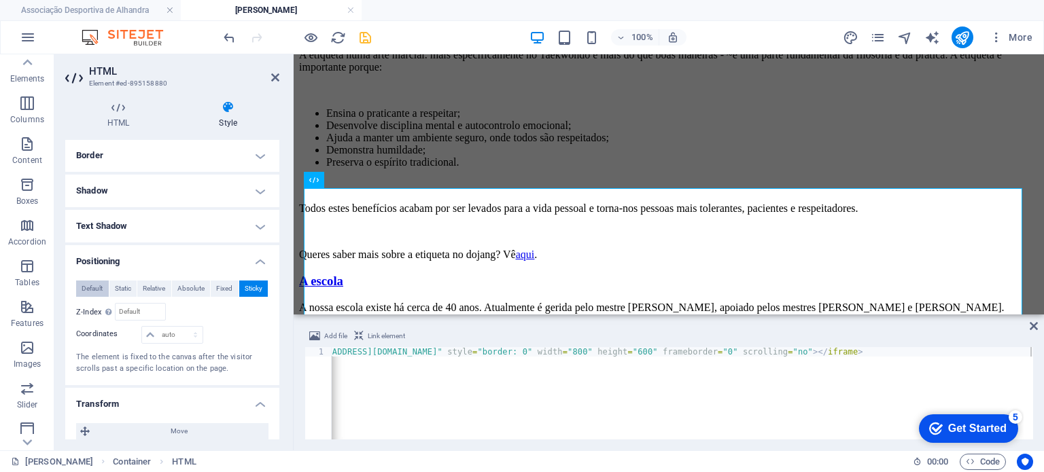
click at [92, 289] on span "Default" at bounding box center [92, 289] width 21 height 16
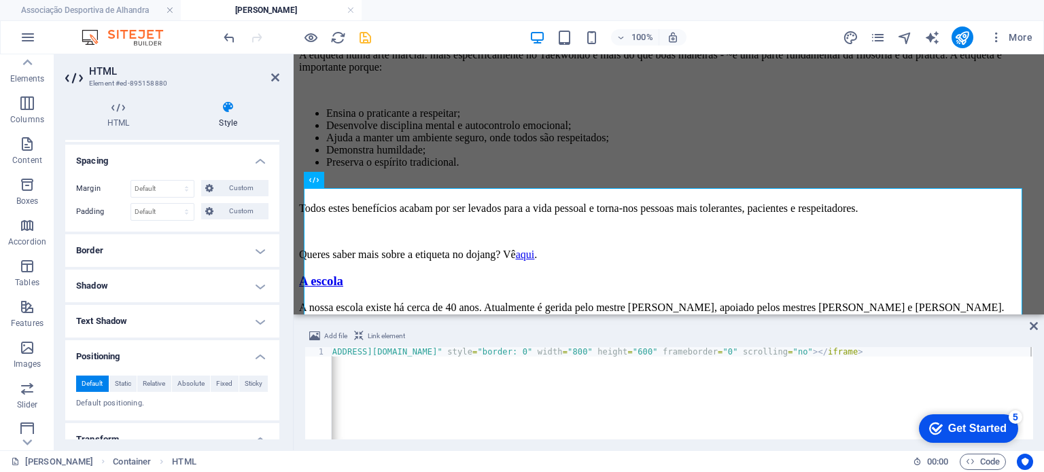
scroll to position [0, 0]
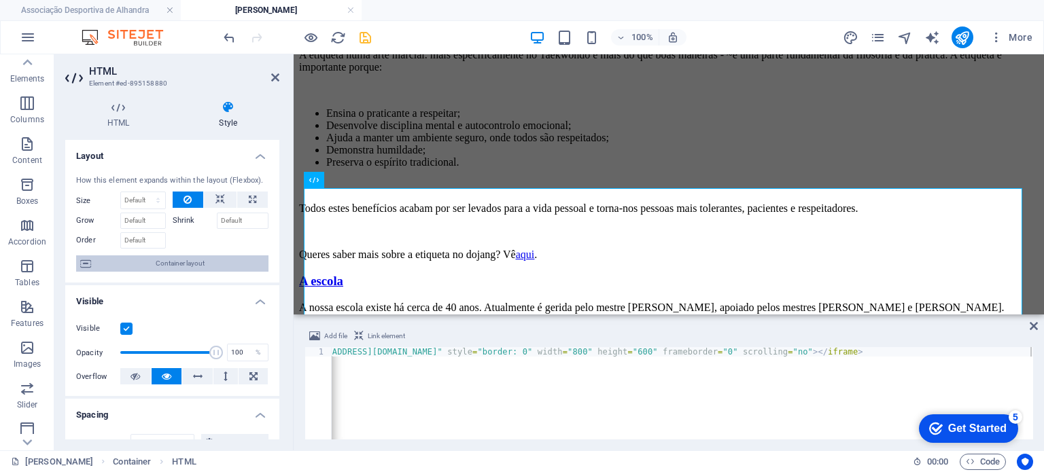
click at [198, 264] on span "Container layout" at bounding box center [179, 263] width 169 height 16
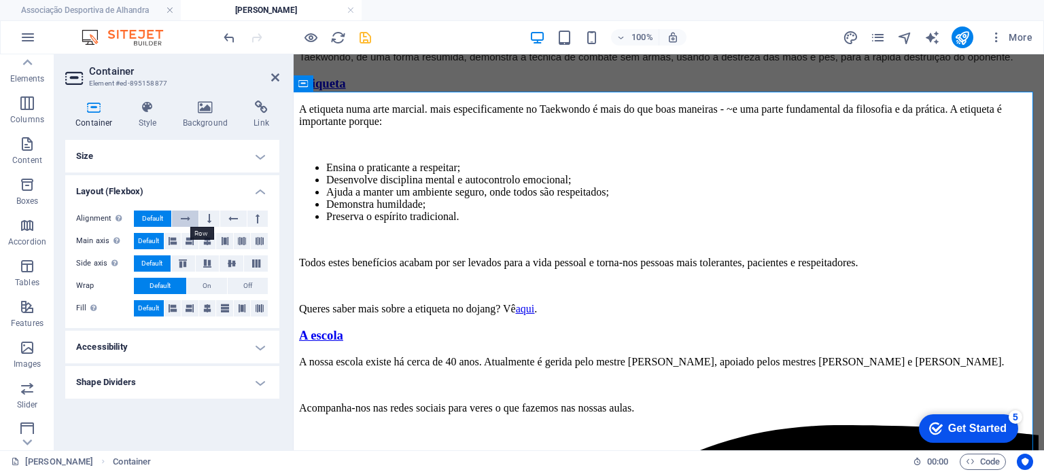
click at [188, 225] on icon at bounding box center [186, 219] width 10 height 16
click at [219, 219] on button at bounding box center [209, 219] width 20 height 16
click at [228, 219] on button at bounding box center [233, 219] width 26 height 16
click at [258, 217] on icon at bounding box center [257, 219] width 4 height 16
click at [154, 219] on span "Default" at bounding box center [152, 219] width 21 height 16
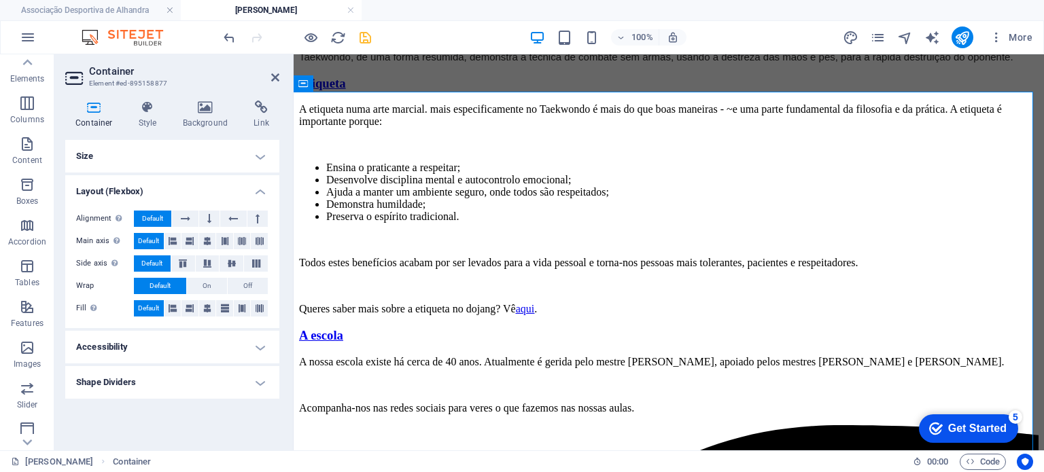
click at [159, 236] on span "Default" at bounding box center [148, 241] width 21 height 16
click at [170, 240] on icon at bounding box center [173, 241] width 8 height 16
click at [187, 241] on icon at bounding box center [189, 241] width 8 height 16
click at [204, 244] on icon at bounding box center [207, 241] width 8 height 16
click at [149, 247] on span "Default" at bounding box center [148, 241] width 21 height 16
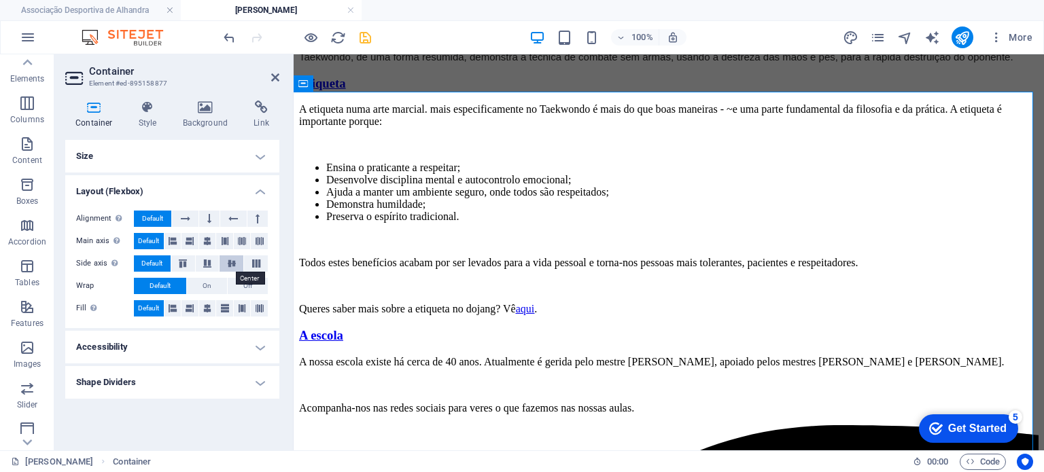
click at [226, 263] on icon at bounding box center [232, 264] width 16 height 8
click at [147, 261] on span "Default" at bounding box center [151, 263] width 21 height 16
click at [209, 347] on h4 "Accessibility" at bounding box center [172, 347] width 214 height 33
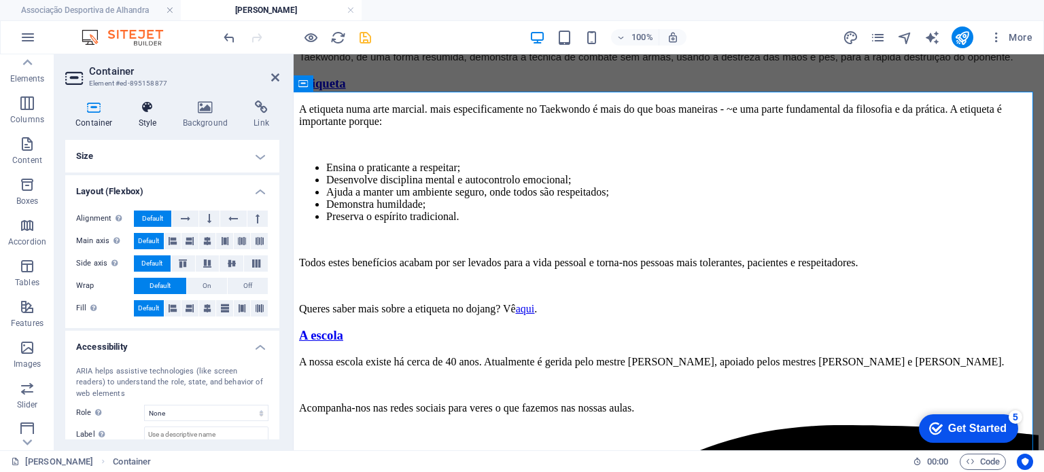
click at [152, 113] on icon at bounding box center [147, 108] width 39 height 14
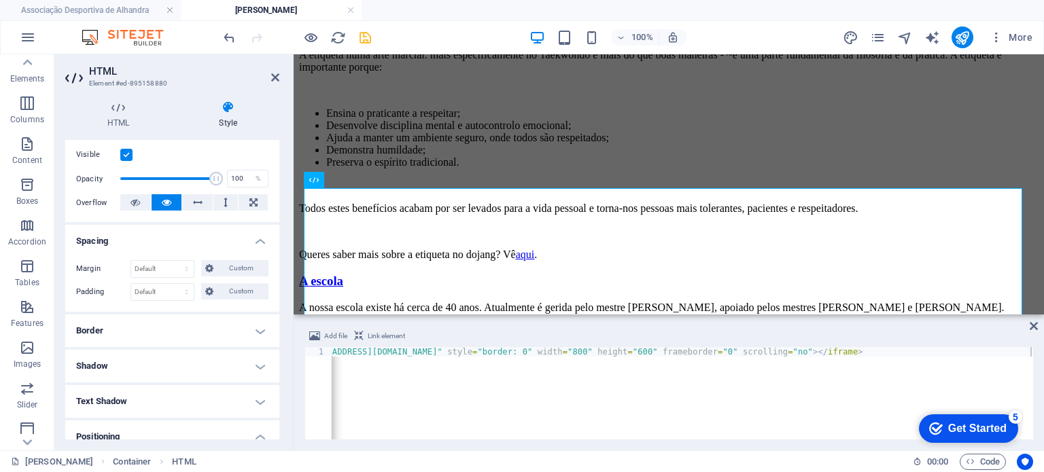
scroll to position [175, 0]
click at [156, 324] on h4 "Border" at bounding box center [172, 329] width 214 height 33
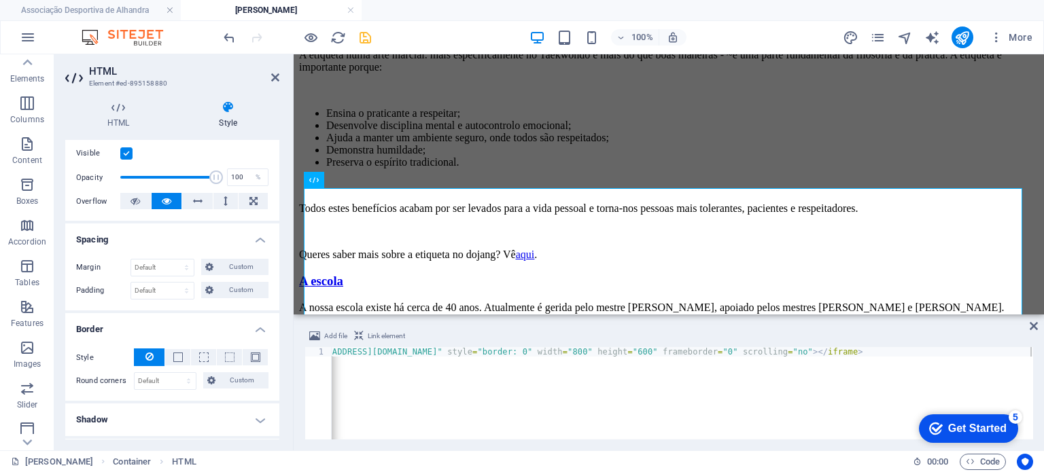
click at [156, 324] on h4 "Border" at bounding box center [172, 325] width 214 height 24
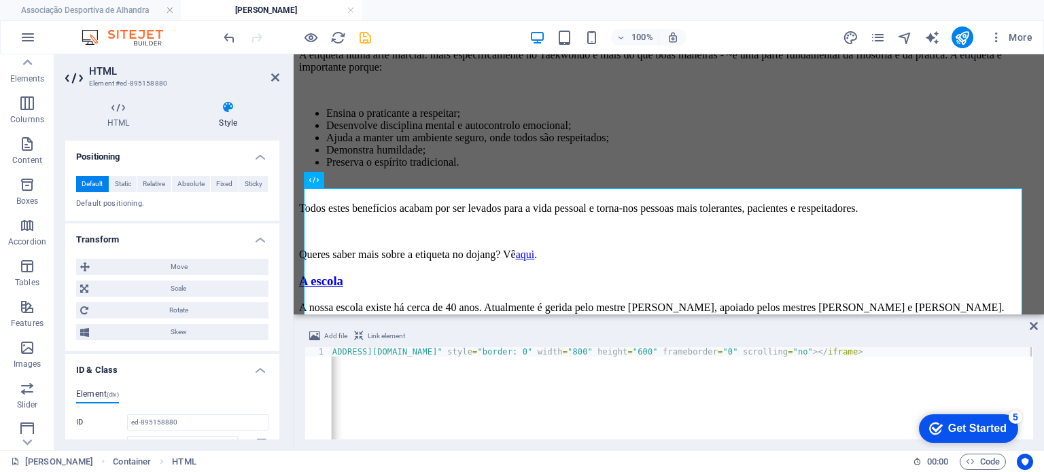
scroll to position [486, 0]
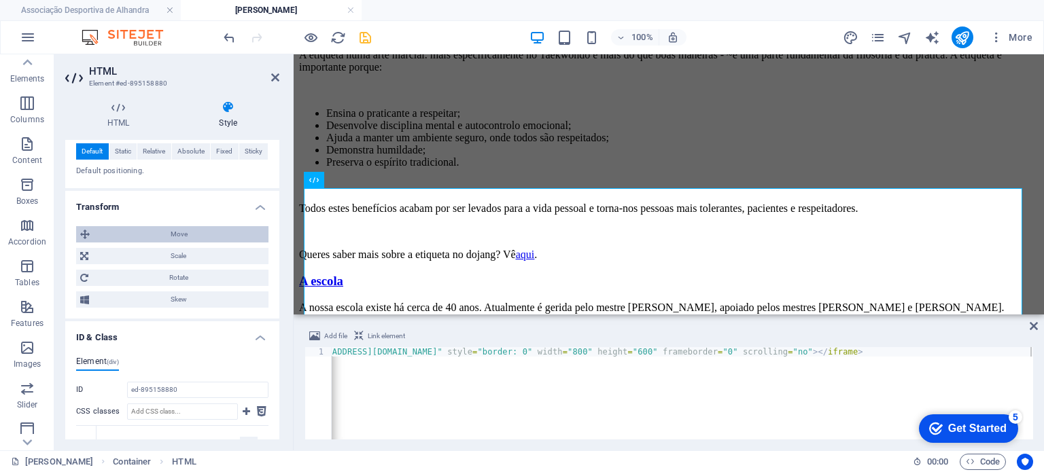
click at [166, 231] on span "Move" at bounding box center [179, 234] width 171 height 16
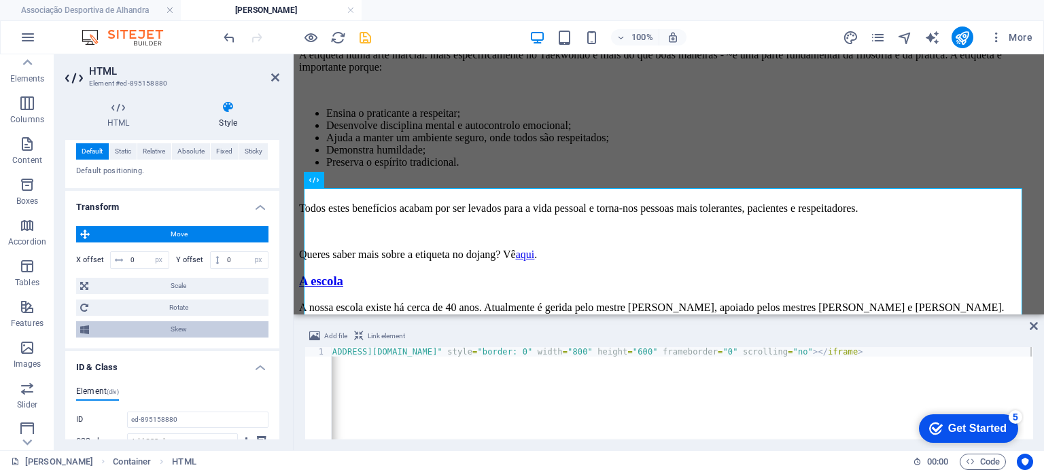
click at [162, 323] on span "Skew" at bounding box center [178, 329] width 171 height 16
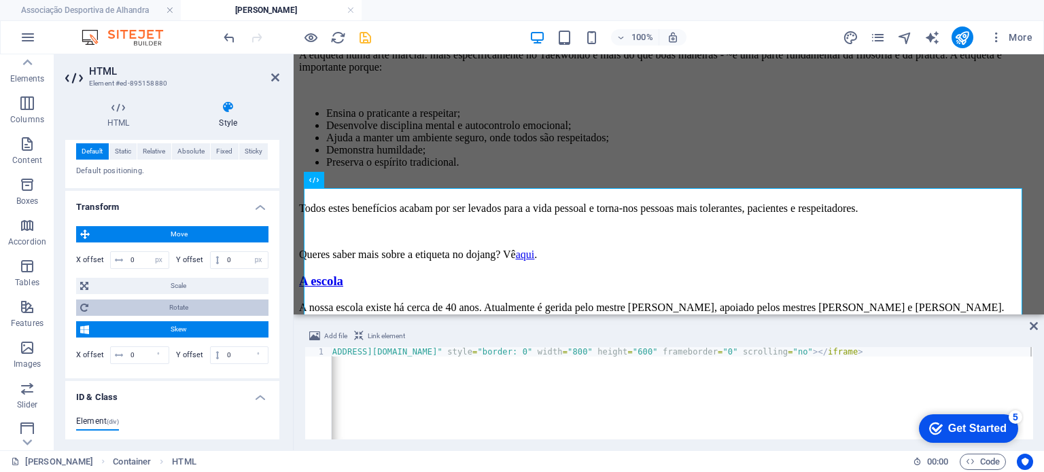
click at [171, 303] on span "Rotate" at bounding box center [178, 308] width 172 height 16
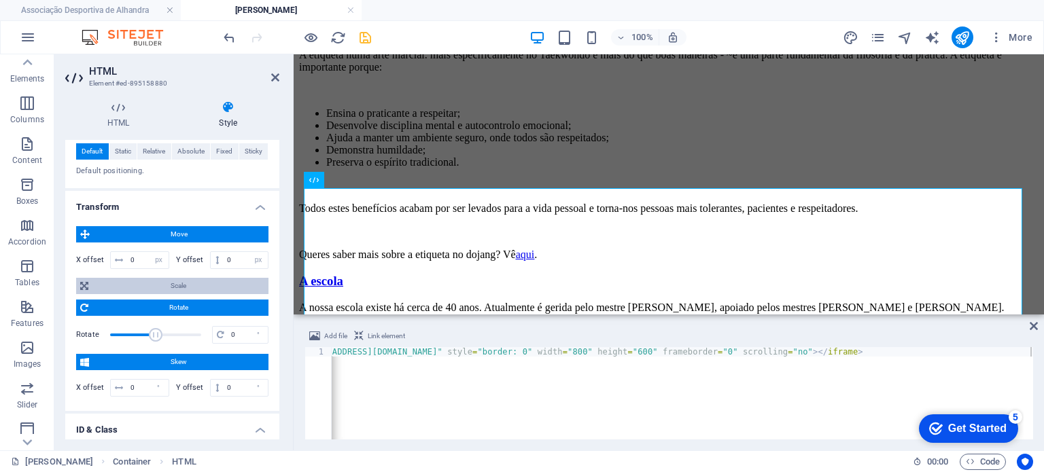
click at [172, 288] on span "Scale" at bounding box center [178, 286] width 172 height 16
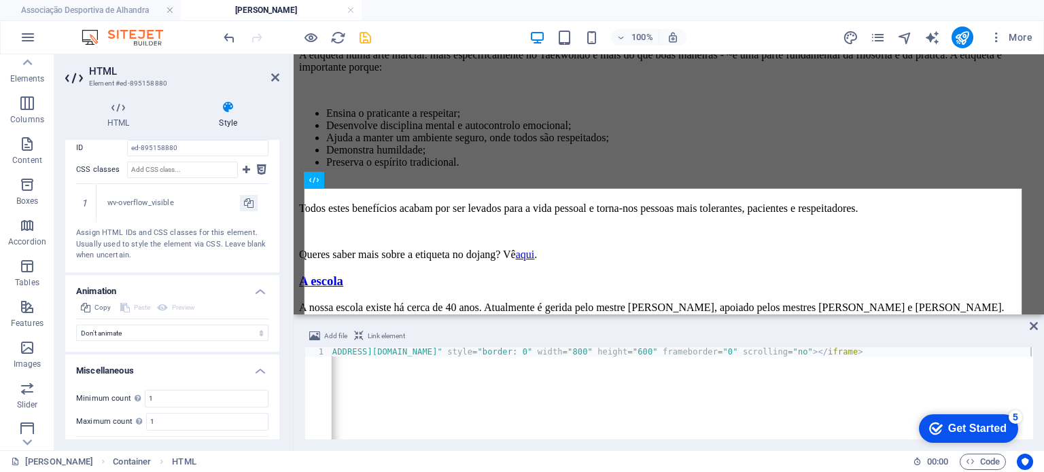
scroll to position [879, 0]
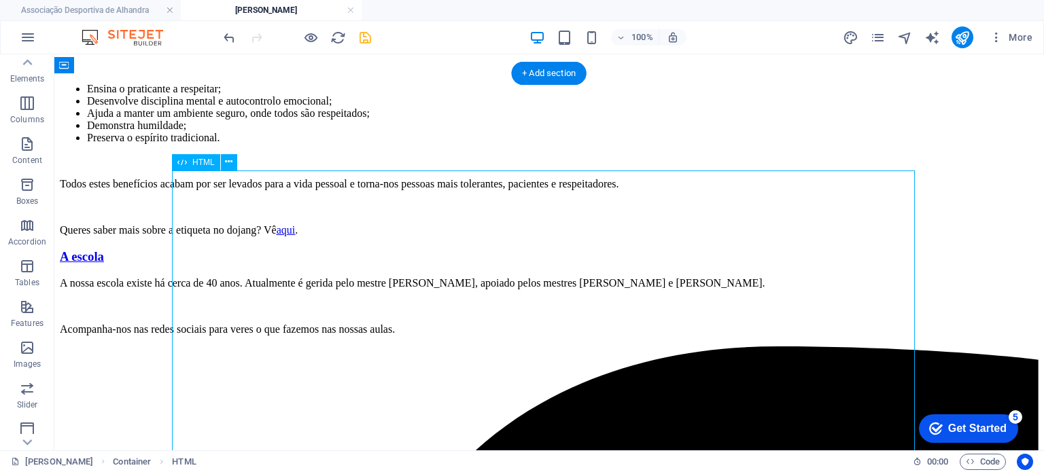
select select "px"
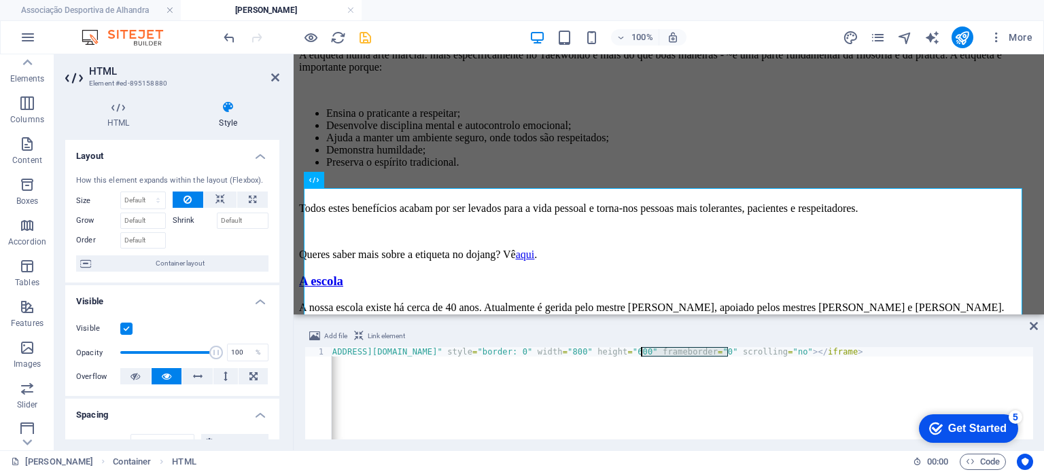
drag, startPoint x: 728, startPoint y: 352, endPoint x: 641, endPoint y: 355, distance: 87.0
click at [641, 355] on div "< iframe src = "[URL][DOMAIN_NAME][EMAIL_ADDRESS][DOMAIN_NAME]" style = "border…" at bounding box center [585, 402] width 893 height 111
click at [645, 402] on div "< iframe src = "[URL][DOMAIN_NAME][EMAIL_ADDRESS][DOMAIN_NAME]" width = "800" h…" at bounding box center [627, 401] width 811 height 109
type textarea "<iframe src="[URL][DOMAIN_NAME][EMAIL_ADDRESS][DOMAIN_NAME]" style="border: 0" …"
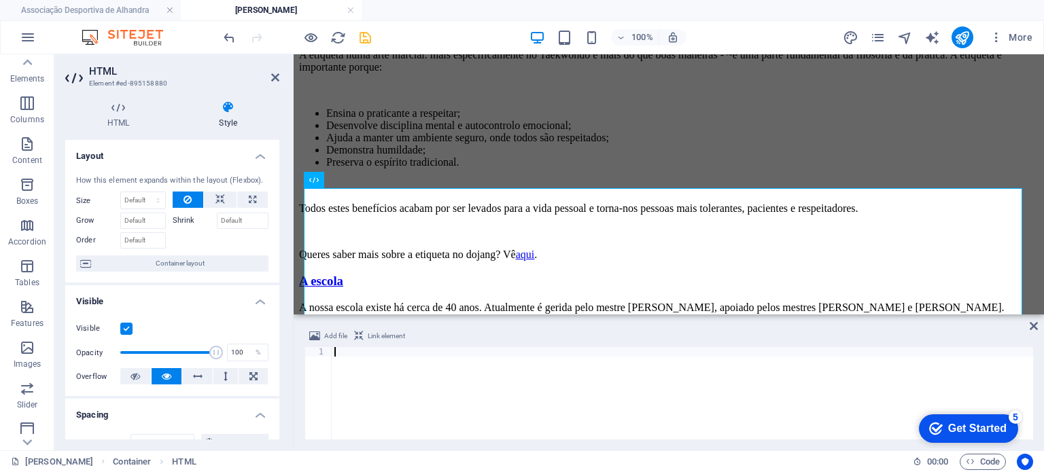
scroll to position [0, 0]
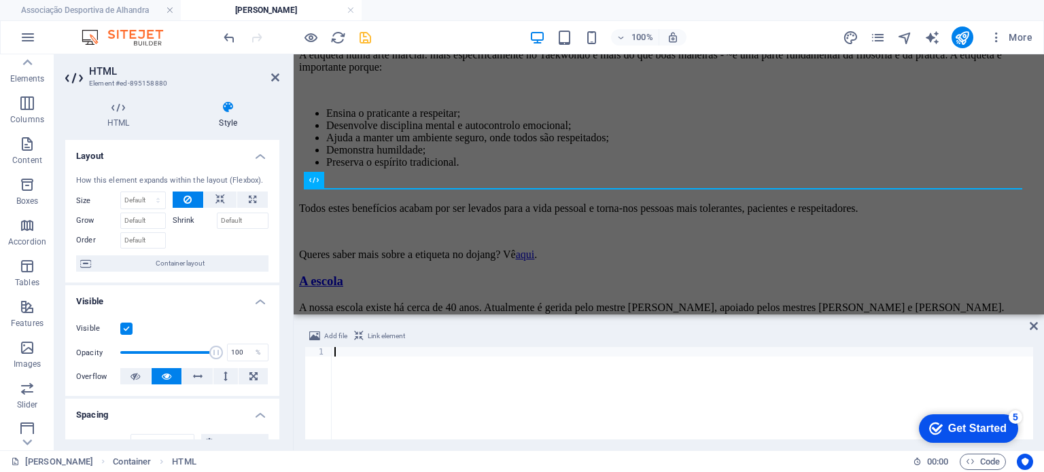
type textarea "<iframe src="[URL][DOMAIN_NAME][EMAIL_ADDRESS][DOMAIN_NAME]" style="border: 0" …"
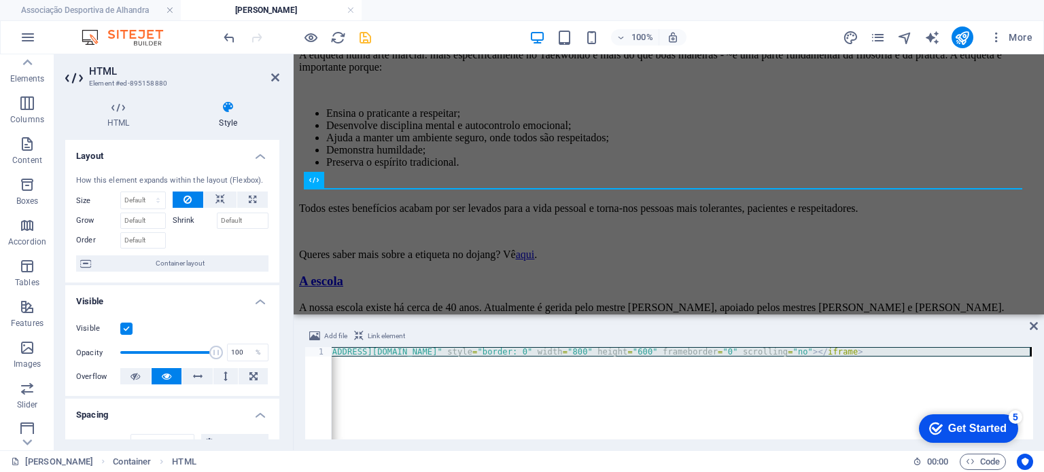
scroll to position [0, 192]
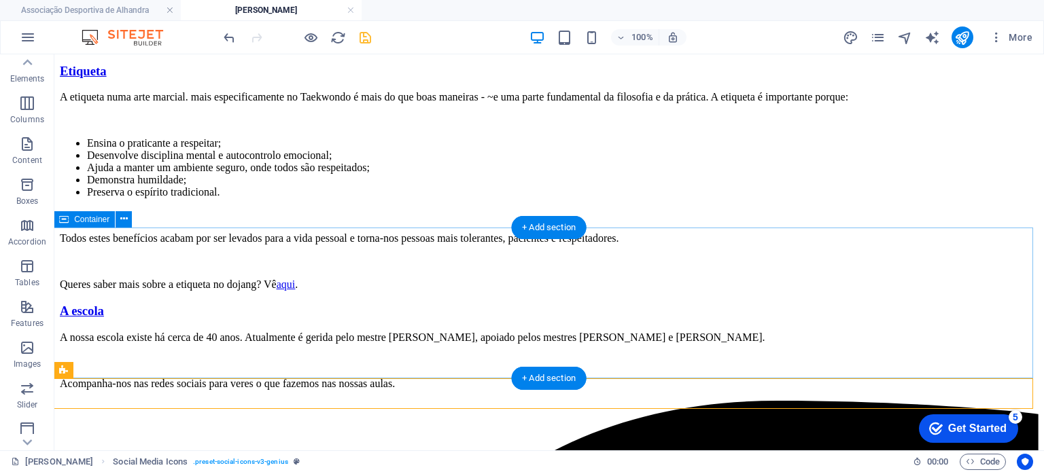
scroll to position [883, 0]
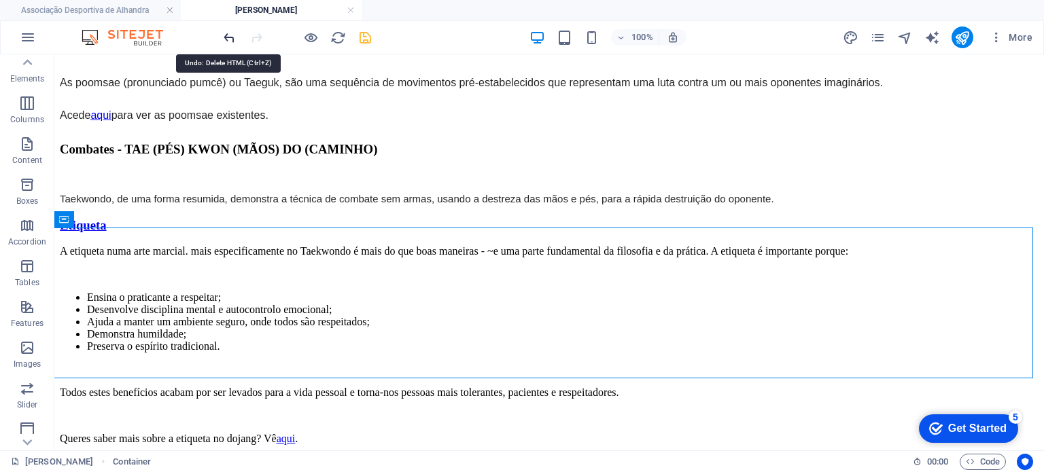
click at [223, 39] on icon "undo" at bounding box center [230, 38] width 16 height 16
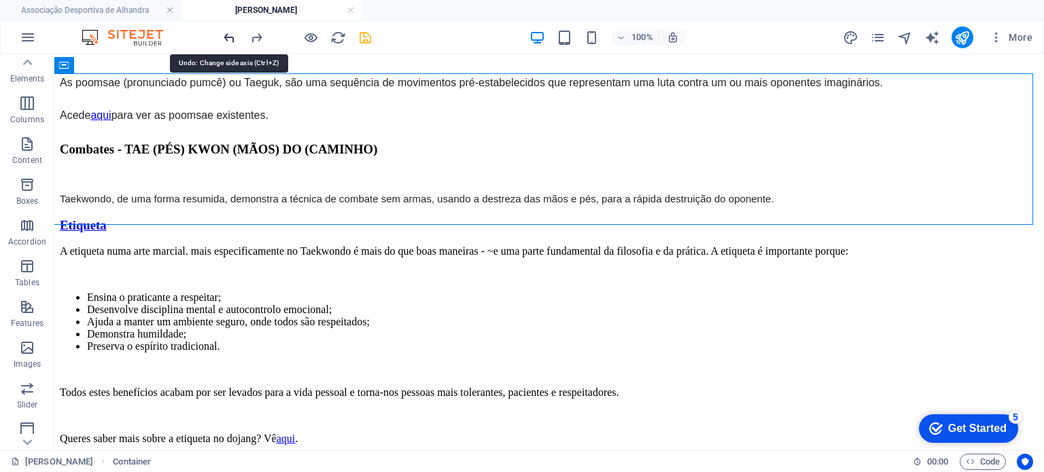
scroll to position [1038, 0]
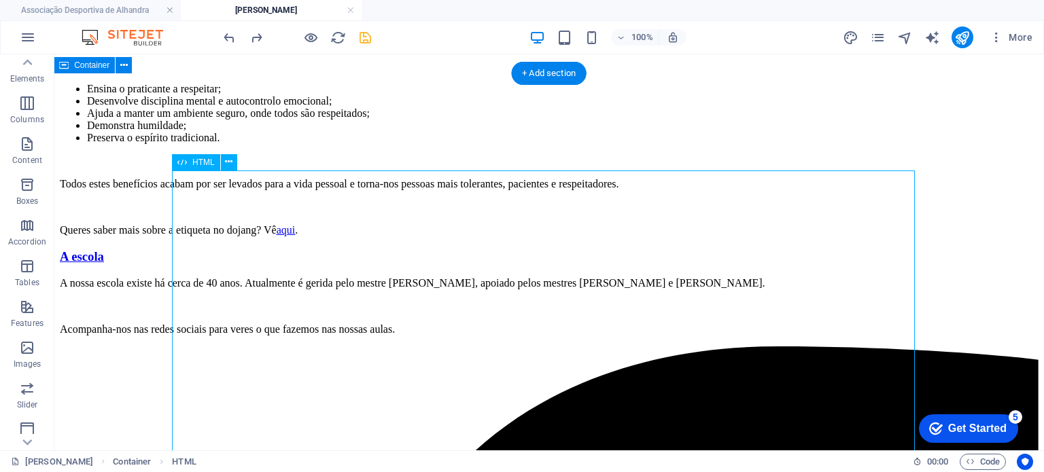
select select "px"
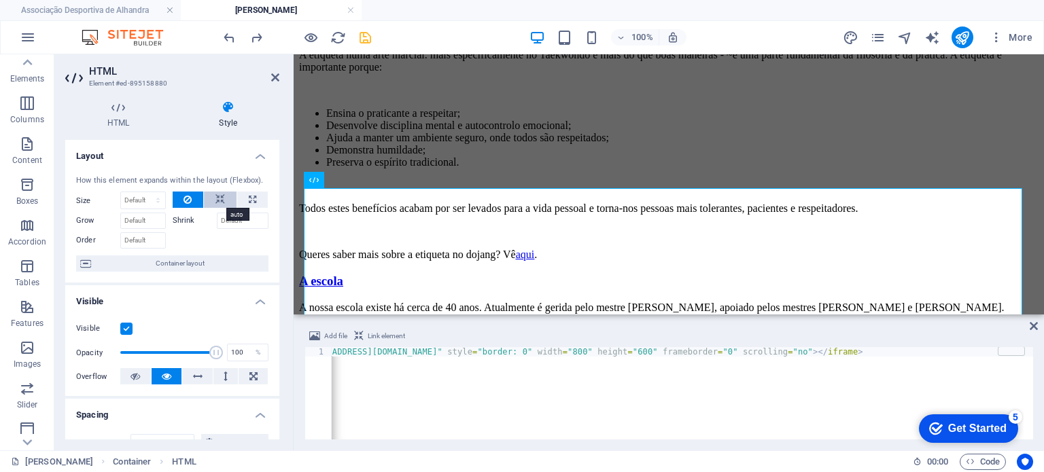
click at [215, 198] on icon at bounding box center [220, 200] width 10 height 16
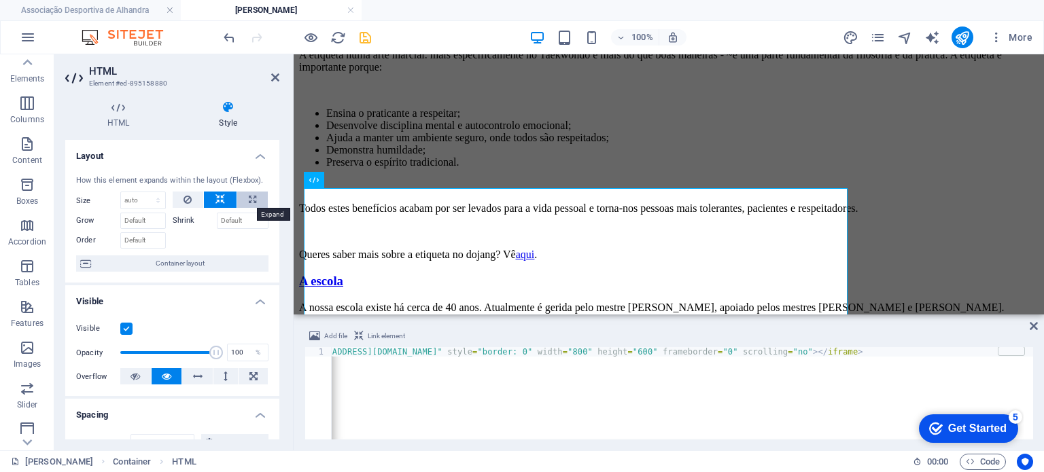
click at [250, 194] on icon at bounding box center [252, 200] width 7 height 16
type input "100"
select select "%"
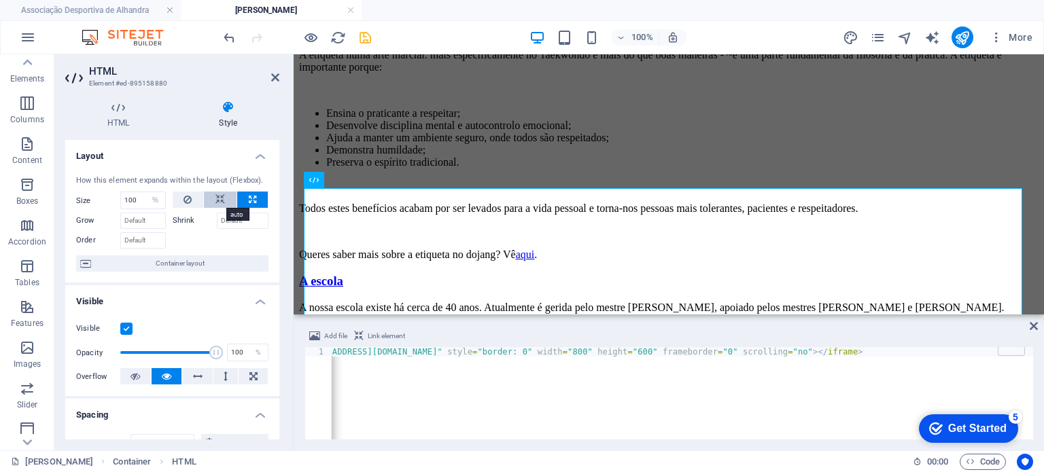
click at [219, 203] on icon at bounding box center [220, 200] width 10 height 16
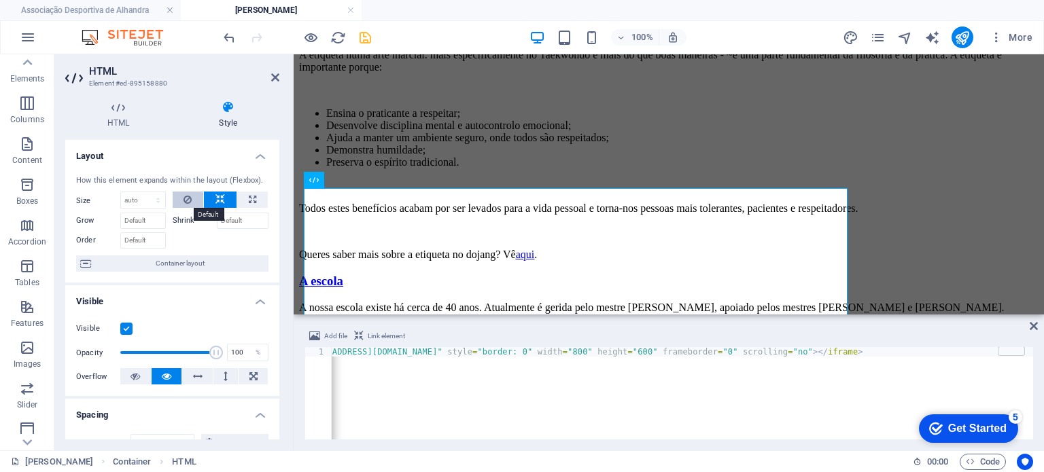
click at [183, 200] on icon at bounding box center [187, 200] width 8 height 16
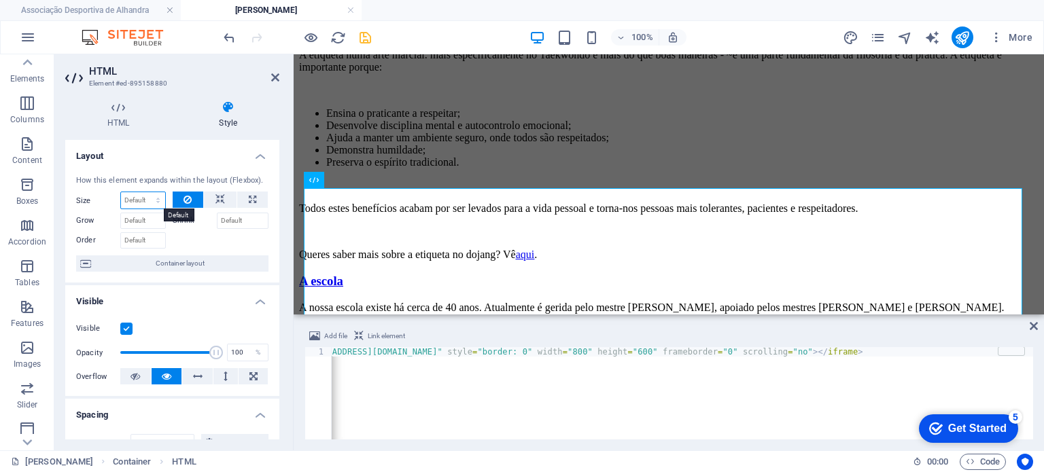
click at [157, 199] on select "Default auto px % 1/1 1/2 1/3 1/4 1/5 1/6 1/7 1/8 1/9 1/10" at bounding box center [143, 200] width 44 height 16
select select "1/5"
click at [144, 192] on select "Default auto px % 1/1 1/2 1/3 1/4 1/5 1/6 1/7 1/8 1/9 1/10" at bounding box center [143, 200] width 44 height 16
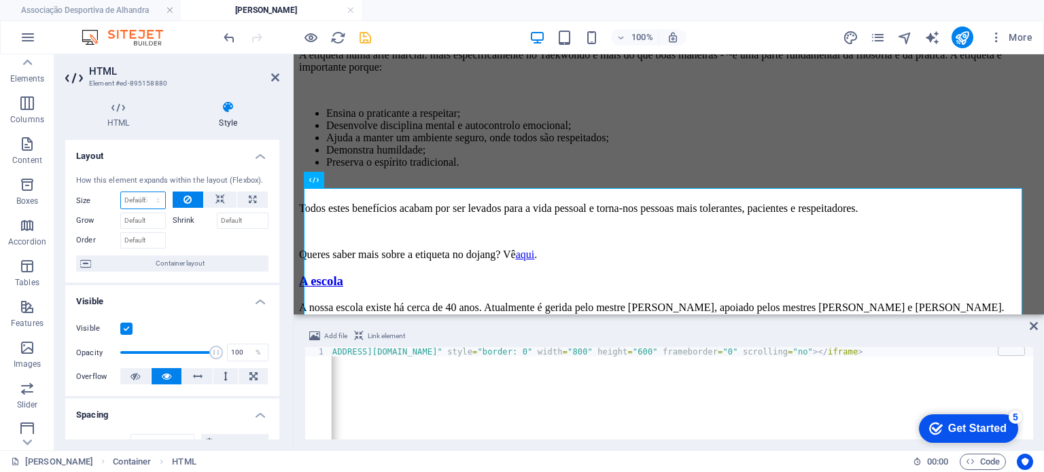
type input "20"
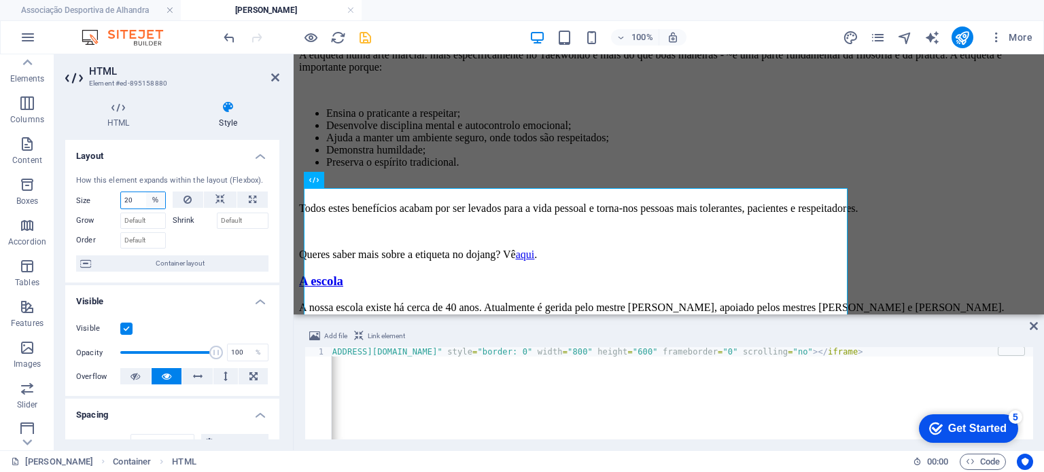
click at [151, 203] on select "Default auto px % 1/1 1/2 1/3 1/4 1/5 1/6 1/7 1/8 1/9 1/10" at bounding box center [155, 200] width 19 height 16
select select "u9gcsfqgqo8"
click at [146, 192] on select "Default auto px % 1/1 1/2 1/3 1/4 1/5 1/6 1/7 1/8 1/9 1/10" at bounding box center [155, 200] width 19 height 16
select select "DISABLED_OPTION_VALUE"
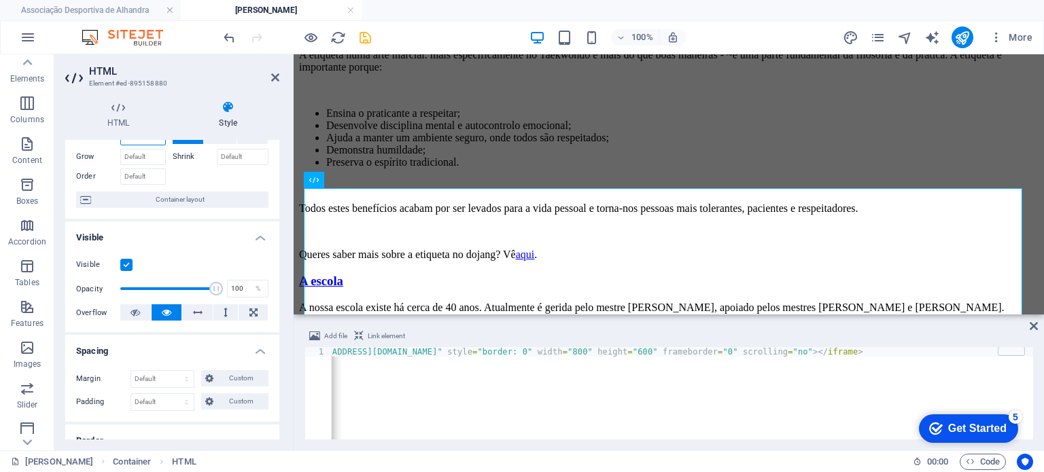
scroll to position [179, 0]
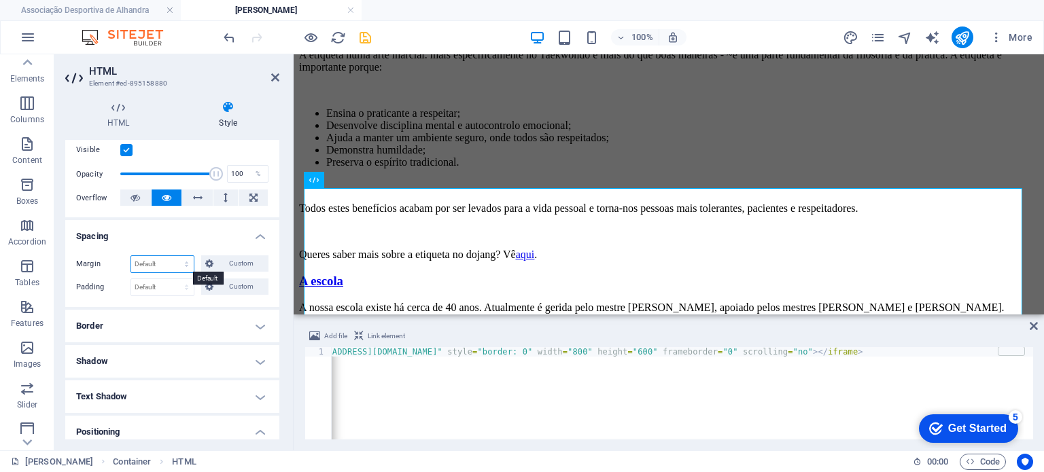
click at [188, 262] on select "Default auto px % rem vw vh Custom" at bounding box center [162, 264] width 63 height 16
select select "%"
click at [173, 256] on select "Default auto px % rem vw vh Custom" at bounding box center [162, 264] width 63 height 16
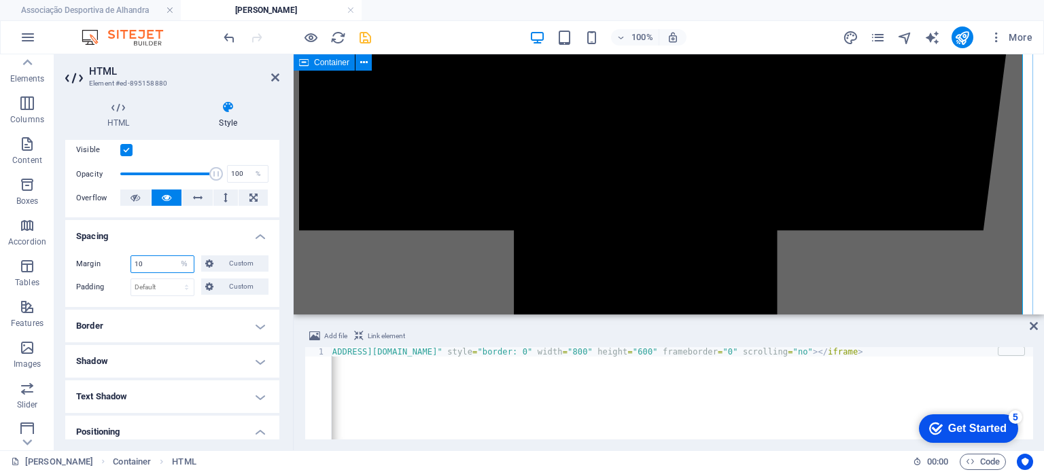
scroll to position [1593, 0]
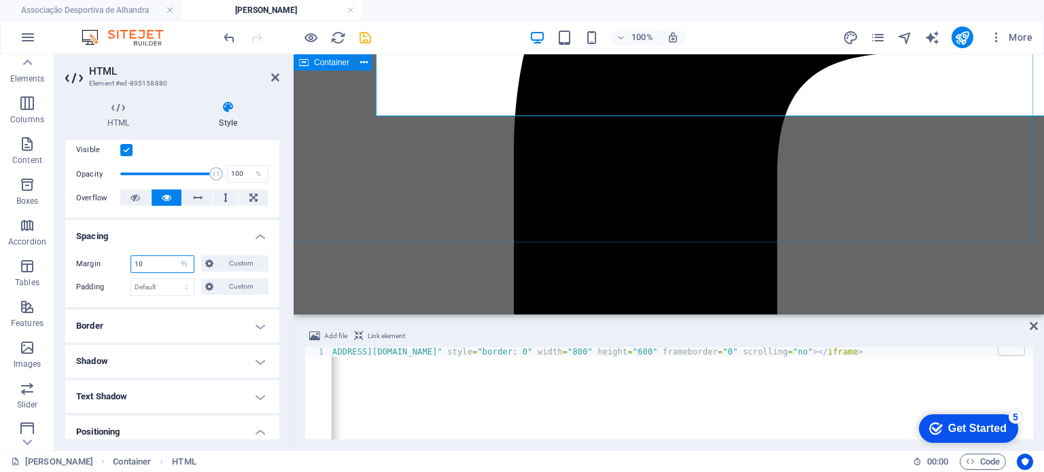
type input "10"
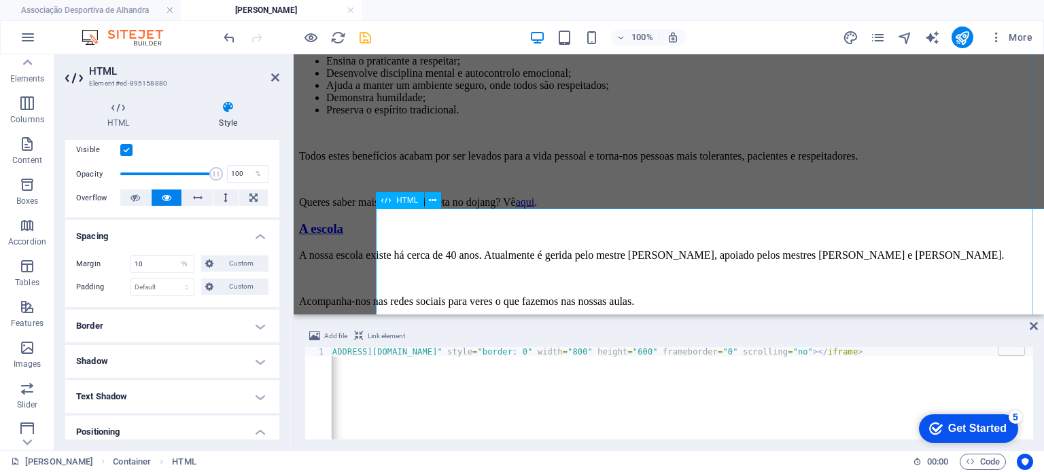
scroll to position [1090, 0]
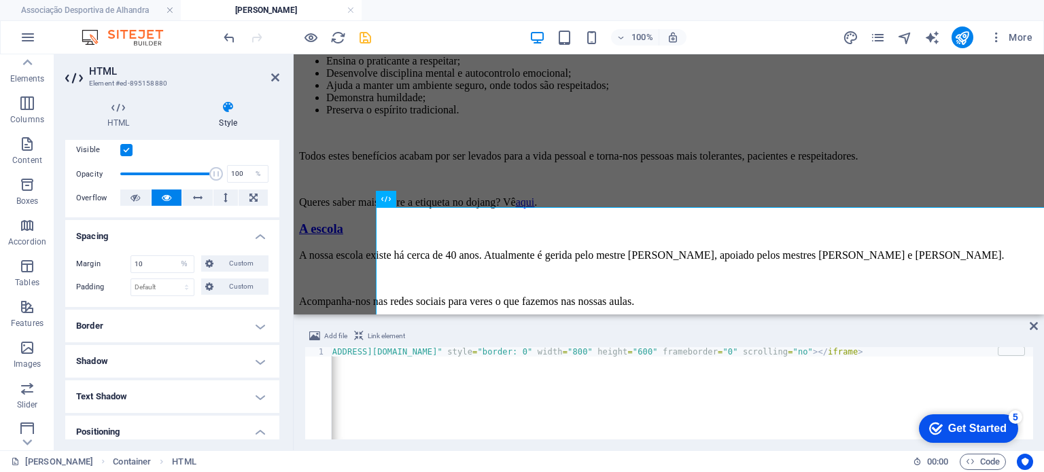
click at [211, 245] on div "Margin 10 Default auto px % rem vw vh Custom Custom 10 auto px % rem vw vh 10 a…" at bounding box center [172, 276] width 214 height 63
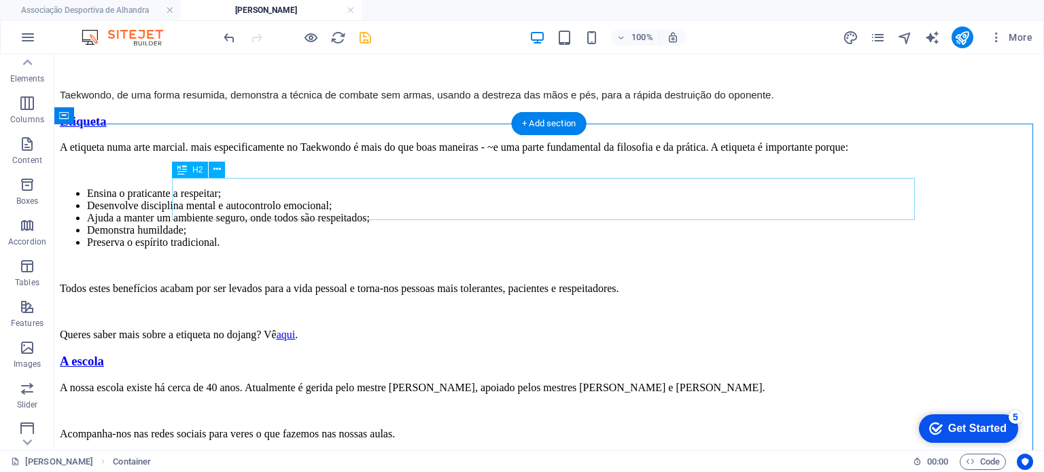
scroll to position [988, 0]
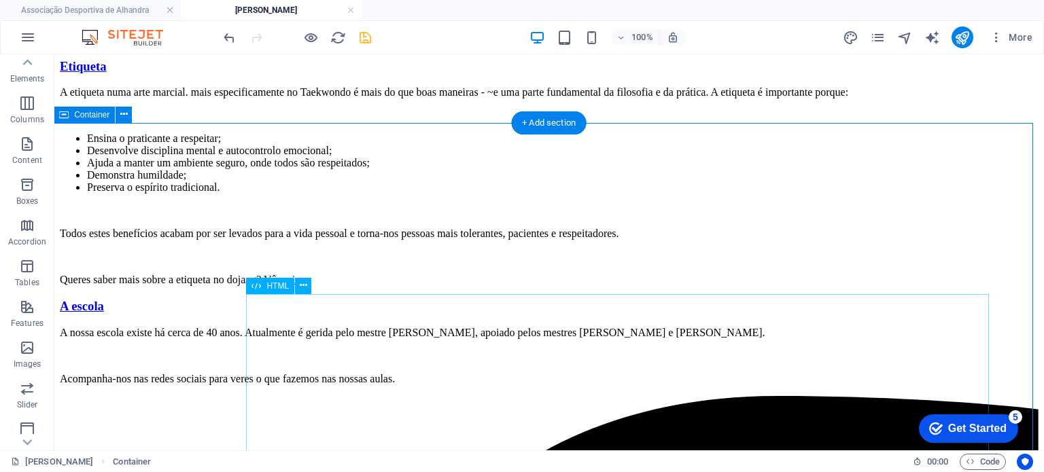
select select "%"
select select "px"
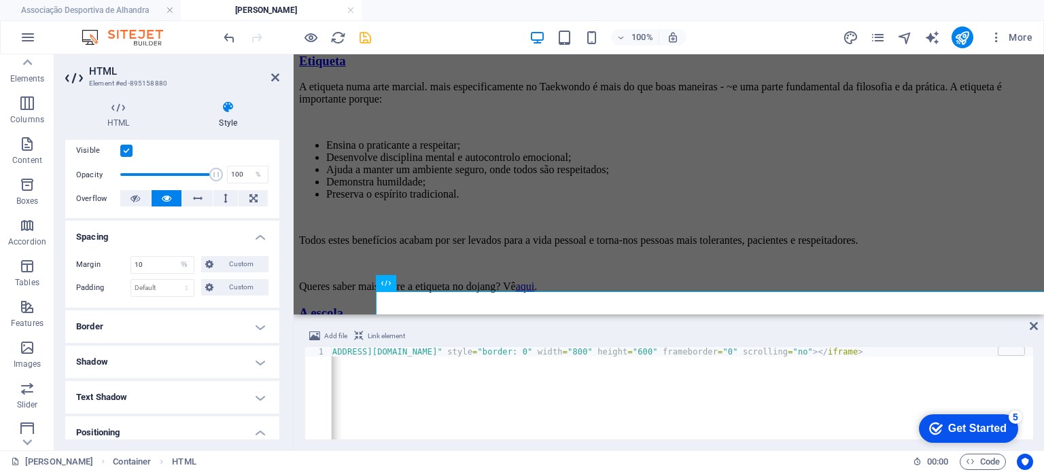
scroll to position [179, 0]
click at [224, 257] on span "Custom" at bounding box center [240, 263] width 47 height 16
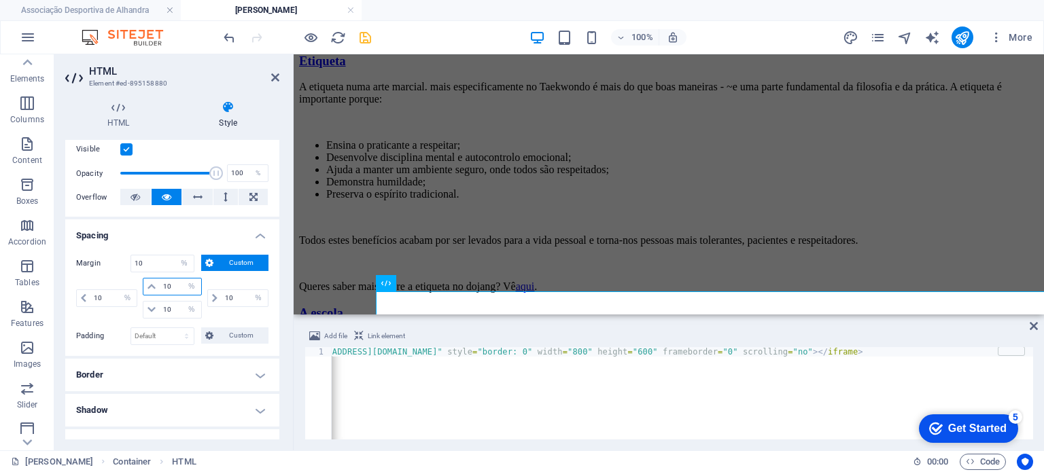
click at [175, 286] on input "10" at bounding box center [180, 287] width 41 height 16
type input "1"
click at [169, 244] on div "Margin 10 Default auto px % rem vw vh Custom Custom 10 auto px % rem vw vh auto…" at bounding box center [172, 300] width 214 height 112
click at [174, 287] on input "number" at bounding box center [180, 287] width 41 height 16
type input "0"
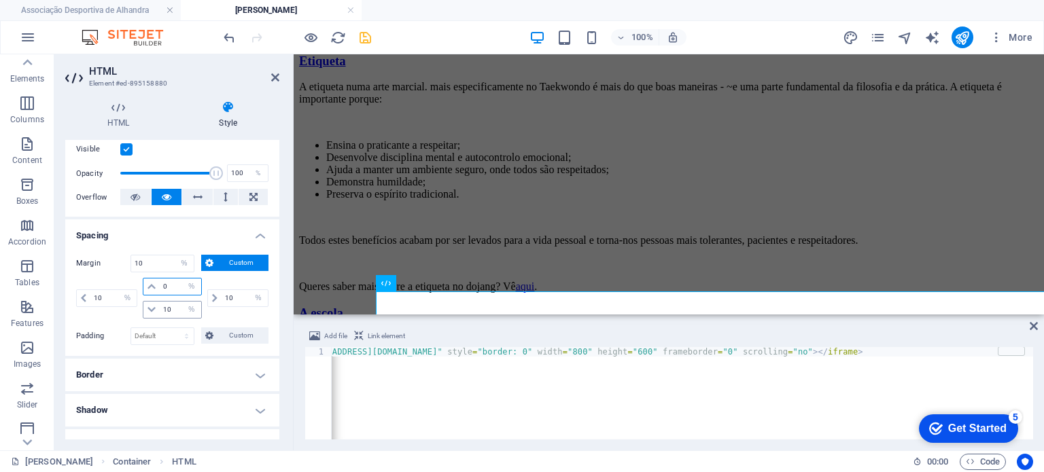
select select "DISABLED_OPTION_VALUE"
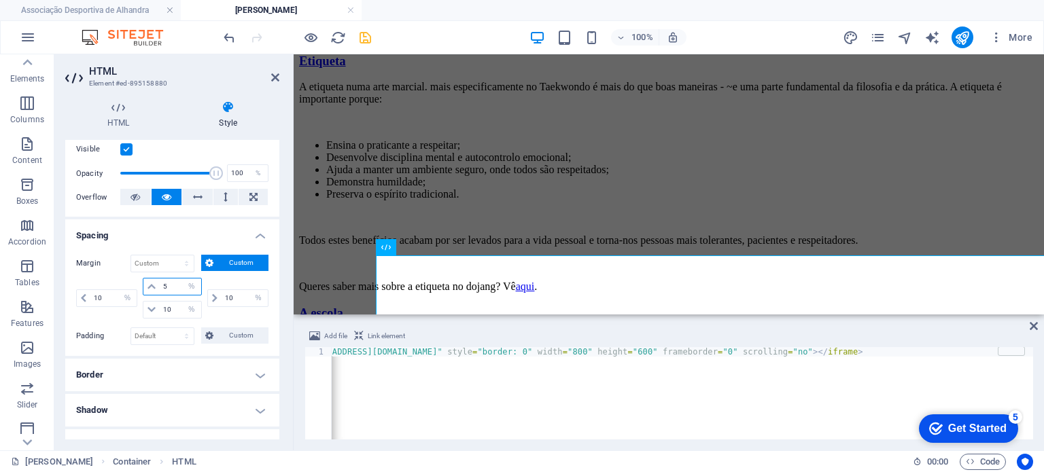
type input "5"
click at [198, 233] on h4 "Spacing" at bounding box center [172, 231] width 214 height 24
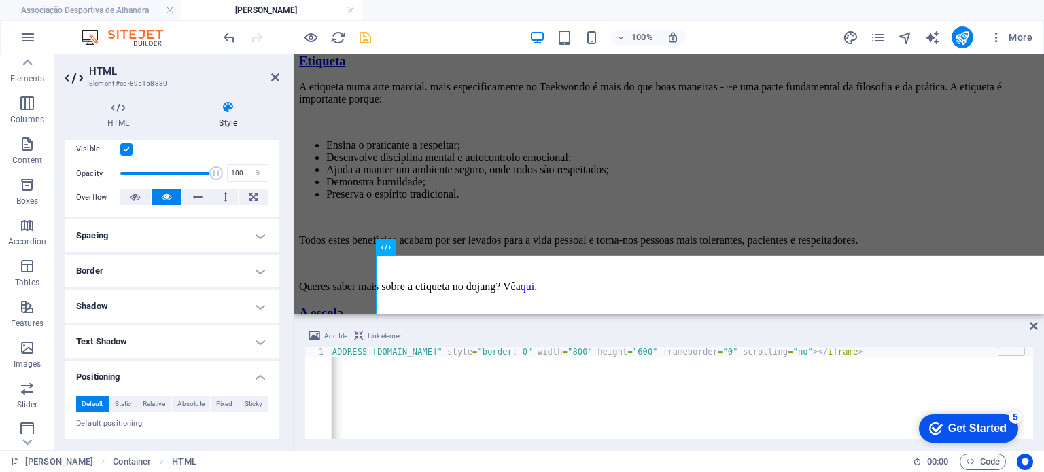
click at [198, 233] on h4 "Spacing" at bounding box center [172, 235] width 214 height 33
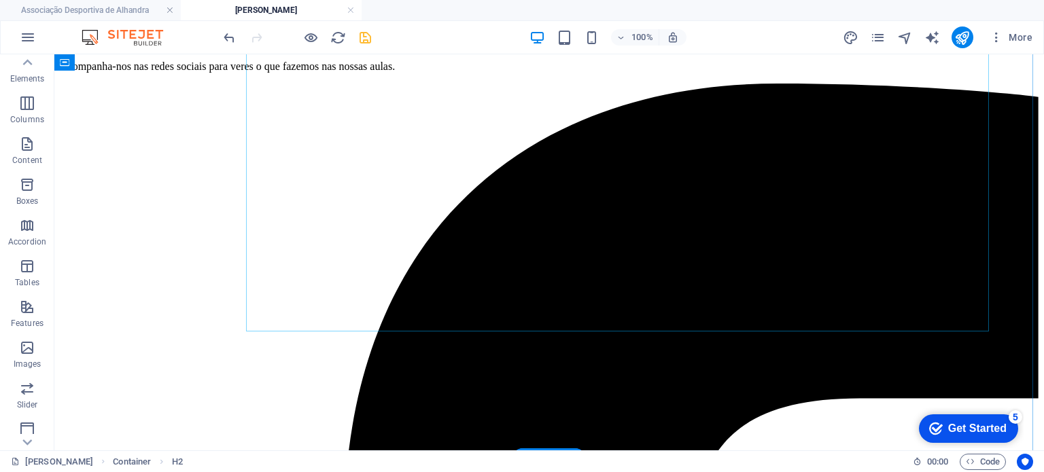
scroll to position [1408, 0]
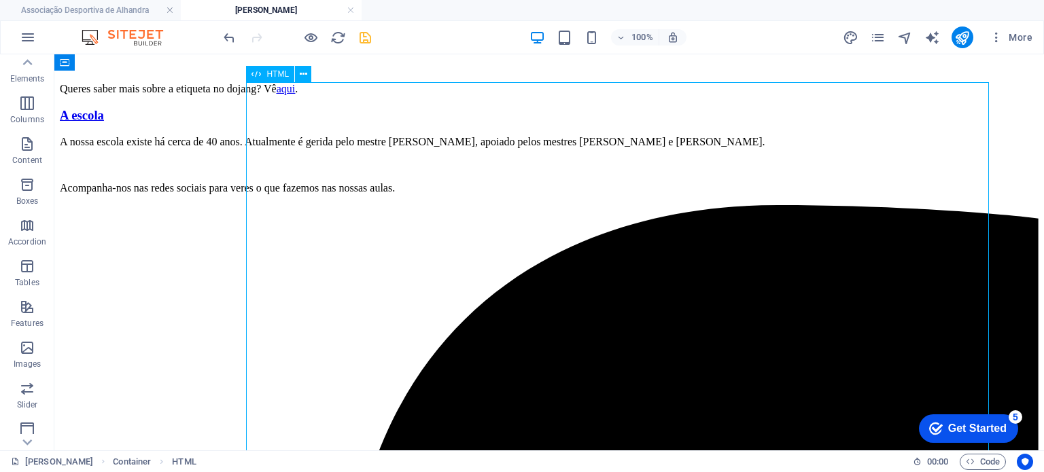
select select "%"
select select "px"
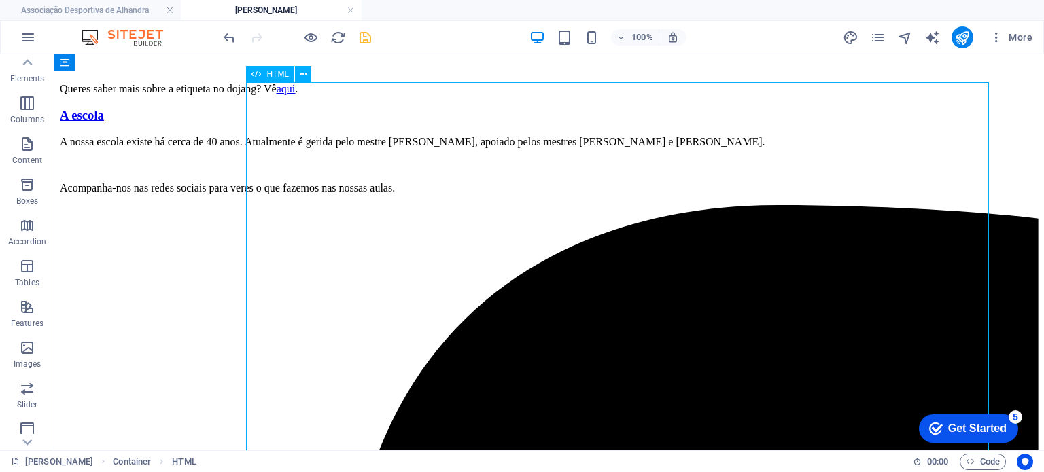
select select "px"
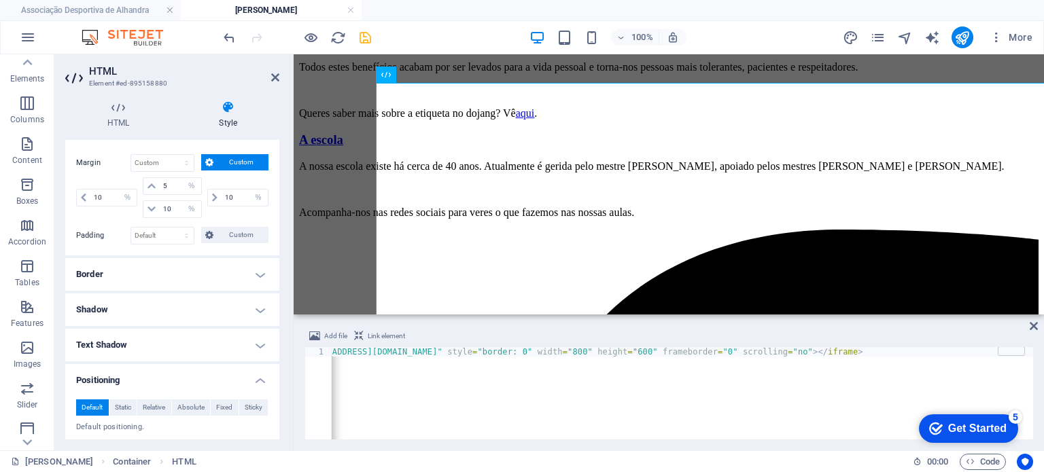
scroll to position [283, 0]
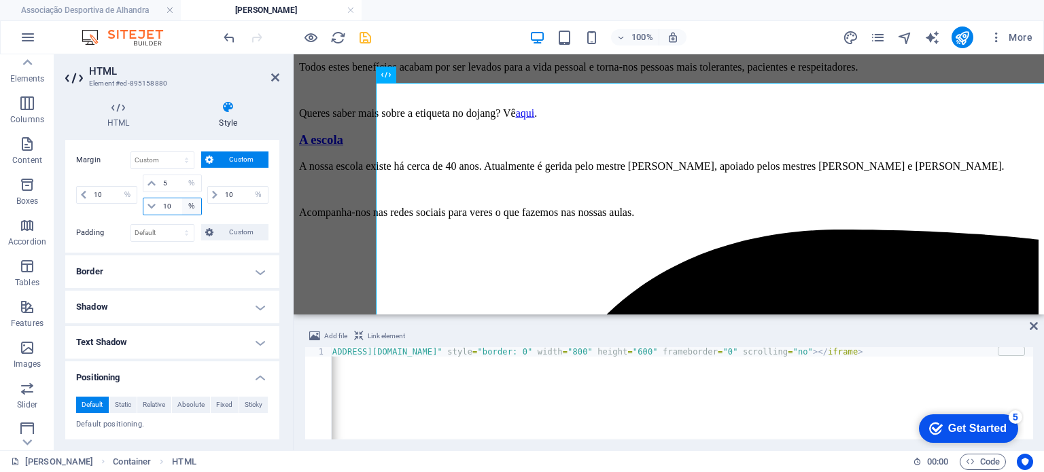
click at [179, 202] on input "10" at bounding box center [180, 206] width 41 height 16
type input "1"
type input "5"
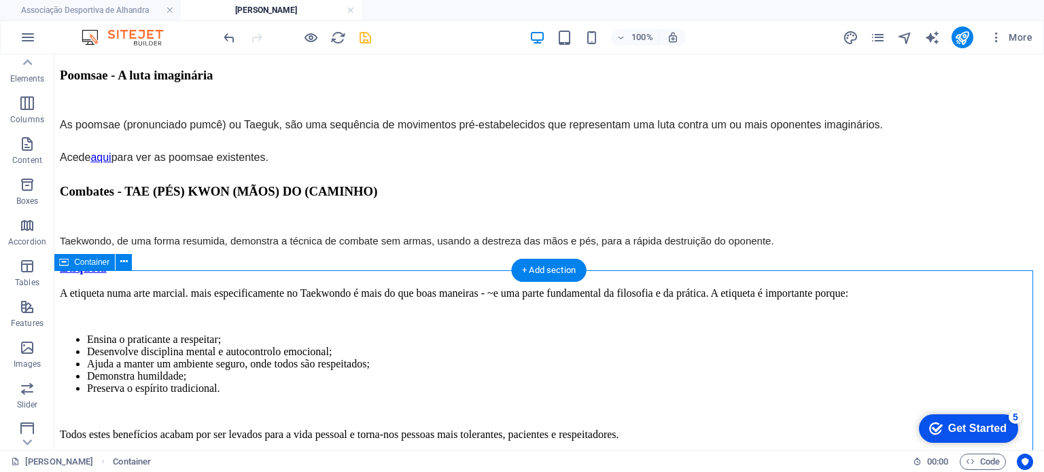
scroll to position [840, 0]
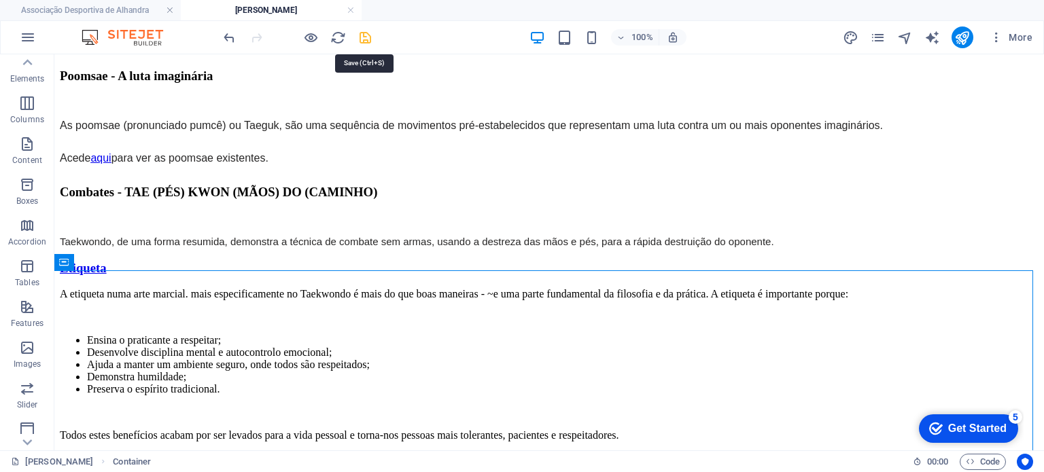
click at [360, 33] on icon "save" at bounding box center [365, 38] width 16 height 16
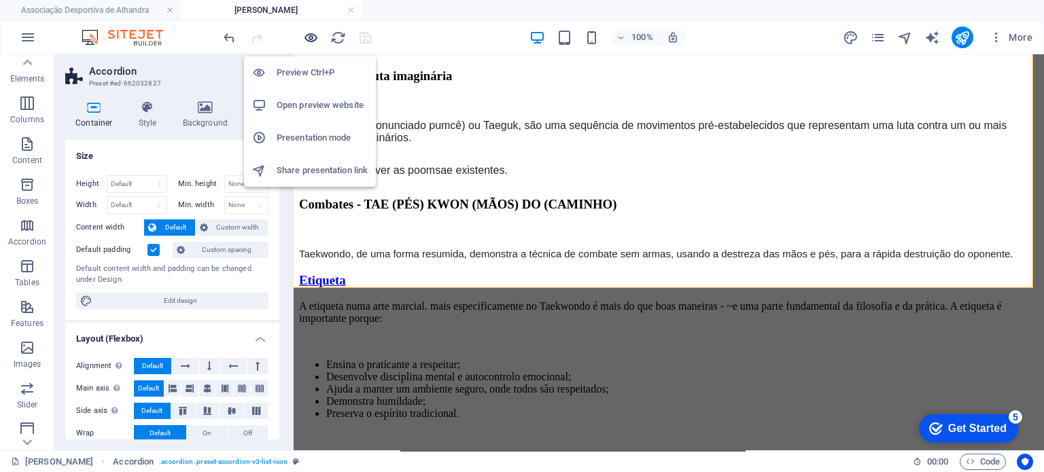
click at [313, 32] on icon "button" at bounding box center [311, 38] width 16 height 16
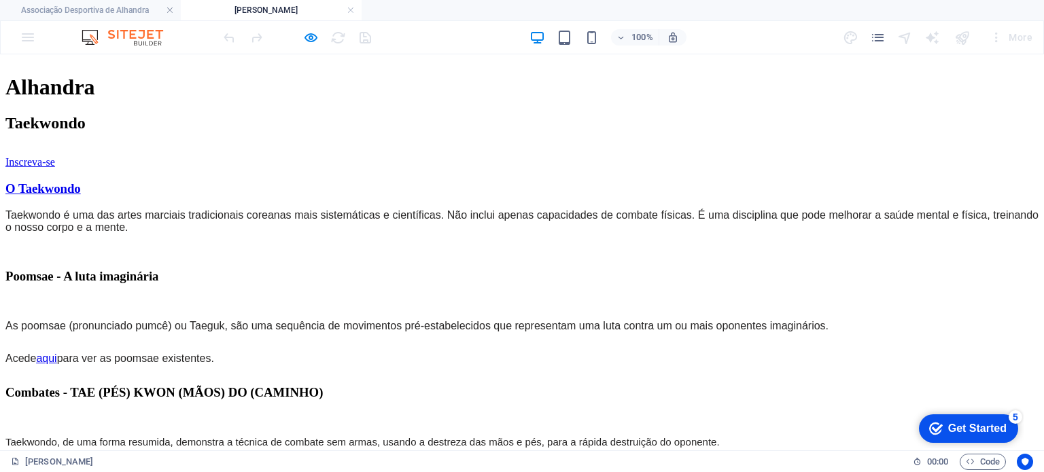
scroll to position [599, 0]
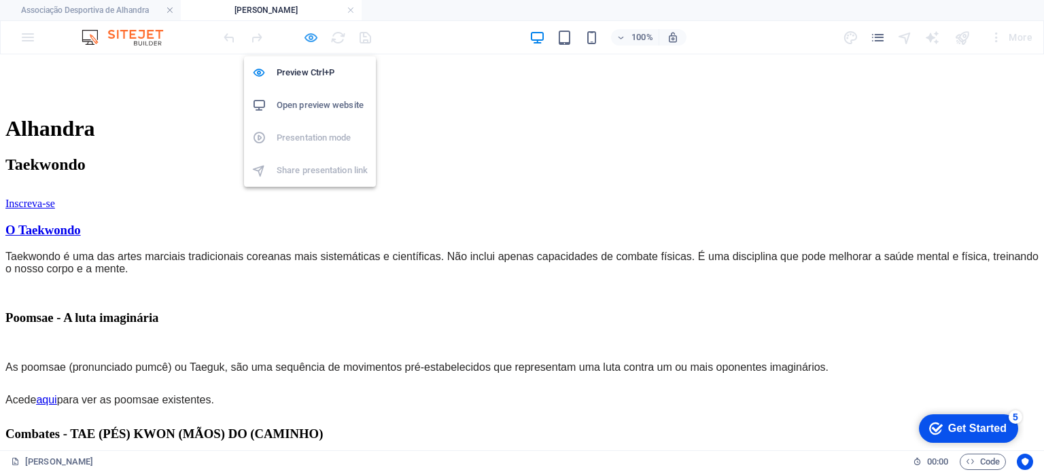
click at [310, 38] on icon "button" at bounding box center [311, 38] width 16 height 16
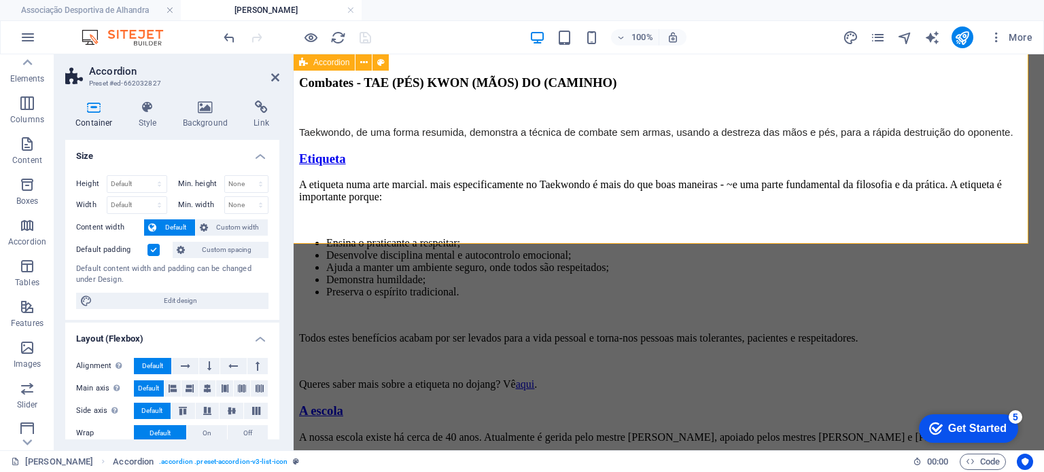
scroll to position [885, 5]
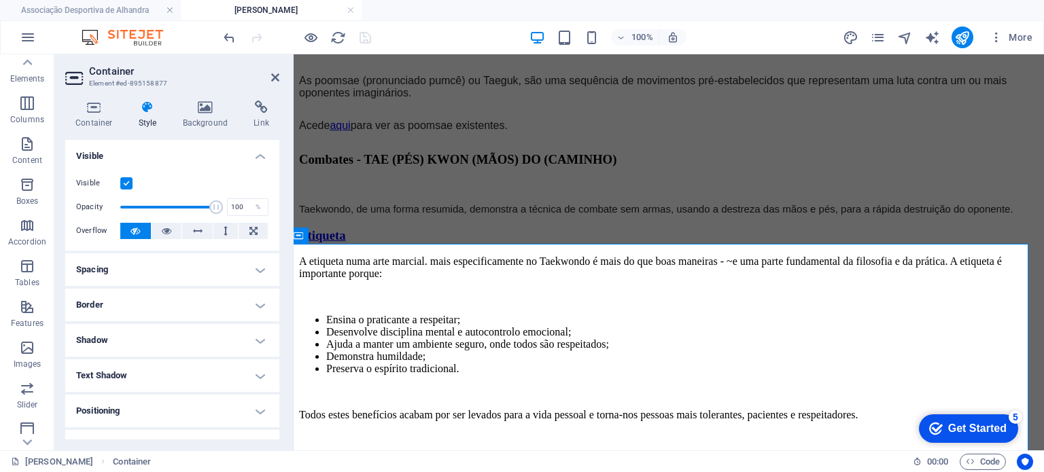
click at [141, 262] on h4 "Spacing" at bounding box center [172, 269] width 214 height 33
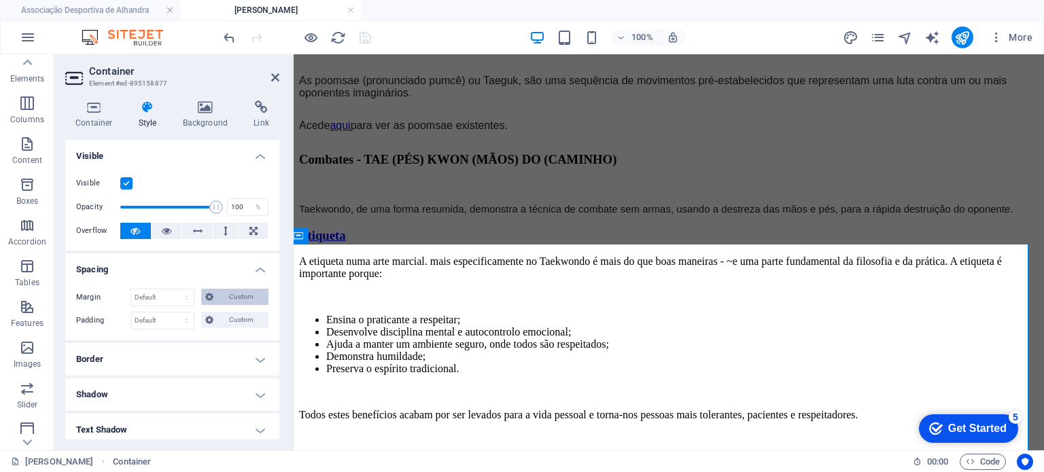
drag, startPoint x: 236, startPoint y: 287, endPoint x: 238, endPoint y: 294, distance: 7.6
click at [238, 294] on div "Margin Default auto px % rem vw vh Custom Custom auto px % rem vw vh auto px % …" at bounding box center [172, 309] width 214 height 63
click at [238, 294] on span "Custom" at bounding box center [240, 297] width 47 height 16
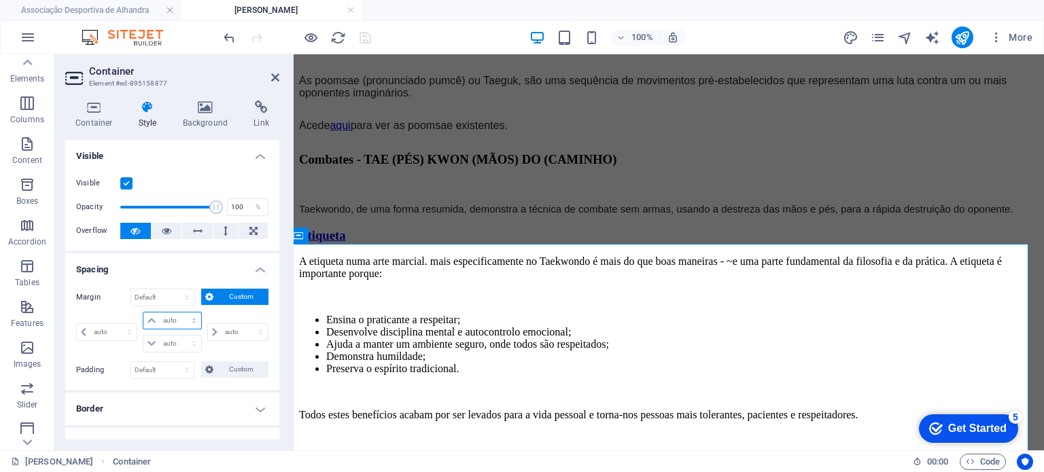
click at [164, 316] on select "auto px % rem vw vh" at bounding box center [171, 321] width 57 height 16
select select "px"
click at [180, 313] on select "auto px % rem vw vh" at bounding box center [171, 321] width 57 height 16
type input "0"
select select "px"
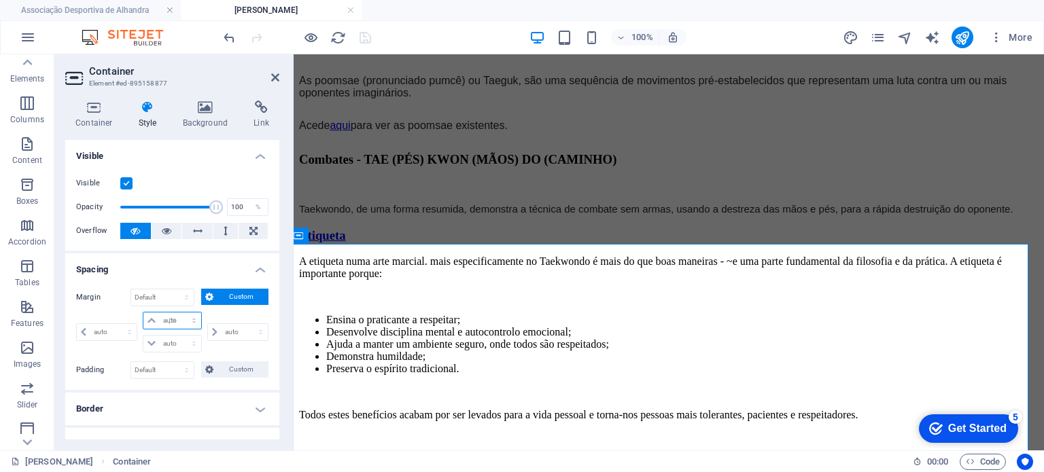
type input "0"
select select "px"
type input "0"
select select "px"
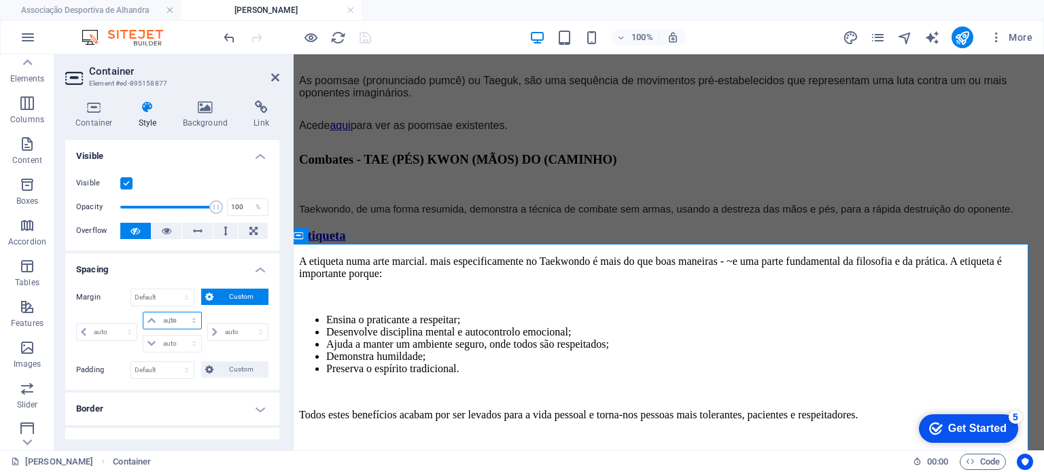
type input "0"
select select "px"
type input "5"
select select "DISABLED_OPTION_VALUE"
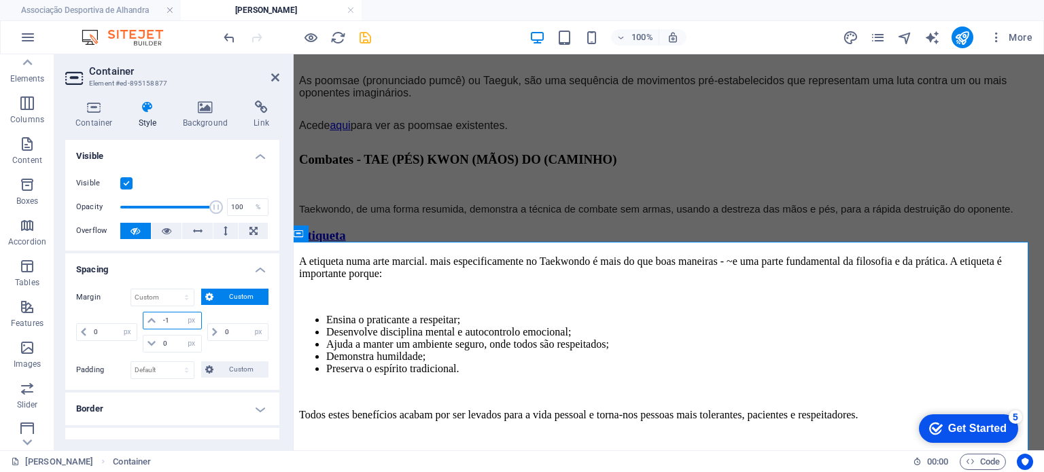
type input "0"
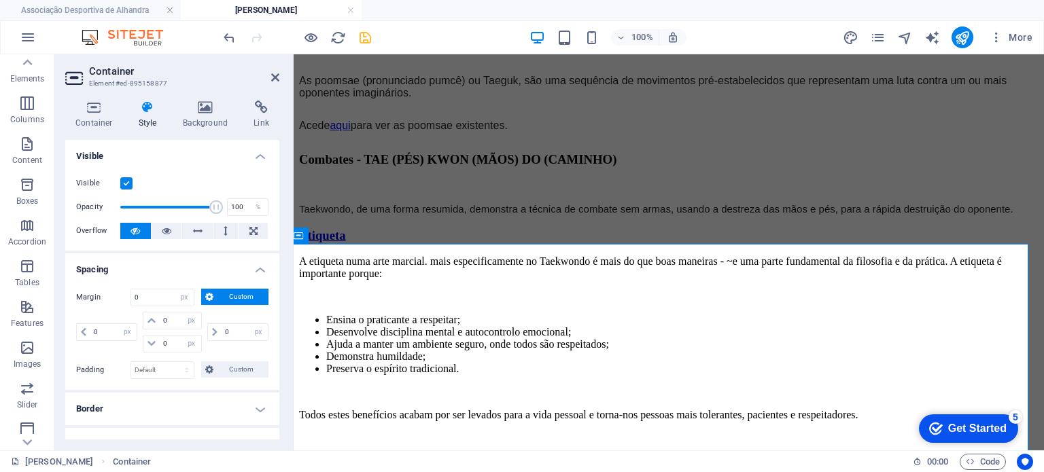
click at [218, 299] on span "Custom" at bounding box center [240, 297] width 47 height 16
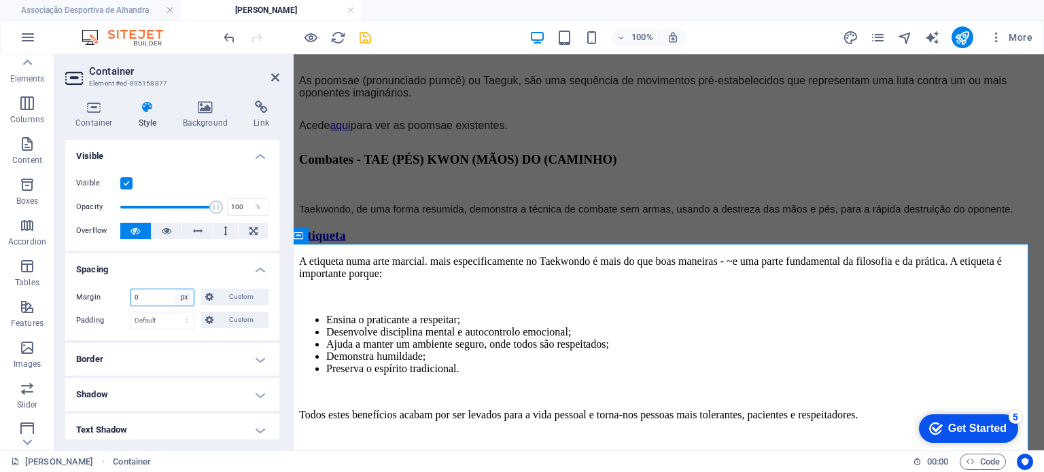
click at [184, 294] on select "Default auto px % rem vw vh Custom" at bounding box center [184, 297] width 19 height 16
select select "default"
click at [175, 289] on select "Default auto px % rem vw vh Custom" at bounding box center [184, 297] width 19 height 16
select select "DISABLED_OPTION_VALUE"
click at [176, 355] on h4 "Border" at bounding box center [172, 359] width 214 height 33
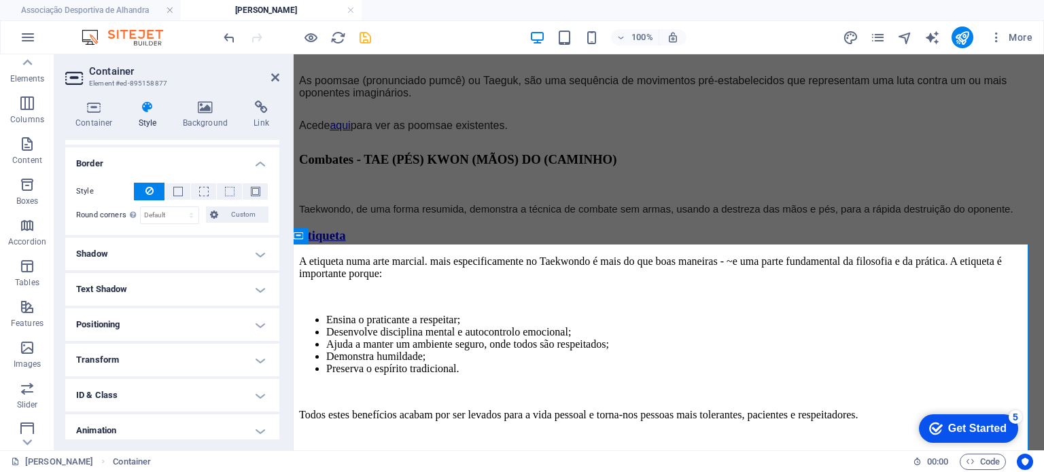
scroll to position [0, 0]
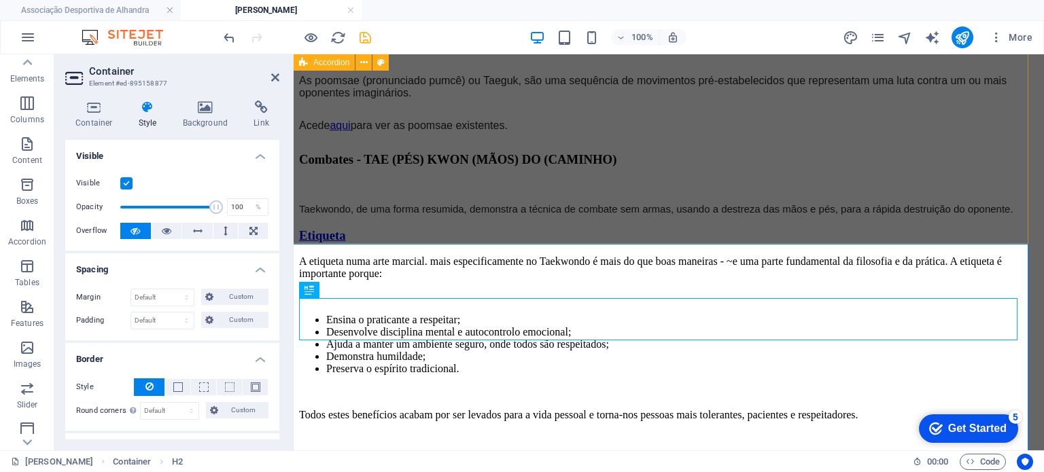
drag, startPoint x: 604, startPoint y: 346, endPoint x: 321, endPoint y: 214, distance: 312.5
drag, startPoint x: 603, startPoint y: 343, endPoint x: 330, endPoint y: 217, distance: 301.0
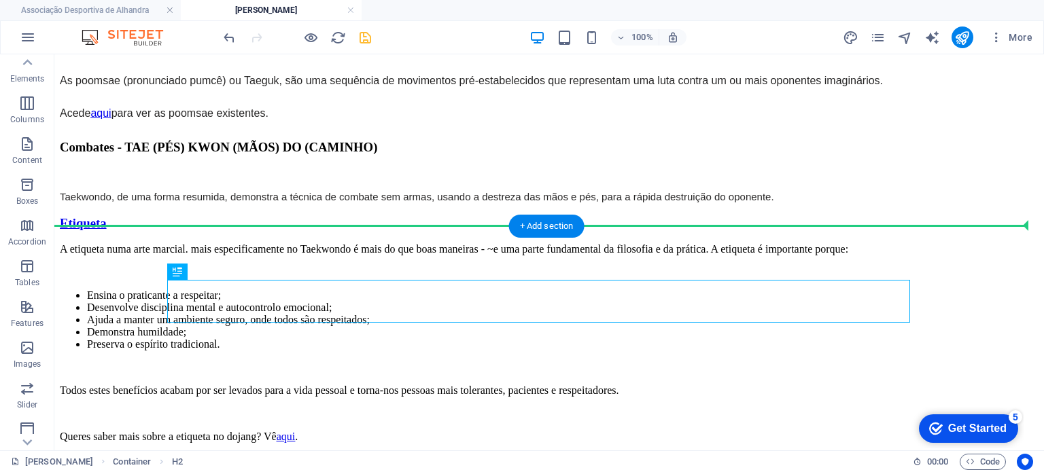
drag, startPoint x: 312, startPoint y: 315, endPoint x: 300, endPoint y: 209, distance: 105.9
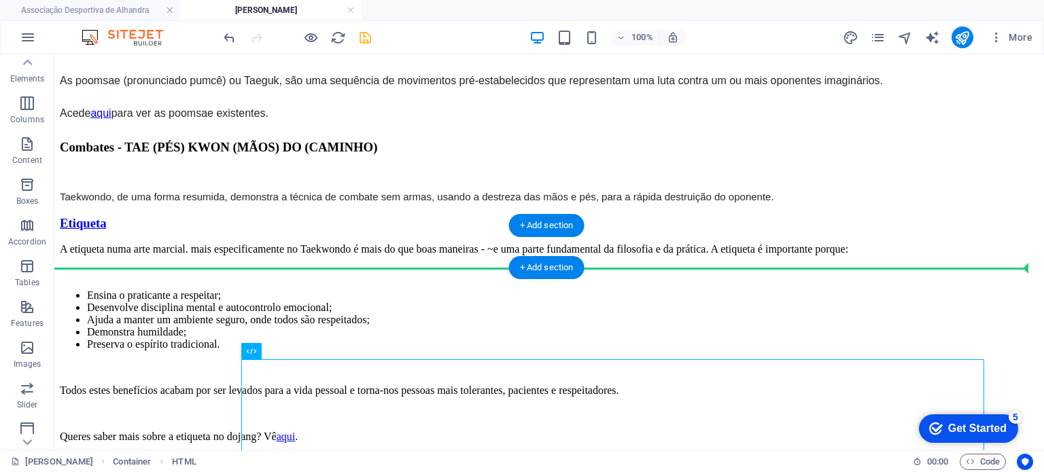
drag, startPoint x: 331, startPoint y: 406, endPoint x: 325, endPoint y: 260, distance: 146.9
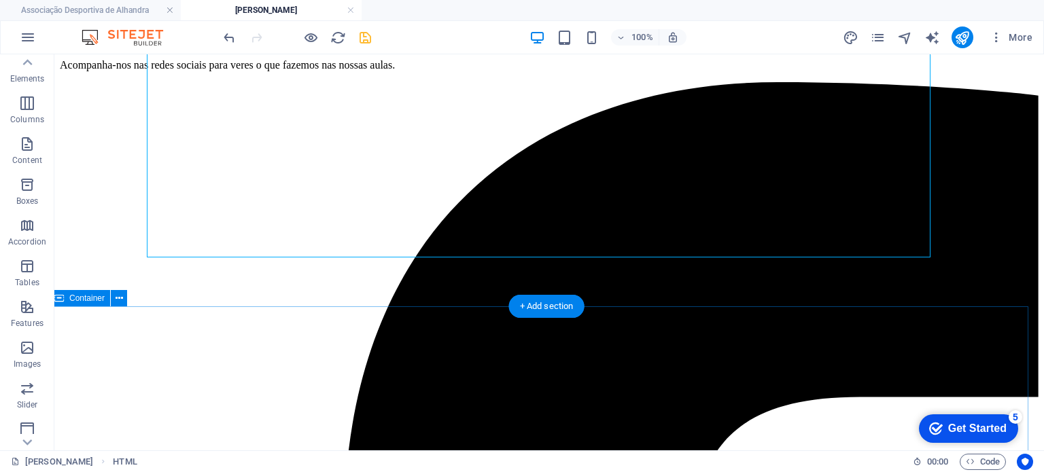
scroll to position [1357, 5]
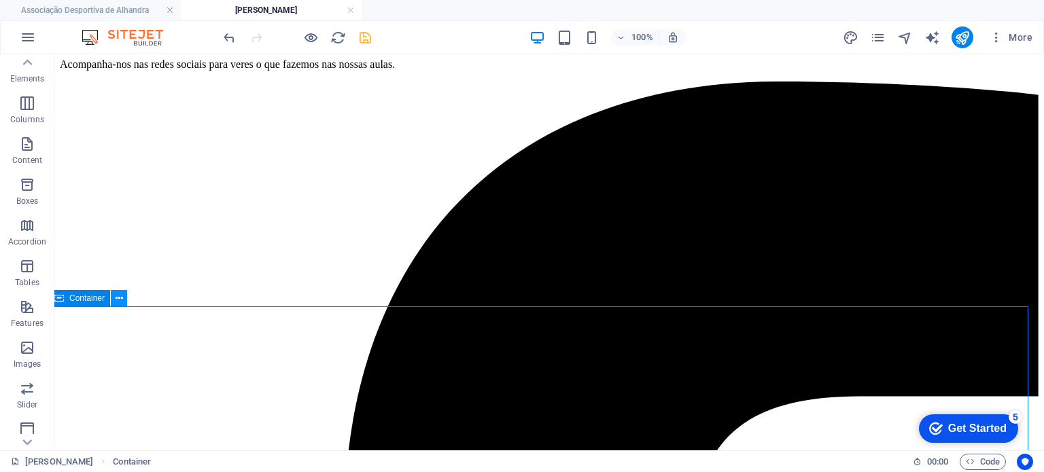
click at [121, 298] on icon at bounding box center [119, 298] width 7 height 14
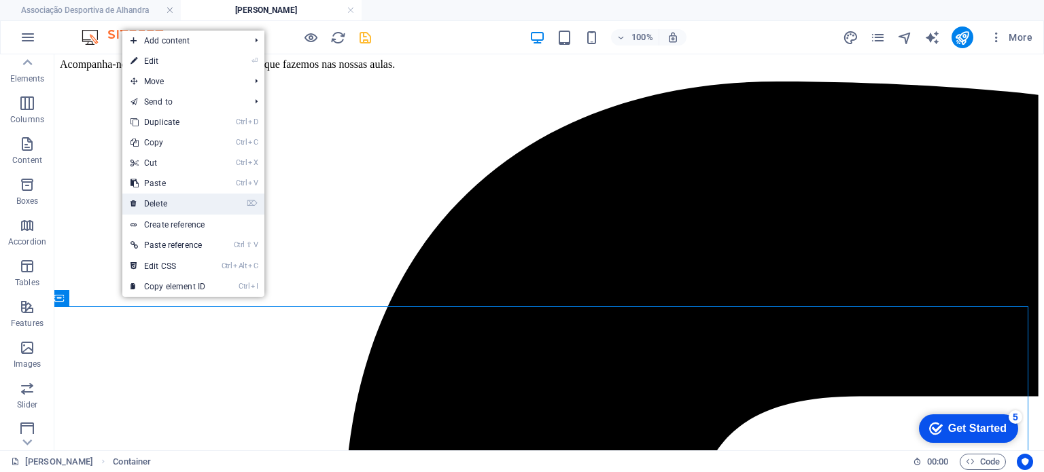
click at [169, 200] on link "⌦ Delete" at bounding box center [167, 204] width 91 height 20
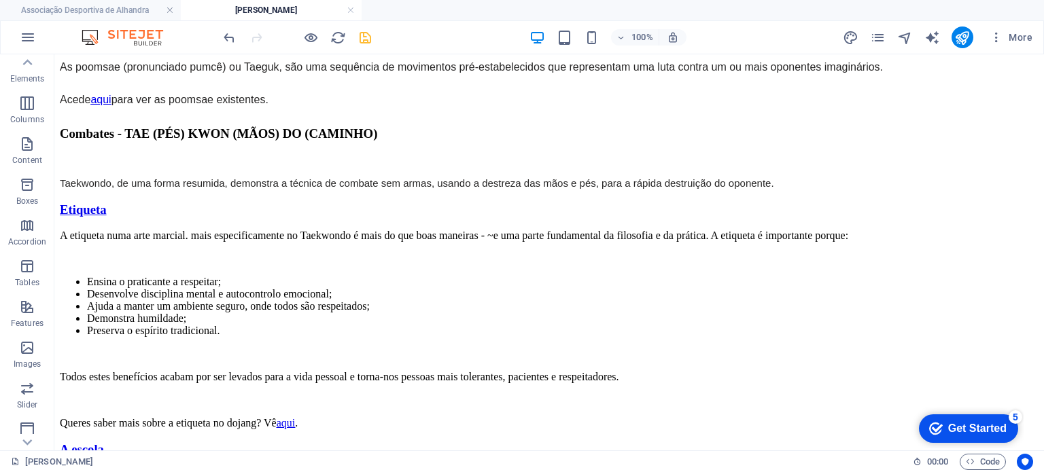
scroll to position [896, 5]
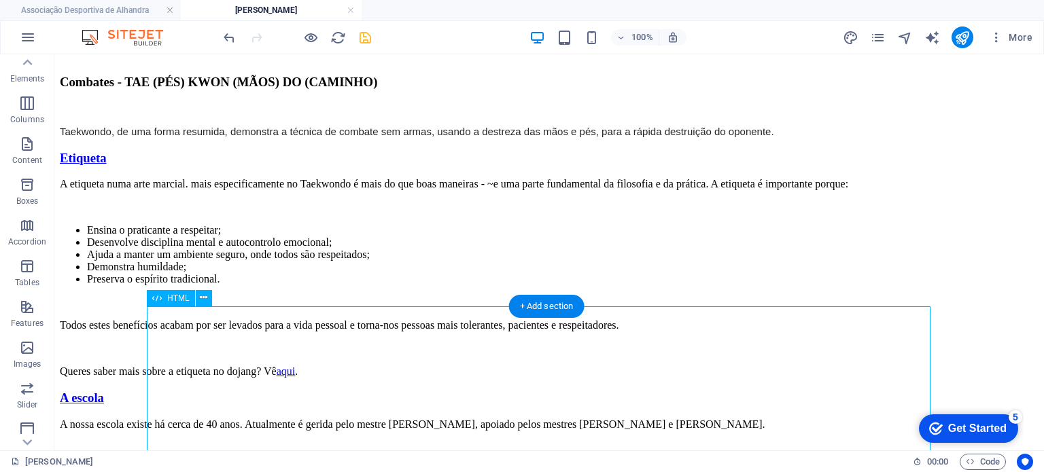
select select "%"
select select "px"
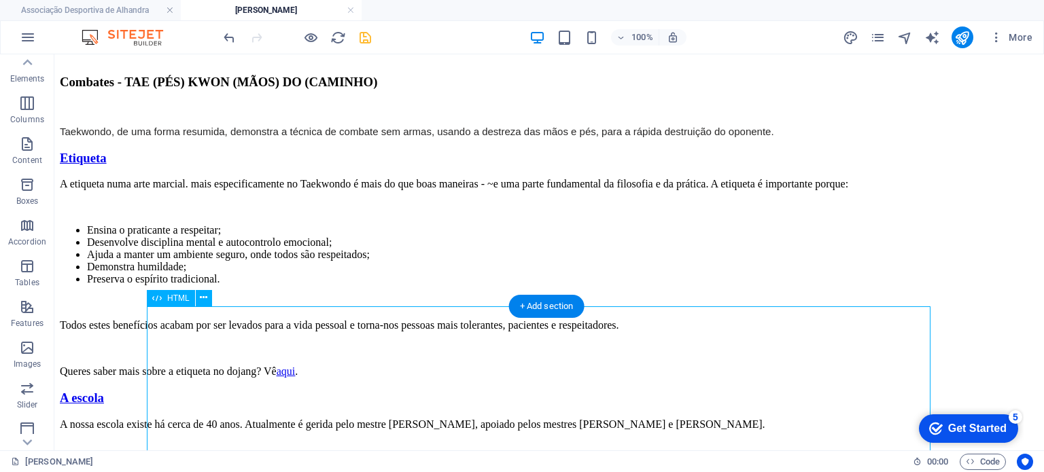
select select "px"
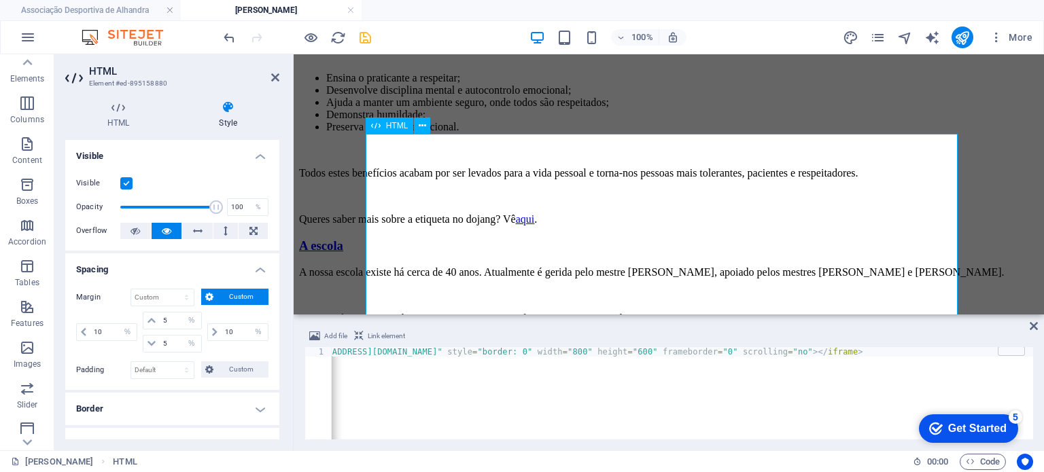
scroll to position [1075, 2]
click at [227, 331] on input "10" at bounding box center [245, 332] width 46 height 16
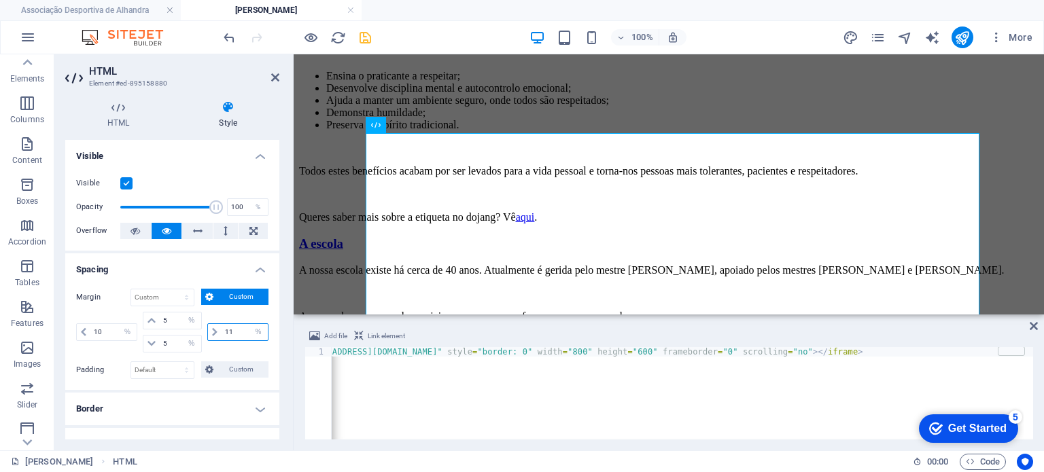
type input "10"
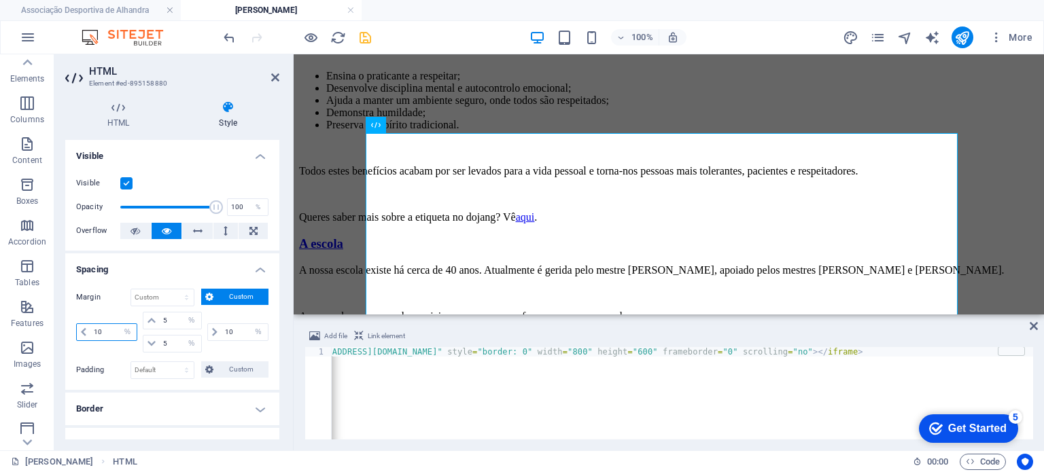
click at [100, 334] on input "10" at bounding box center [113, 332] width 46 height 16
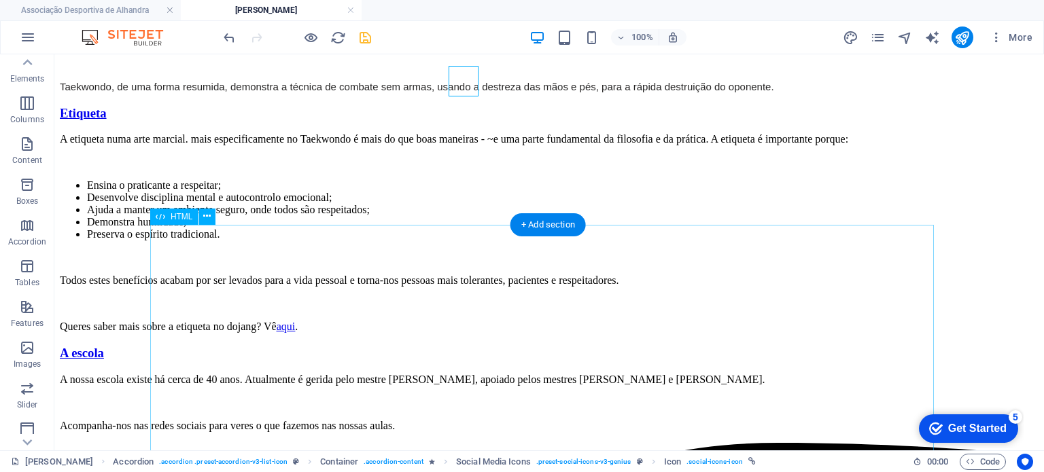
scroll to position [978, 2]
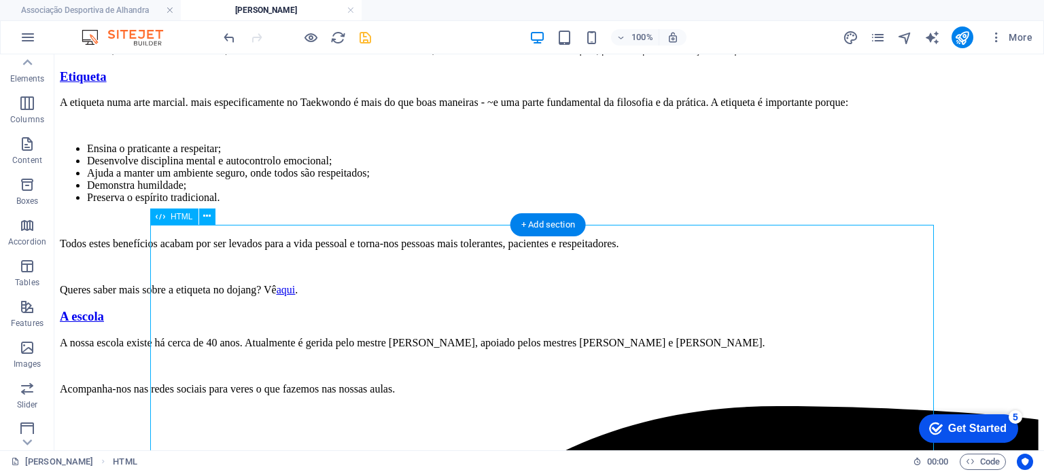
scroll to position [995, 2]
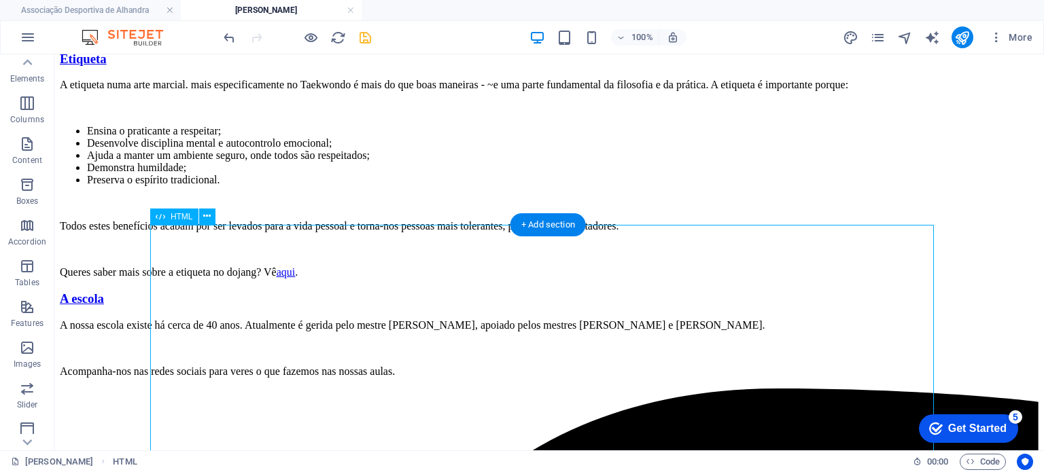
select select "%"
select select "px"
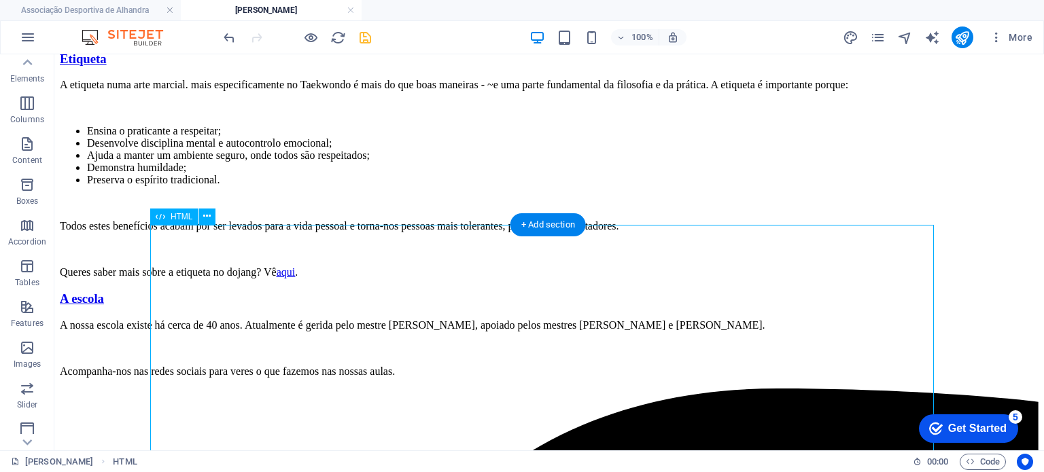
select select "px"
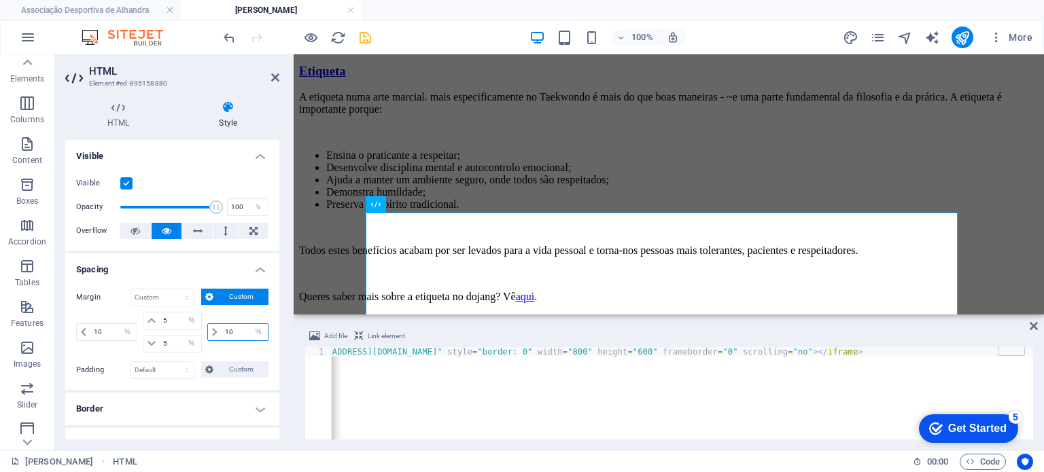
click at [238, 334] on input "10" at bounding box center [245, 332] width 46 height 16
type input "1"
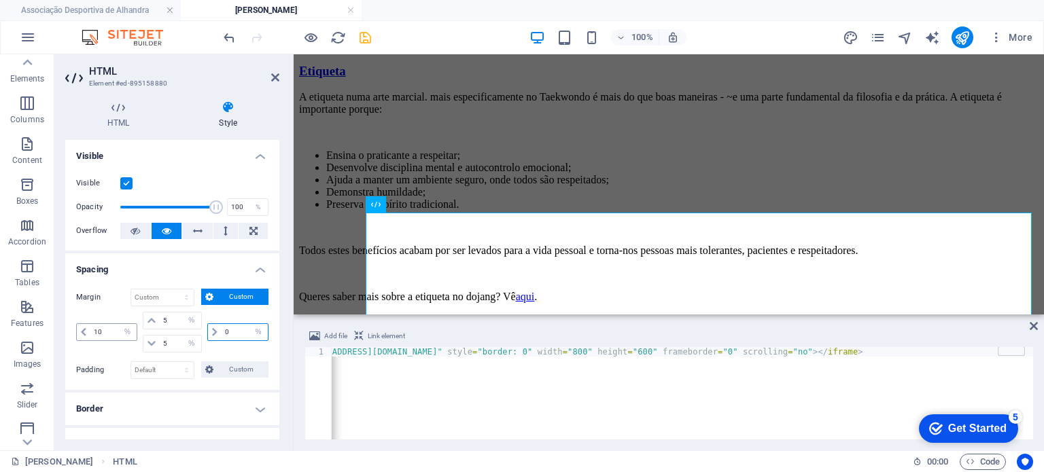
type input "0"
click at [116, 331] on input "10" at bounding box center [113, 332] width 46 height 16
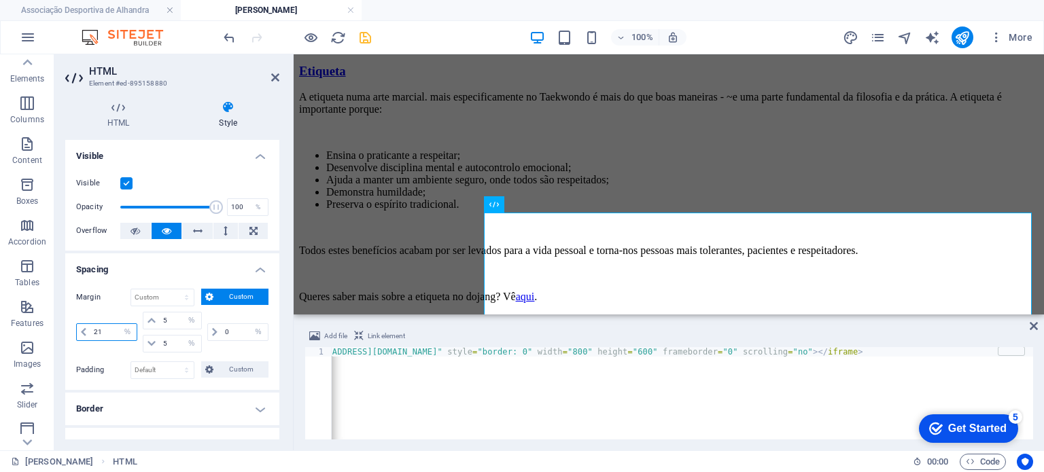
type input "20"
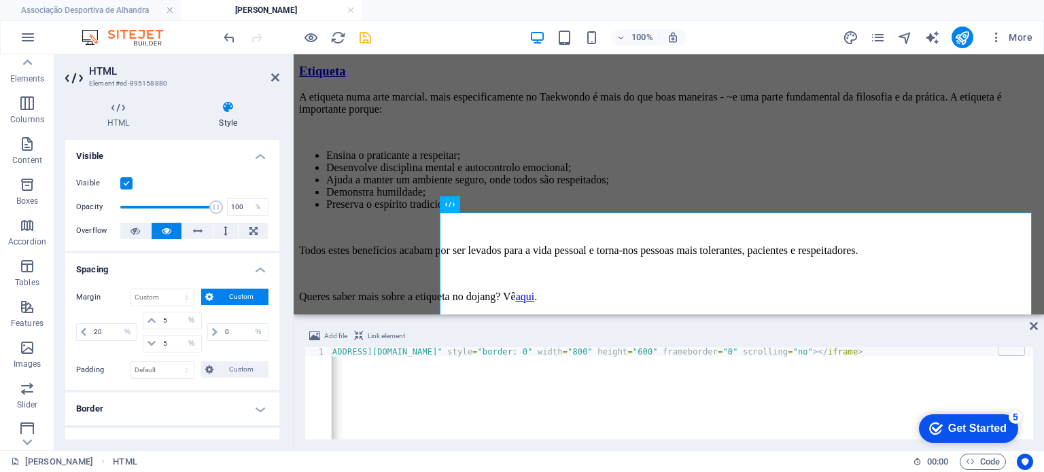
drag, startPoint x: 369, startPoint y: 32, endPoint x: 2, endPoint y: 7, distance: 367.8
click at [369, 32] on icon "save" at bounding box center [365, 38] width 16 height 16
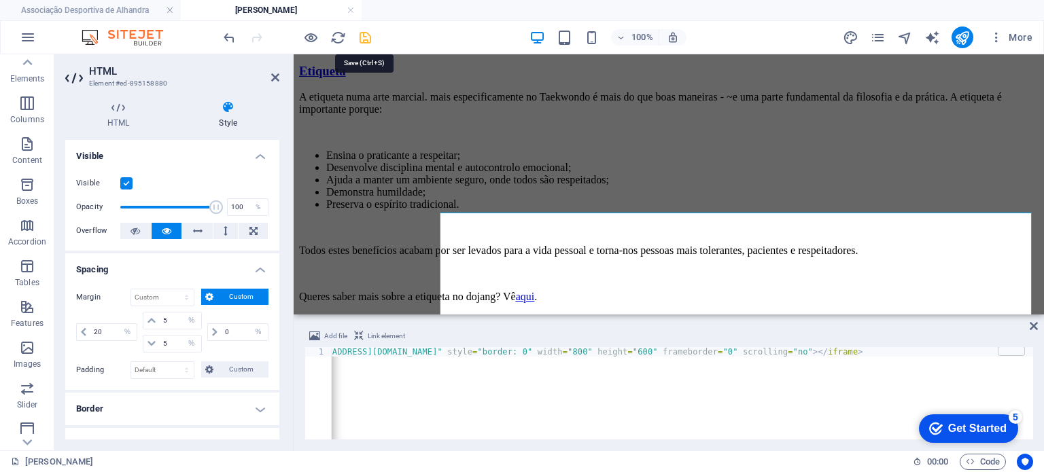
scroll to position [495, 2]
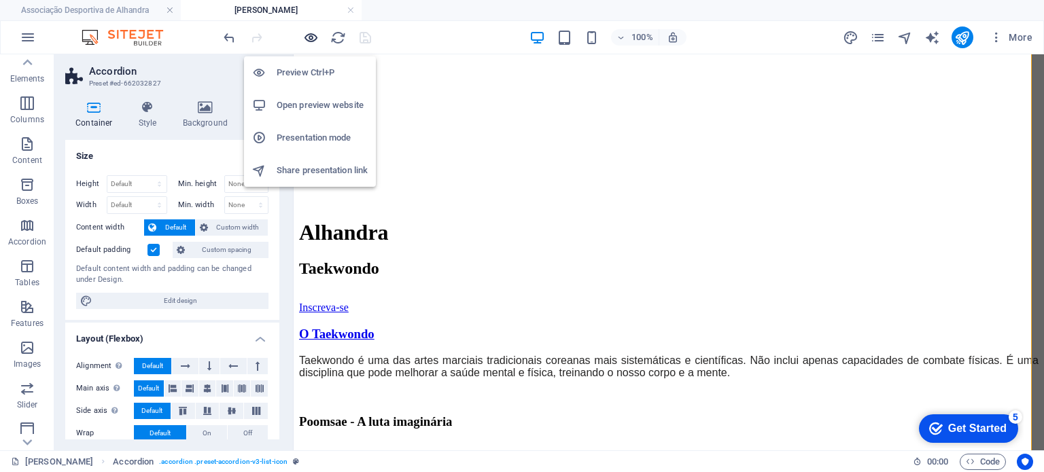
click at [310, 35] on icon "button" at bounding box center [311, 38] width 16 height 16
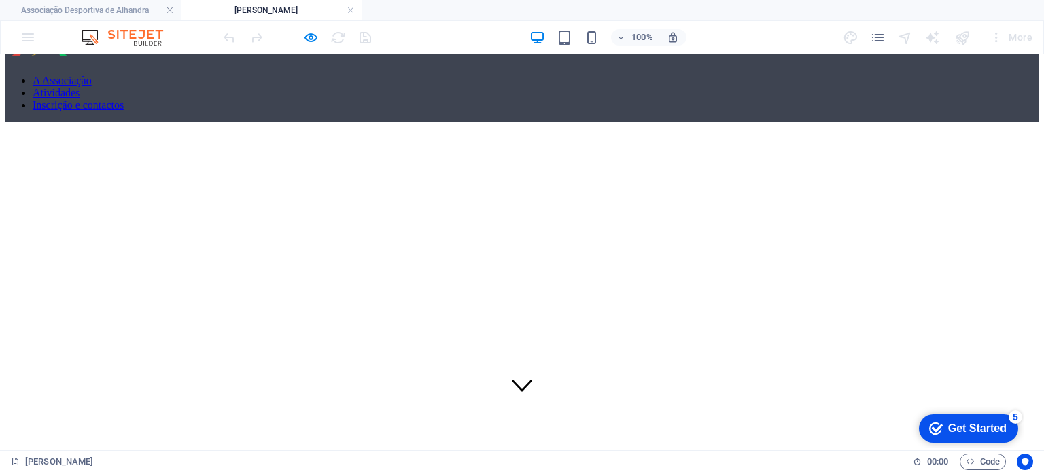
scroll to position [30, 2]
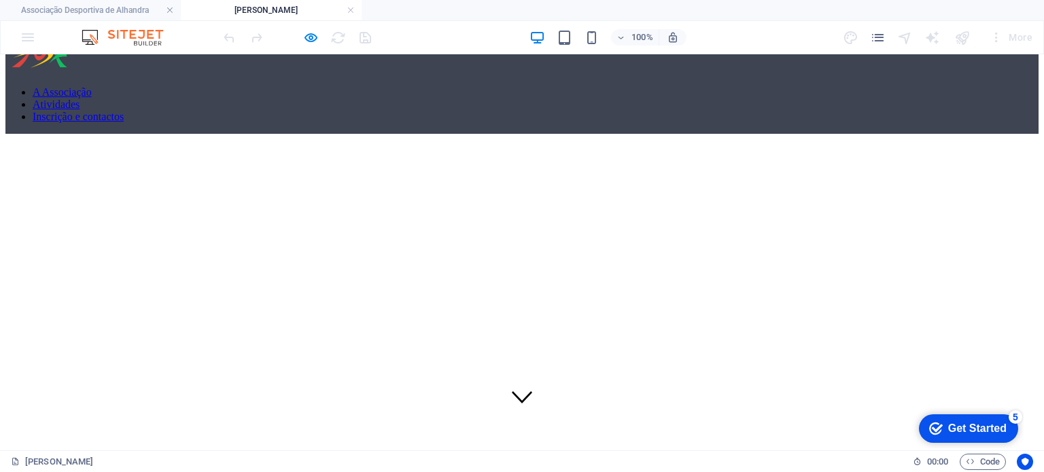
click at [965, 39] on div at bounding box center [962, 37] width 22 height 22
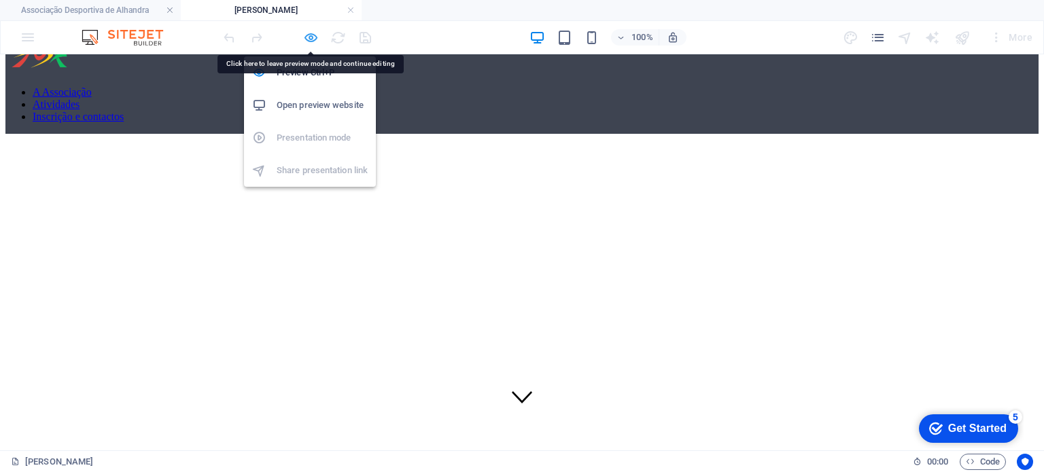
drag, startPoint x: 303, startPoint y: 40, endPoint x: 405, endPoint y: 14, distance: 105.1
click at [303, 40] on icon "button" at bounding box center [311, 38] width 16 height 16
